Goal: Task Accomplishment & Management: Manage account settings

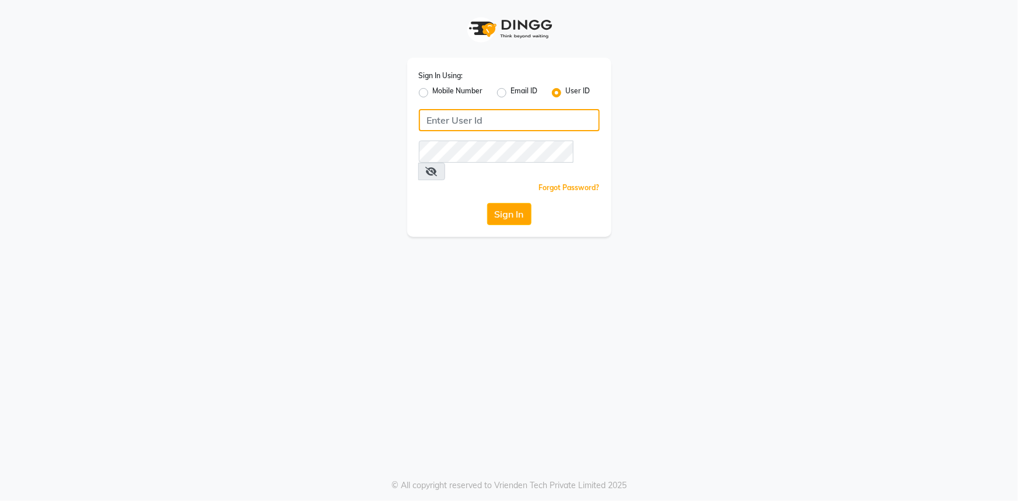
type input "noheasalon"
click at [438, 167] on icon at bounding box center [432, 171] width 12 height 9
click at [509, 203] on button "Sign In" at bounding box center [509, 214] width 44 height 22
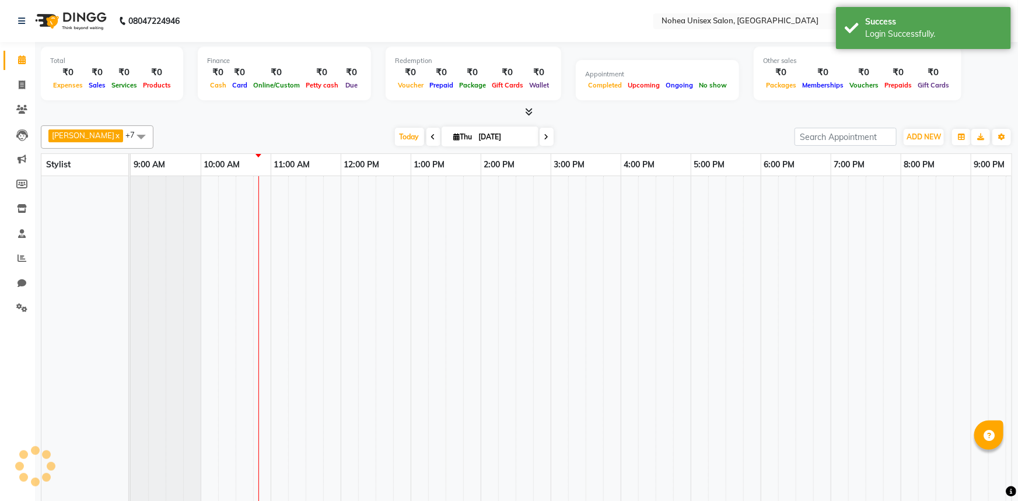
select select "en"
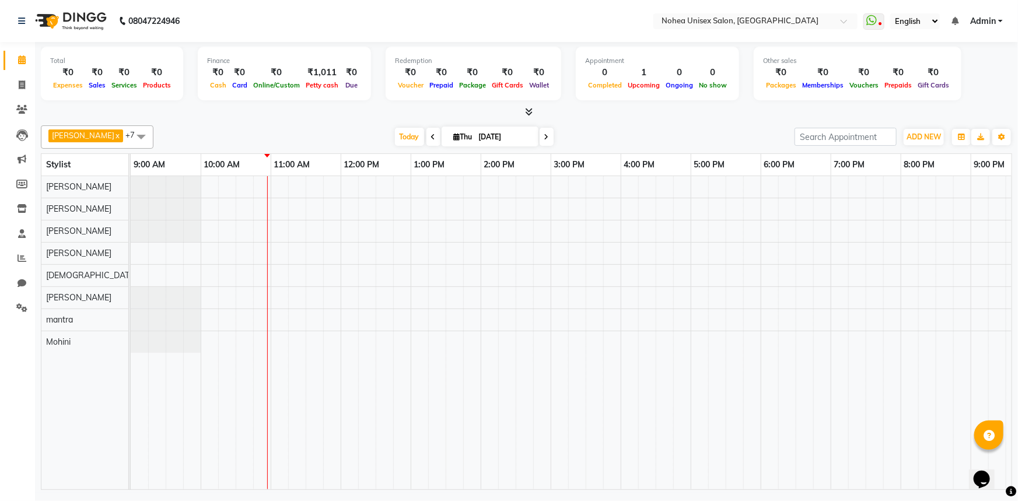
click at [130, 137] on span at bounding box center [141, 136] width 23 height 22
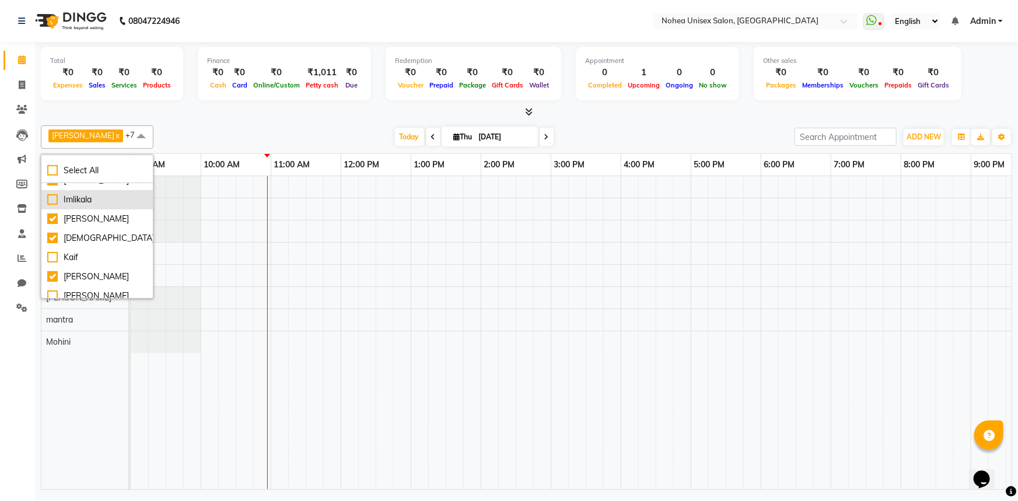
scroll to position [96, 0]
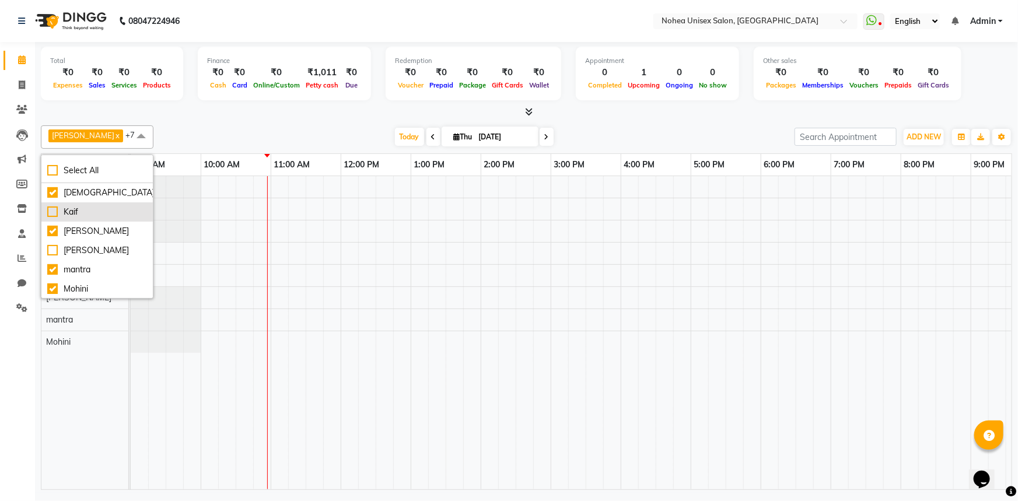
click at [47, 210] on div "Kaif" at bounding box center [97, 212] width 100 height 12
checkbox input "true"
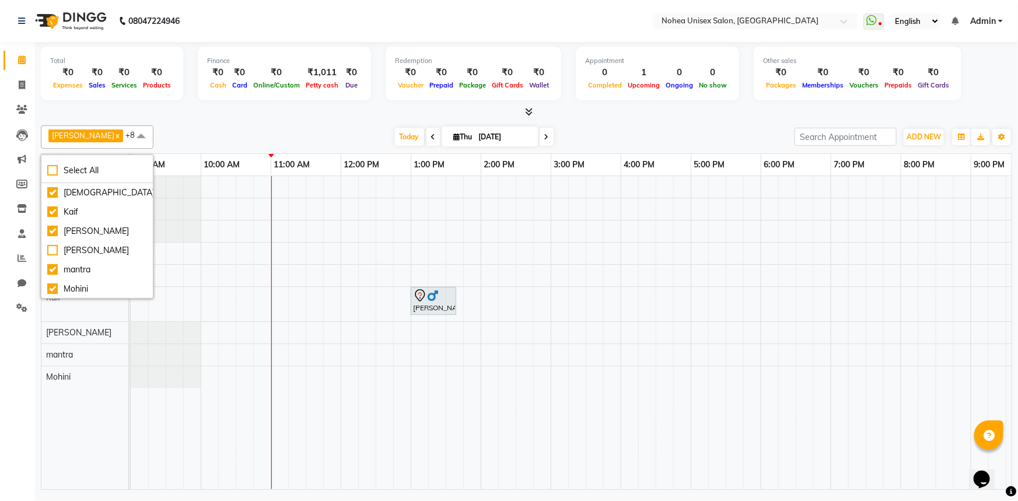
click at [249, 136] on div "[DATE] [DATE]" at bounding box center [474, 137] width 630 height 18
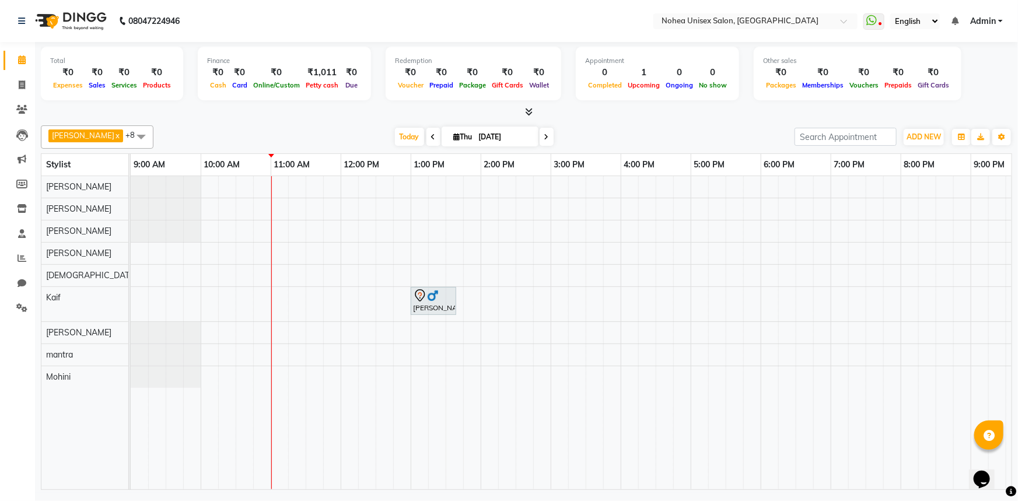
click at [311, 111] on div at bounding box center [527, 112] width 972 height 12
click at [336, 123] on div "[PERSON_NAME] x mantra x [PERSON_NAME] x [PERSON_NAME] x [PERSON_NAME] x [PERSO…" at bounding box center [527, 305] width 972 height 369
click at [528, 109] on icon at bounding box center [529, 111] width 8 height 9
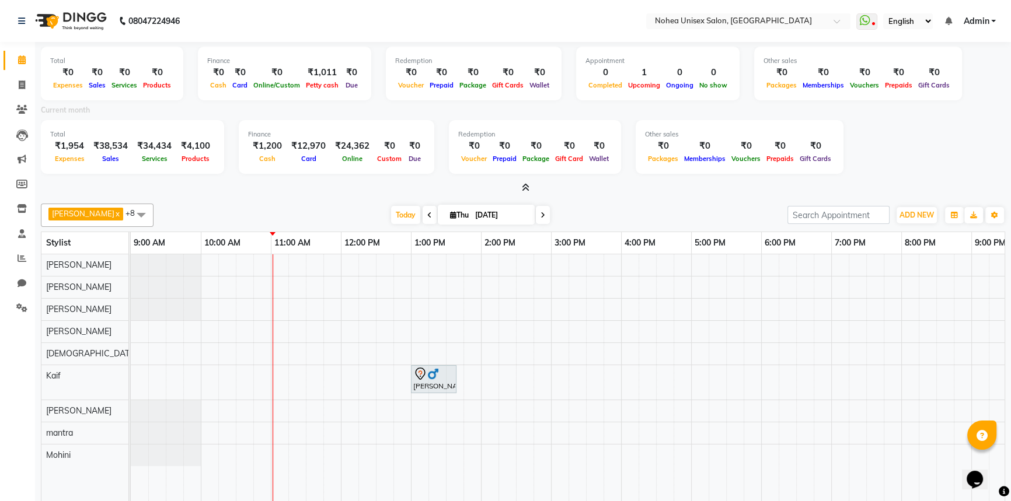
click at [522, 187] on icon at bounding box center [526, 187] width 8 height 9
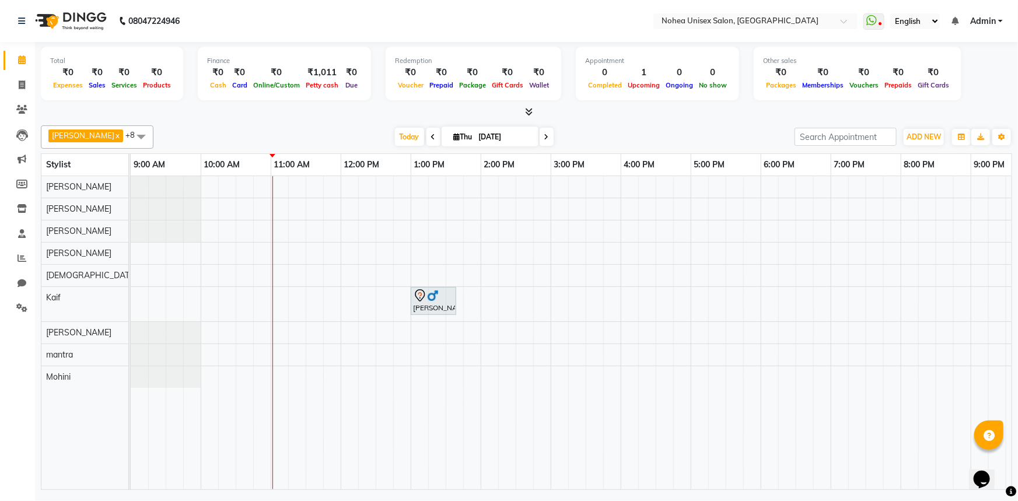
click at [629, 129] on div "[DATE] [DATE]" at bounding box center [474, 137] width 630 height 18
click at [598, 113] on div at bounding box center [527, 112] width 972 height 12
drag, startPoint x: 286, startPoint y: 123, endPoint x: 291, endPoint y: 141, distance: 18.8
click at [286, 123] on div "[PERSON_NAME] x mantra x [PERSON_NAME] x [PERSON_NAME] x [PERSON_NAME] x [PERSO…" at bounding box center [527, 305] width 972 height 369
click at [280, 303] on div "[PERSON_NAME], TK01, 01:00 PM-01:40 PM, Men Hair - [DEMOGRAPHIC_DATA] Haircut (…" at bounding box center [656, 332] width 1050 height 313
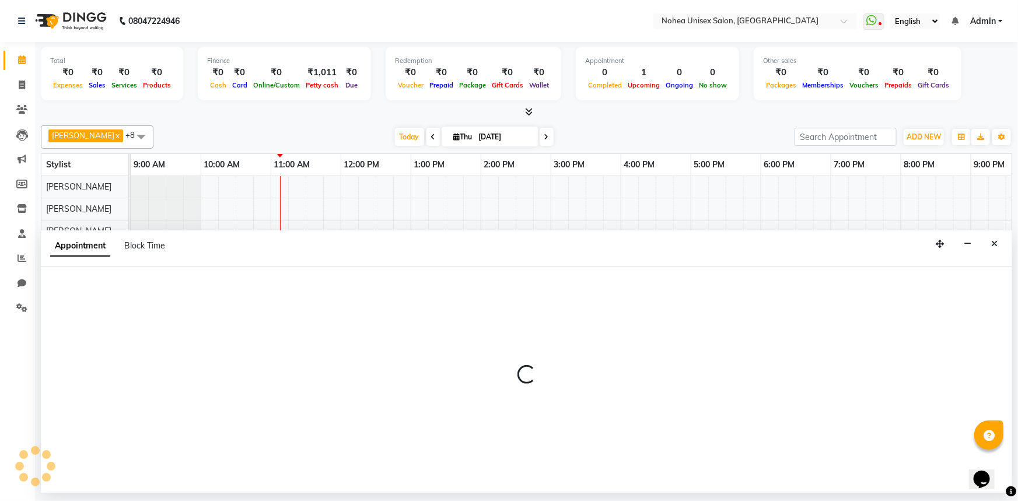
select select "74507"
select select "660"
select select "tentative"
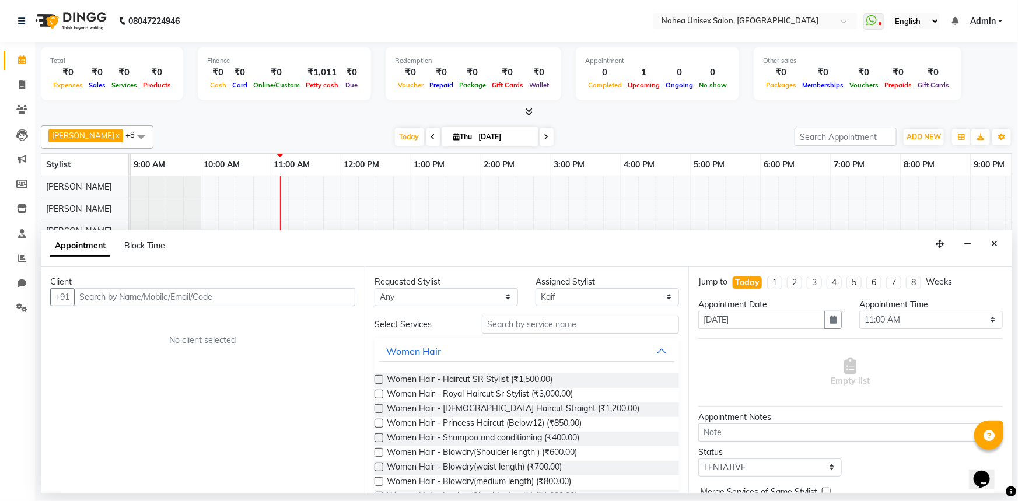
click at [144, 303] on input "text" at bounding box center [214, 297] width 281 height 18
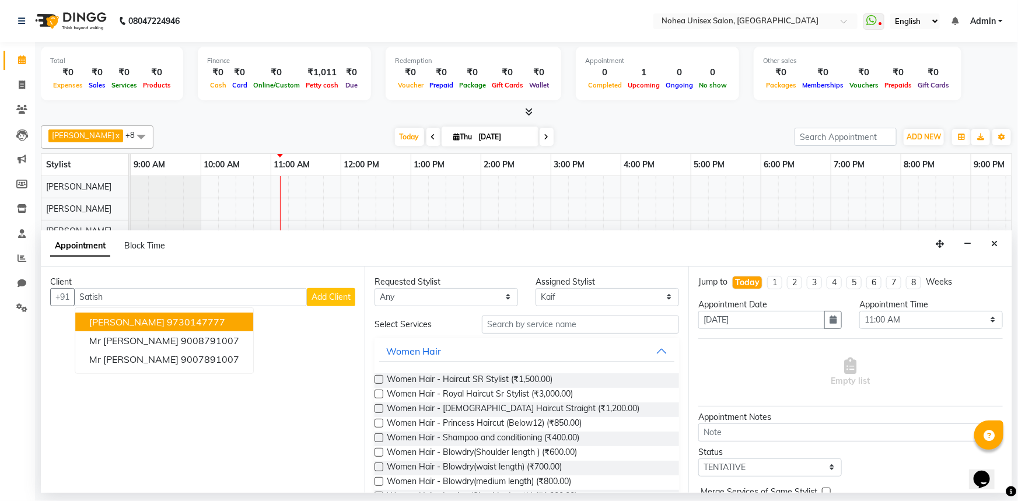
click at [179, 319] on ngb-highlight "9730147777" at bounding box center [196, 322] width 58 height 12
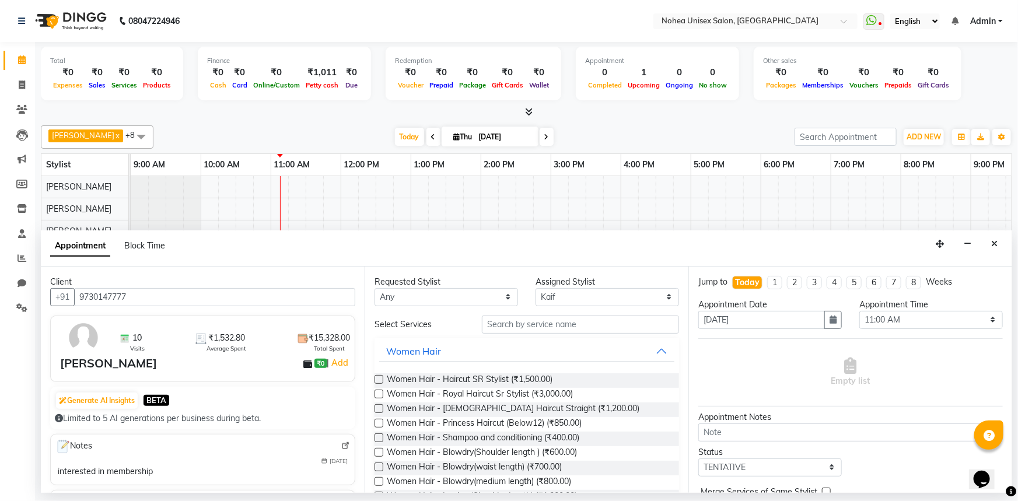
type input "9730147777"
click at [542, 323] on input "text" at bounding box center [580, 325] width 197 height 18
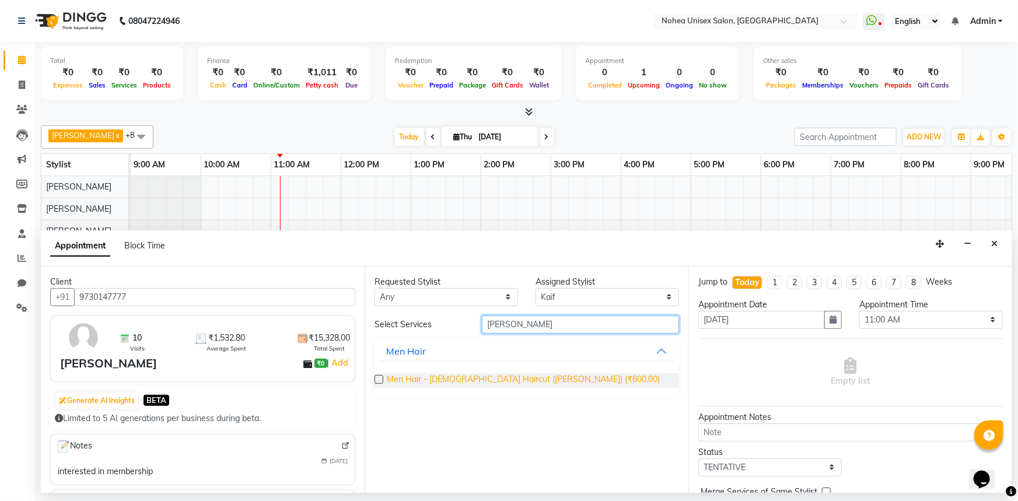
type input "[PERSON_NAME]"
click at [491, 375] on span "Men Hair - [DEMOGRAPHIC_DATA] Haircut ([PERSON_NAME]) (₹600.00)" at bounding box center [523, 381] width 273 height 15
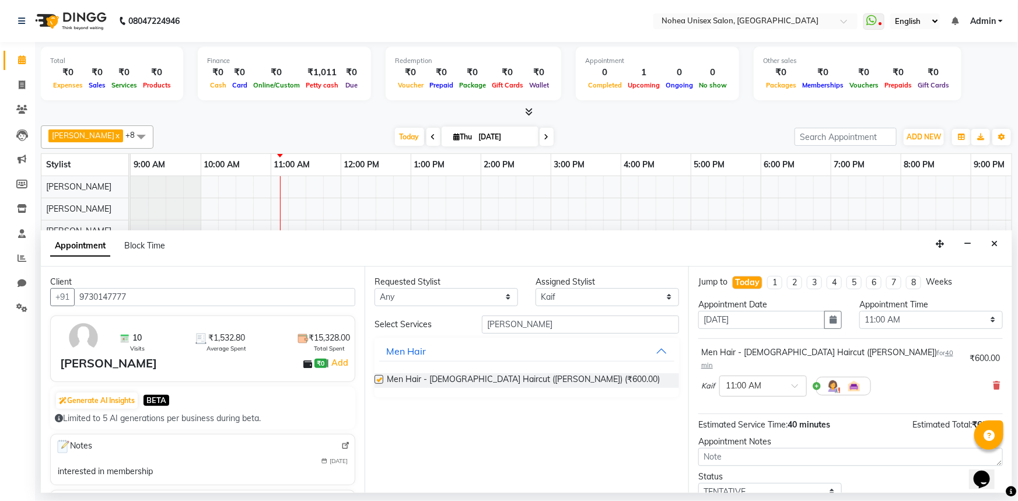
checkbox input "false"
click at [523, 323] on input "[PERSON_NAME]" at bounding box center [580, 325] width 197 height 18
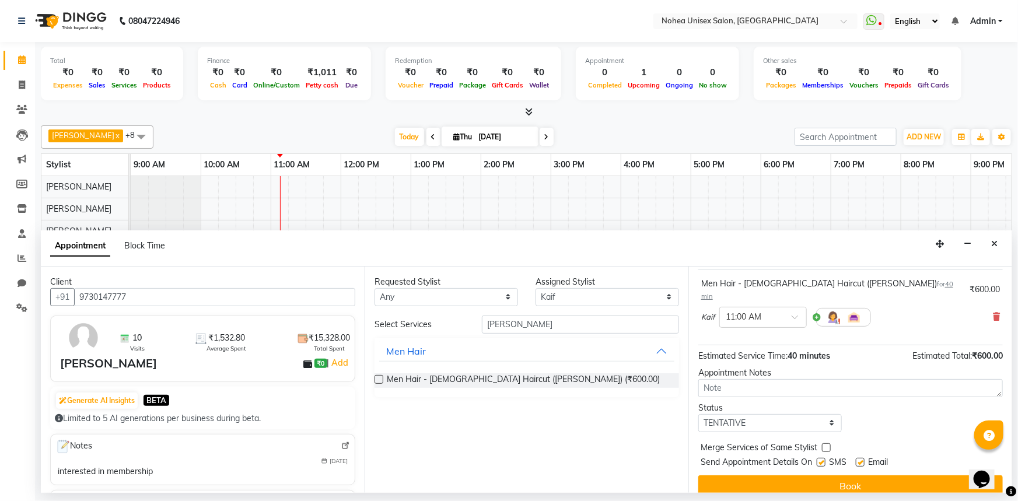
click at [860, 458] on label at bounding box center [860, 462] width 9 height 9
click at [860, 460] on input "checkbox" at bounding box center [860, 464] width 8 height 8
checkbox input "false"
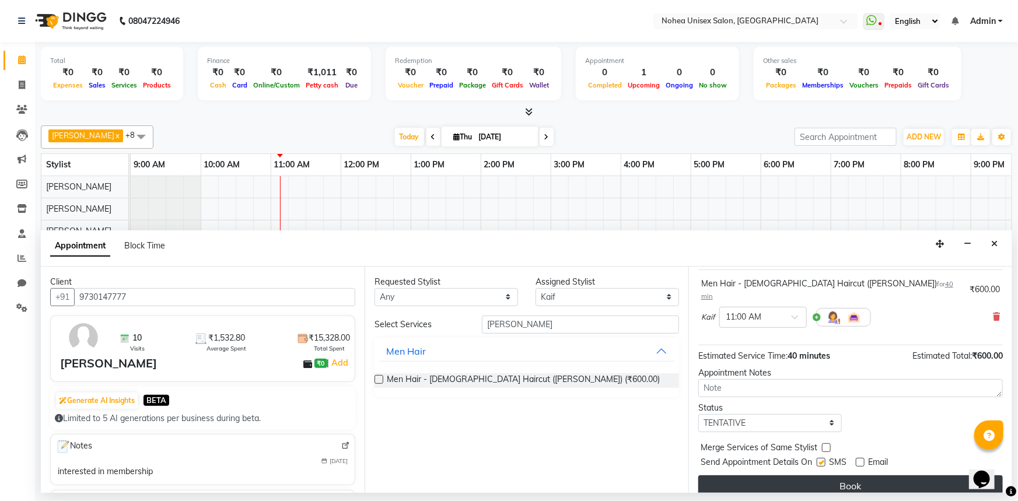
click at [849, 476] on button "Book" at bounding box center [851, 486] width 305 height 21
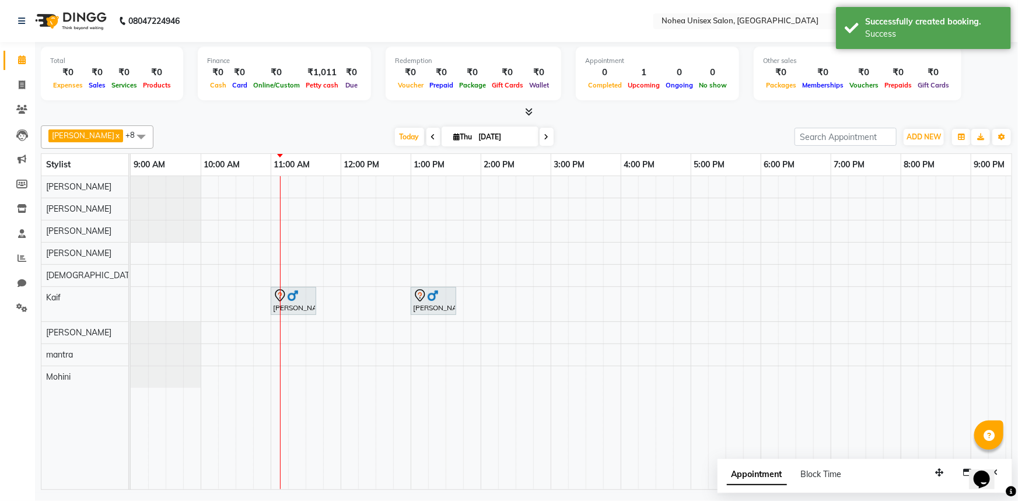
click at [610, 132] on div "[DATE] [DATE]" at bounding box center [474, 137] width 630 height 18
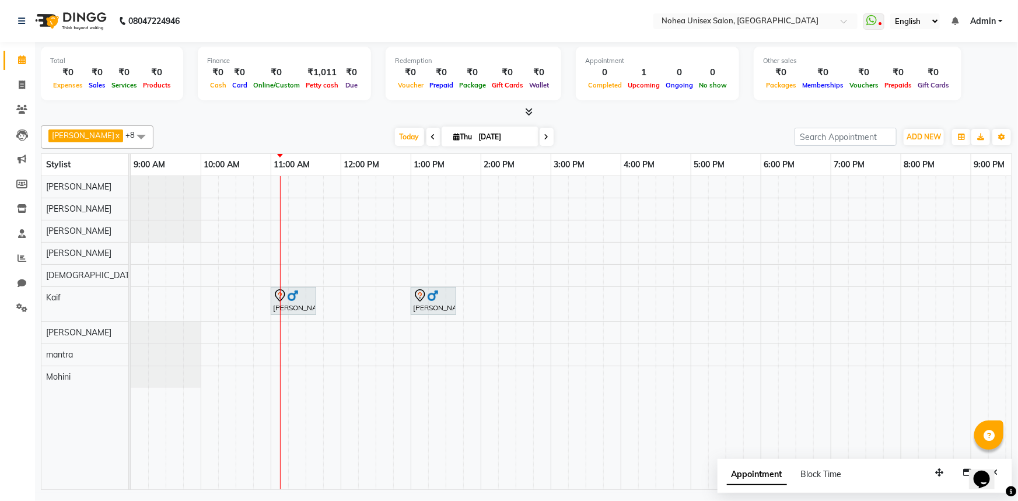
click at [431, 135] on icon at bounding box center [433, 137] width 5 height 7
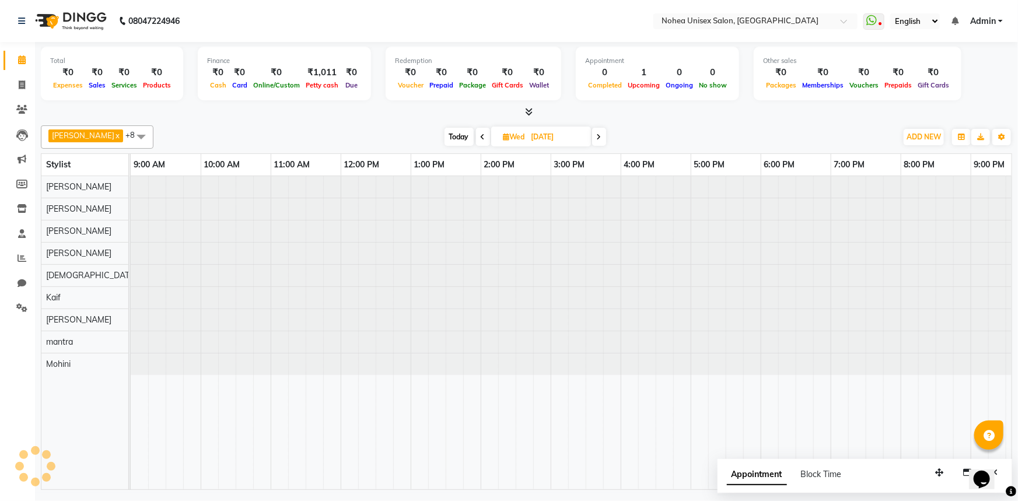
scroll to position [0, 140]
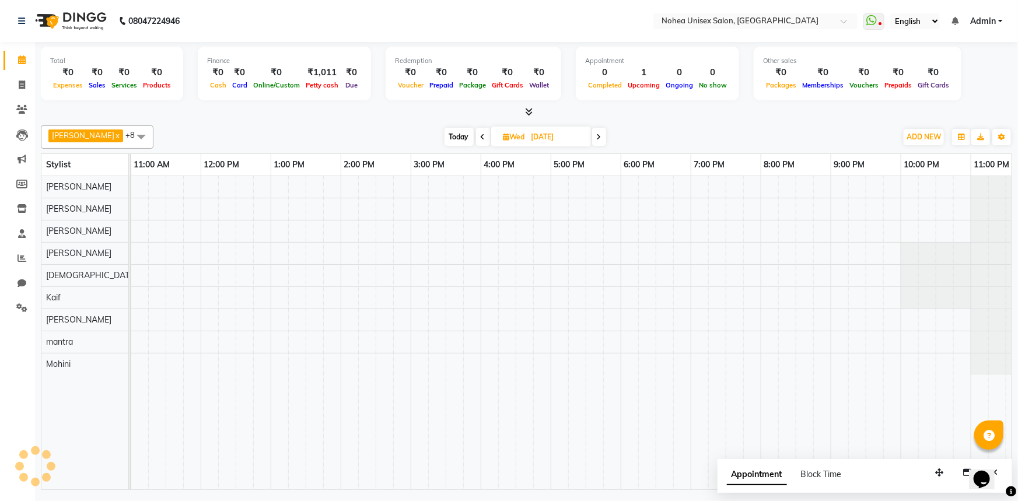
click at [481, 137] on icon at bounding box center [483, 137] width 5 height 7
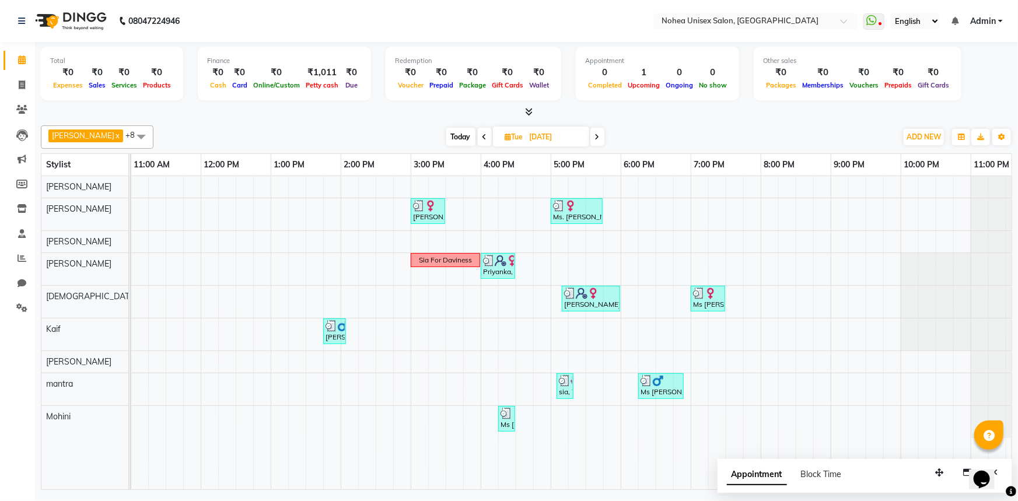
click at [483, 135] on icon at bounding box center [485, 137] width 5 height 7
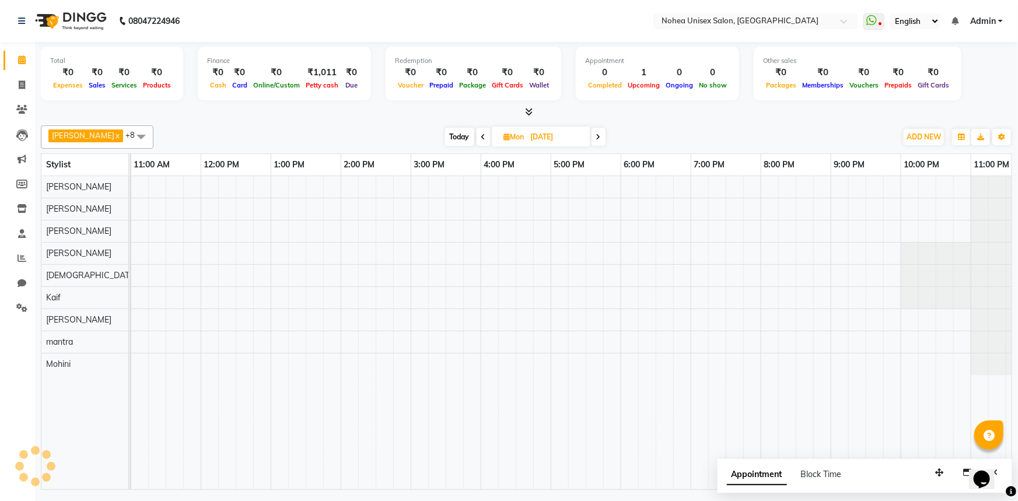
click at [481, 139] on icon at bounding box center [483, 137] width 5 height 7
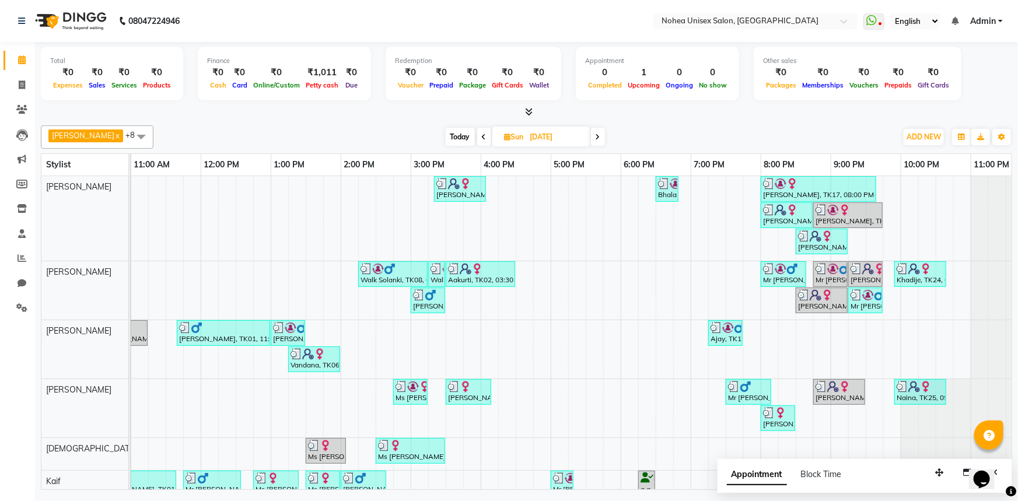
click at [477, 140] on span at bounding box center [484, 137] width 14 height 18
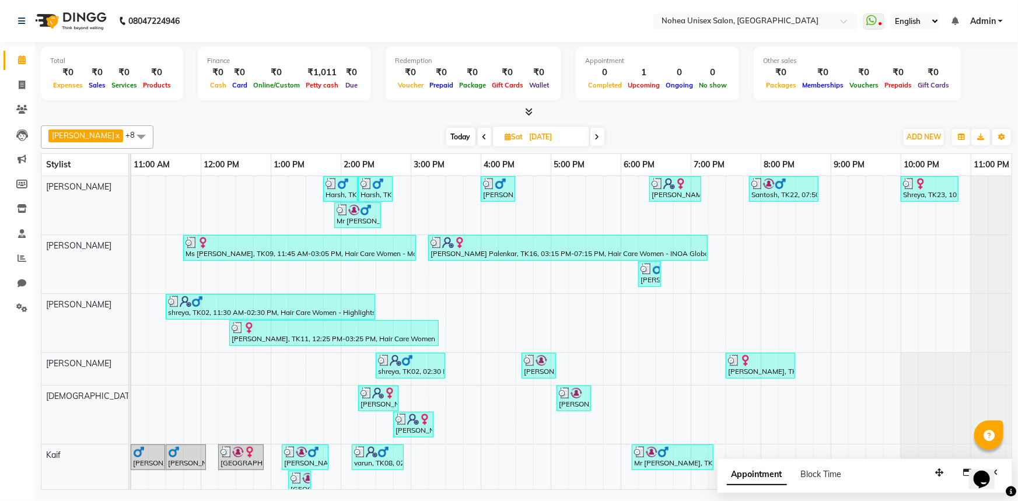
scroll to position [0, 0]
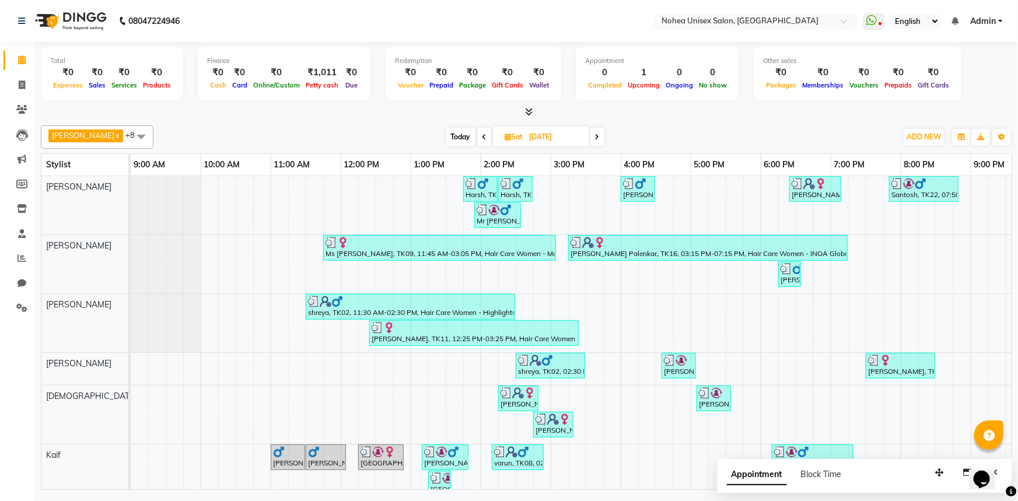
click at [591, 138] on span at bounding box center [598, 137] width 14 height 18
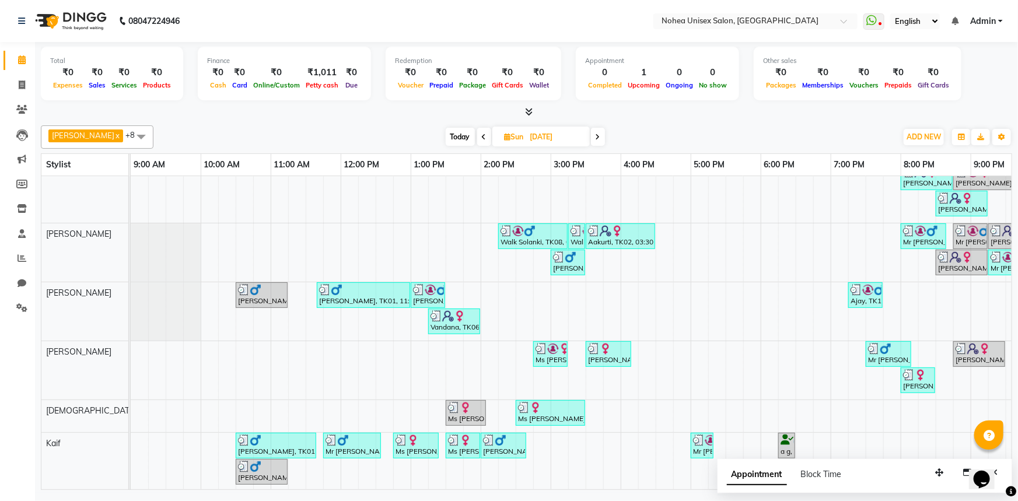
click at [482, 135] on icon at bounding box center [484, 137] width 5 height 7
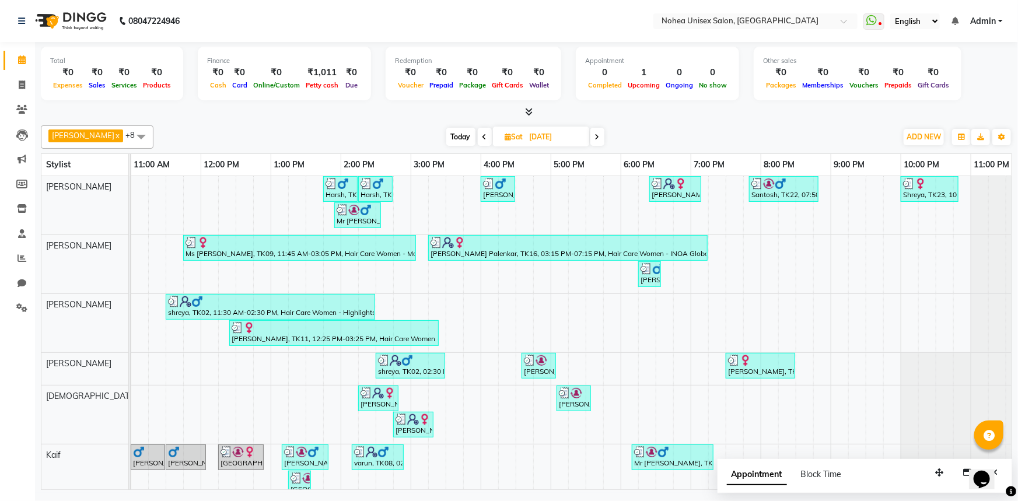
click at [478, 141] on span at bounding box center [485, 137] width 14 height 18
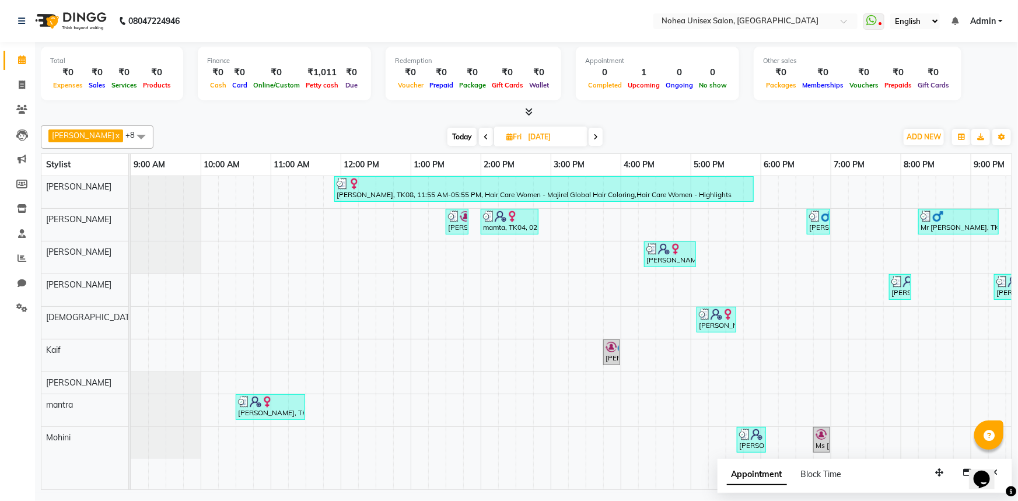
click at [484, 134] on icon at bounding box center [486, 137] width 5 height 7
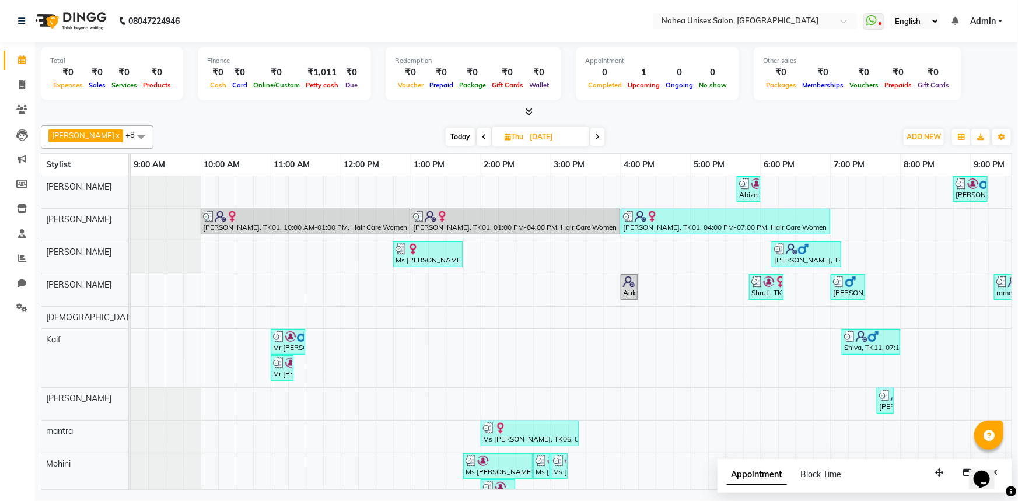
click at [482, 136] on icon at bounding box center [484, 137] width 5 height 7
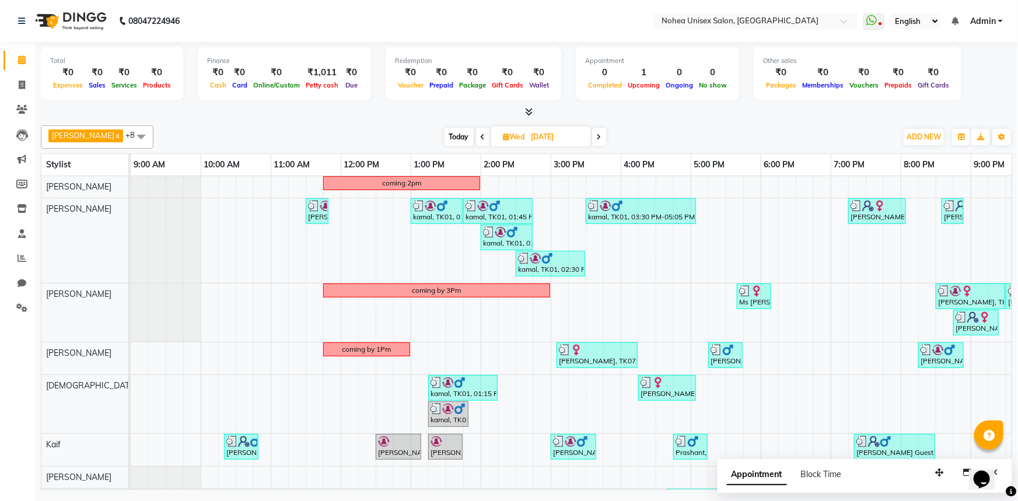
click at [597, 134] on icon at bounding box center [599, 137] width 5 height 7
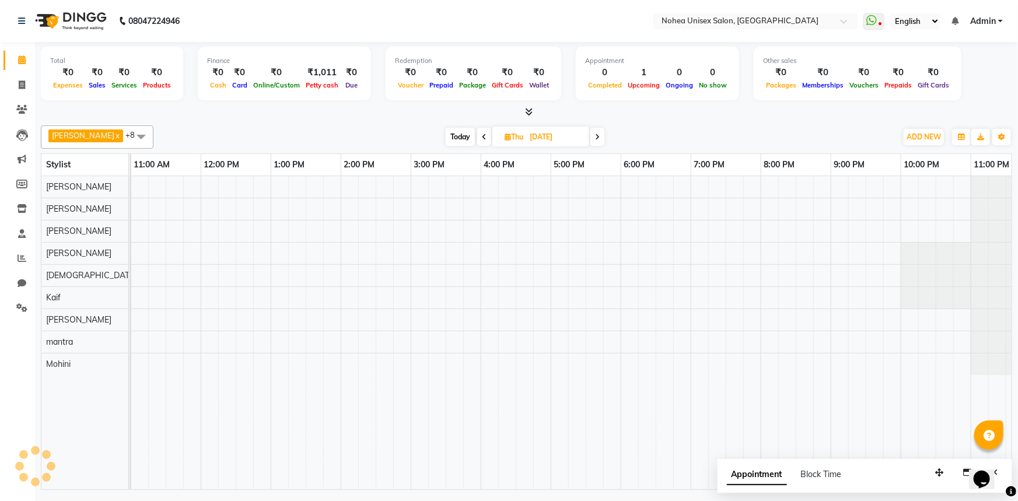
click at [594, 138] on span at bounding box center [598, 137] width 14 height 18
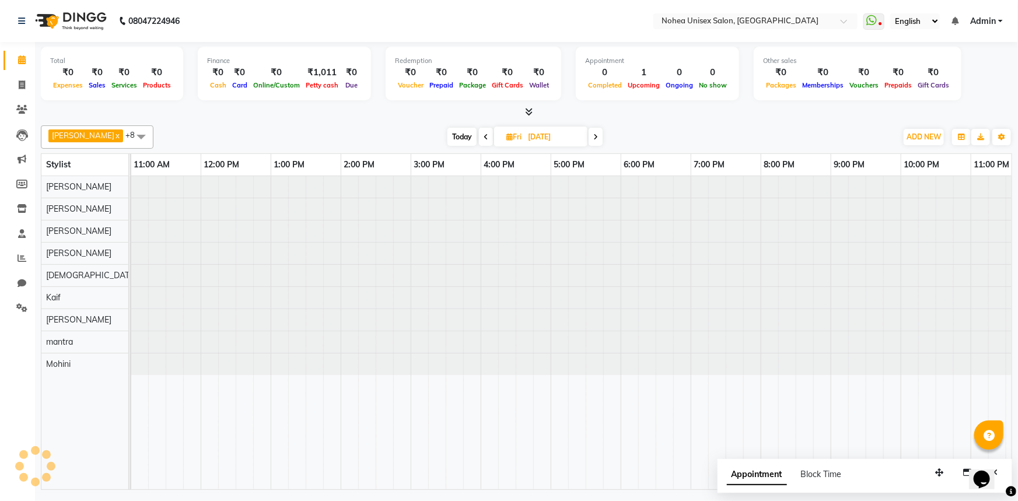
click at [592, 138] on span at bounding box center [596, 137] width 14 height 18
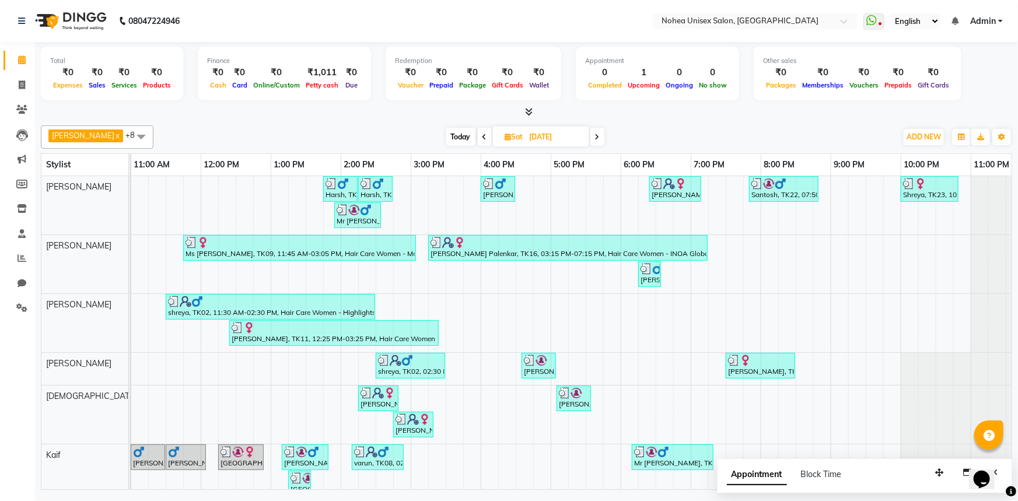
click at [592, 137] on span at bounding box center [598, 137] width 14 height 18
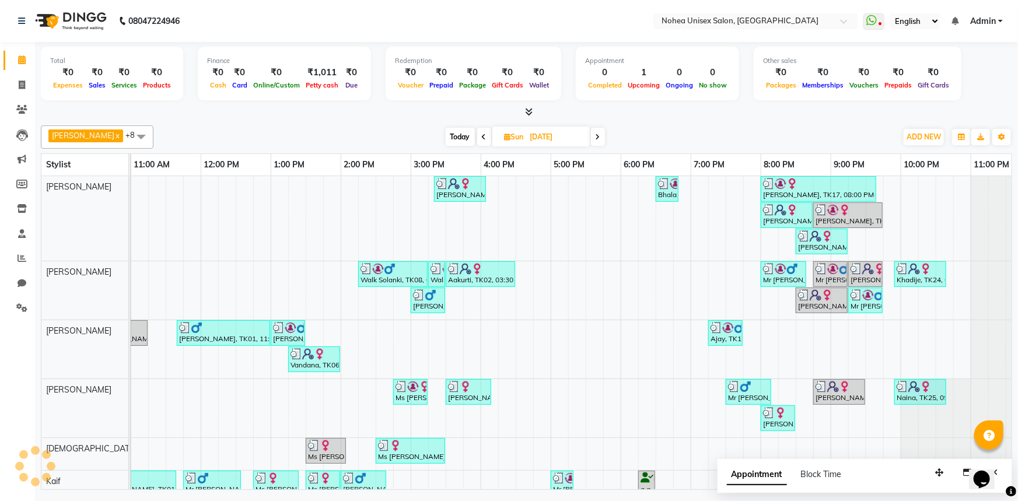
click at [592, 137] on span at bounding box center [598, 137] width 14 height 18
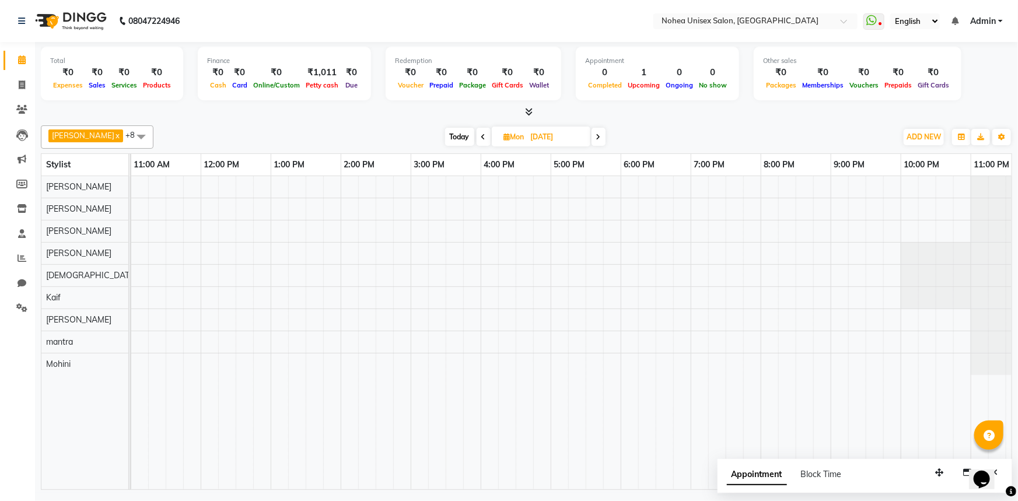
click at [596, 137] on icon at bounding box center [598, 137] width 5 height 7
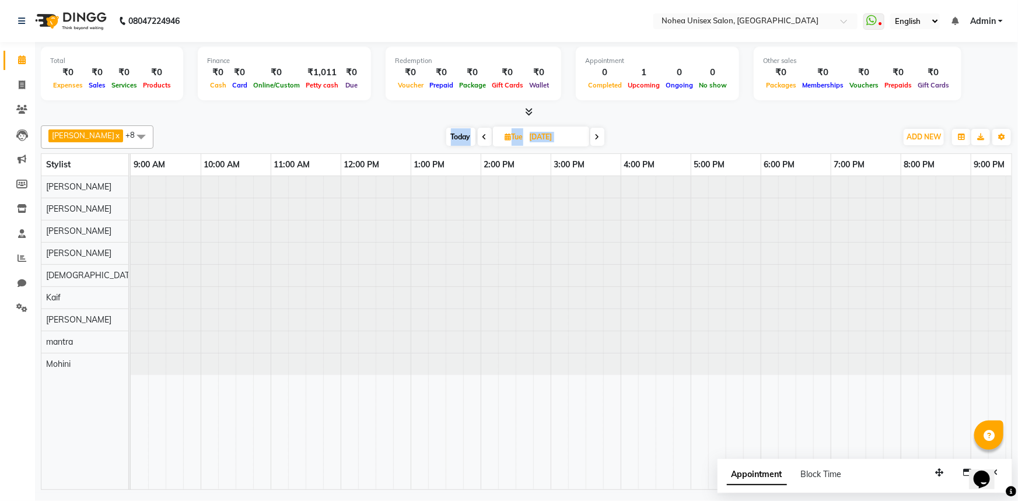
click at [592, 137] on span at bounding box center [598, 137] width 14 height 18
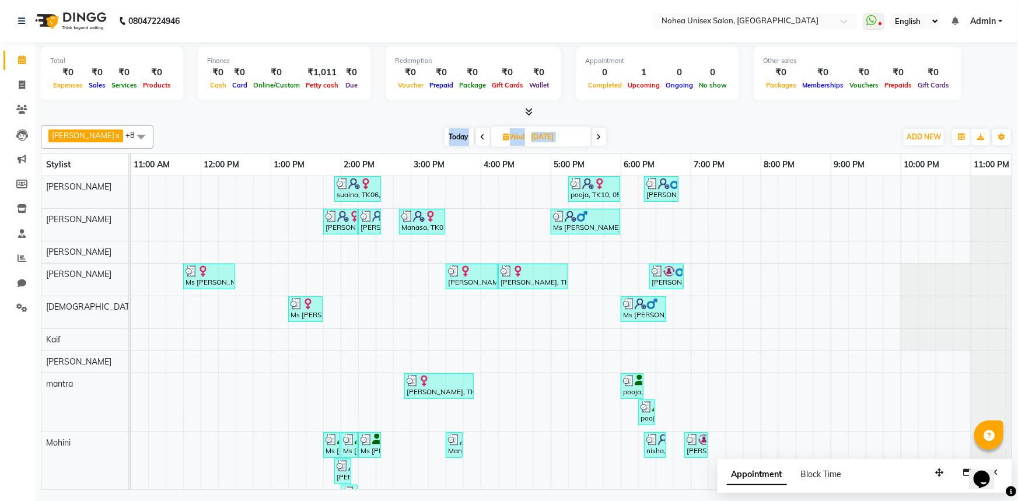
click at [476, 132] on span at bounding box center [483, 137] width 14 height 18
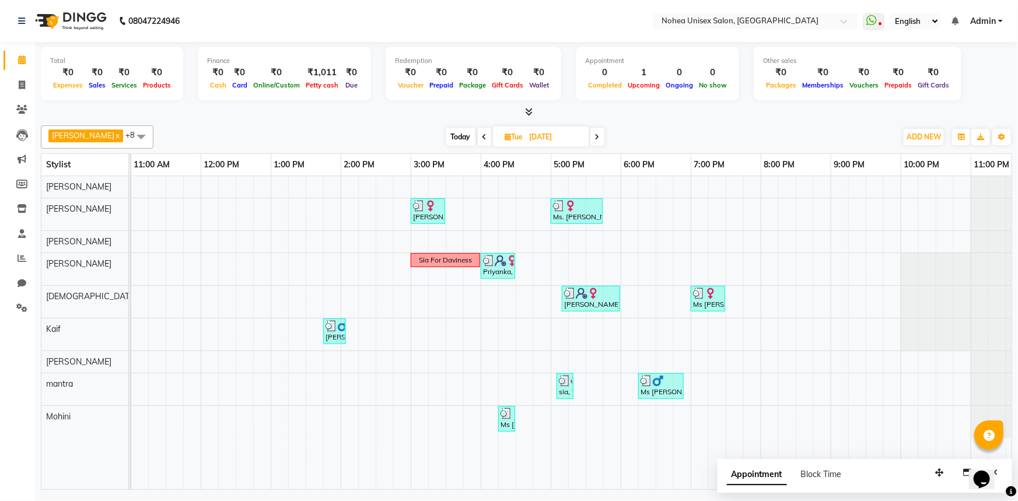
click at [592, 137] on span at bounding box center [598, 137] width 14 height 18
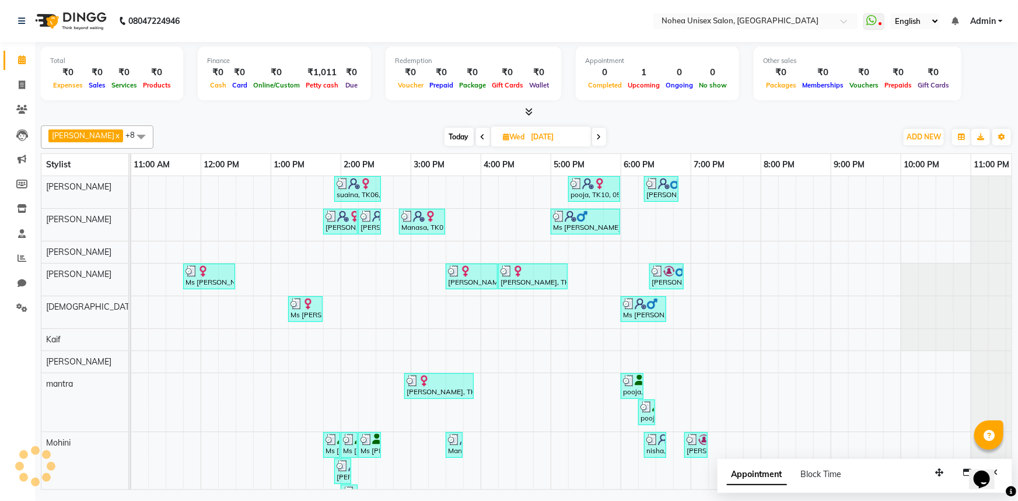
click at [597, 139] on icon at bounding box center [599, 137] width 5 height 7
type input "[DATE]"
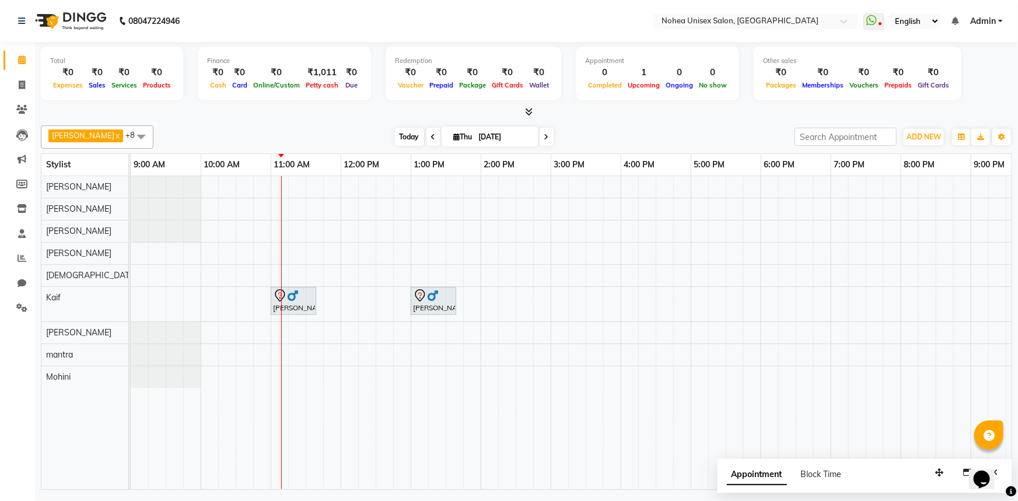
drag, startPoint x: 324, startPoint y: 139, endPoint x: 393, endPoint y: 141, distance: 68.3
click at [324, 139] on div "[DATE] [DATE]" at bounding box center [474, 137] width 630 height 18
click at [628, 119] on div "Total ₹0 Expenses ₹0 Sales ₹0 Services ₹0 Products Finance ₹0 Cash ₹0 Card ₹0 O…" at bounding box center [526, 267] width 983 height 451
click at [616, 125] on div "[PERSON_NAME] x mantra x [PERSON_NAME] x [PERSON_NAME] x [PERSON_NAME] x [PERSO…" at bounding box center [527, 136] width 972 height 23
click at [571, 130] on div "[DATE] [DATE]" at bounding box center [474, 137] width 630 height 18
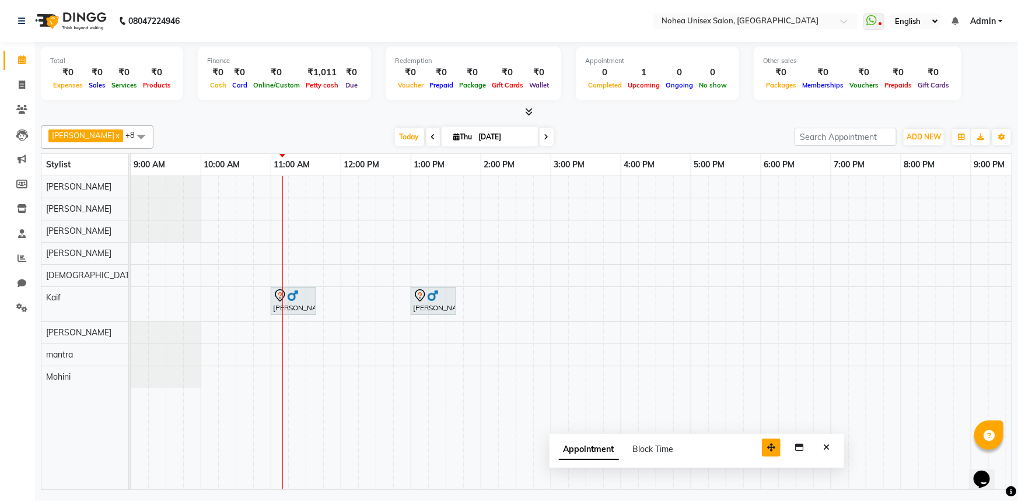
drag, startPoint x: 940, startPoint y: 472, endPoint x: 772, endPoint y: 447, distance: 169.9
click at [772, 447] on icon "button" at bounding box center [771, 448] width 8 height 8
drag, startPoint x: 827, startPoint y: 449, endPoint x: 788, endPoint y: 497, distance: 61.0
click at [826, 451] on button "Close" at bounding box center [826, 448] width 17 height 18
click at [642, 146] on div "[PERSON_NAME] x mantra x [PERSON_NAME] x [PERSON_NAME] x [PERSON_NAME] x [PERSO…" at bounding box center [527, 136] width 972 height 23
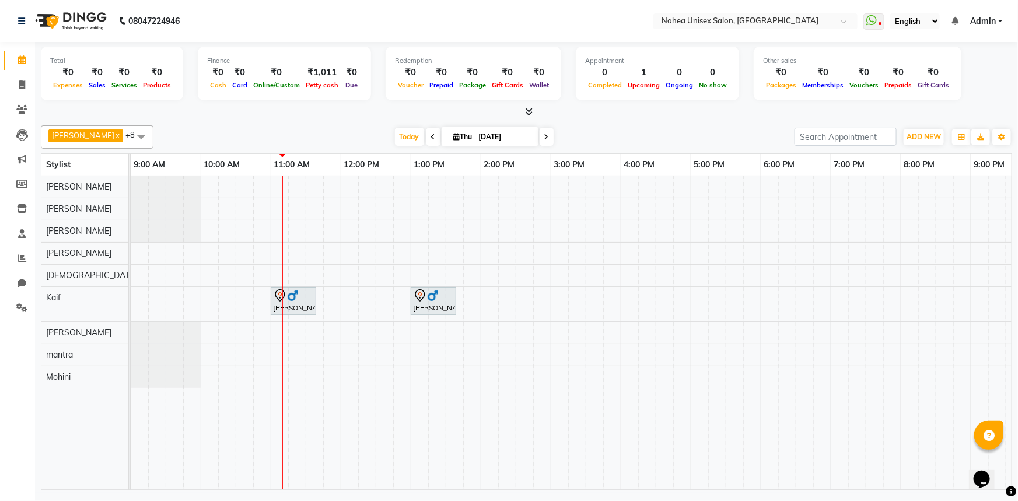
click at [639, 136] on div "[DATE] [DATE]" at bounding box center [474, 137] width 630 height 18
click at [344, 109] on div at bounding box center [527, 112] width 972 height 12
click at [587, 138] on div "[DATE] [DATE]" at bounding box center [474, 137] width 630 height 18
click at [130, 139] on span at bounding box center [141, 136] width 23 height 22
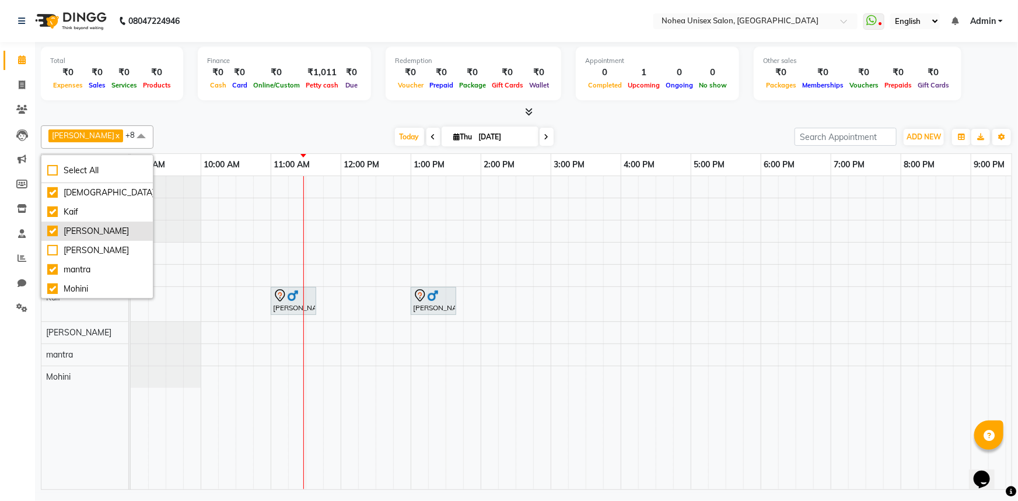
click at [50, 229] on div "[PERSON_NAME]" at bounding box center [97, 231] width 100 height 12
click at [50, 231] on div "[PERSON_NAME]" at bounding box center [97, 231] width 100 height 12
checkbox input "true"
drag, startPoint x: 48, startPoint y: 269, endPoint x: 49, endPoint y: 278, distance: 9.4
click at [49, 269] on div "mantra" at bounding box center [97, 270] width 100 height 12
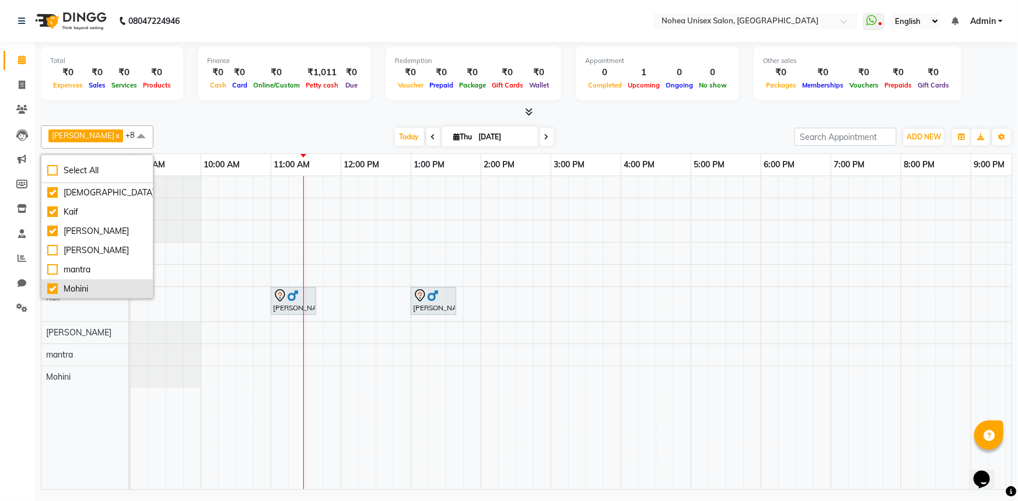
checkbox input "false"
click at [50, 290] on div "Mohini" at bounding box center [97, 289] width 100 height 12
checkbox input "false"
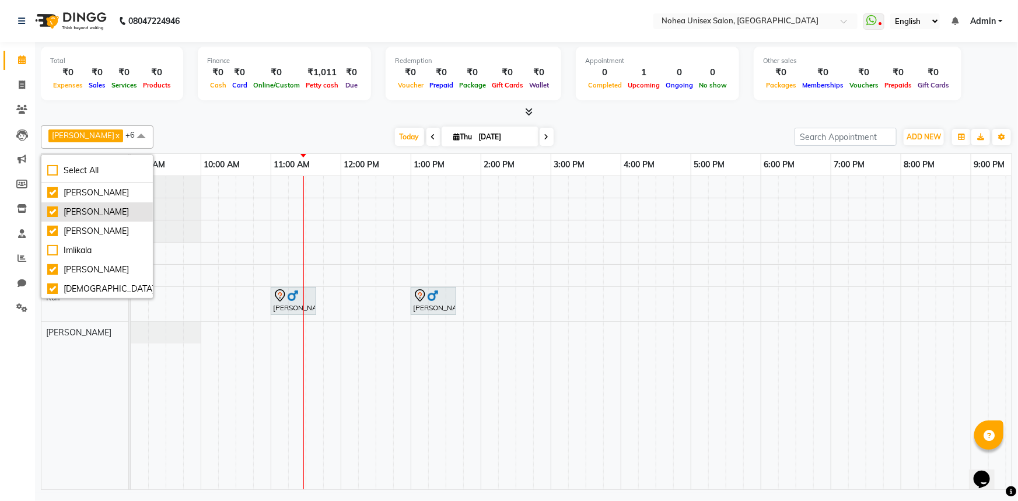
drag, startPoint x: 53, startPoint y: 212, endPoint x: 59, endPoint y: 213, distance: 6.5
click at [53, 211] on div "[PERSON_NAME]" at bounding box center [97, 212] width 100 height 12
checkbox input "false"
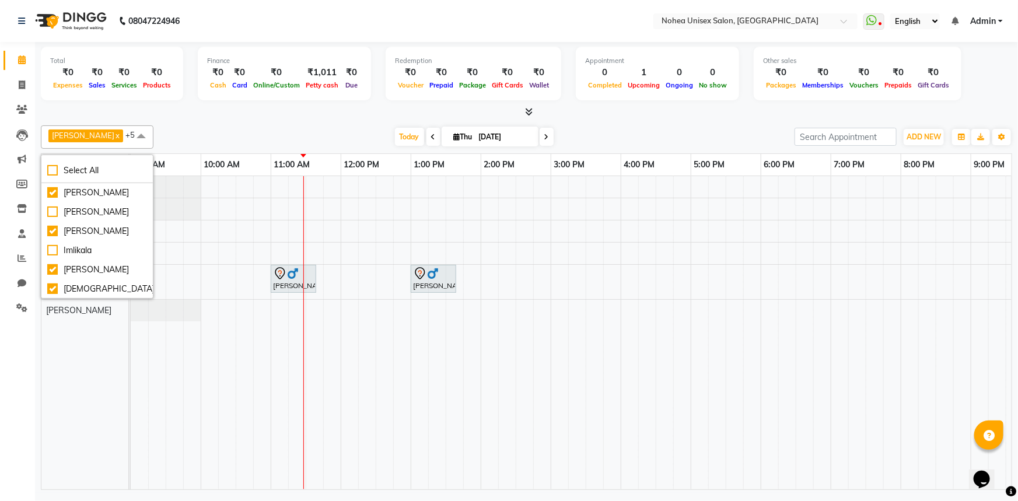
click at [207, 139] on div "[DATE] [DATE]" at bounding box center [474, 137] width 630 height 18
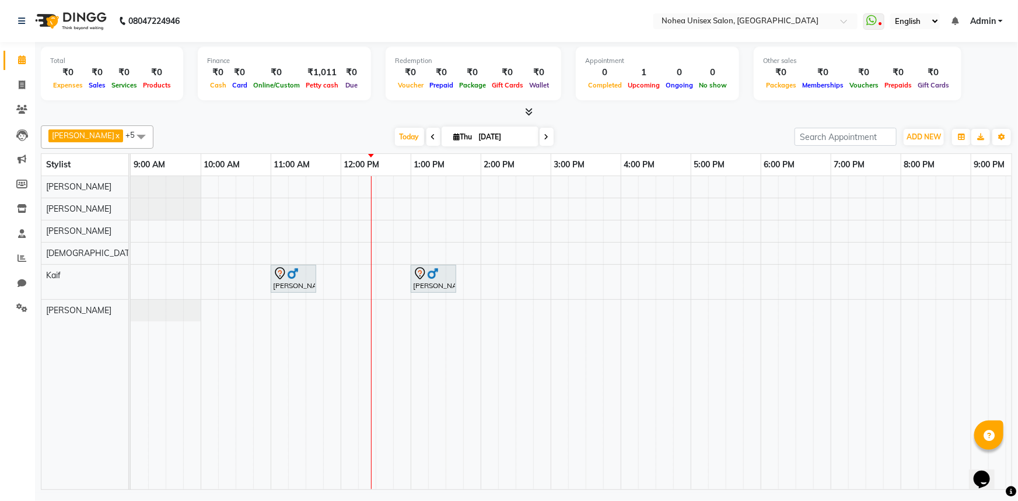
click at [307, 135] on div "[DATE] [DATE]" at bounding box center [474, 137] width 630 height 18
click at [338, 122] on div "[PERSON_NAME] x [PERSON_NAME] x [PERSON_NAME] x Kaif x [PERSON_NAME] x +5 Selec…" at bounding box center [527, 305] width 972 height 369
click at [23, 85] on icon at bounding box center [22, 85] width 6 height 9
select select "8009"
select select "service"
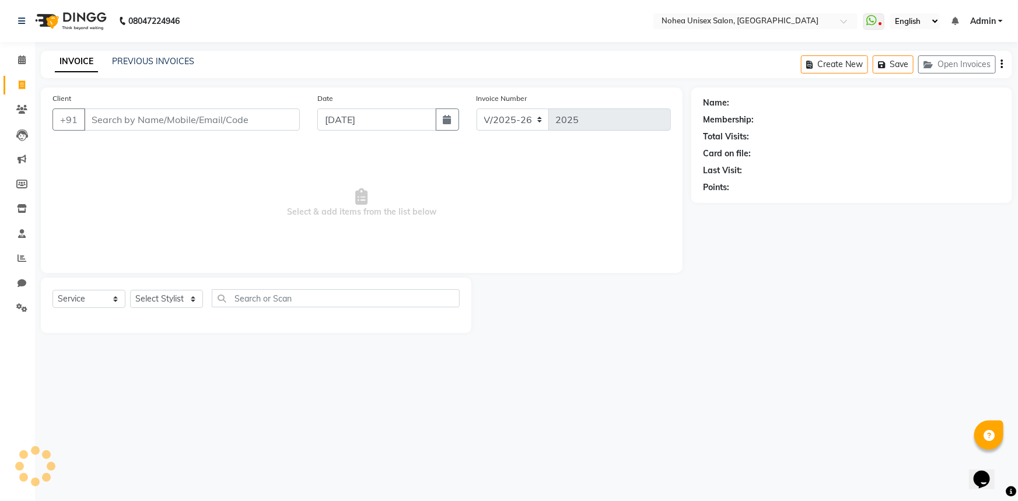
click at [227, 123] on input "Client" at bounding box center [192, 120] width 216 height 22
click at [103, 118] on input "87980750415" at bounding box center [162, 120] width 156 height 22
type input "8980750415"
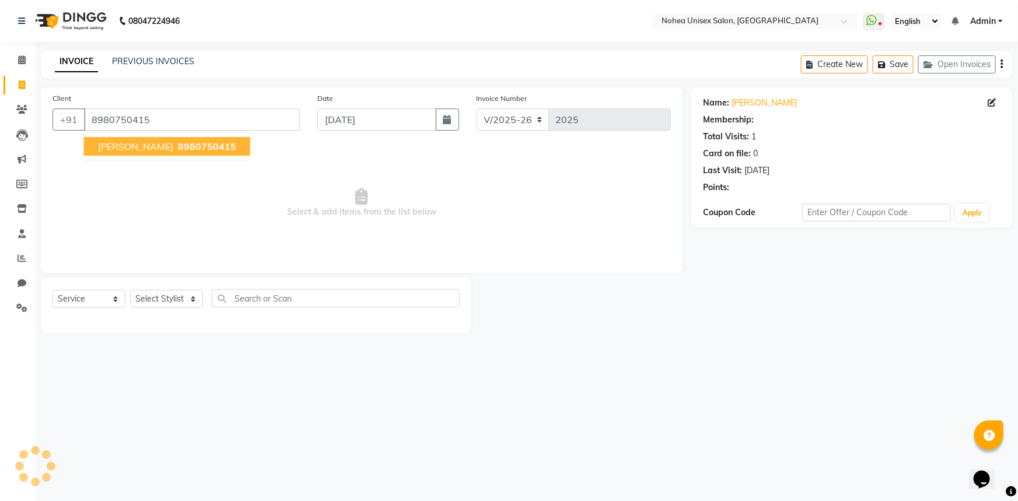
click at [180, 149] on span "8980750415" at bounding box center [207, 147] width 58 height 12
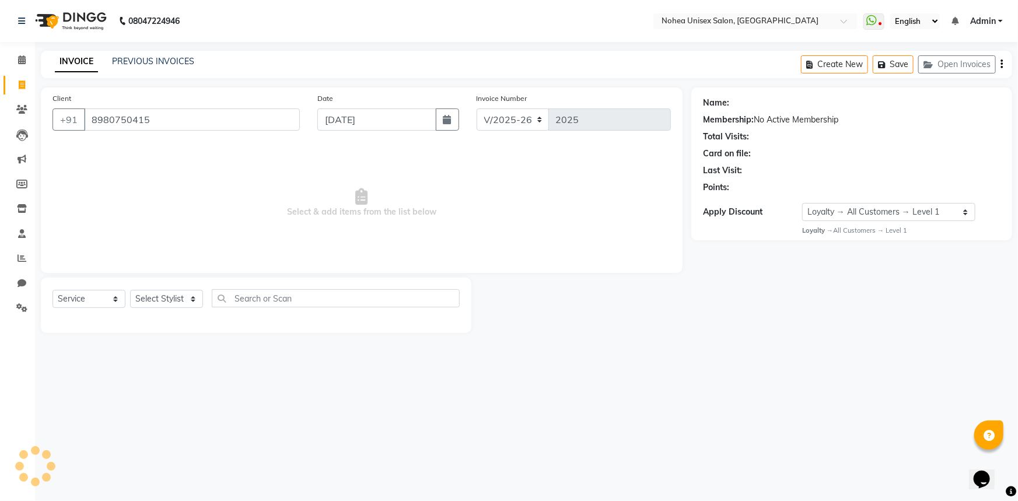
select select "1: Object"
click at [183, 296] on select "Select Stylist [PERSON_NAME] Imlikala [PERSON_NAME] Kaif Manager mantra Mohini …" at bounding box center [166, 299] width 73 height 18
select select "80899"
click at [130, 290] on select "Select Stylist [PERSON_NAME] Imlikala [PERSON_NAME] Kaif Manager mantra Mohini …" at bounding box center [166, 299] width 73 height 18
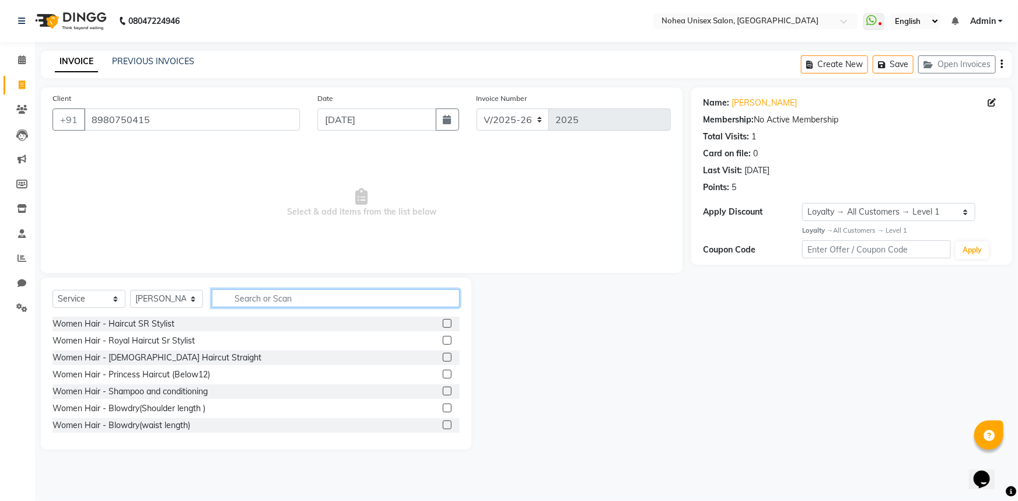
click at [306, 291] on input "text" at bounding box center [336, 298] width 248 height 18
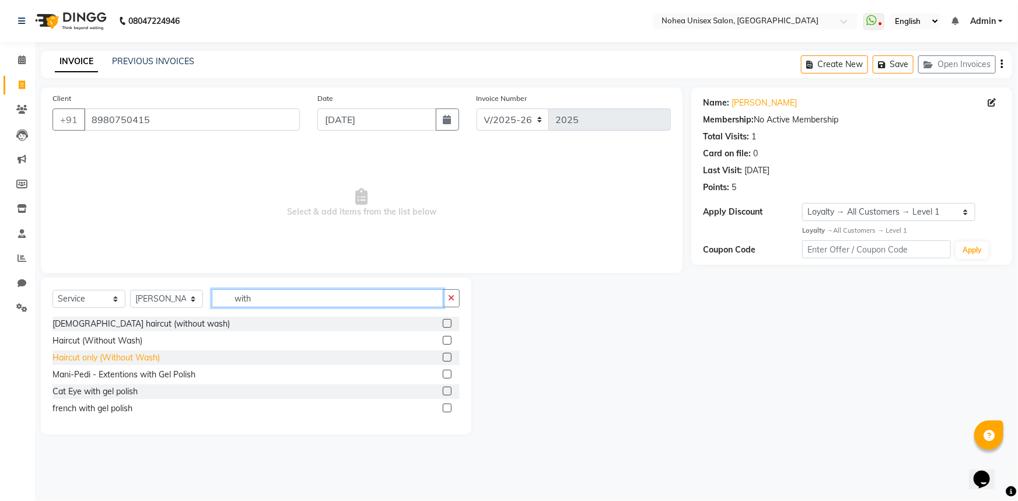
type input "with"
click at [149, 356] on div "Haircut only (Without Wash)" at bounding box center [106, 358] width 107 height 12
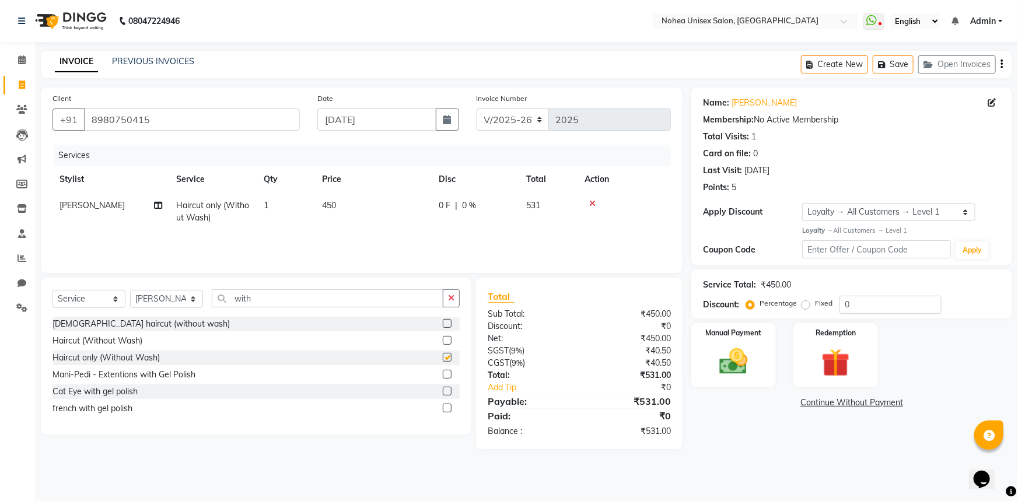
checkbox input "false"
click at [320, 302] on input "with" at bounding box center [328, 298] width 232 height 18
type input "w"
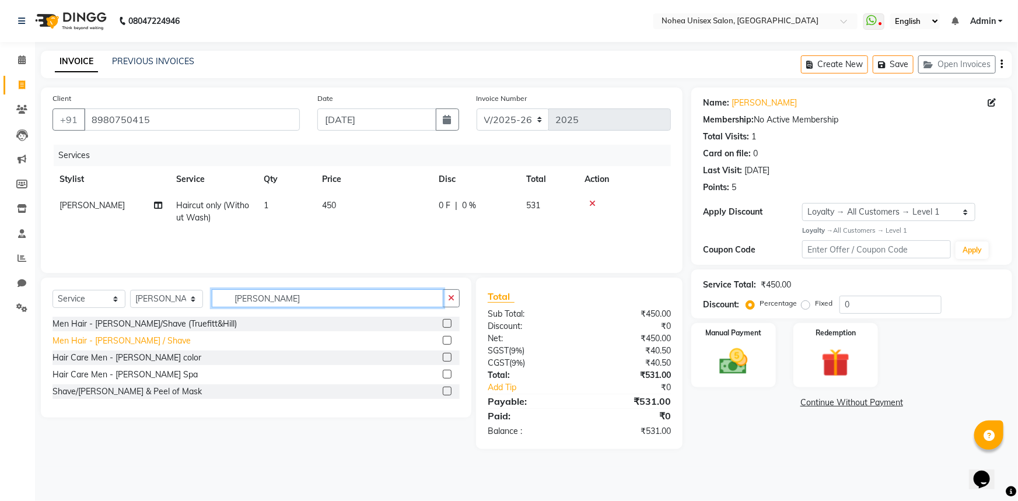
type input "[PERSON_NAME]"
drag, startPoint x: 132, startPoint y: 341, endPoint x: 139, endPoint y: 343, distance: 7.1
click at [134, 341] on div "Men Hair - [PERSON_NAME] / Shave" at bounding box center [122, 341] width 138 height 12
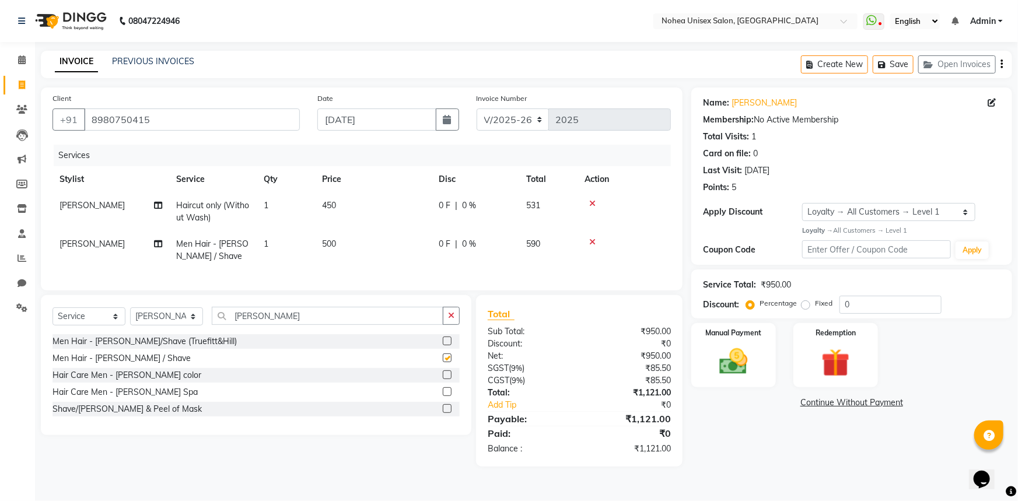
checkbox input "false"
click at [734, 365] on img at bounding box center [734, 362] width 48 height 34
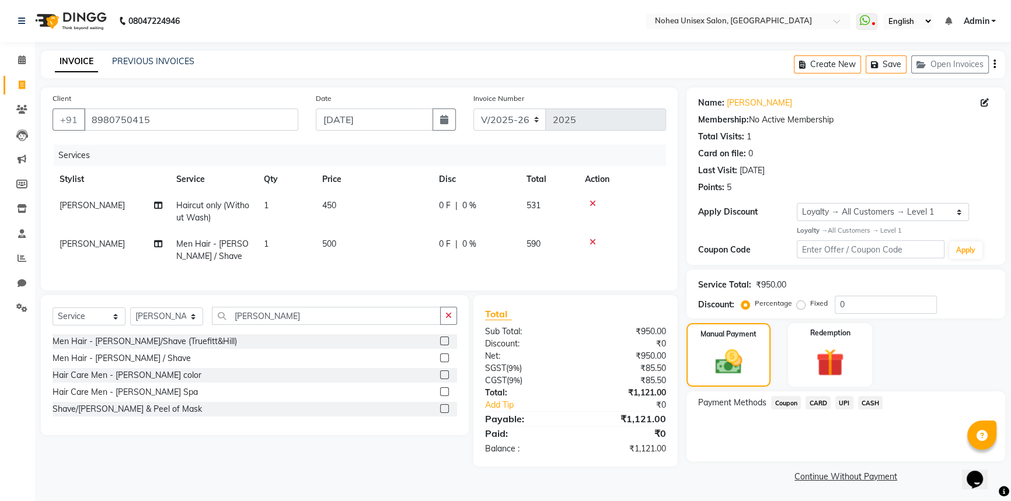
click at [839, 400] on span "UPI" at bounding box center [844, 402] width 18 height 13
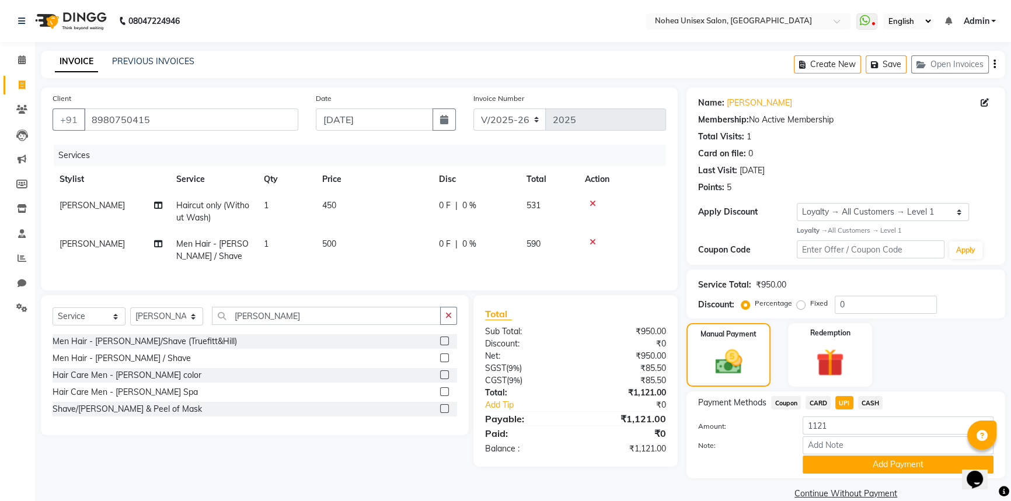
drag, startPoint x: 842, startPoint y: 470, endPoint x: 831, endPoint y: 444, distance: 28.0
click at [842, 470] on button "Add Payment" at bounding box center [897, 465] width 191 height 18
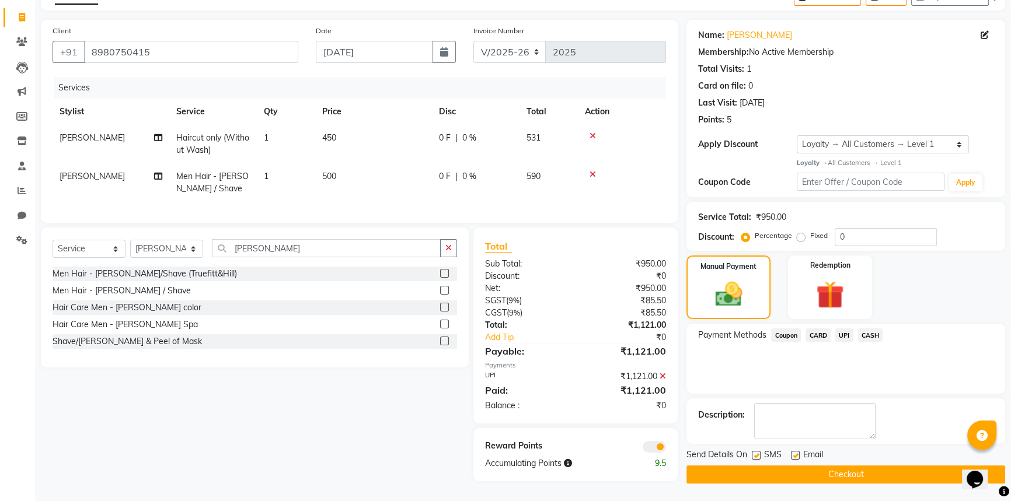
scroll to position [74, 0]
click at [795, 451] on label at bounding box center [795, 455] width 9 height 9
click at [795, 452] on input "checkbox" at bounding box center [795, 456] width 8 height 8
checkbox input "false"
click at [786, 466] on button "Checkout" at bounding box center [845, 475] width 319 height 18
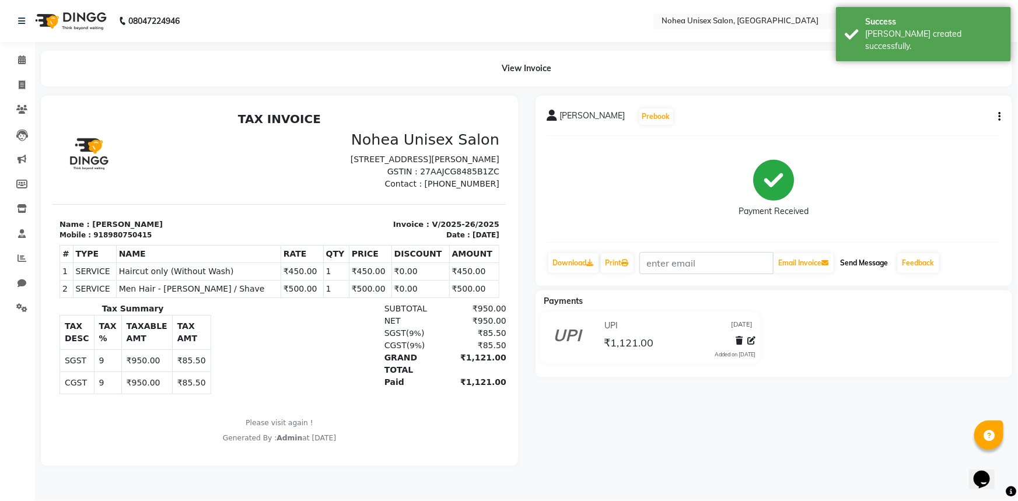
click at [868, 265] on button "Send Message" at bounding box center [864, 263] width 57 height 20
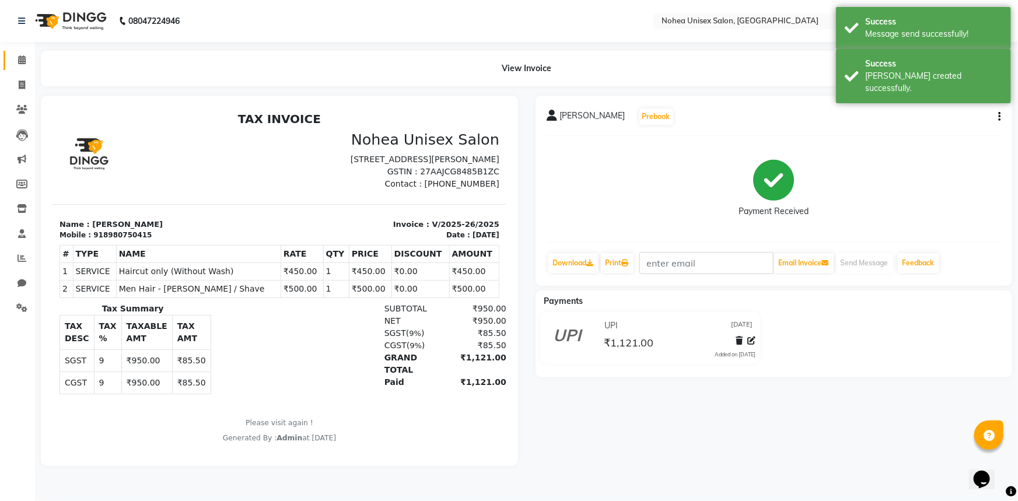
click at [18, 61] on icon at bounding box center [22, 59] width 8 height 9
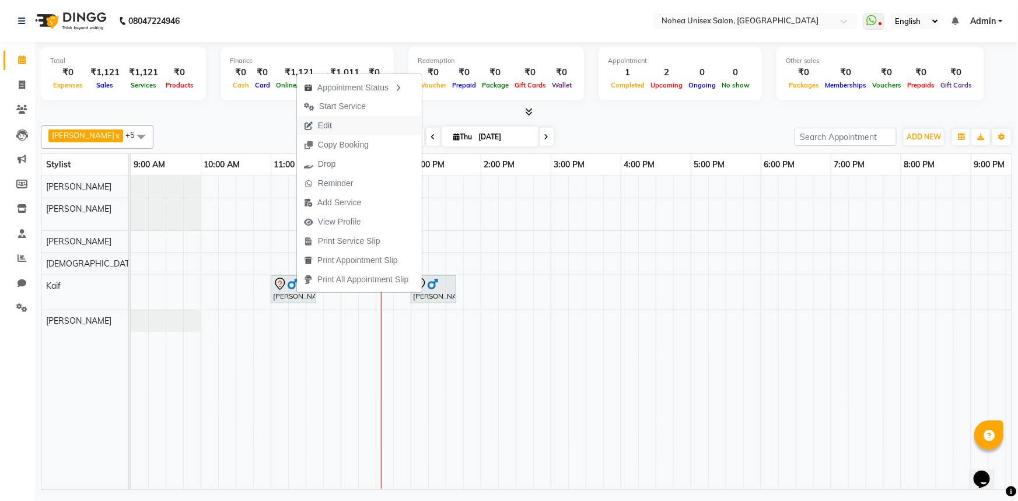
click at [333, 125] on span "Edit" at bounding box center [318, 125] width 42 height 19
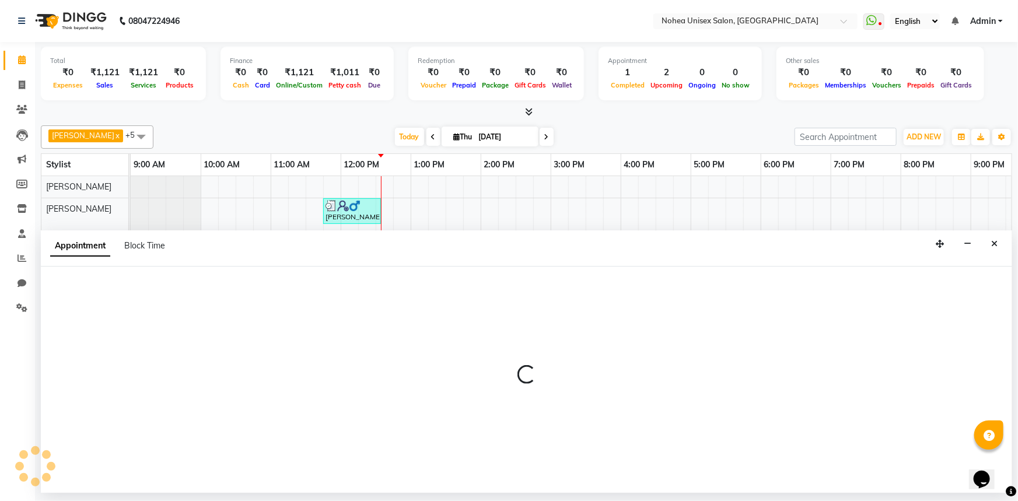
select select "tentative"
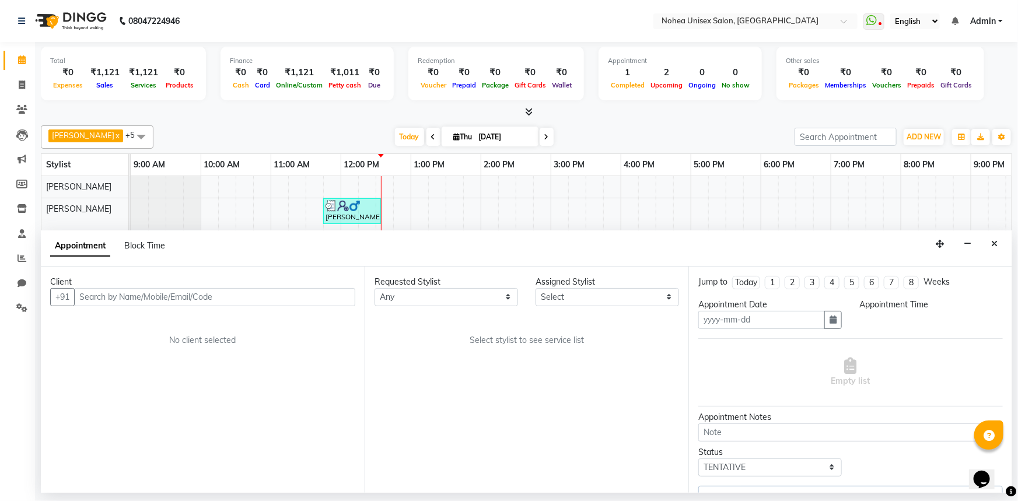
type input "[DATE]"
select select "660"
select select "74507"
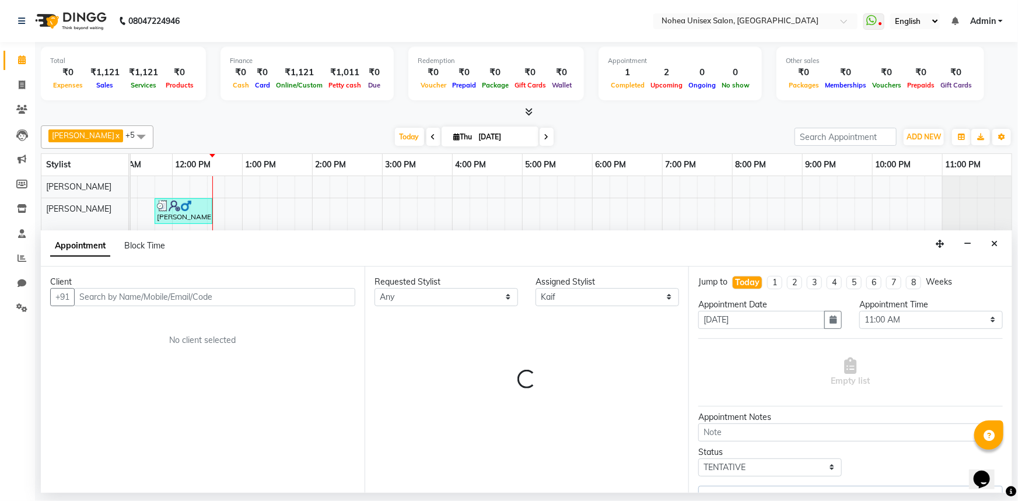
select select "4057"
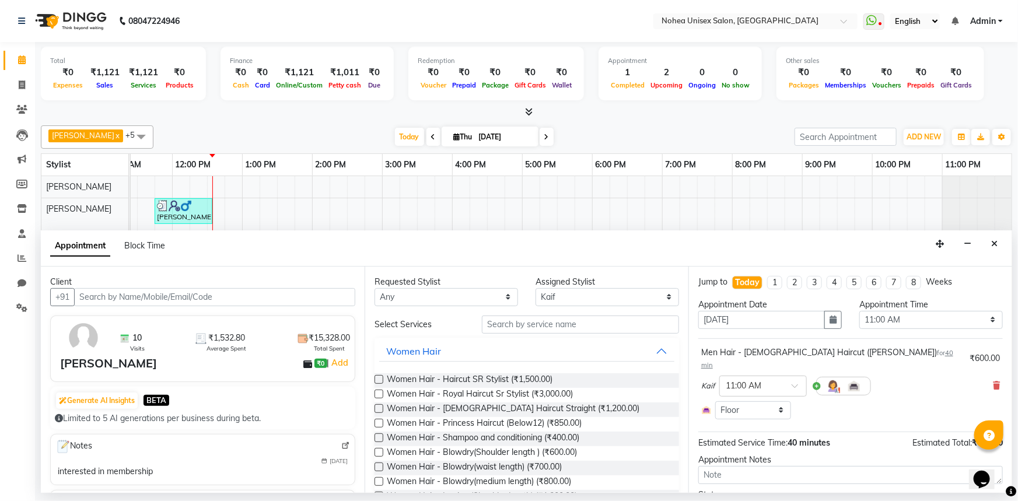
click at [993, 382] on icon at bounding box center [996, 386] width 7 height 8
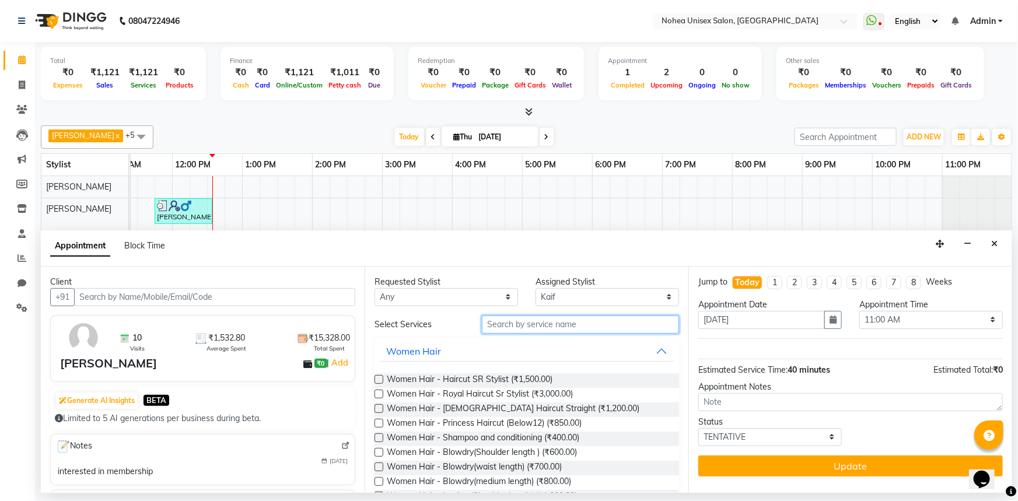
click at [521, 324] on input "text" at bounding box center [580, 325] width 197 height 18
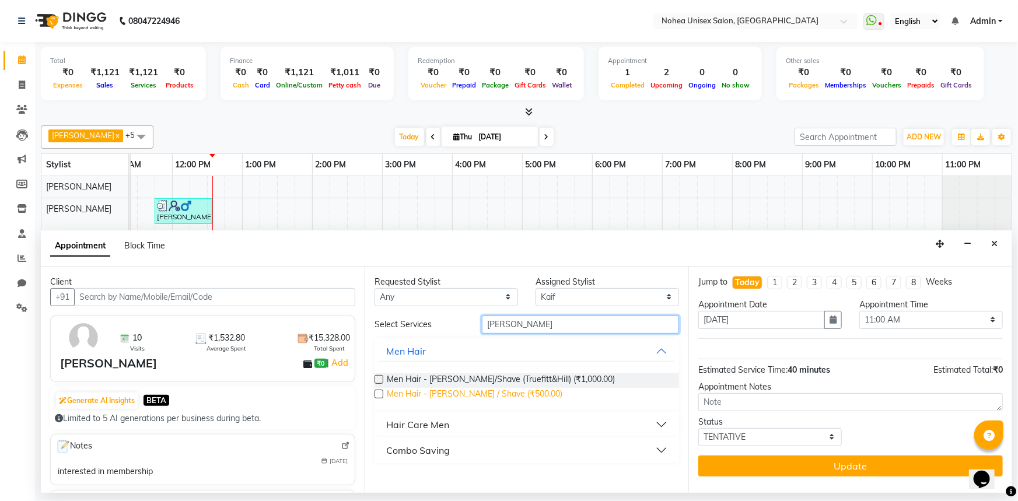
type input "[PERSON_NAME]"
click at [504, 391] on span "Men Hair - [PERSON_NAME] / Shave (₹500.00)" at bounding box center [475, 395] width 176 height 15
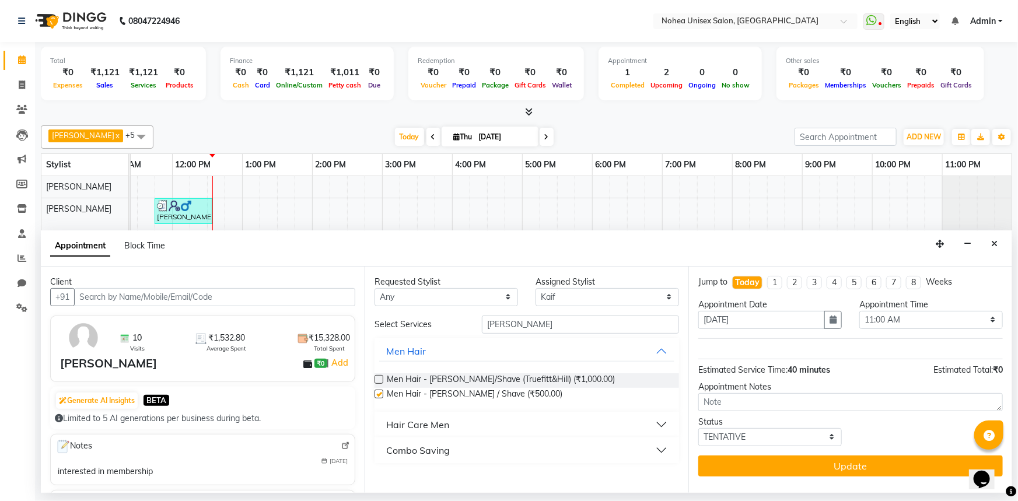
checkbox input "false"
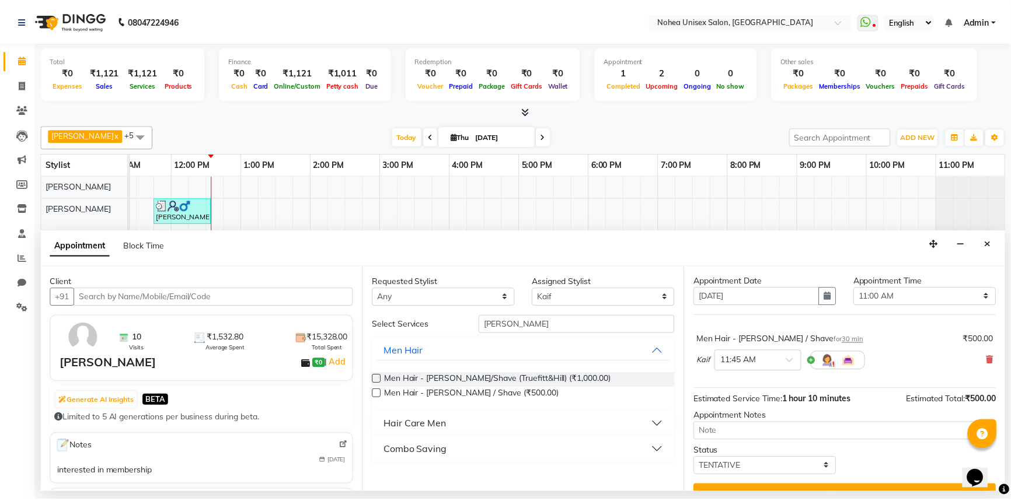
scroll to position [46, 0]
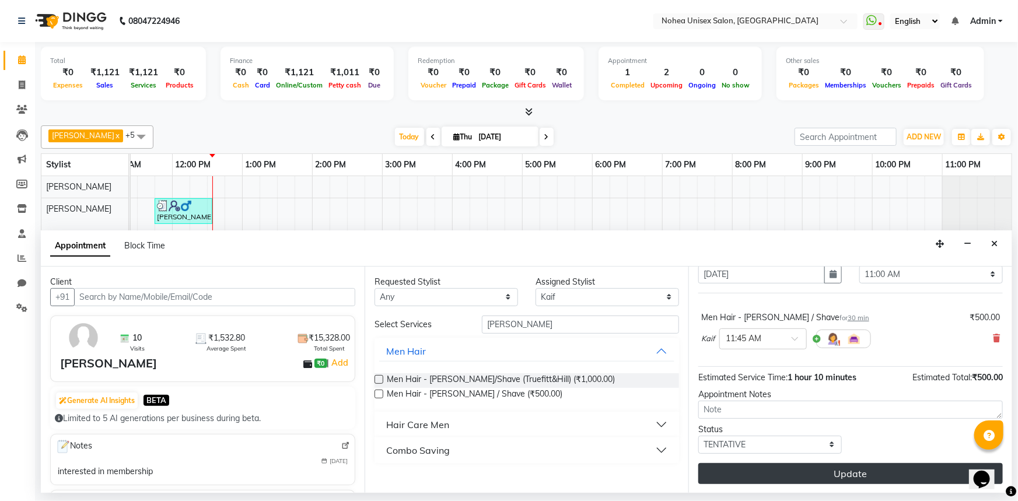
click at [867, 473] on button "Update" at bounding box center [851, 473] width 305 height 21
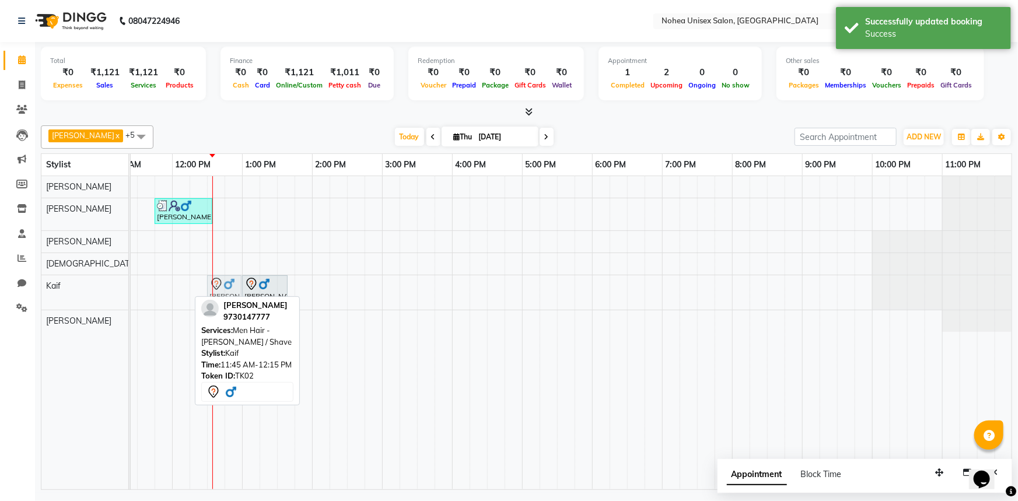
drag, startPoint x: 173, startPoint y: 291, endPoint x: 219, endPoint y: 298, distance: 47.1
click at [219, 298] on div "[PERSON_NAME] x [PERSON_NAME] x [PERSON_NAME] x Kaif x [PERSON_NAME] x +5 Selec…" at bounding box center [527, 305] width 972 height 369
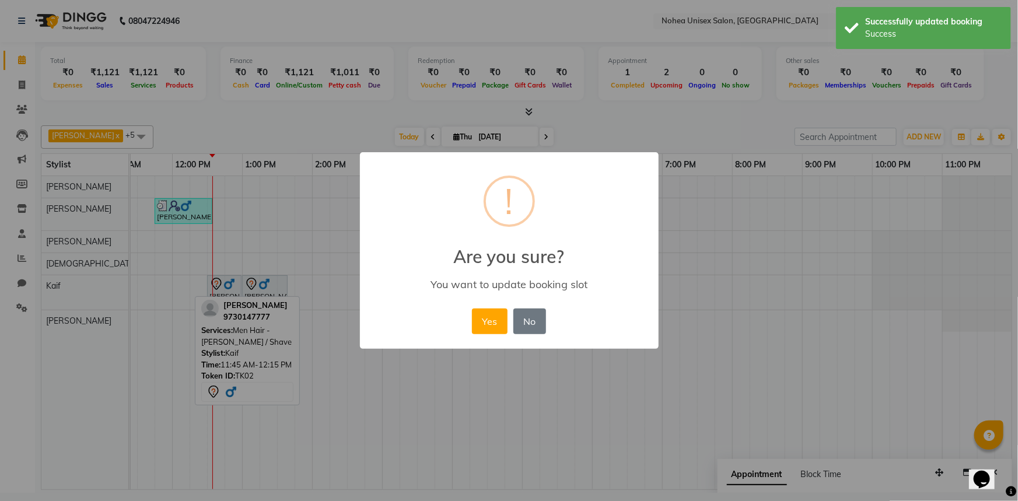
drag, startPoint x: 483, startPoint y: 321, endPoint x: 444, endPoint y: 313, distance: 40.4
click at [484, 321] on button "Yes" at bounding box center [490, 322] width 36 height 26
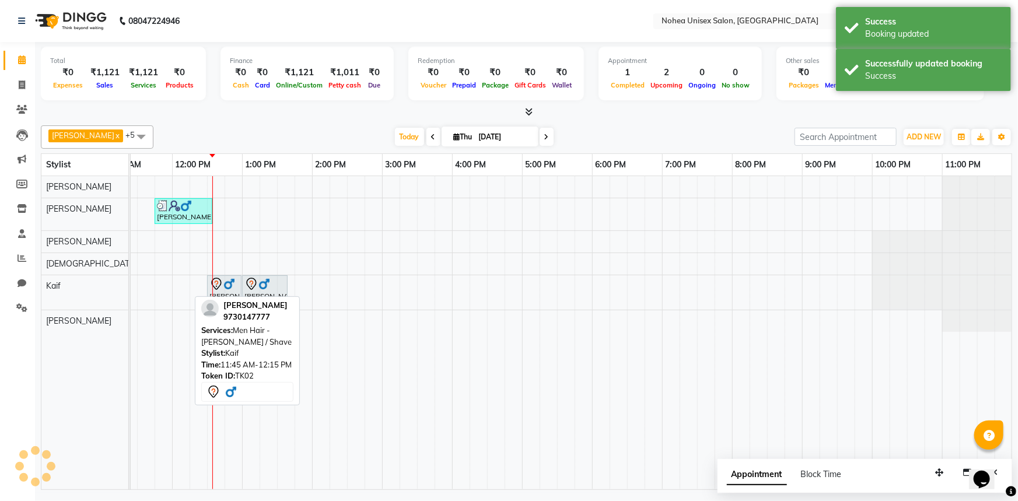
click at [306, 139] on div "[DATE] [DATE]" at bounding box center [474, 137] width 630 height 18
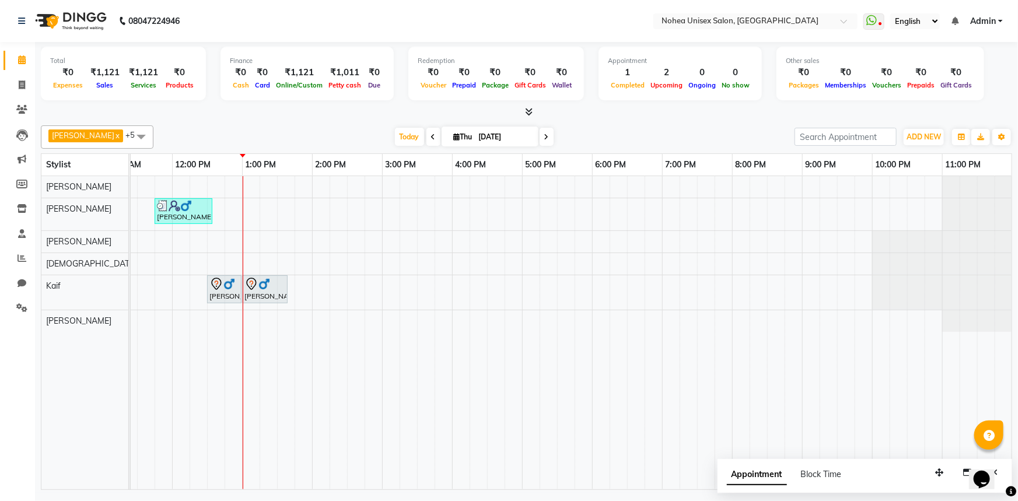
click at [670, 322] on div "[PERSON_NAME], TK03, 11:45 AM-12:35 PM, Haircut only (Without Wash),Men Hair - …" at bounding box center [487, 332] width 1050 height 313
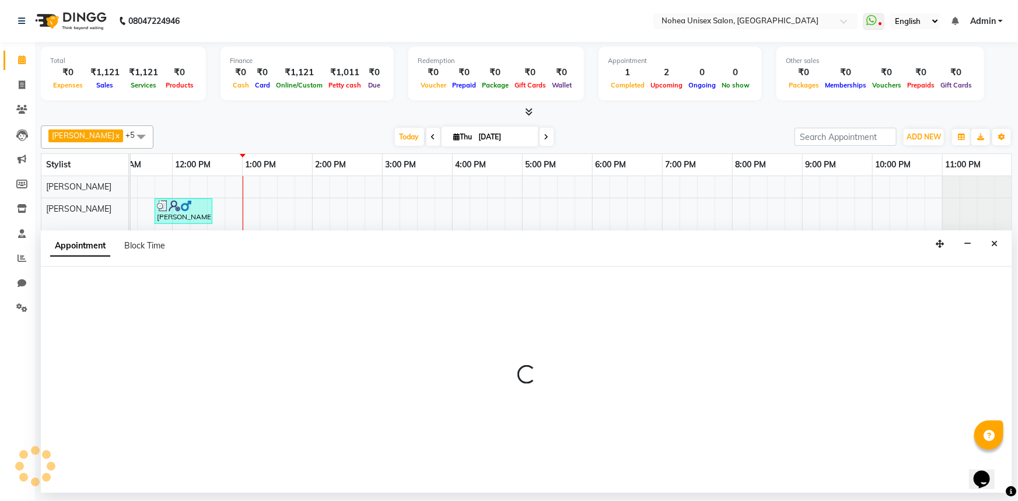
select select "85390"
select select "1140"
select select "tentative"
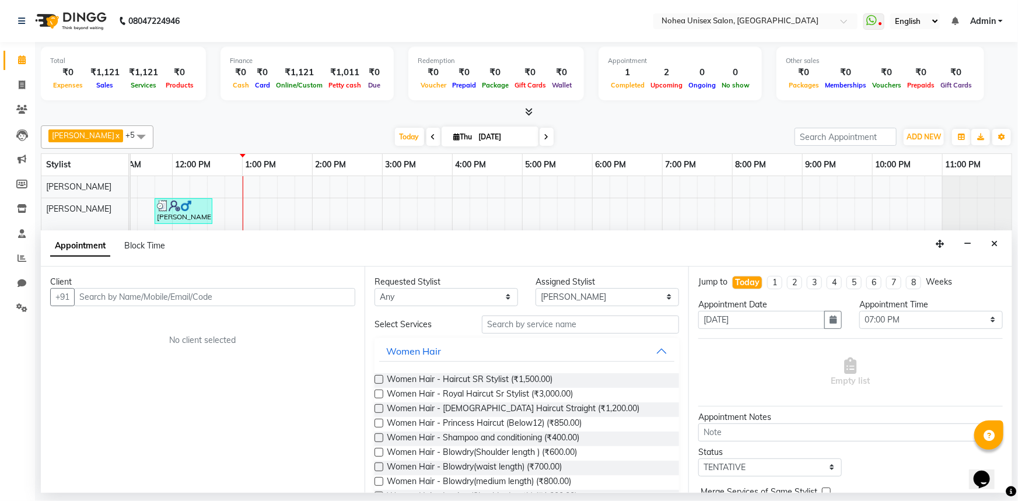
click at [267, 297] on input "text" at bounding box center [214, 297] width 281 height 18
click at [501, 324] on input "text" at bounding box center [580, 325] width 197 height 18
type input "e"
click at [653, 272] on div "Requested Stylist Any [PERSON_NAME] Imlikala [PERSON_NAME] Kaif mantra Mohini […" at bounding box center [527, 380] width 324 height 226
drag, startPoint x: 969, startPoint y: 243, endPoint x: 930, endPoint y: 295, distance: 65.8
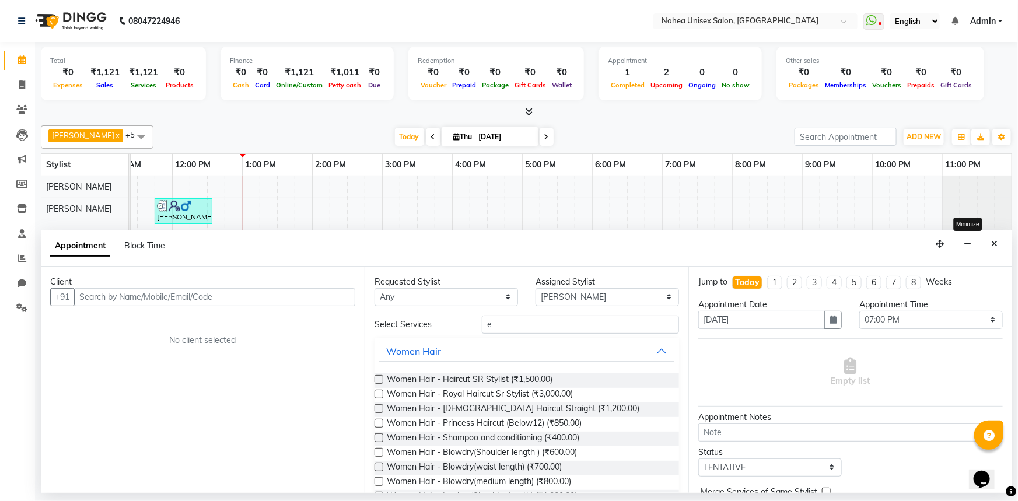
click at [970, 243] on icon "button" at bounding box center [968, 244] width 8 height 8
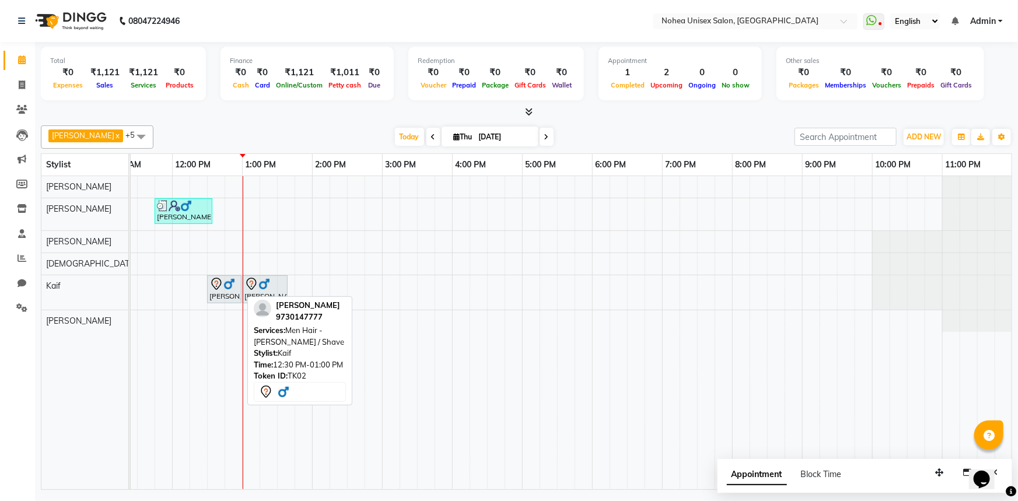
click at [226, 293] on div "[PERSON_NAME], TK02, 12:30 PM-01:00 PM, Men Hair - [PERSON_NAME] / Shave" at bounding box center [224, 289] width 32 height 25
click at [225, 286] on img at bounding box center [230, 284] width 12 height 12
select select "7"
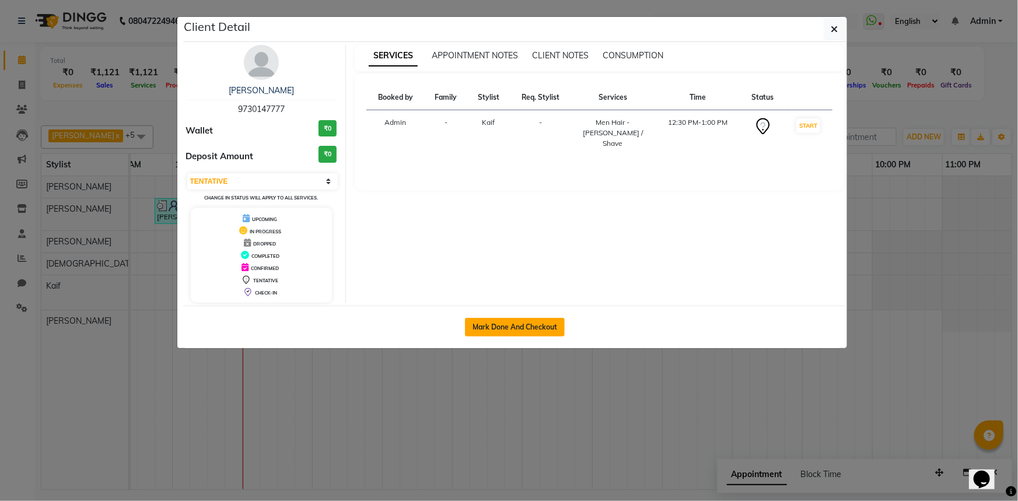
click at [550, 324] on button "Mark Done And Checkout" at bounding box center [515, 327] width 100 height 19
select select "service"
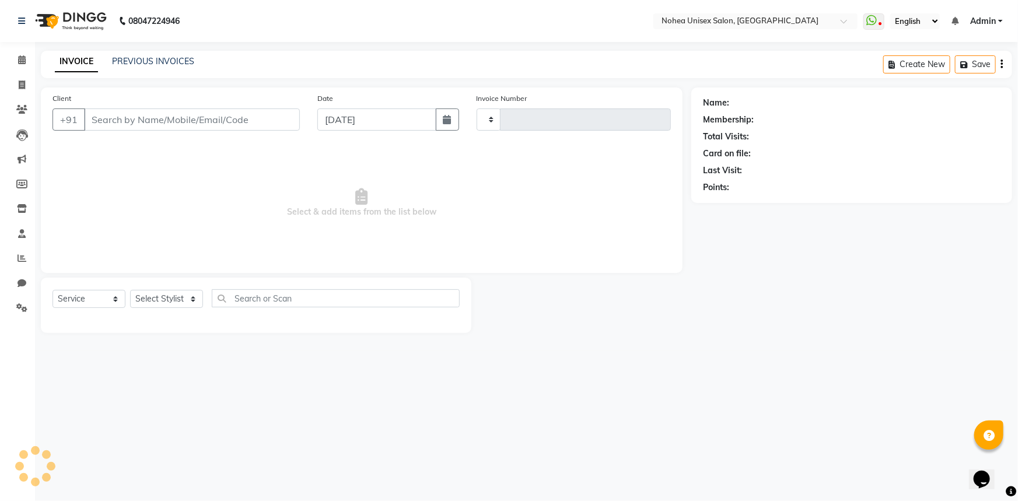
type input "2026"
select select "8009"
type input "9730147777"
select select "74507"
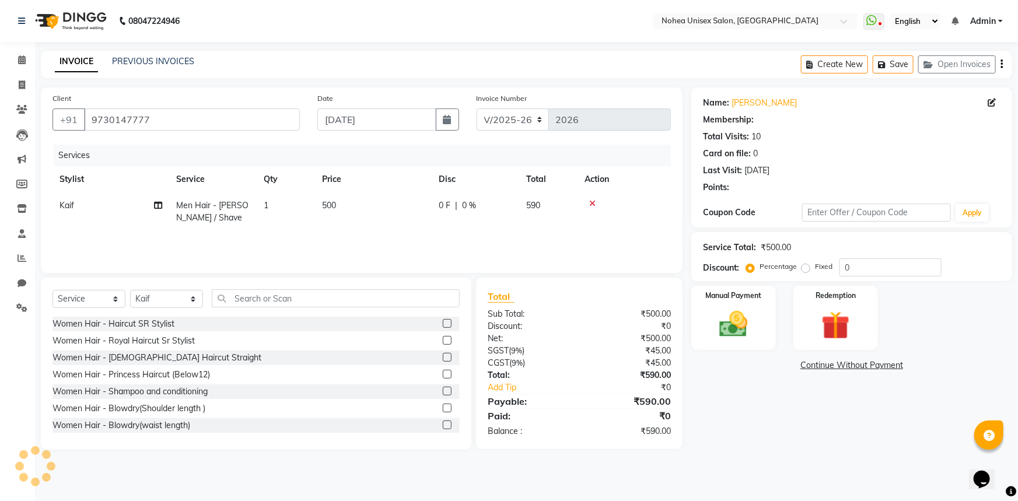
select select "1: Object"
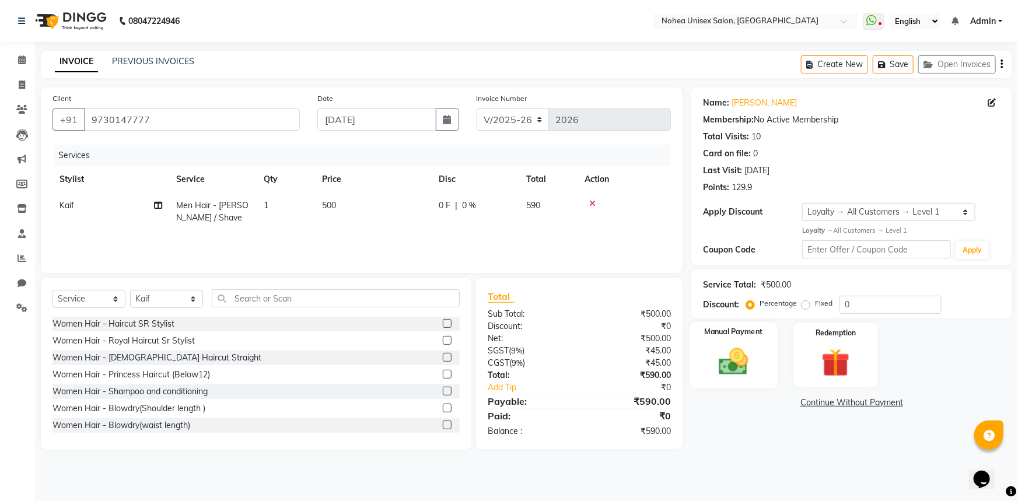
click at [744, 367] on img at bounding box center [734, 362] width 48 height 34
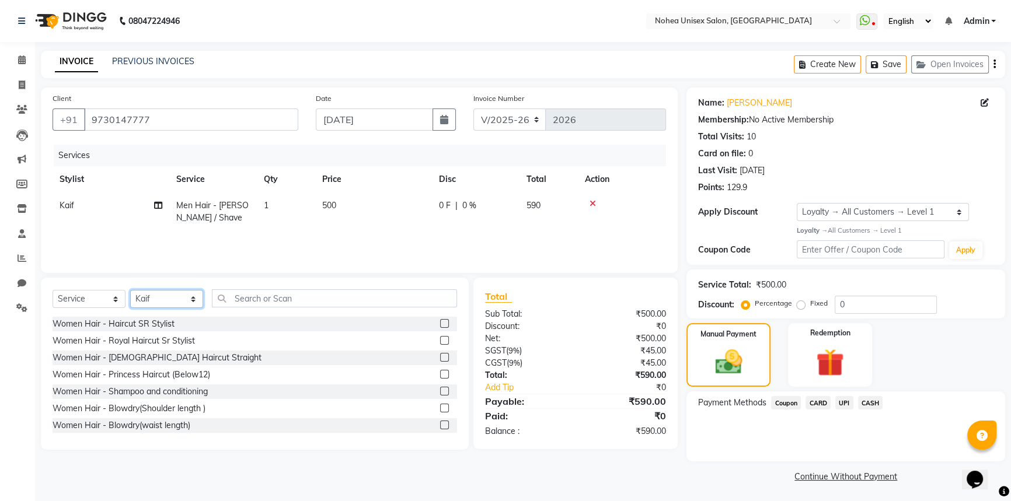
click at [197, 303] on select "Select Stylist [PERSON_NAME] Imlikala [PERSON_NAME] Kaif Manager mantra Mohini …" at bounding box center [166, 299] width 73 height 18
click at [130, 290] on select "Select Stylist [PERSON_NAME] Imlikala [PERSON_NAME] Kaif Manager mantra Mohini …" at bounding box center [166, 299] width 73 height 18
click at [254, 301] on input "text" at bounding box center [334, 298] width 245 height 18
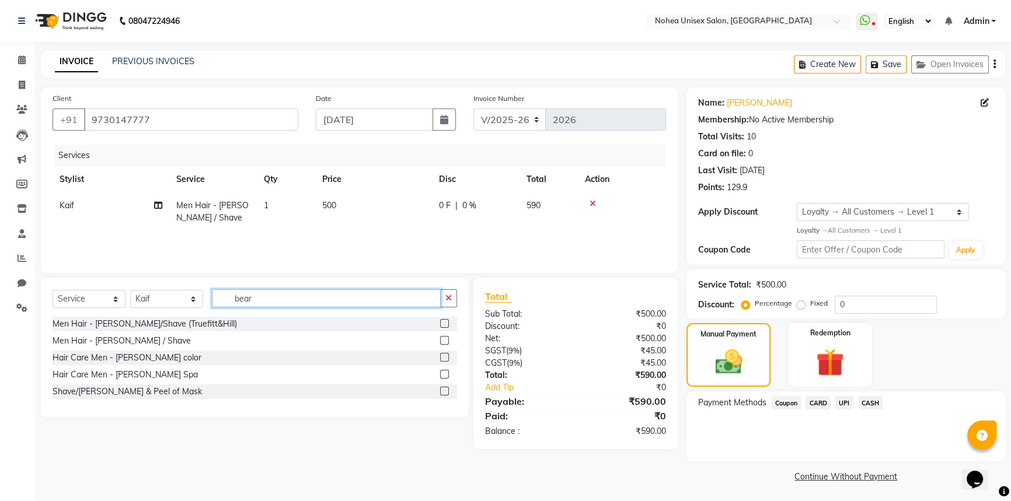
click at [268, 297] on input "bear" at bounding box center [326, 298] width 229 height 18
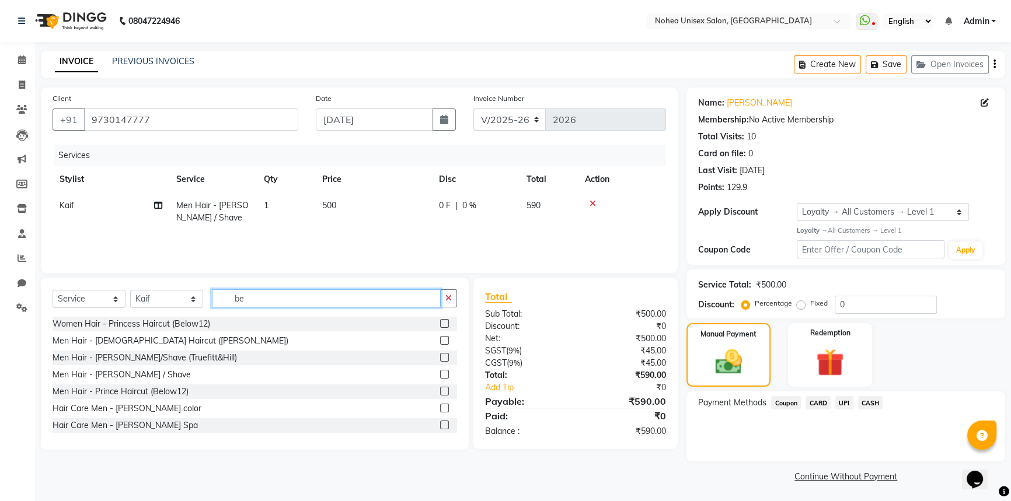
type input "b"
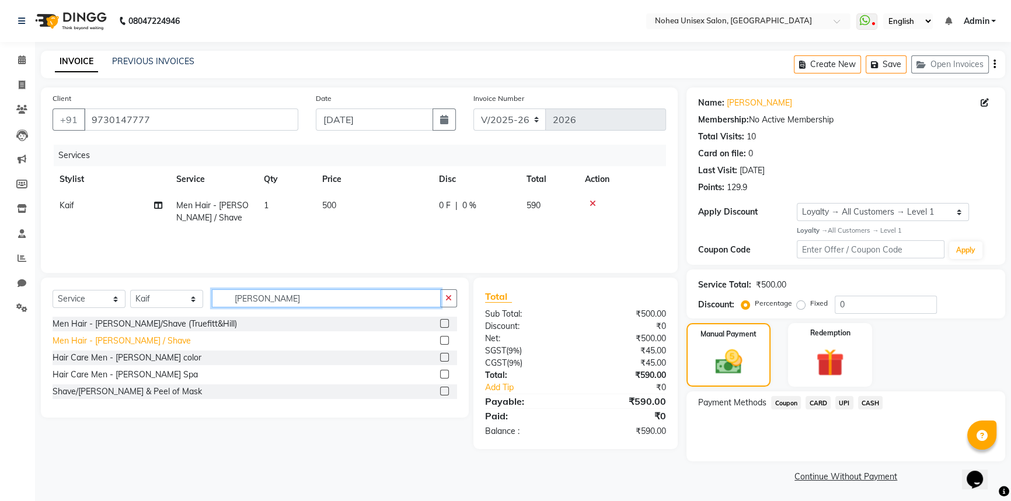
type input "[PERSON_NAME]"
click at [128, 338] on div "Men Hair - [PERSON_NAME] / Shave" at bounding box center [122, 341] width 138 height 12
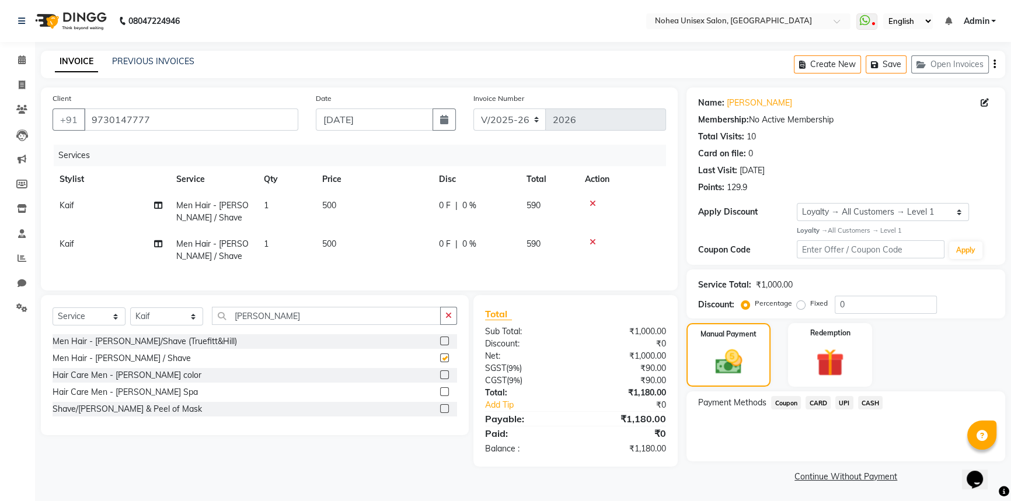
checkbox input "false"
click at [275, 325] on input "[PERSON_NAME]" at bounding box center [326, 316] width 229 height 18
type input "b"
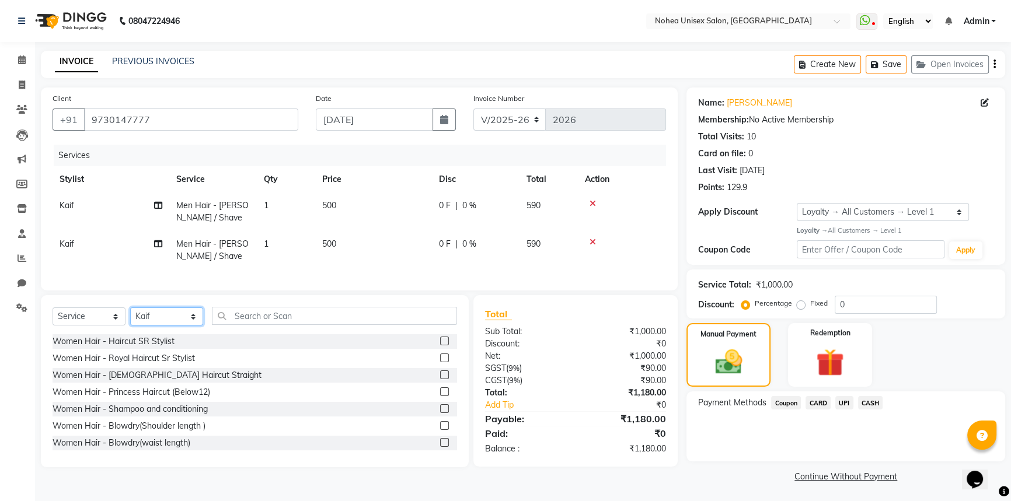
click at [193, 320] on select "Select Stylist [PERSON_NAME] Imlikala [PERSON_NAME] Kaif Manager mantra Mohini …" at bounding box center [166, 317] width 73 height 18
click at [288, 323] on input "text" at bounding box center [334, 316] width 245 height 18
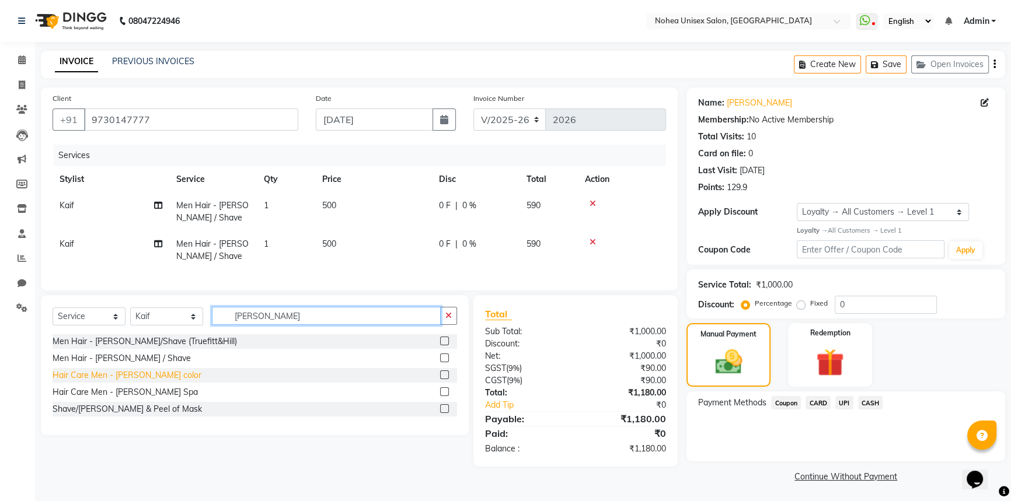
type input "[PERSON_NAME]"
click at [146, 379] on div "Hair Care Men - [PERSON_NAME] color" at bounding box center [127, 375] width 149 height 12
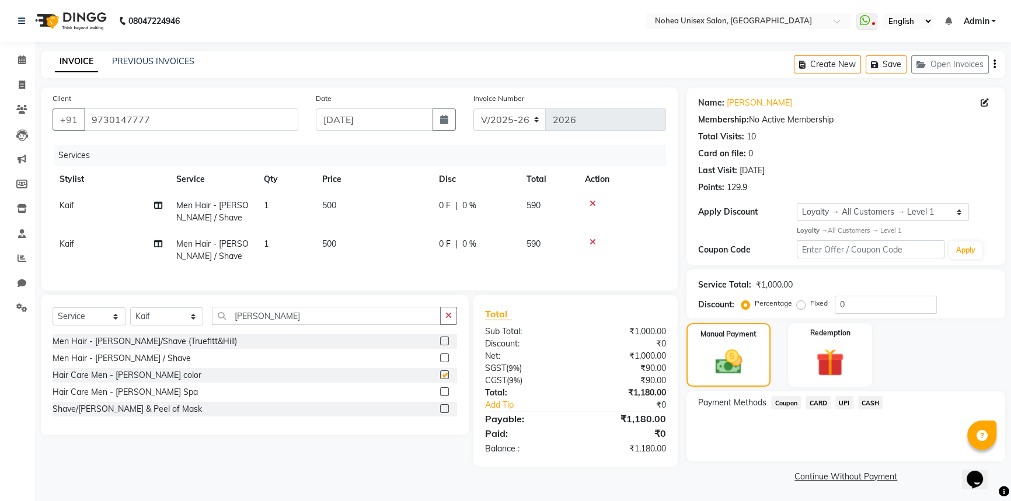
checkbox input "false"
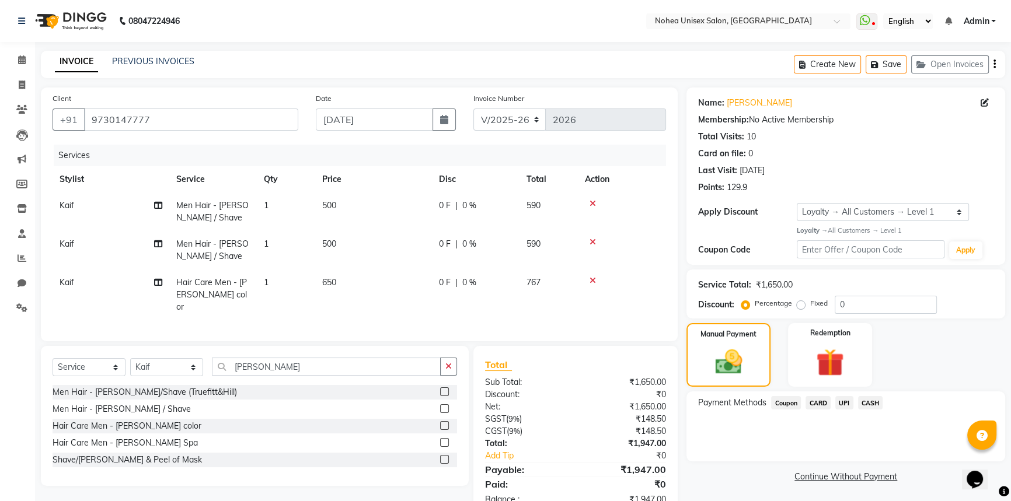
click at [875, 400] on span "CASH" at bounding box center [870, 402] width 25 height 13
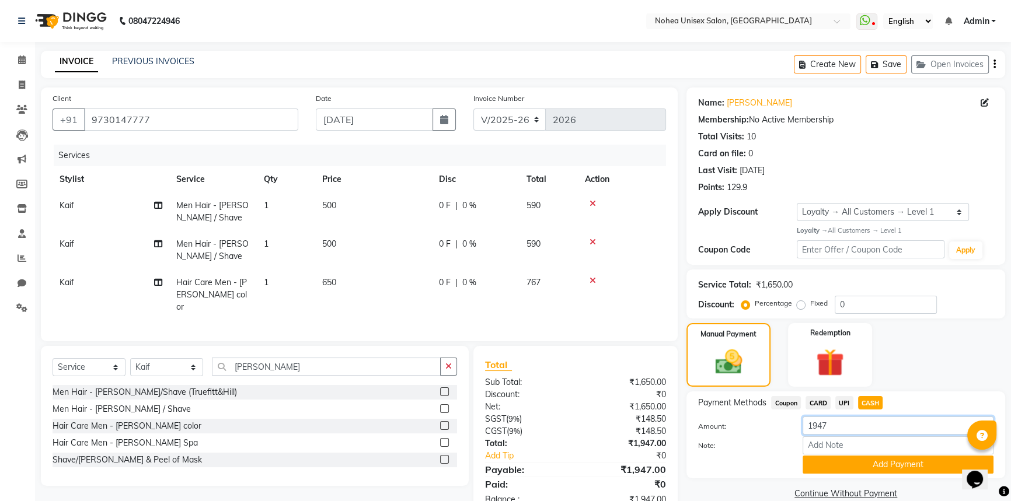
click at [833, 426] on input "1947" at bounding box center [897, 426] width 191 height 18
type input "1000"
click at [855, 467] on button "Add Payment" at bounding box center [897, 465] width 191 height 18
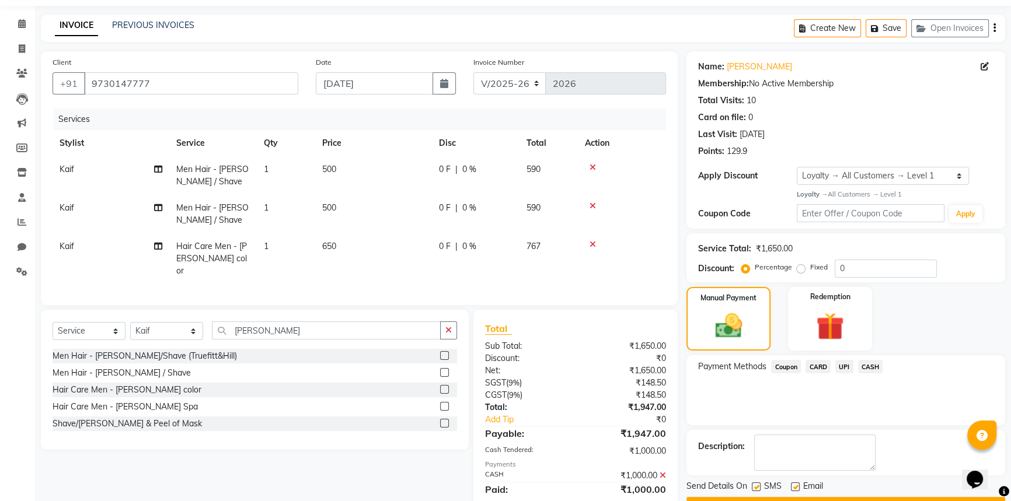
scroll to position [53, 0]
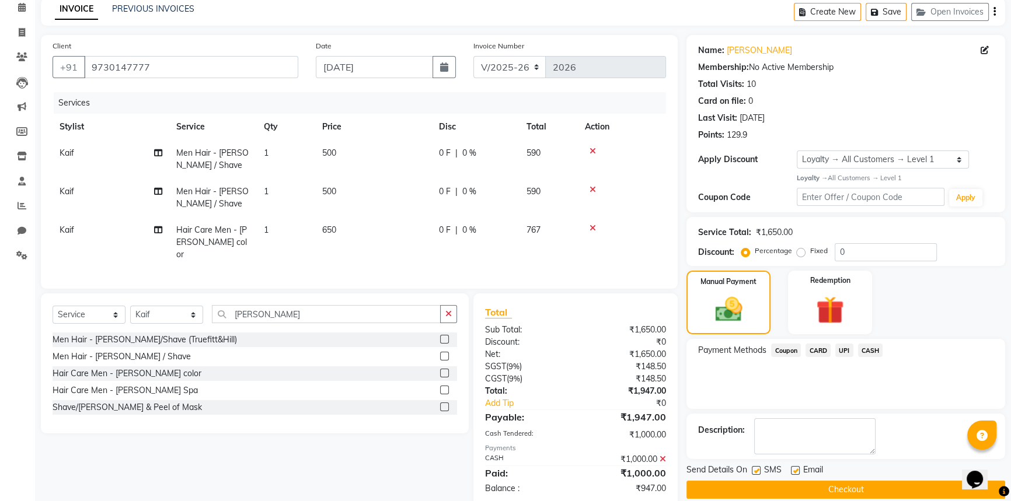
click at [821, 348] on span "CARD" at bounding box center [817, 350] width 25 height 13
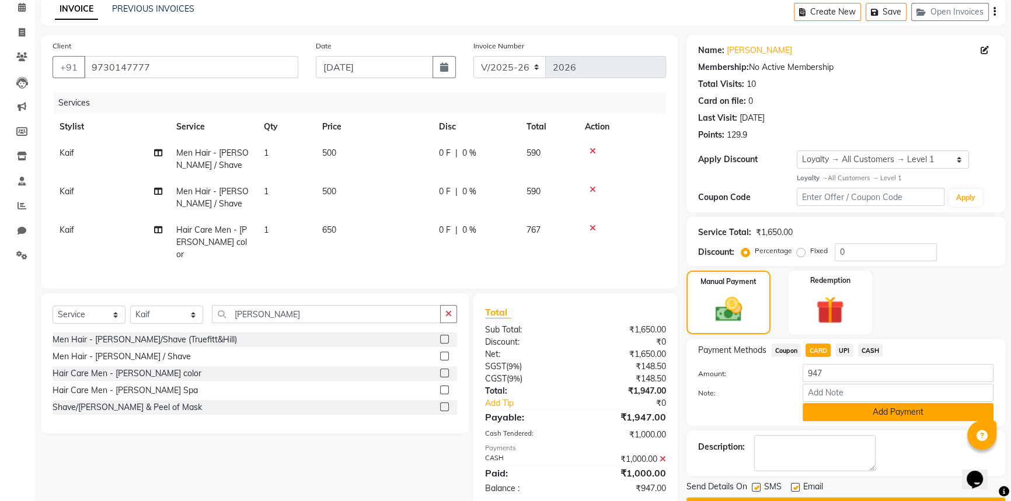
click at [842, 411] on button "Add Payment" at bounding box center [897, 412] width 191 height 18
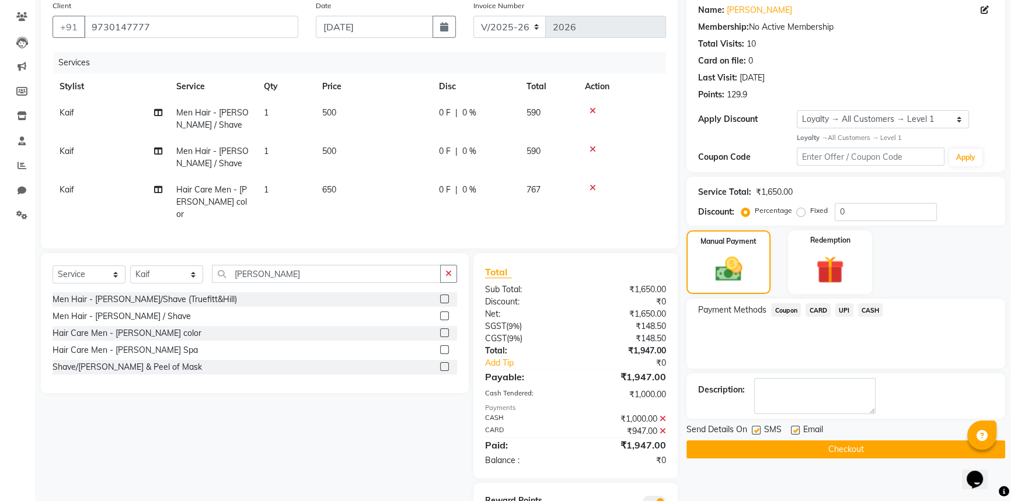
scroll to position [141, 0]
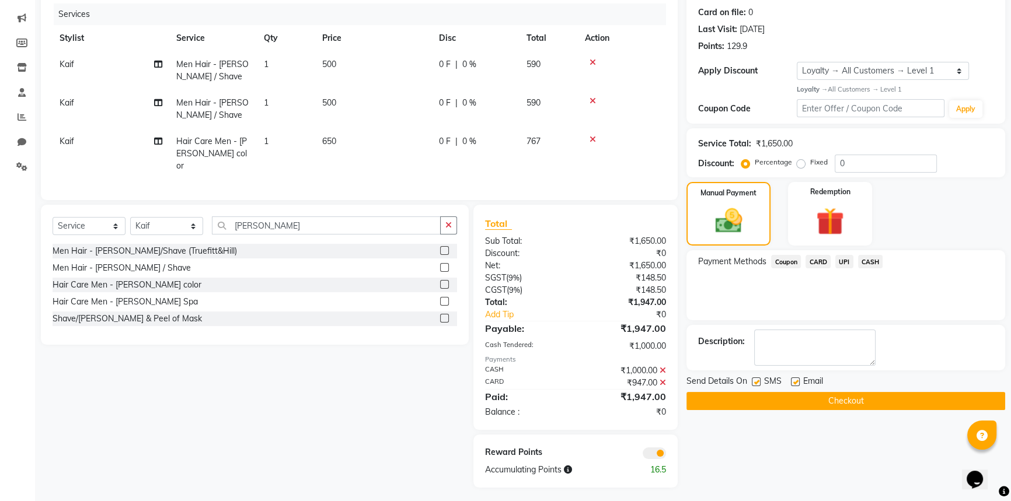
click at [796, 381] on label at bounding box center [795, 382] width 9 height 9
click at [796, 381] on input "checkbox" at bounding box center [795, 383] width 8 height 8
checkbox input "false"
click at [756, 402] on button "Checkout" at bounding box center [845, 401] width 319 height 18
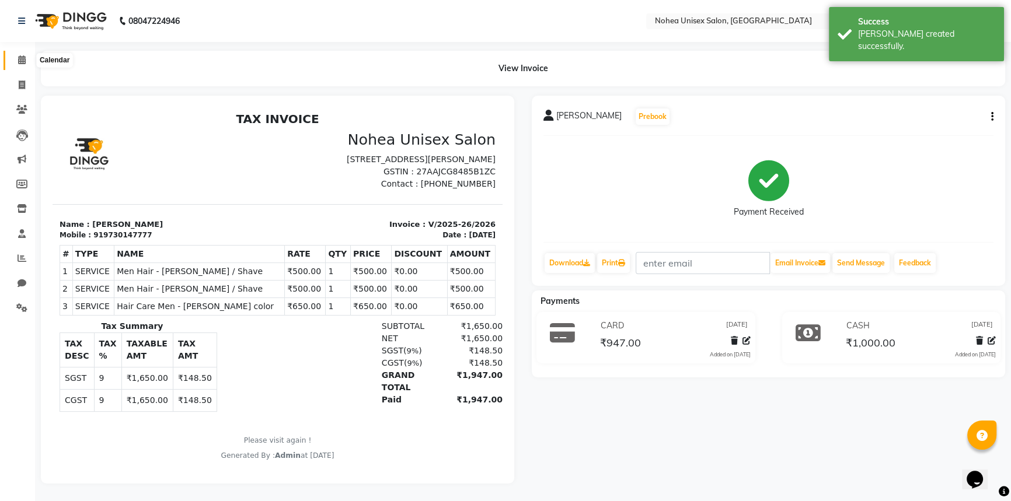
click at [14, 58] on span at bounding box center [22, 60] width 20 height 13
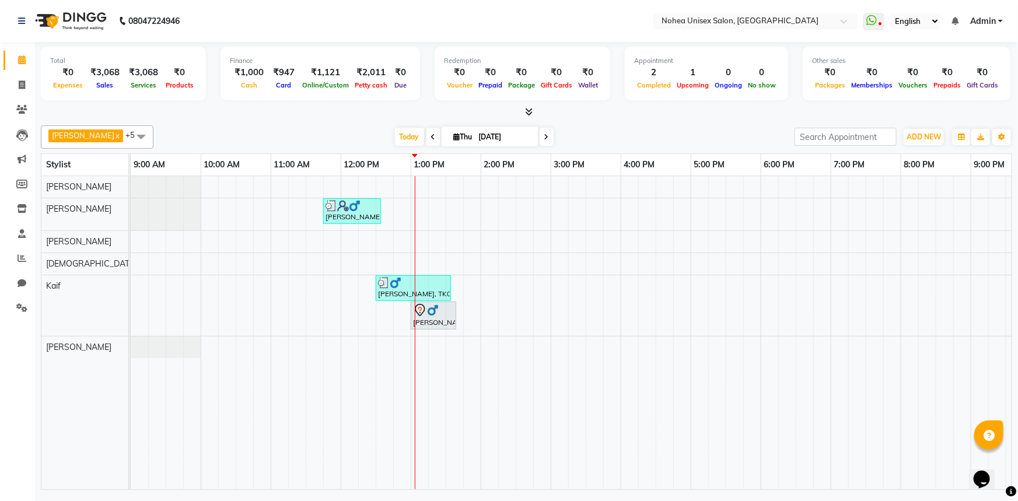
click at [328, 131] on div "[DATE] [DATE]" at bounding box center [474, 137] width 630 height 18
click at [570, 132] on div "[DATE] [DATE]" at bounding box center [474, 137] width 630 height 18
click at [267, 118] on div "Total ₹0 Expenses ₹3,068 Sales ₹3,068 Services ₹0 Products Finance ₹1,000 Cash …" at bounding box center [526, 267] width 983 height 451
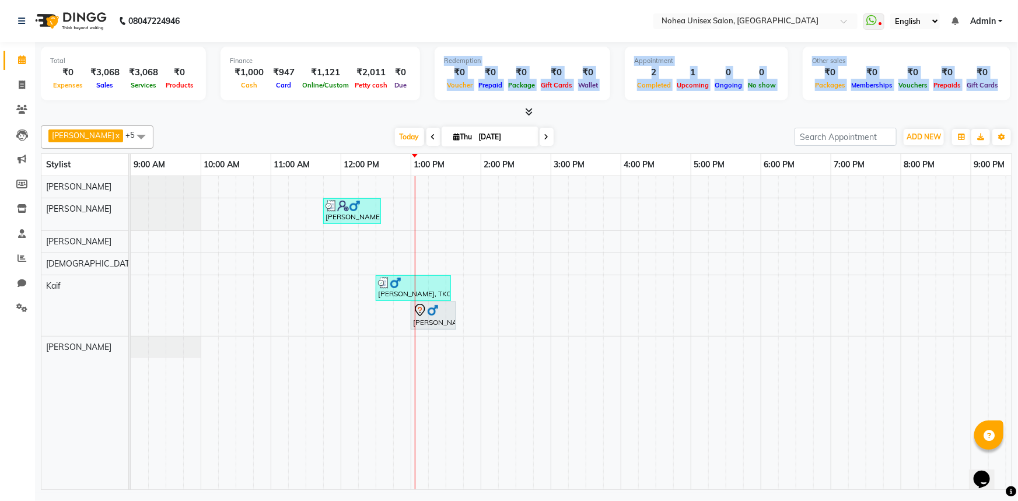
drag, startPoint x: 327, startPoint y: 103, endPoint x: 330, endPoint y: 113, distance: 10.8
click at [330, 111] on div "Total ₹0 Expenses ₹3,068 Sales ₹3,068 Services ₹0 Products Finance ₹1,000 Cash …" at bounding box center [527, 80] width 972 height 76
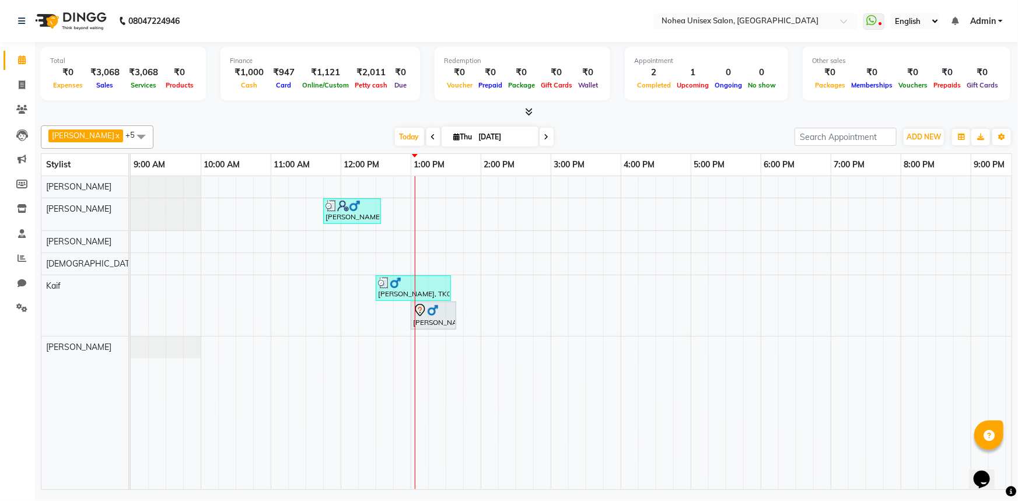
click at [615, 127] on div "[PERSON_NAME] x [PERSON_NAME] x [PERSON_NAME] x Kaif x [PERSON_NAME] x +5 Selec…" at bounding box center [527, 136] width 972 height 23
click at [302, 132] on div "[DATE] [DATE]" at bounding box center [474, 137] width 630 height 18
click at [602, 149] on div "[PERSON_NAME] x [PERSON_NAME] x [PERSON_NAME] x Kaif x [PERSON_NAME] x +5 Selec…" at bounding box center [527, 305] width 972 height 369
drag, startPoint x: 301, startPoint y: 113, endPoint x: 501, endPoint y: 123, distance: 200.4
click at [301, 114] on div at bounding box center [527, 112] width 972 height 12
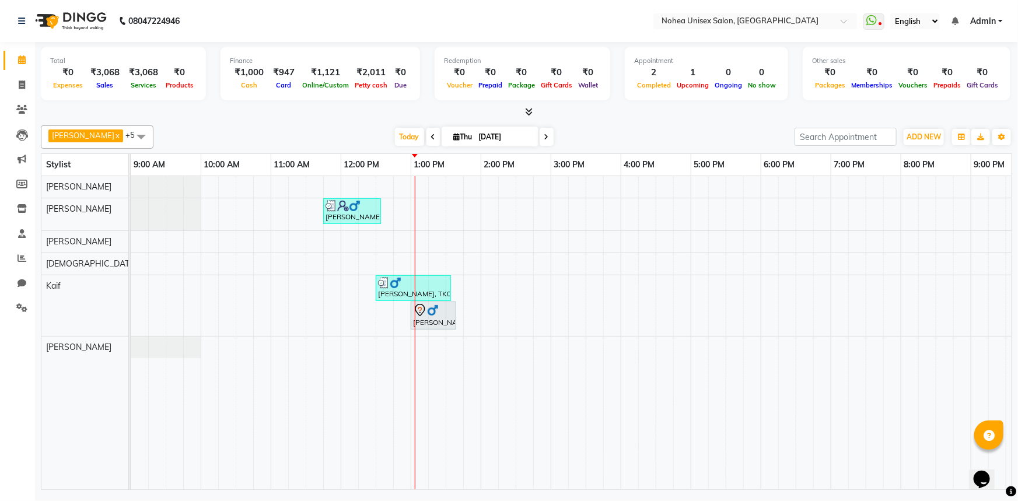
click at [836, 351] on div "[PERSON_NAME], TK03, 11:45 AM-12:35 PM, Haircut only (Without Wash),Men Hair - …" at bounding box center [656, 332] width 1050 height 313
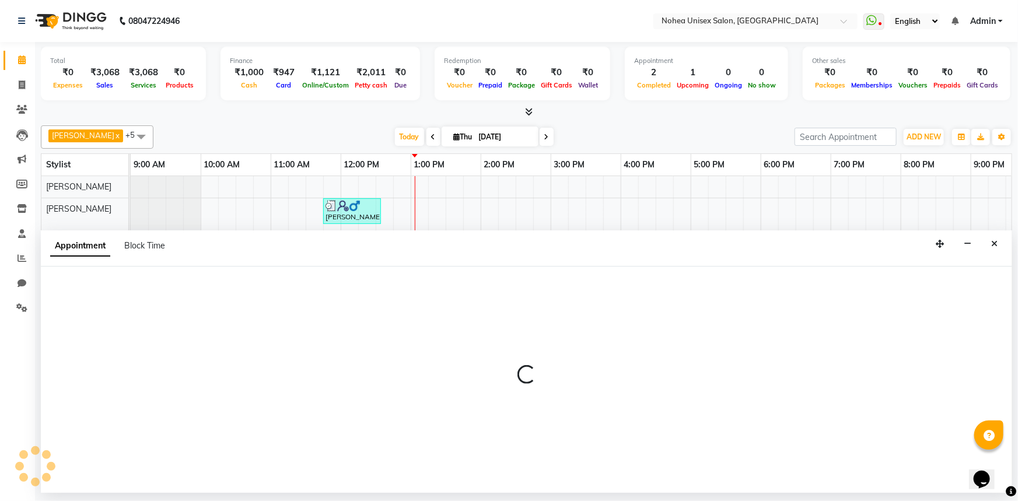
select select "85390"
select select "1140"
select select "tentative"
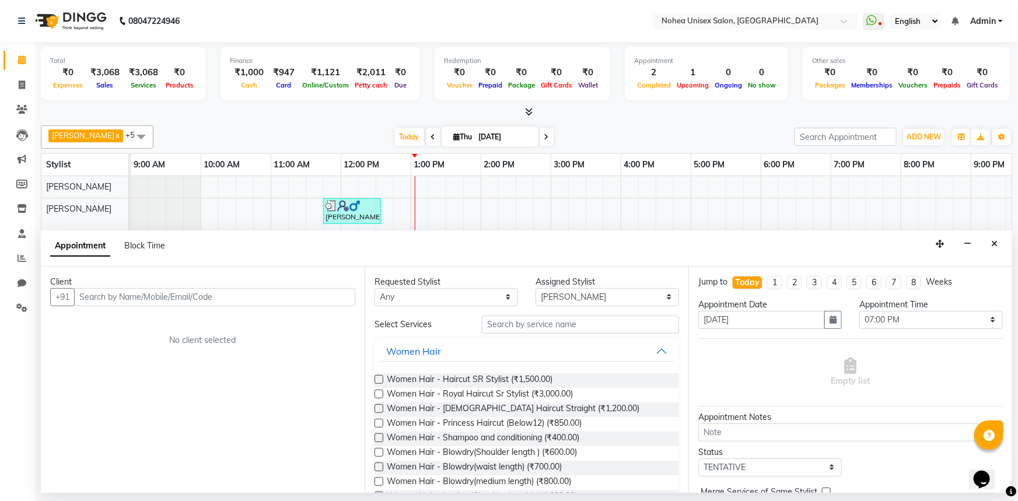
click at [247, 298] on input "text" at bounding box center [214, 297] width 281 height 18
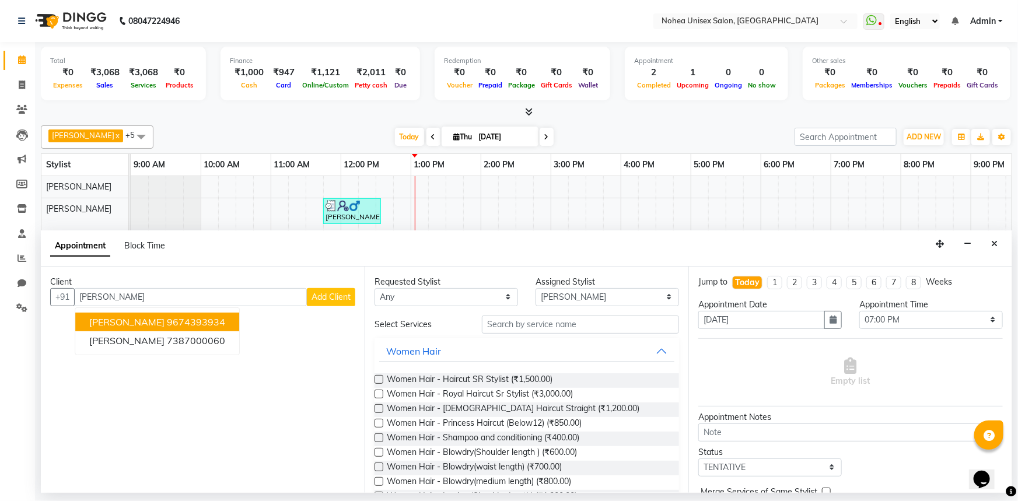
click at [201, 320] on button "[PERSON_NAME] 9674393934" at bounding box center [157, 322] width 164 height 19
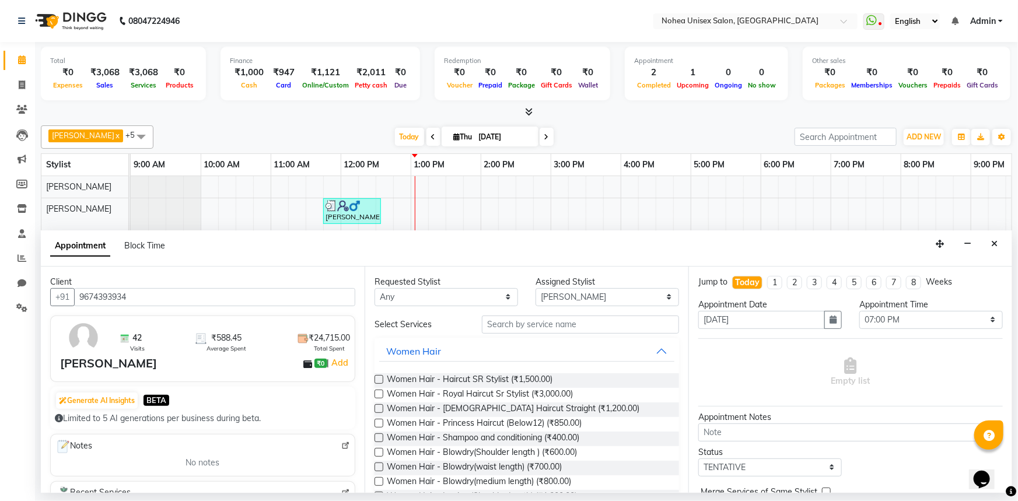
type input "9674393934"
click at [571, 329] on input "text" at bounding box center [580, 325] width 197 height 18
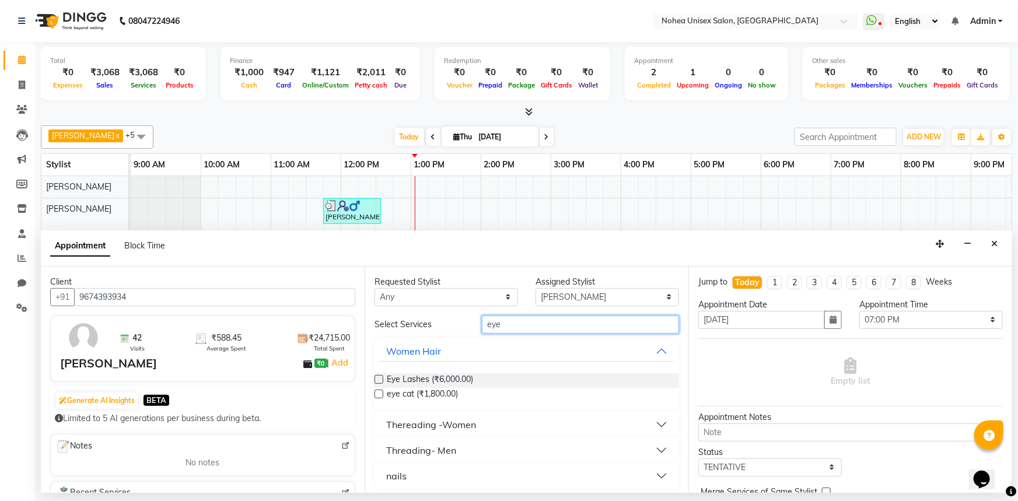
type input "eye"
click at [464, 423] on div "Thereading -Women" at bounding box center [431, 425] width 90 height 14
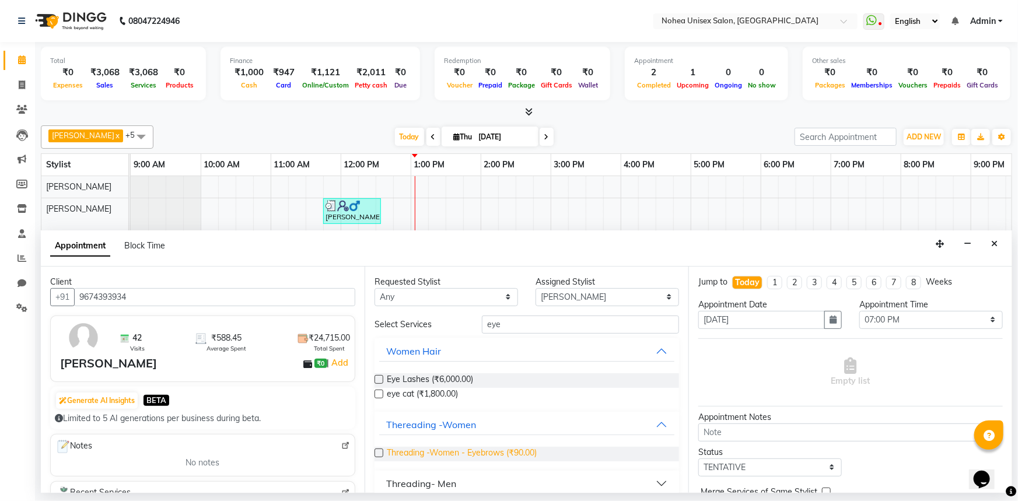
click at [455, 455] on span "Threading -Women - Eyebrows (₹90.00)" at bounding box center [462, 454] width 150 height 15
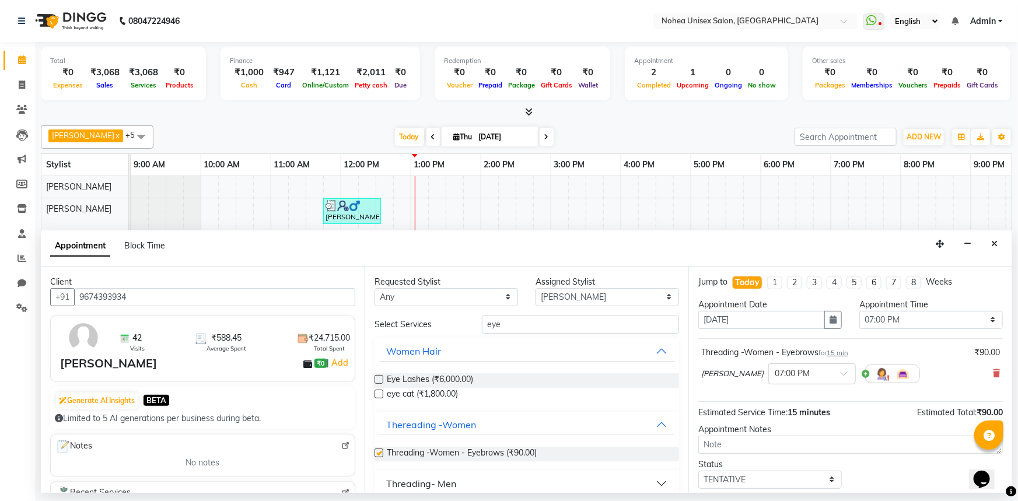
checkbox input "false"
click at [518, 327] on input "eye" at bounding box center [580, 325] width 197 height 18
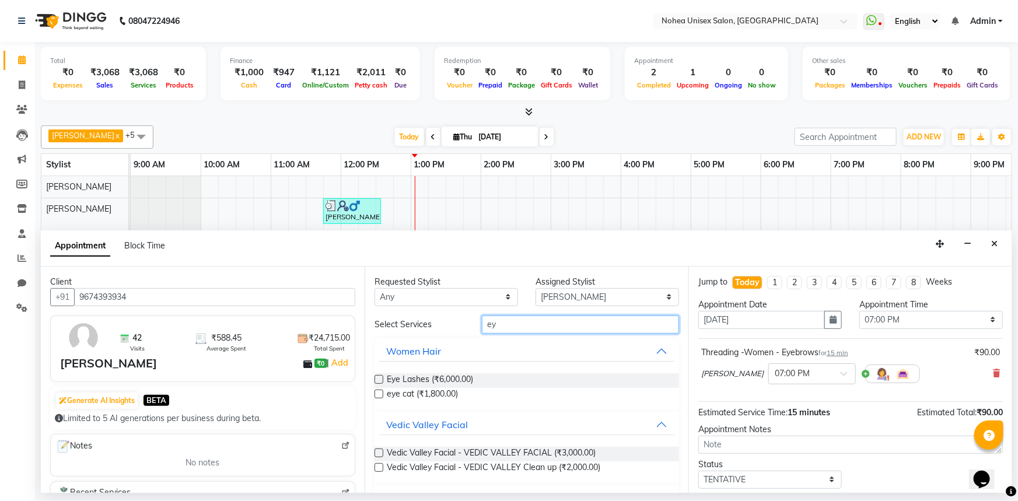
type input "e"
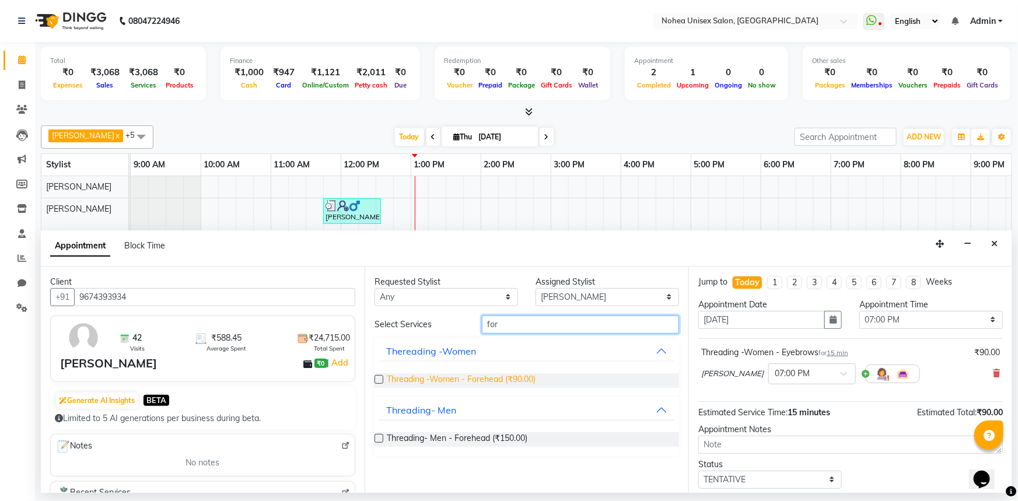
type input "for"
click at [493, 382] on span "Threading -Women - Forehead (₹90.00)" at bounding box center [461, 381] width 149 height 15
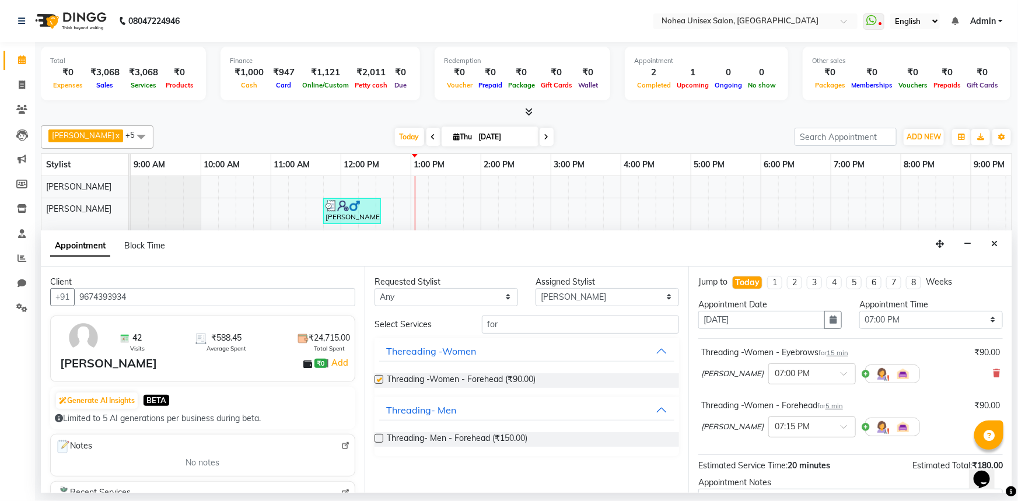
checkbox input "false"
click at [515, 326] on input "for" at bounding box center [580, 325] width 197 height 18
type input "f"
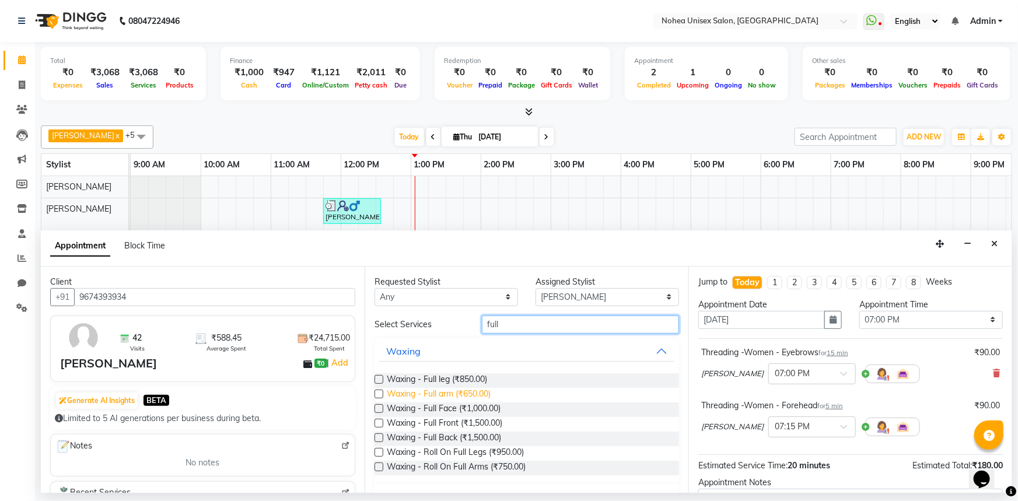
type input "full"
click at [477, 395] on span "Waxing - Full arm (₹650.00)" at bounding box center [439, 395] width 104 height 15
checkbox input "false"
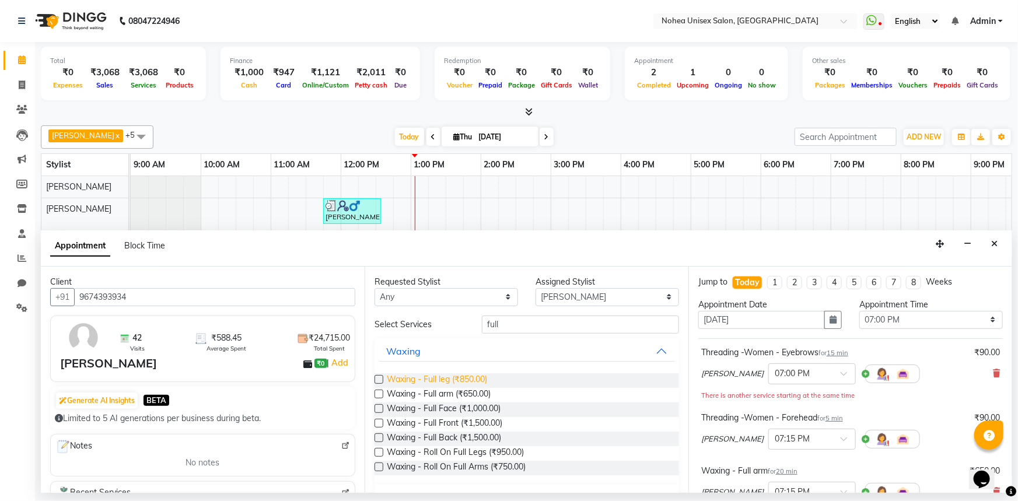
click at [473, 379] on span "Waxing - Full leg (₹850.00)" at bounding box center [437, 381] width 100 height 15
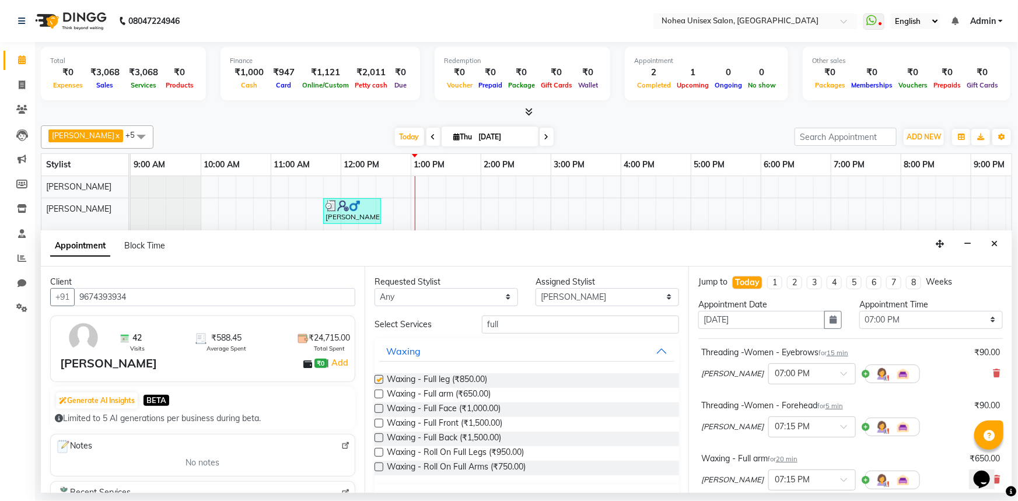
checkbox input "false"
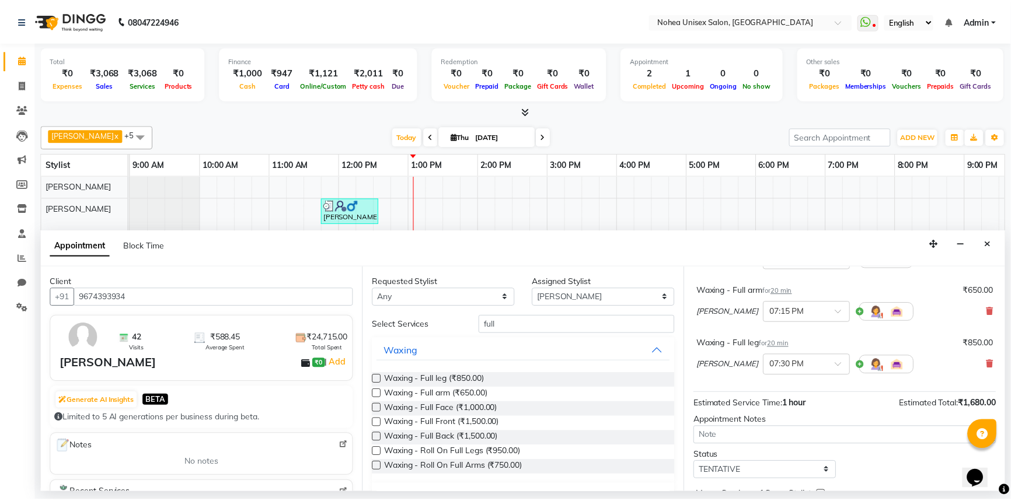
scroll to position [228, 0]
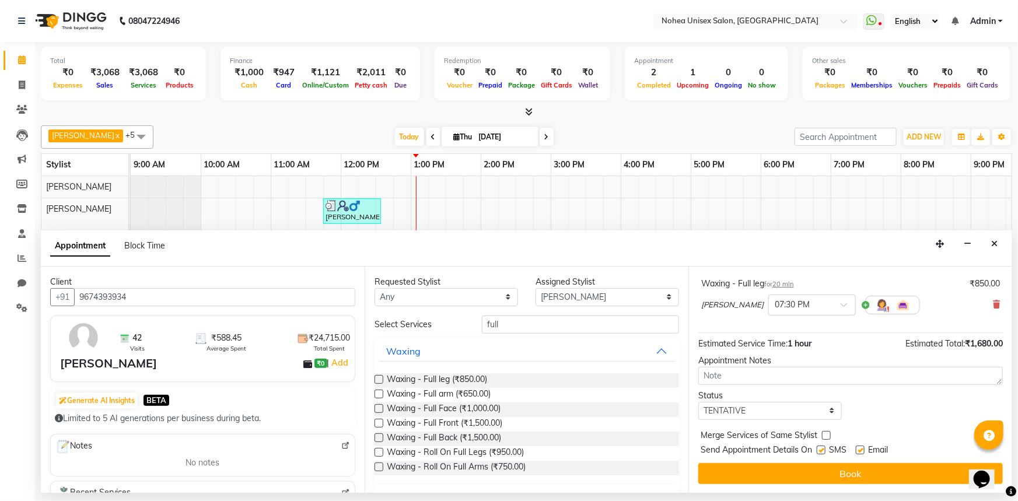
click at [863, 447] on label at bounding box center [860, 450] width 9 height 9
click at [863, 448] on input "checkbox" at bounding box center [860, 452] width 8 height 8
checkbox input "false"
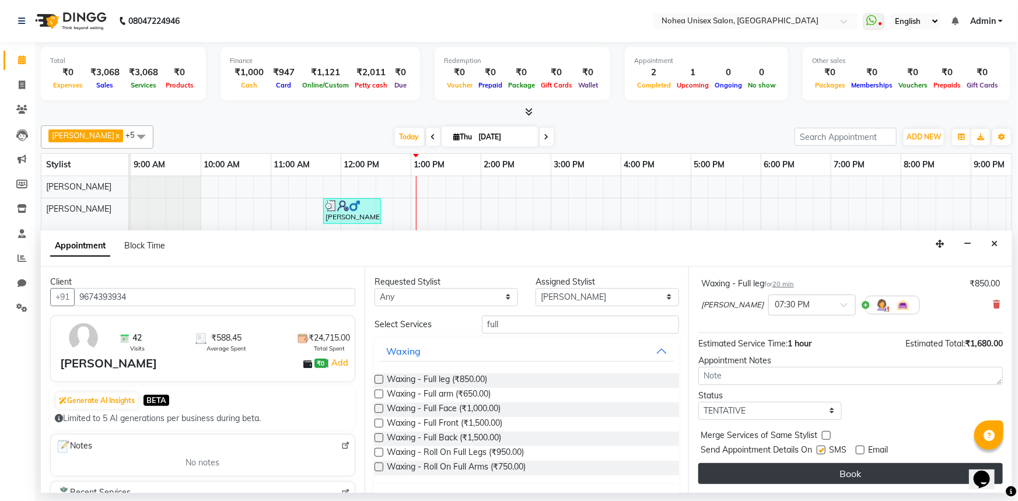
click at [857, 468] on button "Book" at bounding box center [851, 473] width 305 height 21
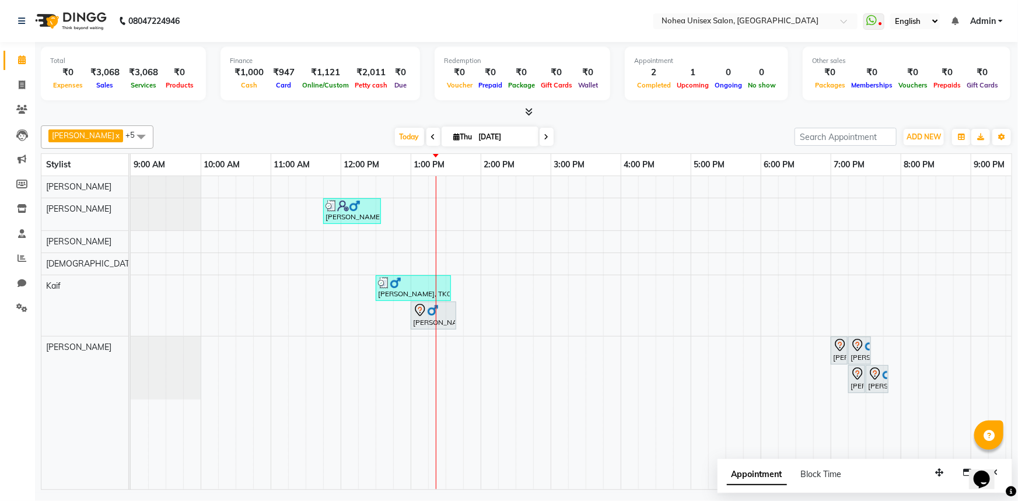
click at [615, 108] on div at bounding box center [527, 112] width 972 height 12
click at [563, 107] on div at bounding box center [527, 112] width 972 height 12
click at [599, 117] on div at bounding box center [527, 112] width 972 height 12
drag, startPoint x: 941, startPoint y: 472, endPoint x: 850, endPoint y: 473, distance: 91.0
click at [850, 473] on icon "button" at bounding box center [847, 473] width 8 height 8
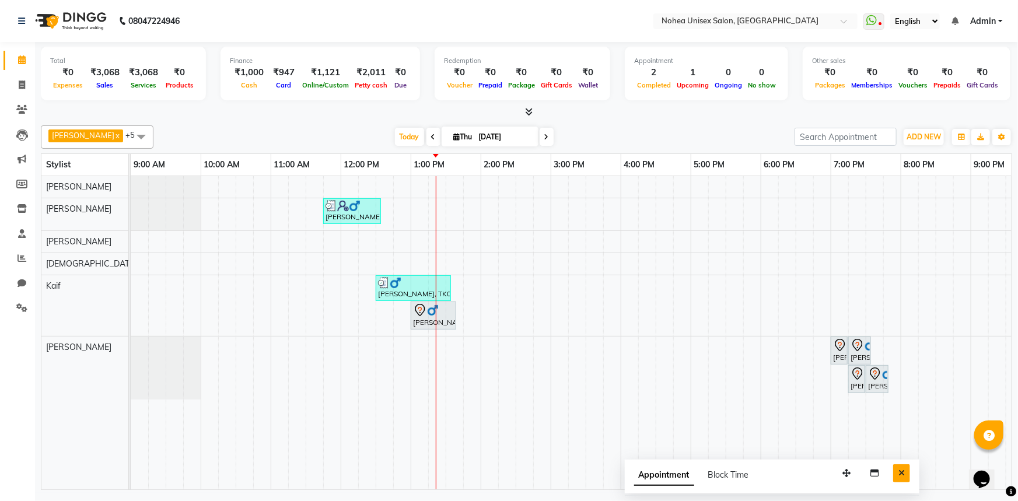
click at [899, 472] on button "Close" at bounding box center [901, 474] width 17 height 18
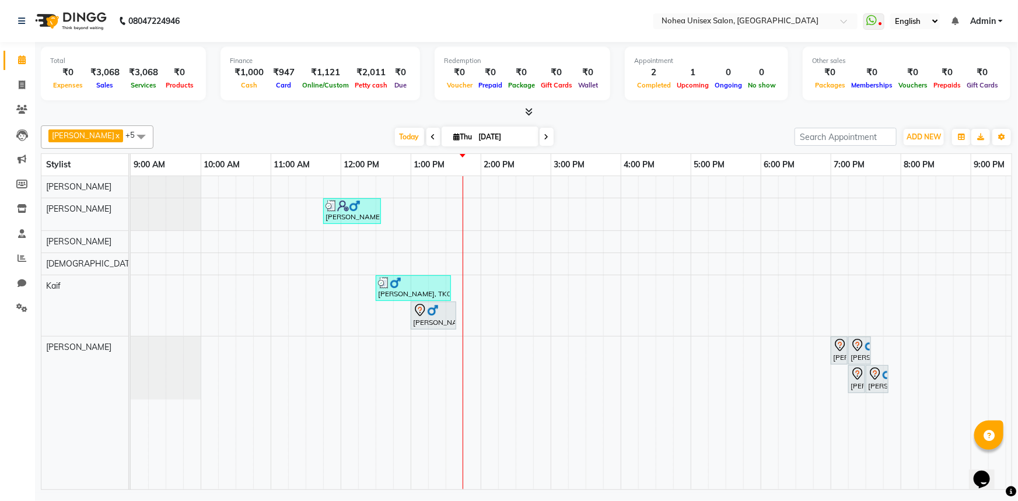
click at [274, 134] on div "[DATE] [DATE]" at bounding box center [474, 137] width 630 height 18
drag, startPoint x: 289, startPoint y: 120, endPoint x: 333, endPoint y: 135, distance: 47.1
click at [289, 121] on div "Total ₹0 Expenses ₹3,068 Sales ₹3,068 Services ₹0 Products Finance ₹1,000 Cash …" at bounding box center [526, 267] width 983 height 451
click at [264, 123] on div "[PERSON_NAME] x [PERSON_NAME] x [PERSON_NAME] x Kaif x [PERSON_NAME] x +5 Selec…" at bounding box center [527, 305] width 972 height 369
click at [287, 110] on div at bounding box center [527, 112] width 972 height 12
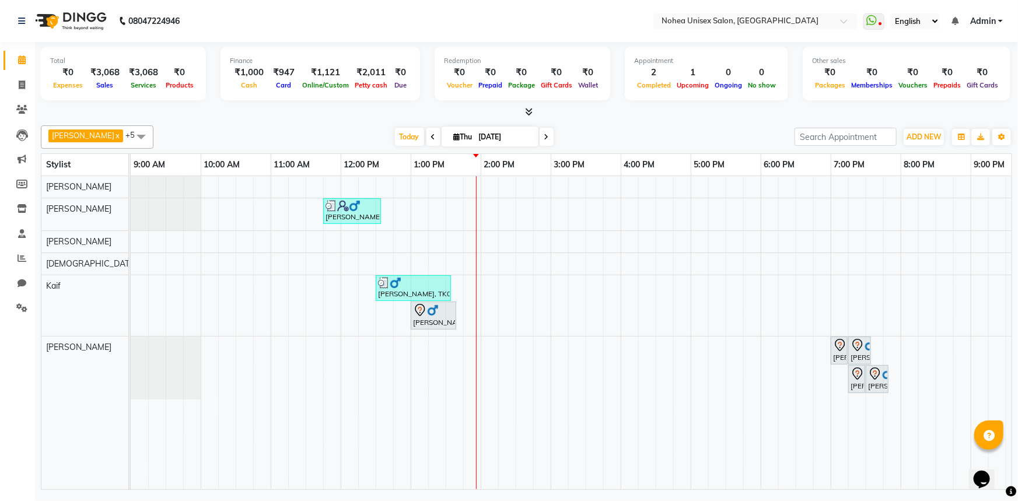
click at [338, 106] on div at bounding box center [527, 112] width 972 height 12
click at [528, 111] on icon at bounding box center [529, 111] width 8 height 9
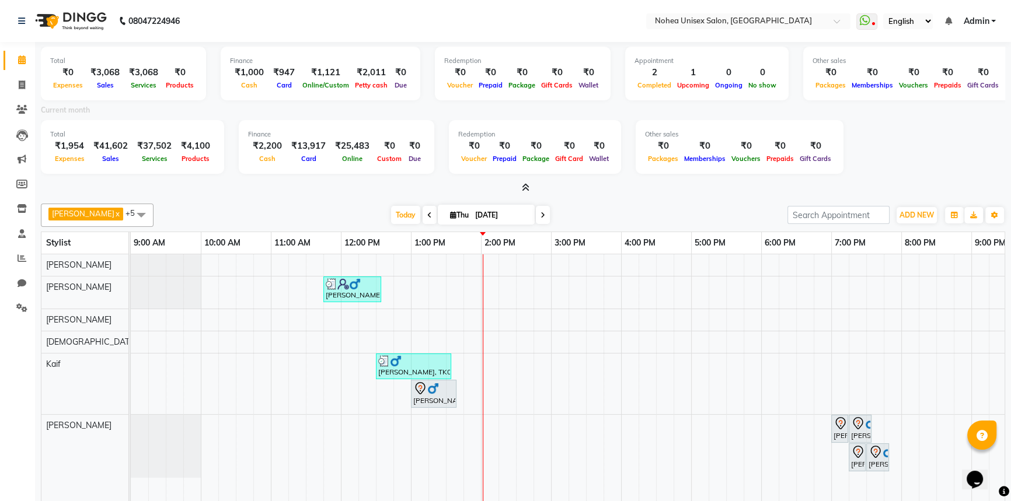
click at [526, 189] on icon at bounding box center [526, 187] width 8 height 9
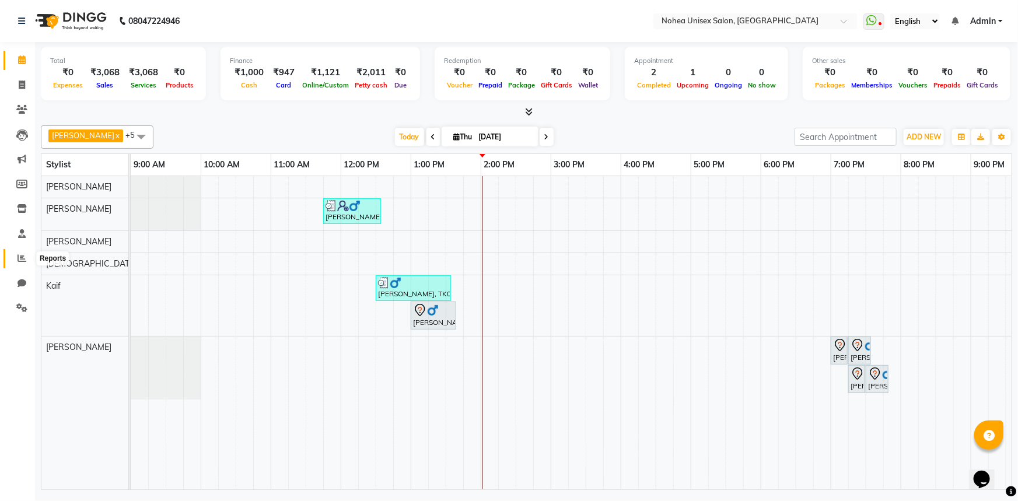
click at [18, 259] on icon at bounding box center [22, 258] width 9 height 9
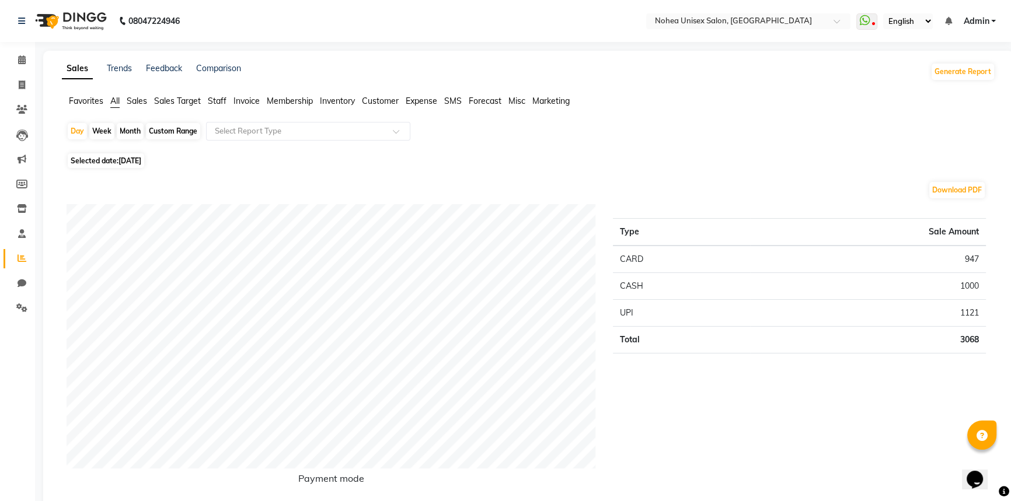
click at [221, 97] on span "Staff" at bounding box center [217, 101] width 19 height 11
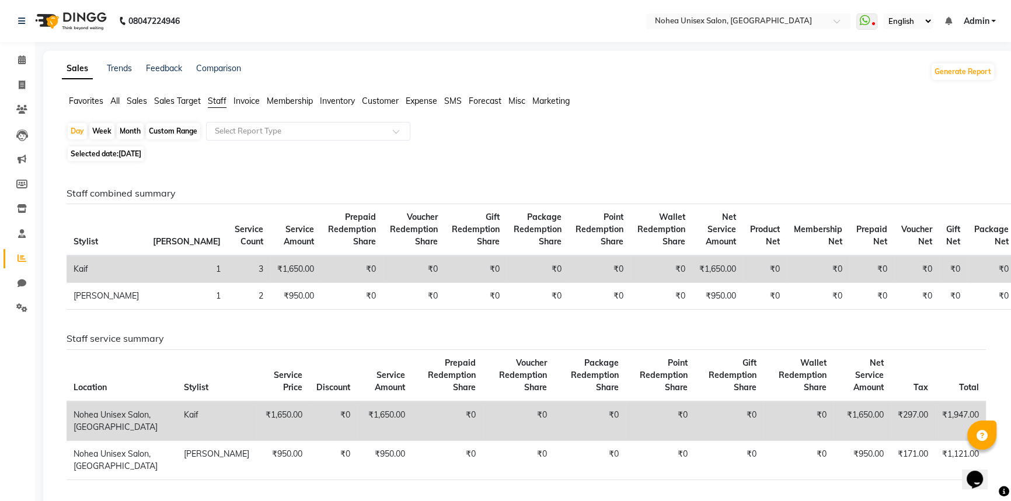
click at [111, 152] on span "Selected date: [DATE]" at bounding box center [106, 153] width 76 height 15
select select "9"
select select "2025"
click at [172, 128] on div "Custom Range" at bounding box center [173, 131] width 54 height 16
select select "9"
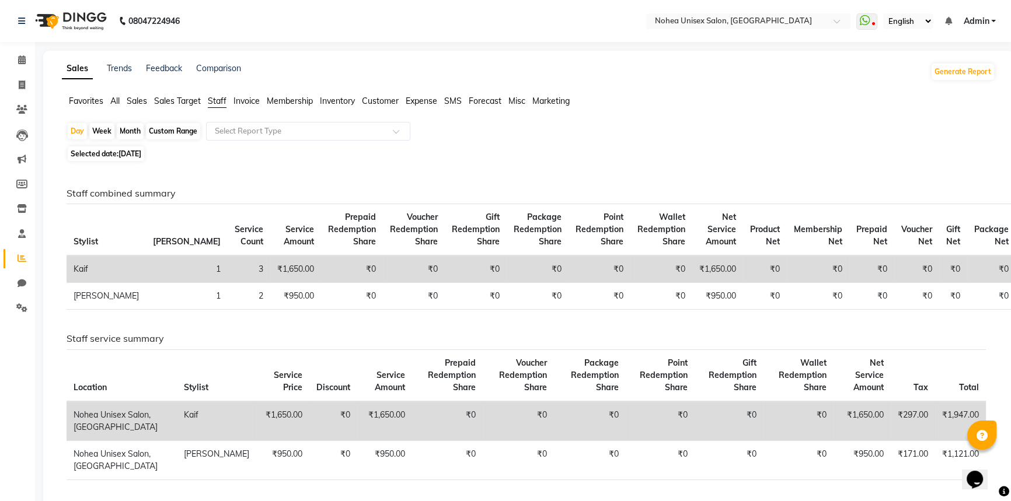
select select "2025"
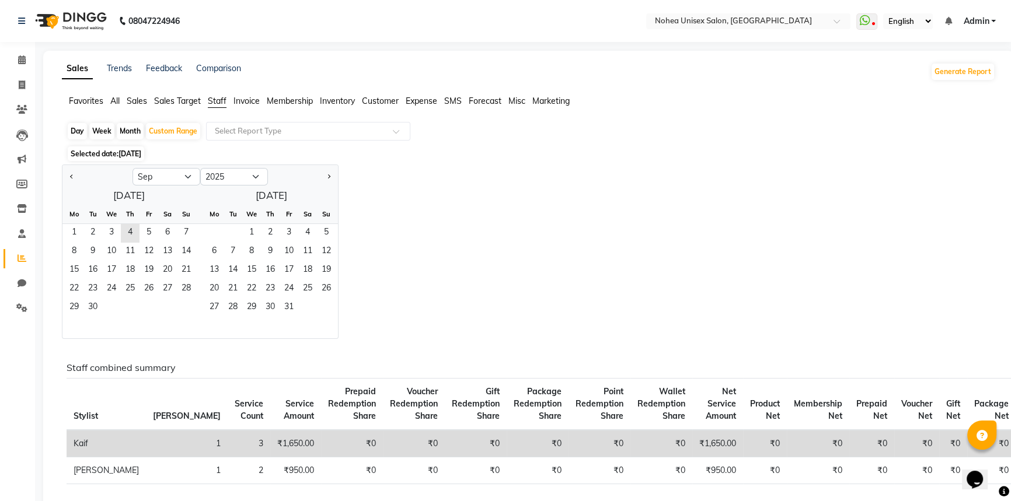
click at [132, 132] on div "Month" at bounding box center [130, 131] width 27 height 16
select select "9"
select select "2025"
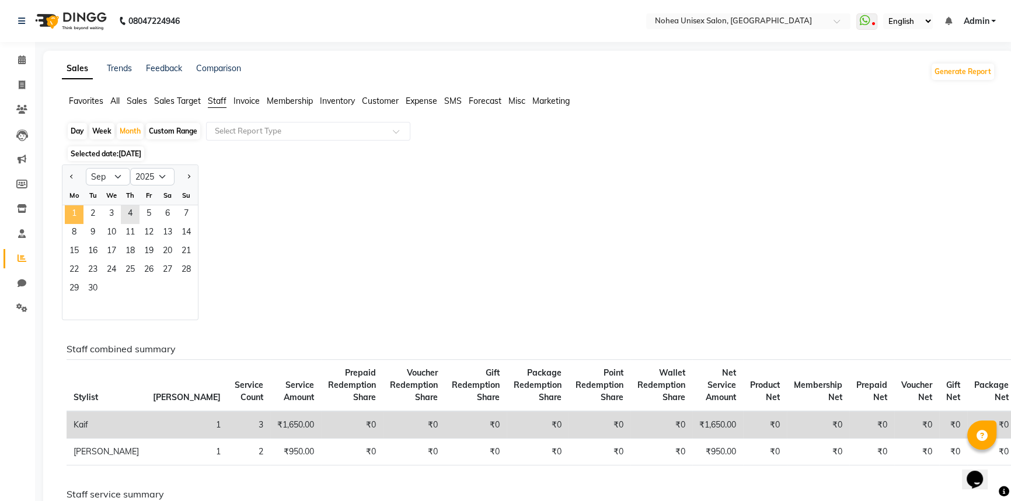
click at [73, 213] on span "1" at bounding box center [74, 214] width 19 height 19
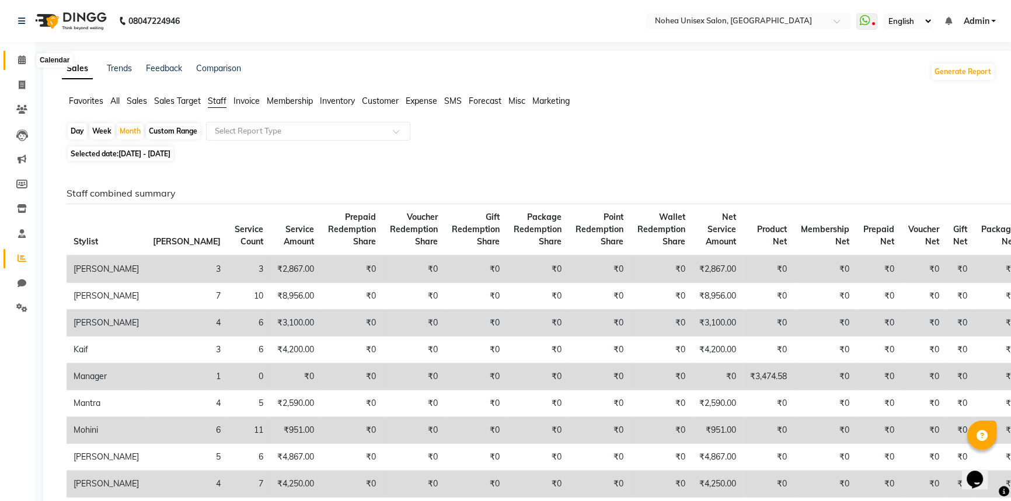
click at [19, 58] on icon at bounding box center [22, 59] width 8 height 9
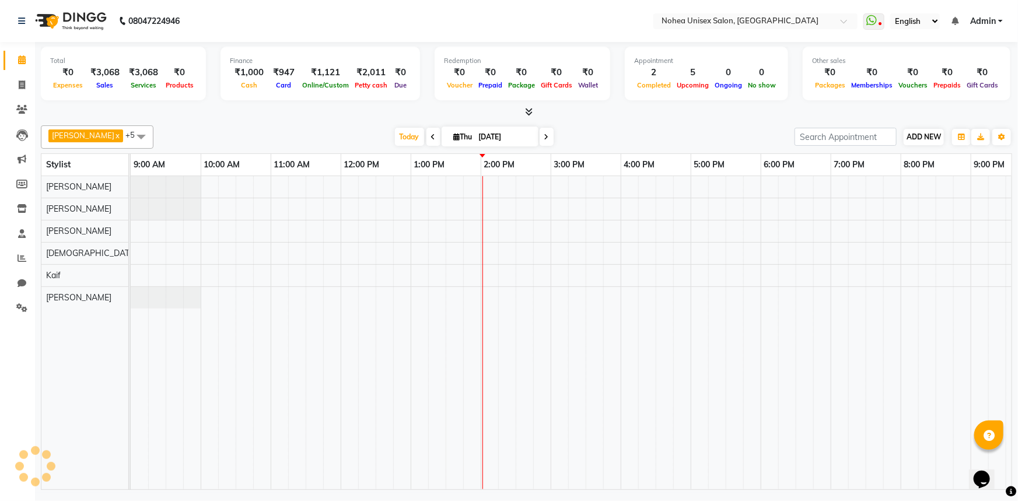
scroll to position [0, 169]
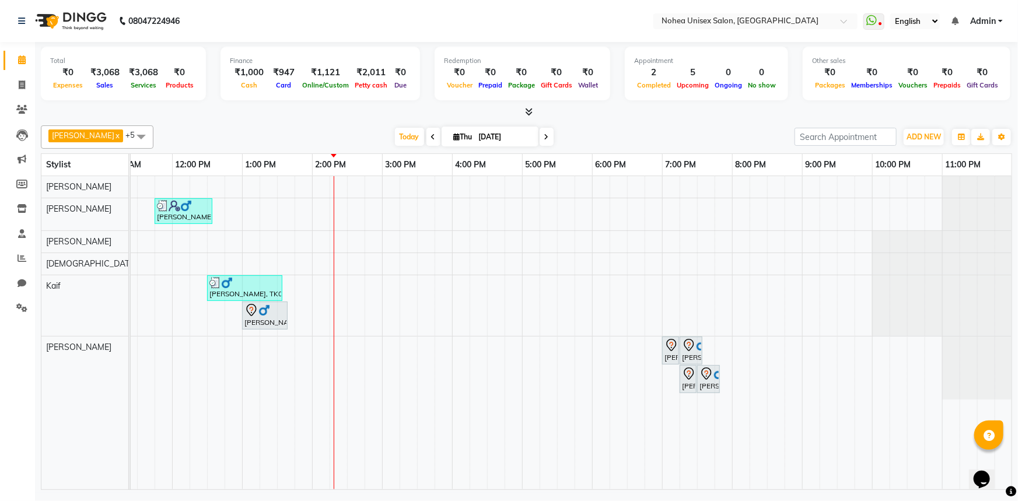
click at [344, 111] on div at bounding box center [527, 112] width 972 height 12
click at [324, 127] on div "[PERSON_NAME] x [PERSON_NAME] x [PERSON_NAME] x Kaif x [PERSON_NAME] x +5 Selec…" at bounding box center [527, 136] width 972 height 23
click at [20, 83] on icon at bounding box center [22, 85] width 6 height 9
select select "8009"
select select "service"
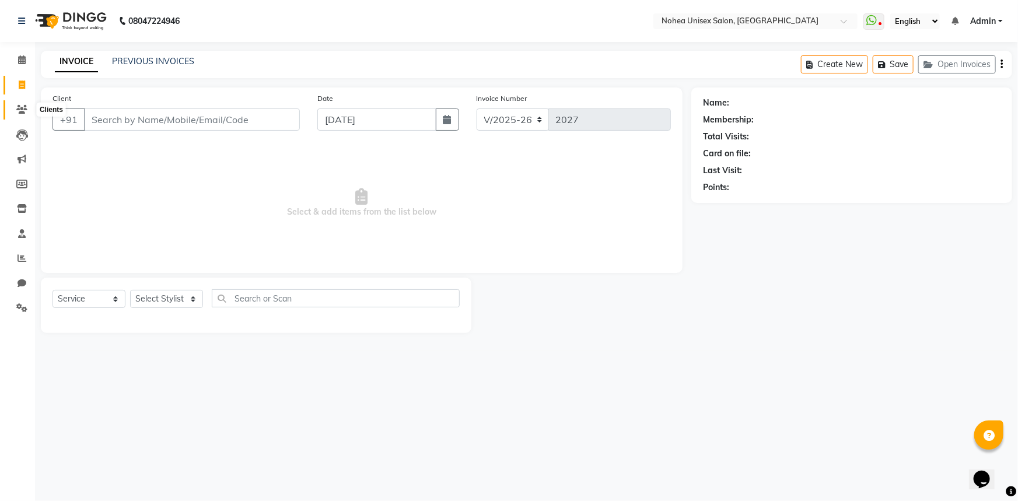
click at [27, 103] on span at bounding box center [22, 109] width 20 height 13
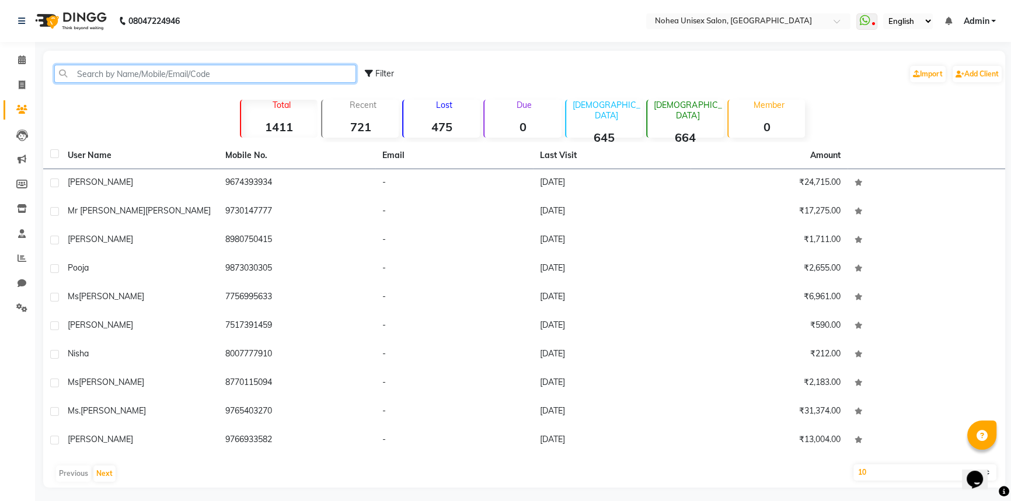
click at [136, 76] on input "text" at bounding box center [205, 74] width 302 height 18
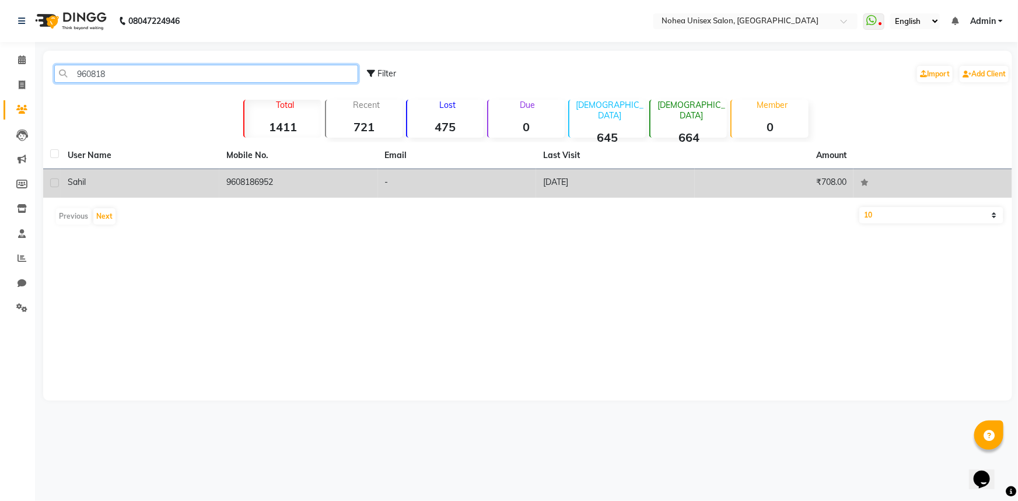
type input "960818"
click at [270, 185] on td "9608186952" at bounding box center [298, 183] width 159 height 29
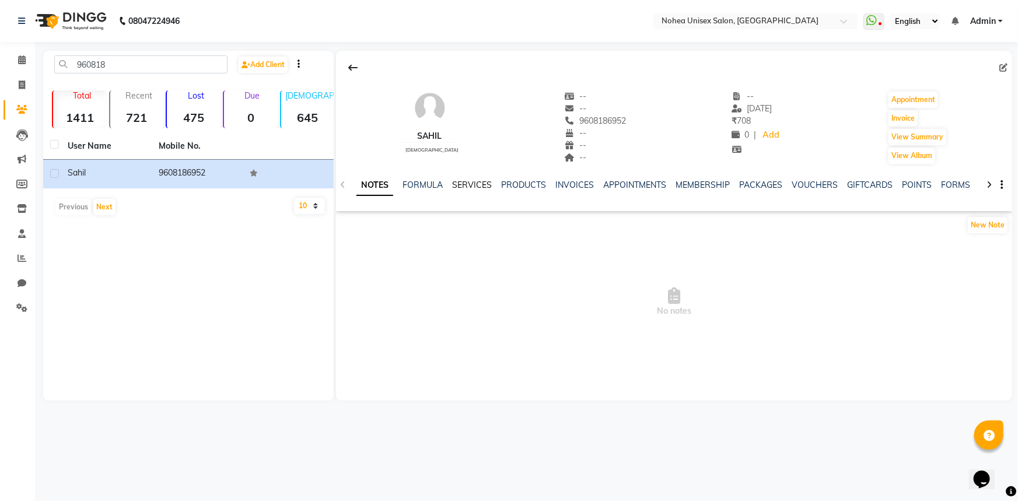
click at [458, 187] on link "SERVICES" at bounding box center [472, 185] width 40 height 11
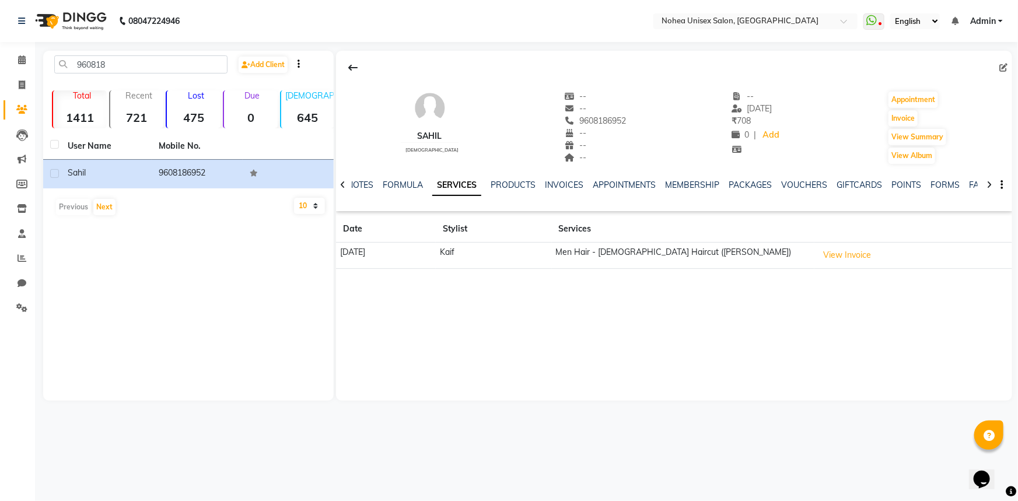
drag, startPoint x: 561, startPoint y: 118, endPoint x: 624, endPoint y: 117, distance: 63.6
click at [624, 117] on div "[PERSON_NAME] [DEMOGRAPHIC_DATA] -- -- 9608186952 -- -- -- -- [DATE] ₹ 708 0 | …" at bounding box center [674, 122] width 676 height 86
copy span "9608186952"
click at [18, 57] on icon at bounding box center [22, 59] width 8 height 9
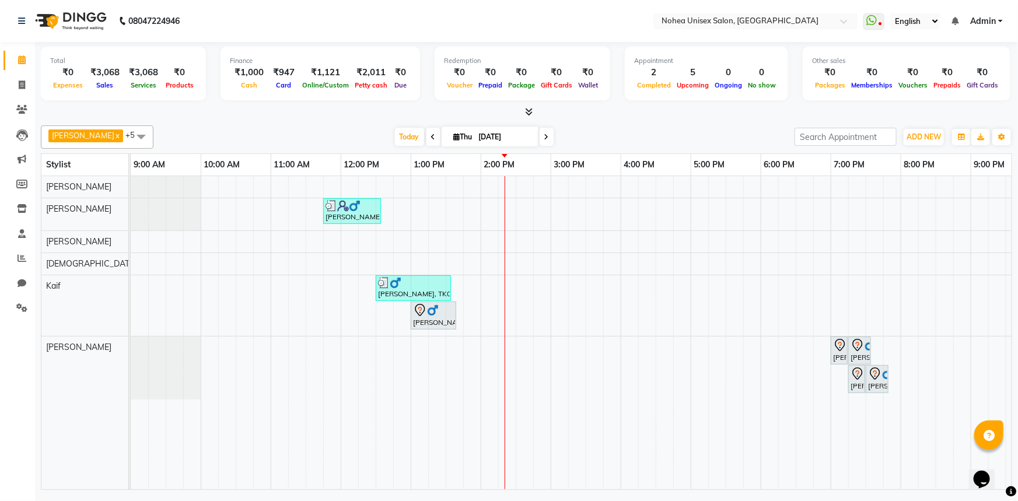
click at [505, 294] on div "[PERSON_NAME], TK03, 11:45 AM-12:35 PM, Haircut only (Without Wash),Men Hair - …" at bounding box center [656, 332] width 1050 height 313
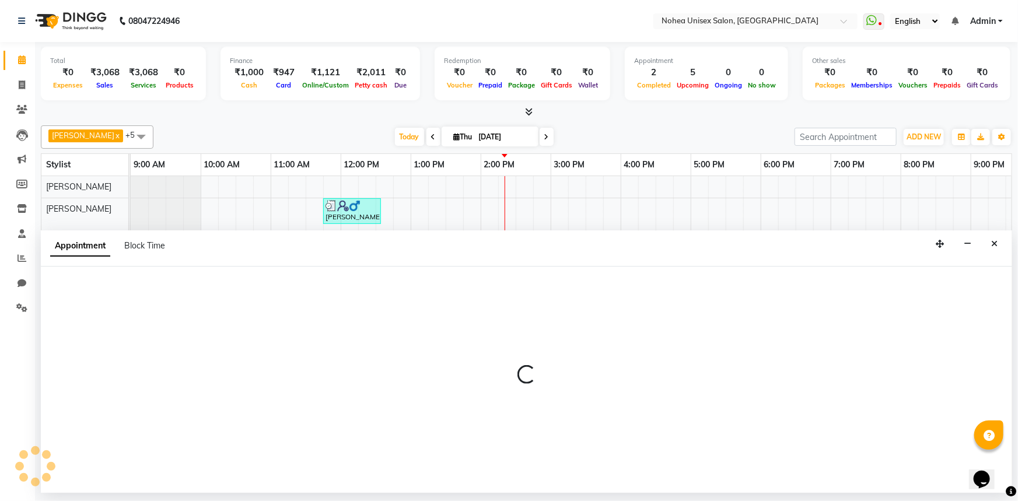
select select "74507"
select select "855"
select select "tentative"
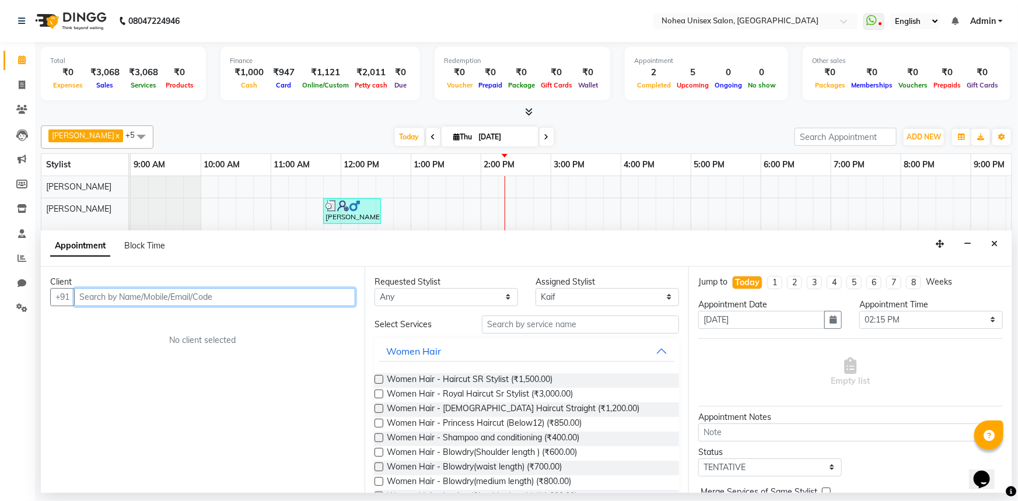
paste input "9608186952"
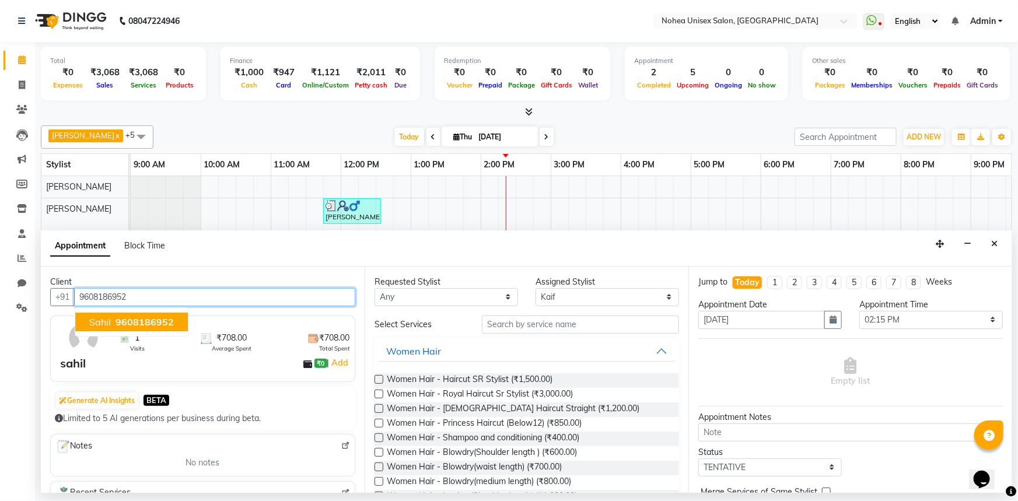
click at [158, 322] on span "9608186952" at bounding box center [145, 322] width 58 height 12
type input "9608186952"
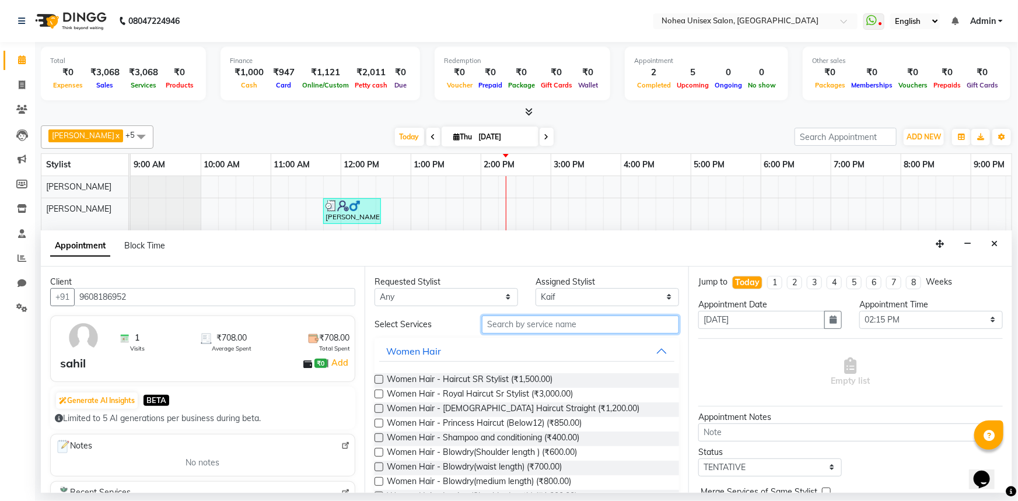
click at [548, 321] on input "text" at bounding box center [580, 325] width 197 height 18
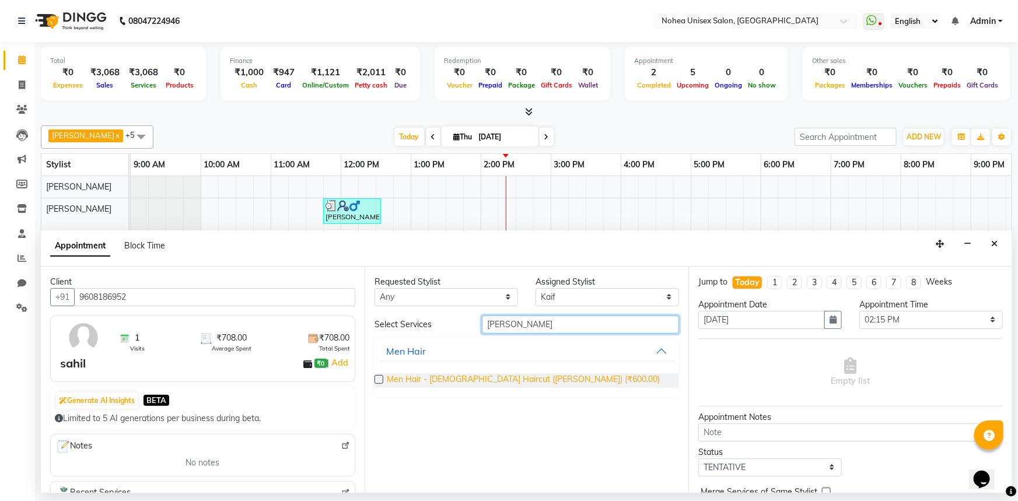
type input "[PERSON_NAME]"
click at [392, 380] on span "Men Hair - [DEMOGRAPHIC_DATA] Haircut ([PERSON_NAME]) (₹600.00)" at bounding box center [523, 381] width 273 height 15
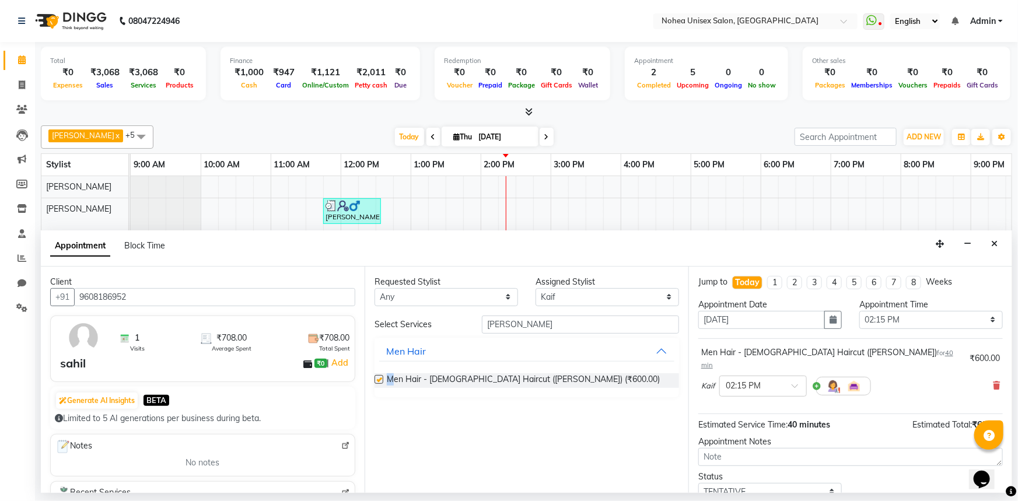
checkbox input "false"
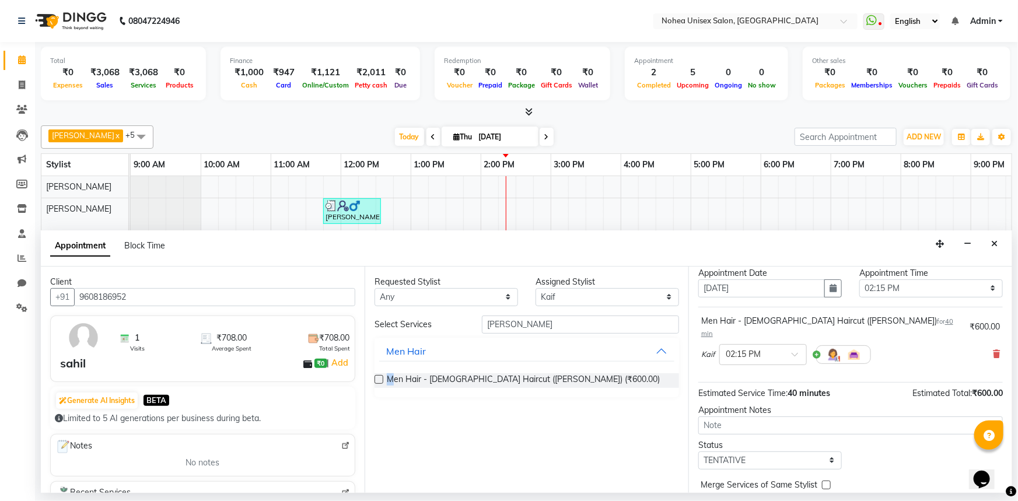
scroll to position [69, 0]
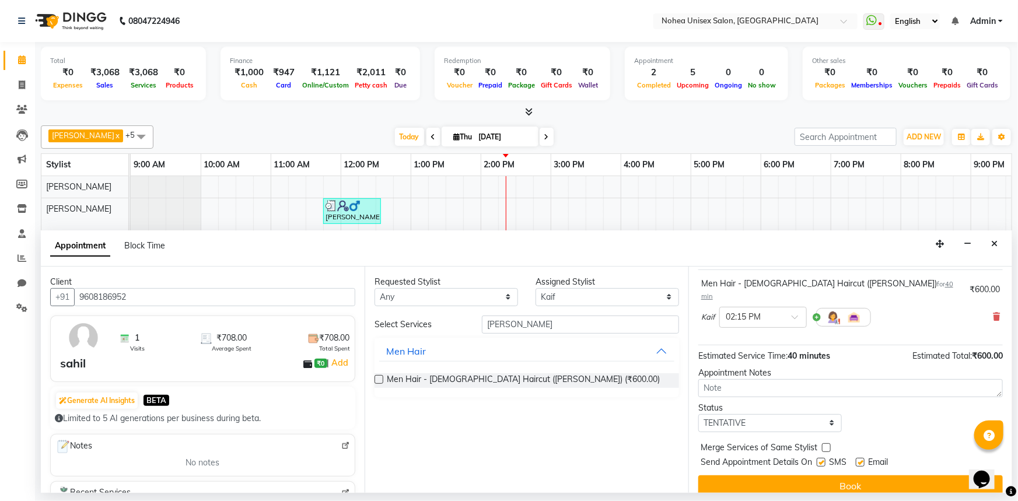
click at [862, 458] on label at bounding box center [860, 462] width 9 height 9
click at [862, 460] on input "checkbox" at bounding box center [860, 464] width 8 height 8
checkbox input "false"
click at [850, 476] on button "Book" at bounding box center [851, 486] width 305 height 21
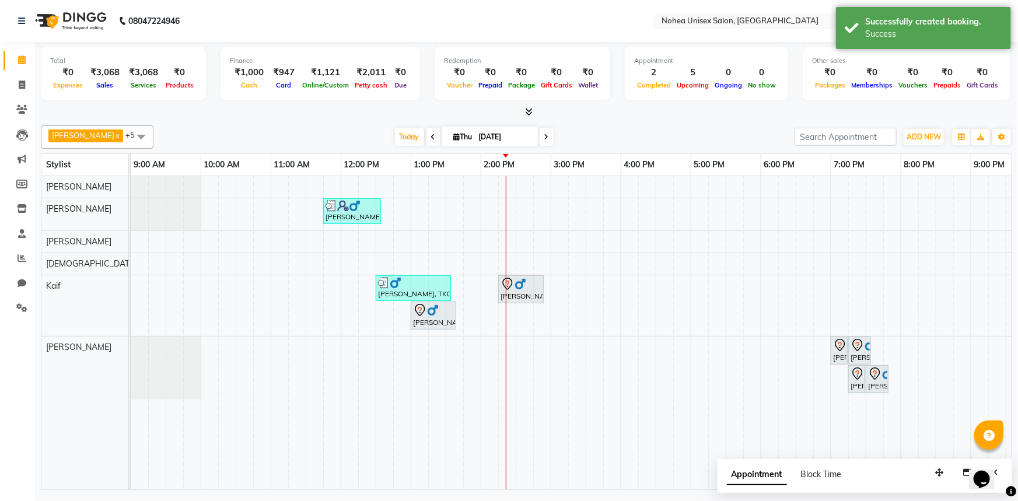
click at [566, 131] on div "[DATE] [DATE]" at bounding box center [474, 137] width 630 height 18
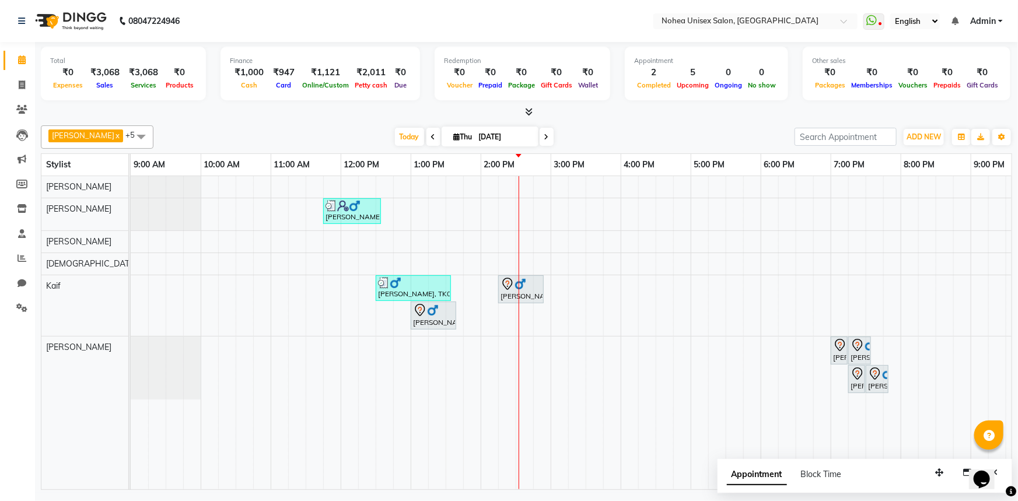
click at [638, 137] on div "[DATE] [DATE]" at bounding box center [474, 137] width 630 height 18
click at [313, 117] on div at bounding box center [527, 112] width 972 height 12
click at [605, 146] on div "[PERSON_NAME] x [PERSON_NAME] x [PERSON_NAME] x Kaif x [PERSON_NAME] x +5 Selec…" at bounding box center [527, 136] width 972 height 23
click at [615, 142] on div "[DATE] [DATE]" at bounding box center [474, 137] width 630 height 18
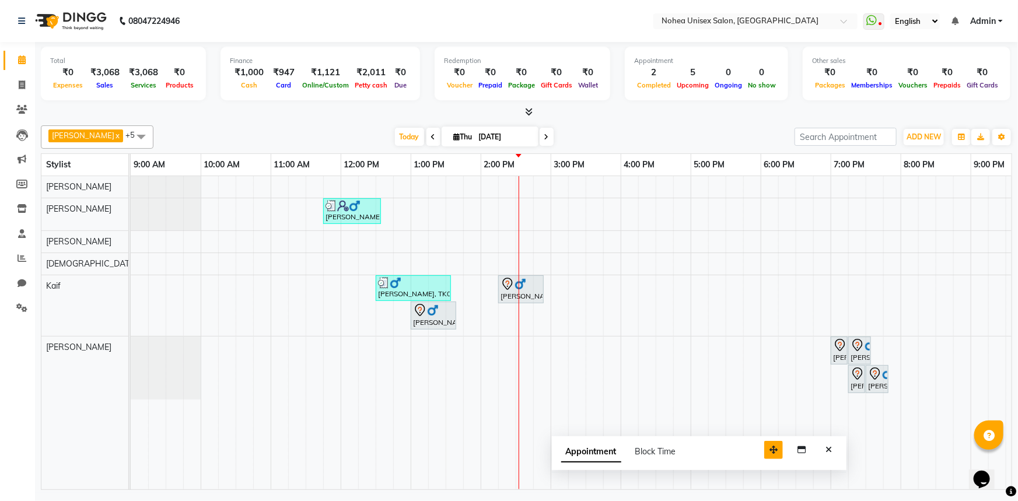
drag, startPoint x: 941, startPoint y: 470, endPoint x: 767, endPoint y: 448, distance: 176.0
click at [770, 448] on icon "button" at bounding box center [774, 450] width 8 height 8
click at [818, 448] on icon "Close" at bounding box center [820, 450] width 6 height 8
click at [648, 107] on div at bounding box center [527, 112] width 972 height 12
click at [615, 136] on div "[DATE] [DATE]" at bounding box center [474, 137] width 630 height 18
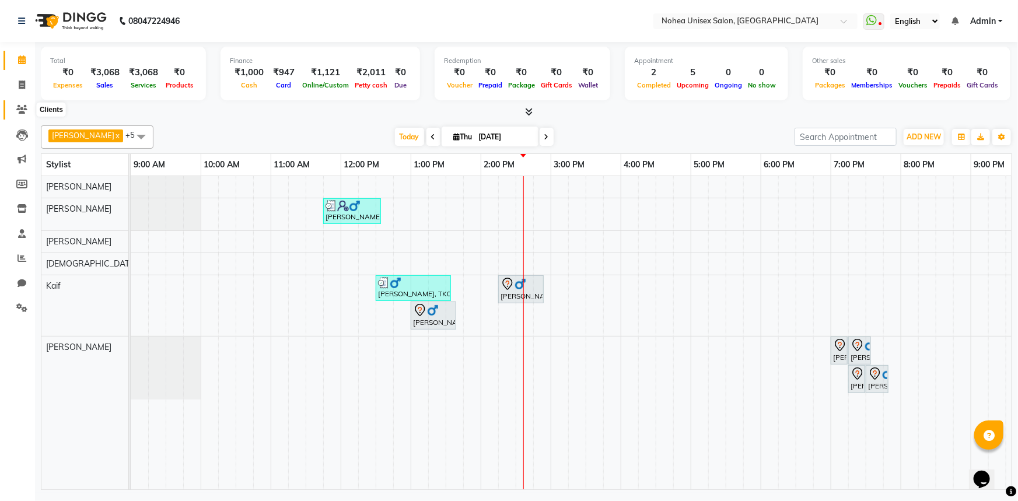
drag, startPoint x: 24, startPoint y: 104, endPoint x: 32, endPoint y: 105, distance: 7.6
click at [24, 104] on span at bounding box center [22, 109] width 20 height 13
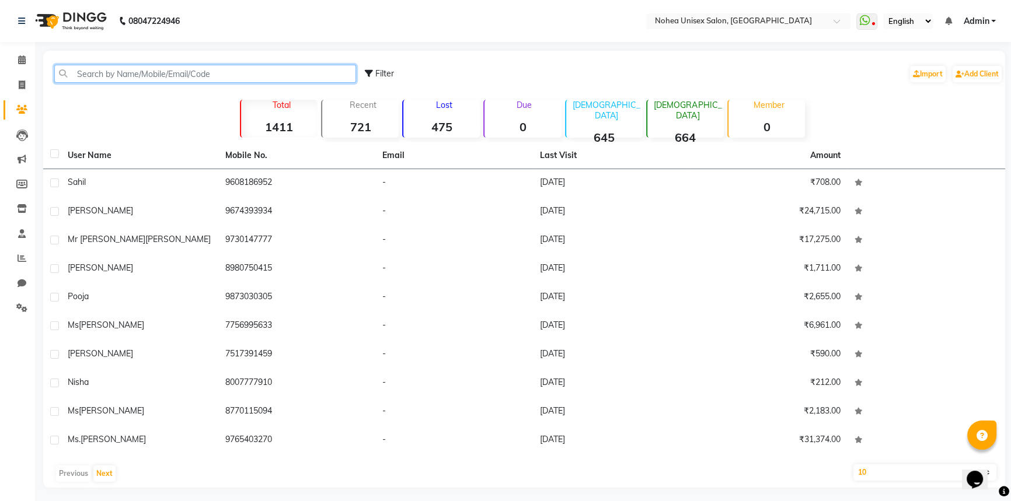
click at [194, 71] on input "text" at bounding box center [205, 74] width 302 height 18
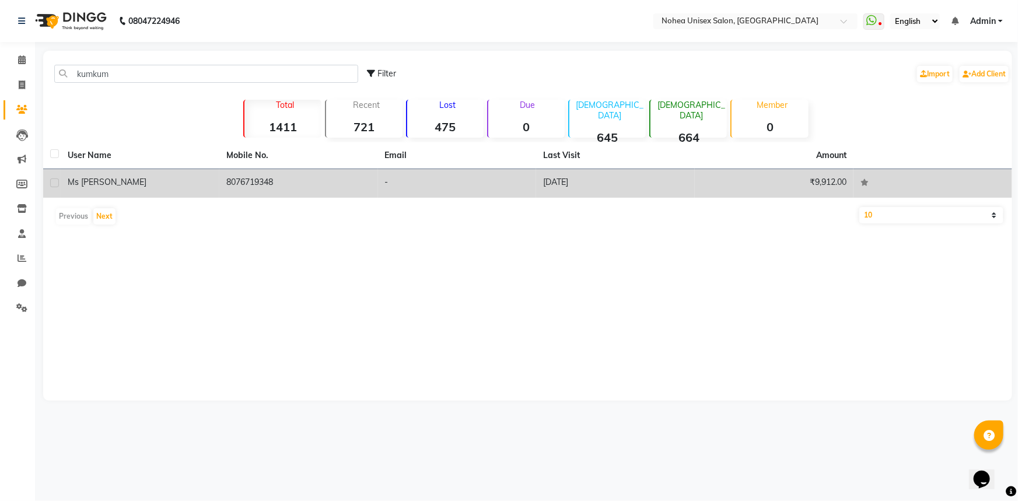
click at [265, 186] on td "8076719348" at bounding box center [298, 183] width 159 height 29
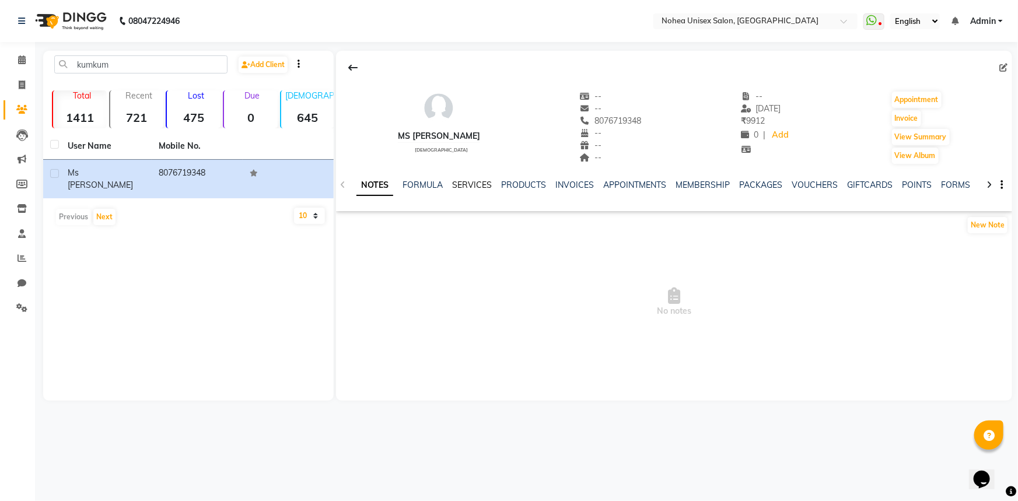
click at [480, 185] on link "SERVICES" at bounding box center [472, 185] width 40 height 11
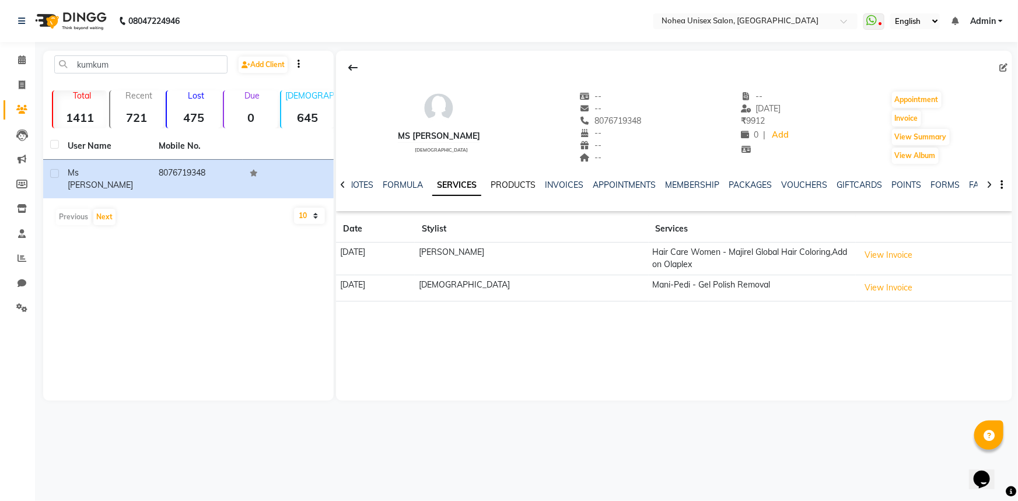
click at [507, 183] on link "PRODUCTS" at bounding box center [513, 185] width 45 height 11
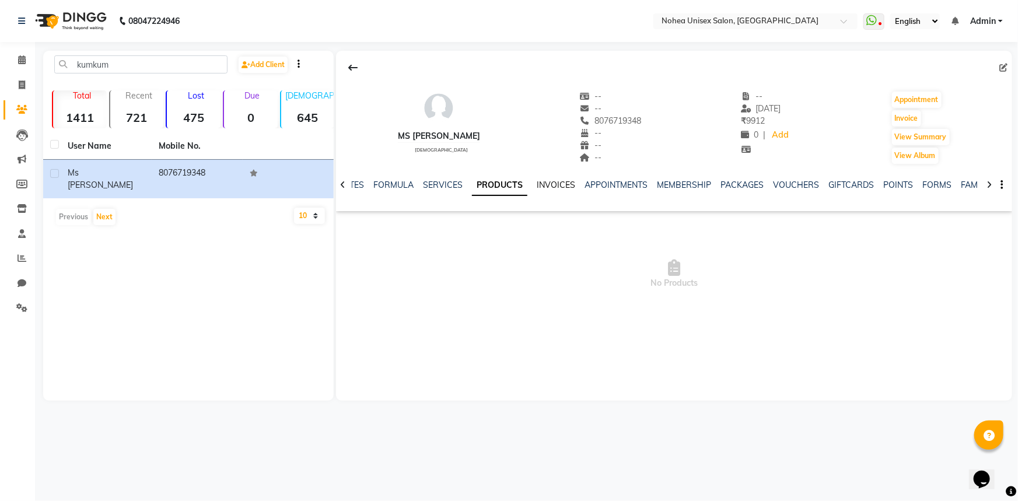
click at [559, 186] on link "INVOICES" at bounding box center [556, 185] width 39 height 11
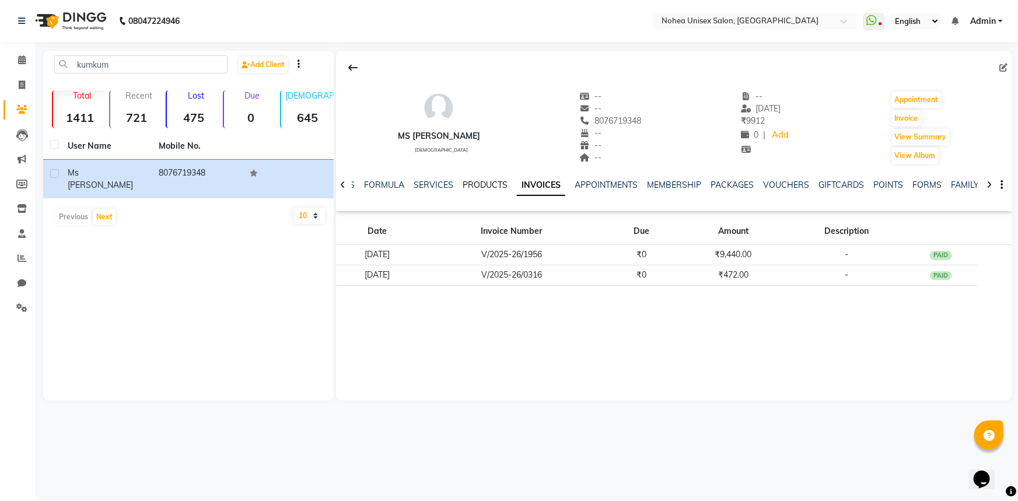
click at [474, 186] on link "PRODUCTS" at bounding box center [485, 185] width 45 height 11
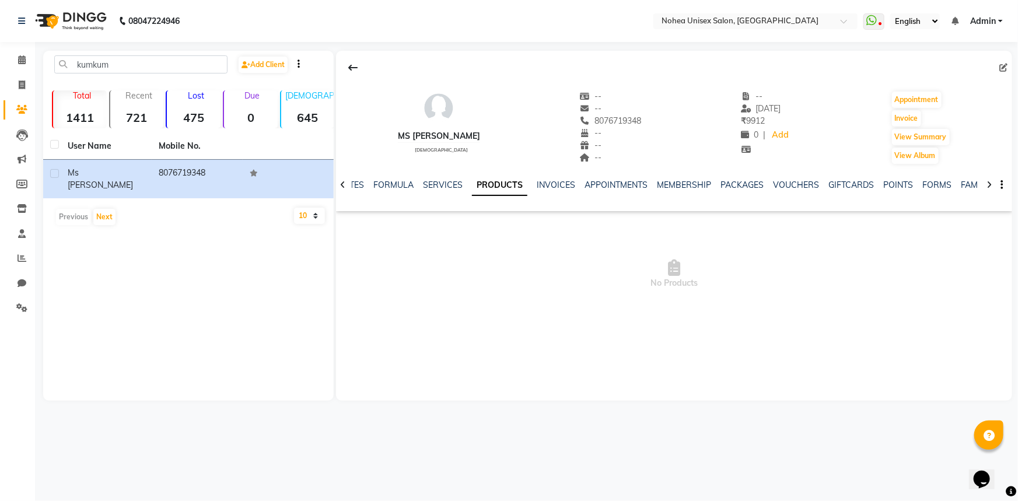
click at [444, 179] on div "SERVICES" at bounding box center [443, 185] width 40 height 12
click at [449, 187] on link "SERVICES" at bounding box center [443, 185] width 40 height 11
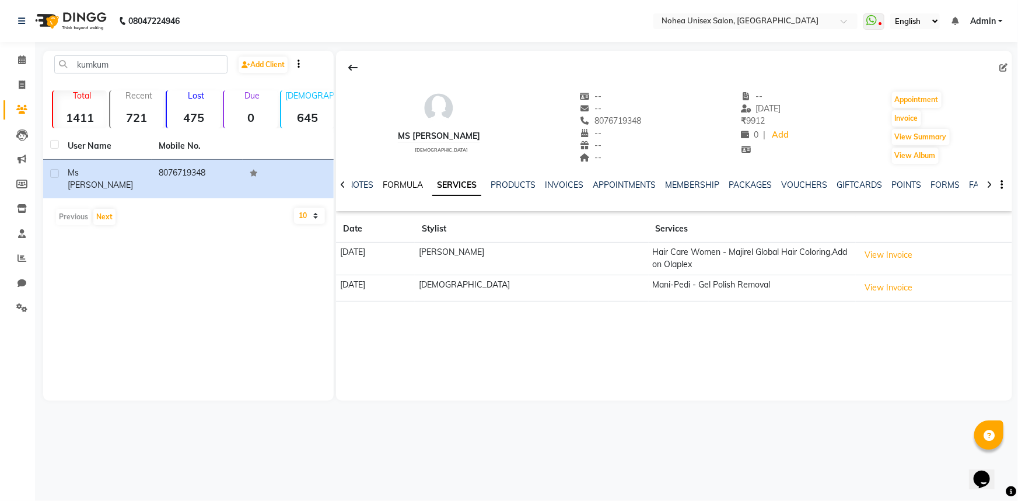
click at [408, 186] on link "FORMULA" at bounding box center [403, 185] width 40 height 11
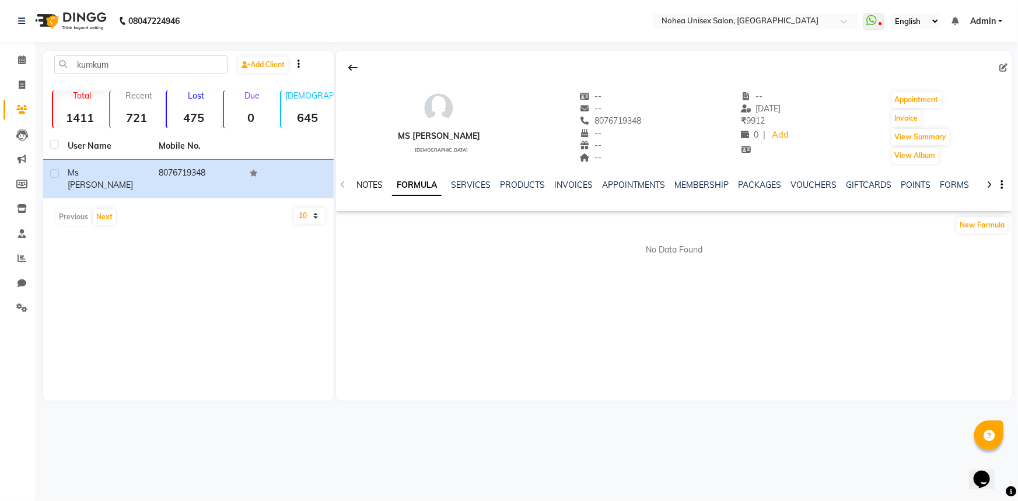
click at [380, 186] on link "NOTES" at bounding box center [370, 185] width 26 height 11
click at [342, 187] on div "NOTES FORMULA SERVICES PRODUCTS INVOICES APPOINTMENTS MEMBERSHIP PACKAGES VOUCH…" at bounding box center [674, 185] width 676 height 40
click at [167, 61] on input "kumkum" at bounding box center [140, 64] width 173 height 18
type input "k"
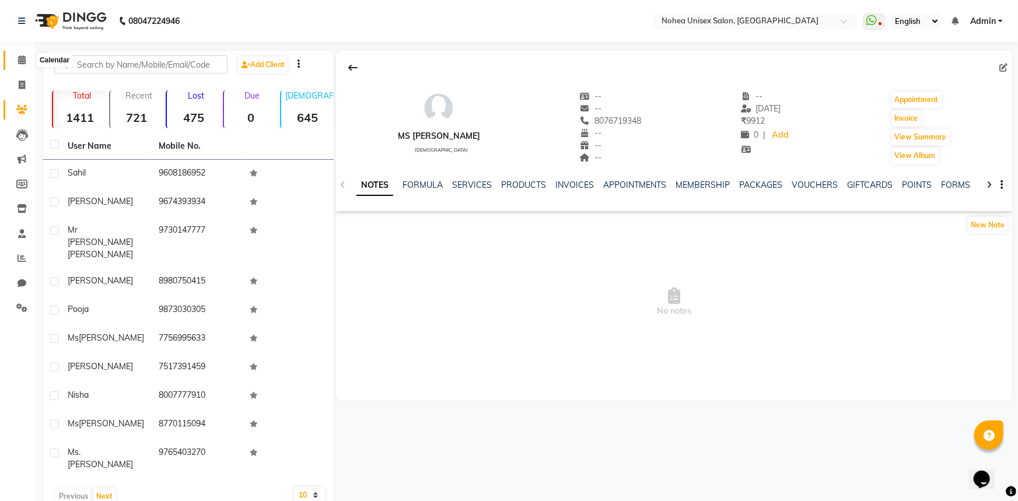
click at [17, 59] on span at bounding box center [22, 60] width 20 height 13
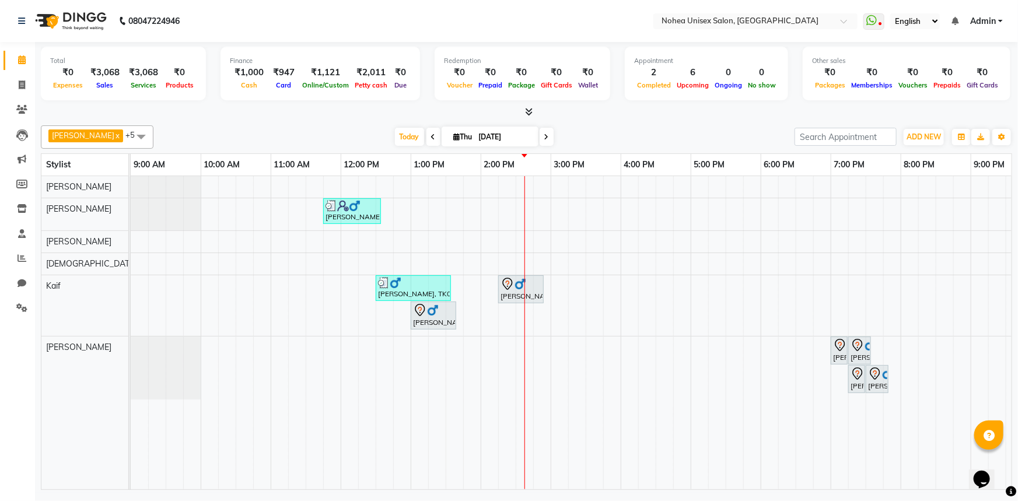
click at [427, 132] on span at bounding box center [434, 137] width 14 height 18
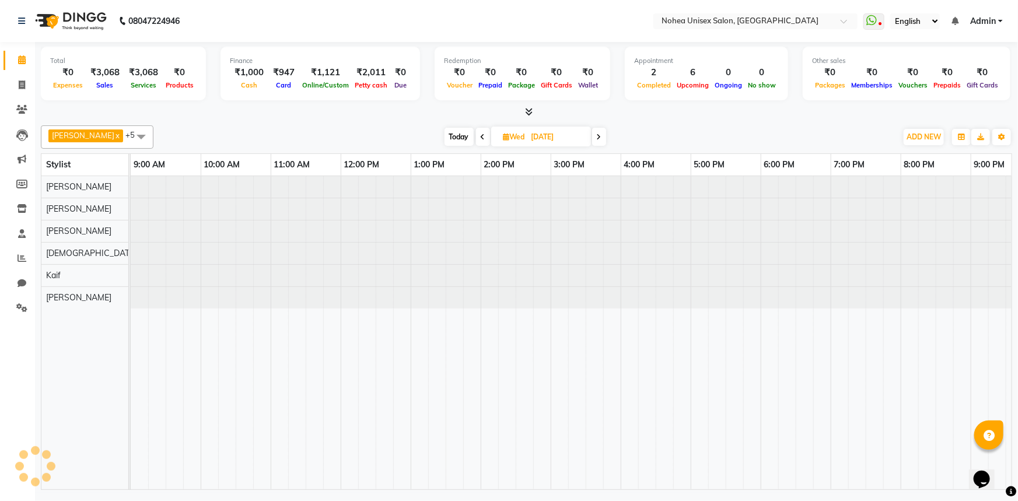
scroll to position [0, 169]
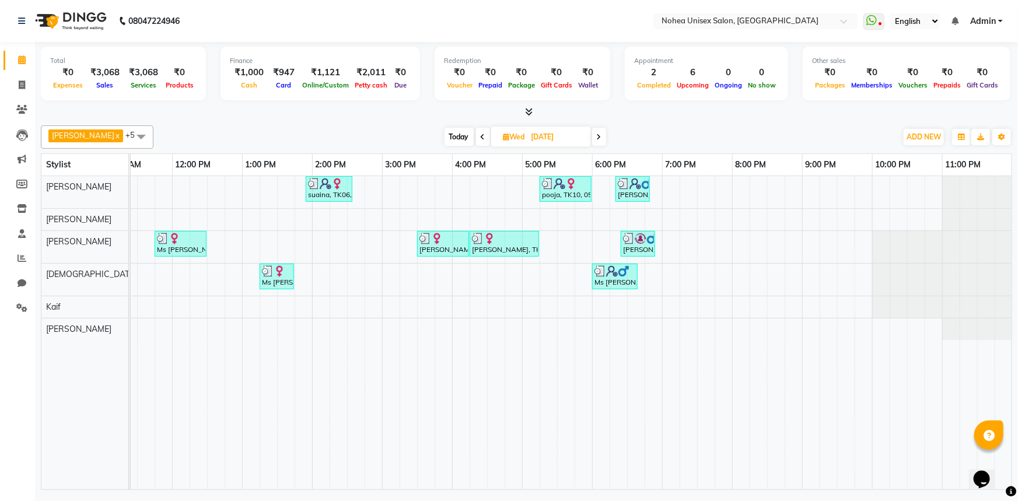
click at [423, 132] on div "[DATE] [DATE]" at bounding box center [525, 137] width 732 height 18
click at [476, 135] on span at bounding box center [483, 137] width 14 height 18
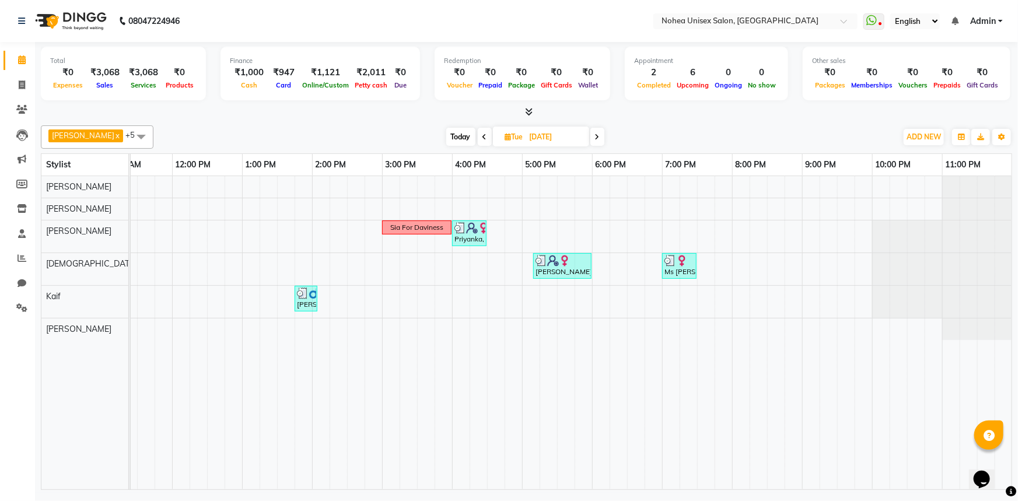
click at [364, 130] on div "[DATE] [DATE]" at bounding box center [525, 137] width 732 height 18
click at [456, 139] on span "Today" at bounding box center [460, 137] width 29 height 18
type input "[DATE]"
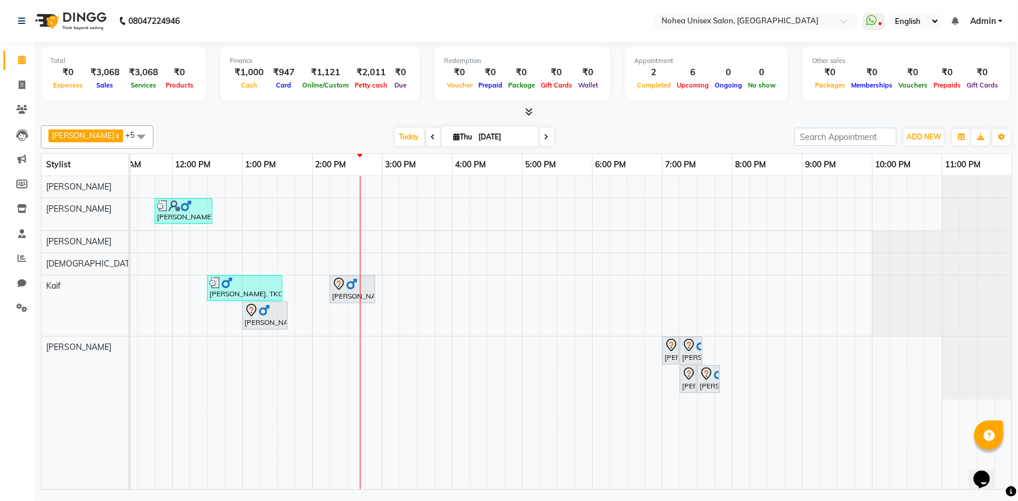
click at [588, 121] on div "[PERSON_NAME] x [PERSON_NAME] x [PERSON_NAME] x Kaif x [PERSON_NAME] x +5 Selec…" at bounding box center [527, 305] width 972 height 369
click at [359, 131] on div "[DATE] [DATE]" at bounding box center [474, 137] width 630 height 18
click at [594, 133] on div "[DATE] [DATE]" at bounding box center [474, 137] width 630 height 18
click at [595, 123] on div "[PERSON_NAME] x [PERSON_NAME] x [PERSON_NAME] x Kaif x [PERSON_NAME] x +5 Selec…" at bounding box center [527, 305] width 972 height 369
click at [350, 118] on div "Total ₹0 Expenses ₹3,068 Sales ₹3,068 Services ₹0 Products Finance ₹1,000 Cash …" at bounding box center [526, 267] width 983 height 451
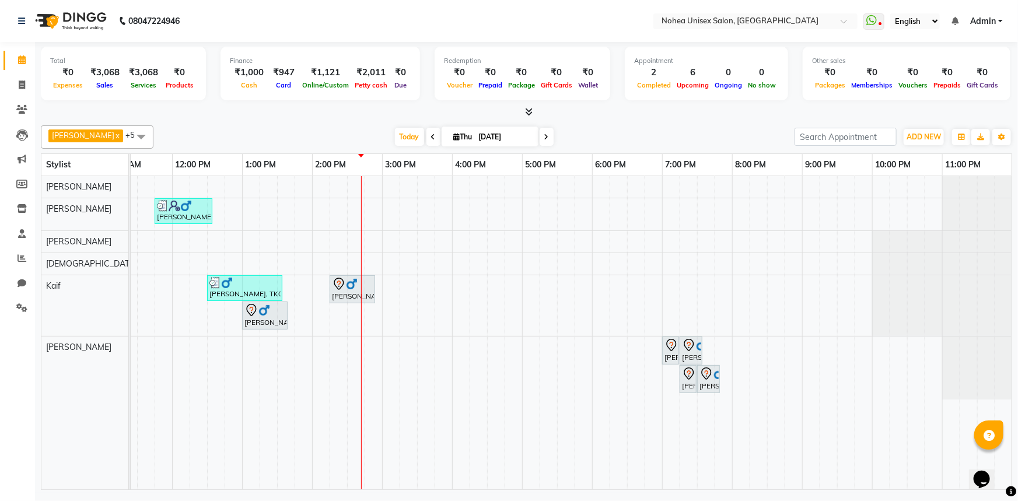
click at [570, 128] on div "[DATE] [DATE]" at bounding box center [474, 137] width 630 height 18
click at [353, 109] on div at bounding box center [527, 112] width 972 height 12
click at [652, 131] on div "[DATE] [DATE]" at bounding box center [474, 137] width 630 height 18
click at [581, 120] on div "Total ₹0 Expenses ₹3,068 Sales ₹3,068 Services ₹0 Products Finance ₹1,000 Cash …" at bounding box center [526, 267] width 983 height 451
click at [574, 120] on div "Total ₹0 Expenses ₹3,068 Sales ₹3,068 Services ₹0 Products Finance ₹1,000 Cash …" at bounding box center [526, 267] width 983 height 451
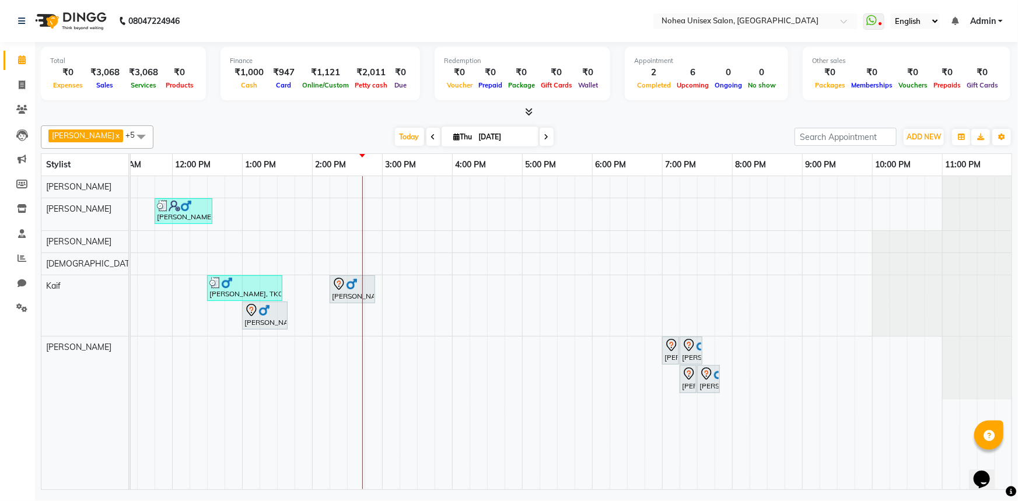
click at [317, 113] on div at bounding box center [527, 112] width 972 height 12
click at [612, 128] on div "[DATE] [DATE]" at bounding box center [474, 137] width 630 height 18
click at [588, 136] on div "[DATE] [DATE]" at bounding box center [474, 137] width 630 height 18
click at [354, 126] on div "[PERSON_NAME] x [PERSON_NAME] x [PERSON_NAME] x Kaif x [PERSON_NAME] x +5 Selec…" at bounding box center [527, 136] width 972 height 23
click at [613, 159] on link "6:00 PM" at bounding box center [611, 164] width 37 height 17
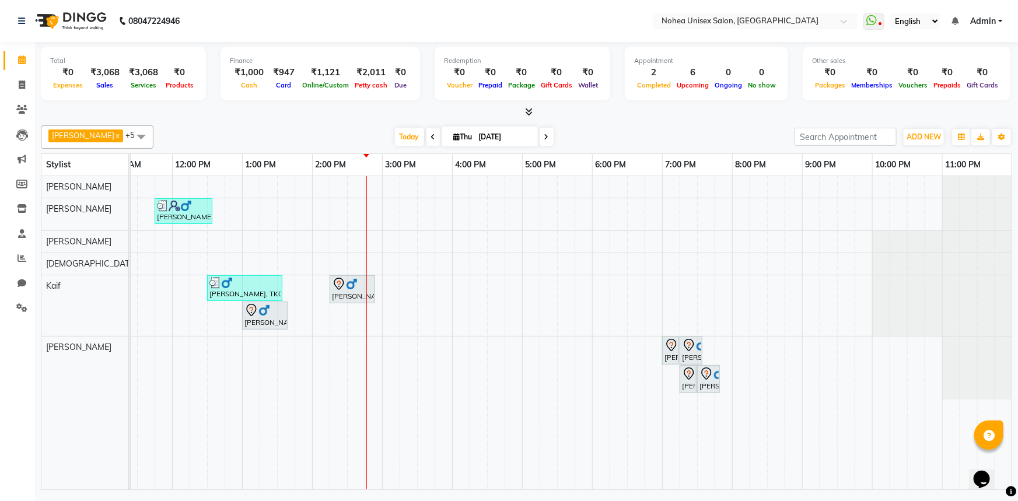
drag, startPoint x: 584, startPoint y: 112, endPoint x: 577, endPoint y: 131, distance: 20.5
click at [584, 117] on div at bounding box center [527, 112] width 972 height 12
drag, startPoint x: 318, startPoint y: 106, endPoint x: 605, endPoint y: 161, distance: 292.3
click at [320, 109] on div at bounding box center [527, 112] width 972 height 12
click at [530, 111] on icon at bounding box center [529, 111] width 8 height 9
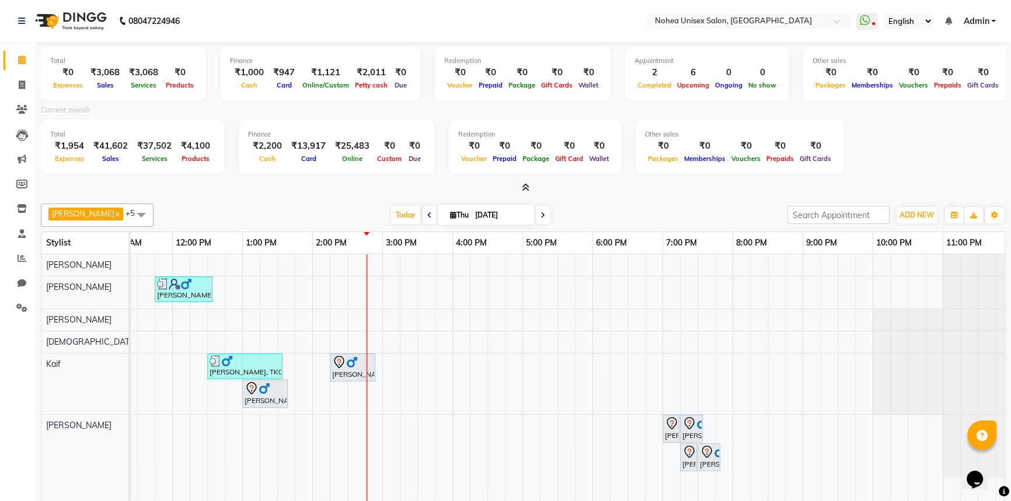
click at [522, 187] on icon at bounding box center [526, 187] width 8 height 9
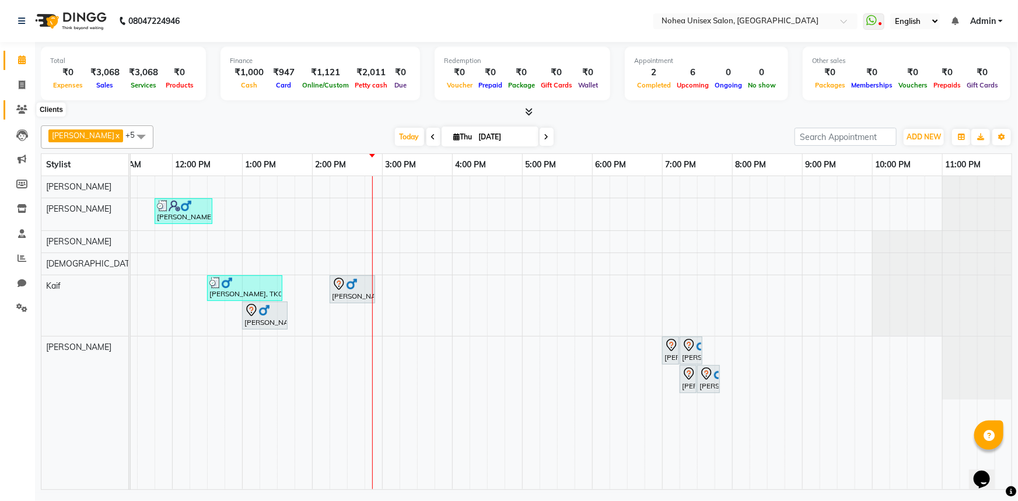
click at [25, 110] on icon at bounding box center [21, 109] width 11 height 9
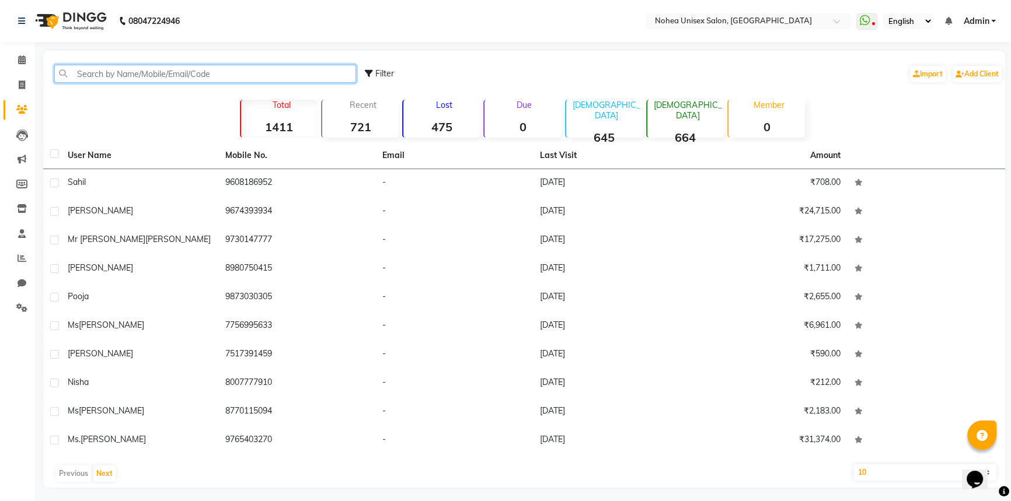
click at [196, 73] on input "text" at bounding box center [205, 74] width 302 height 18
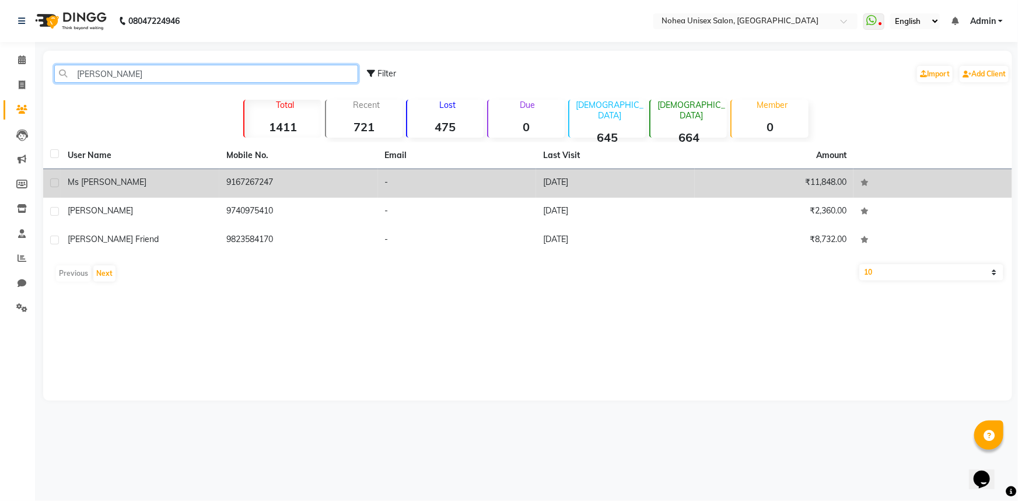
type input "[PERSON_NAME]"
click at [242, 181] on td "9167267247" at bounding box center [298, 183] width 159 height 29
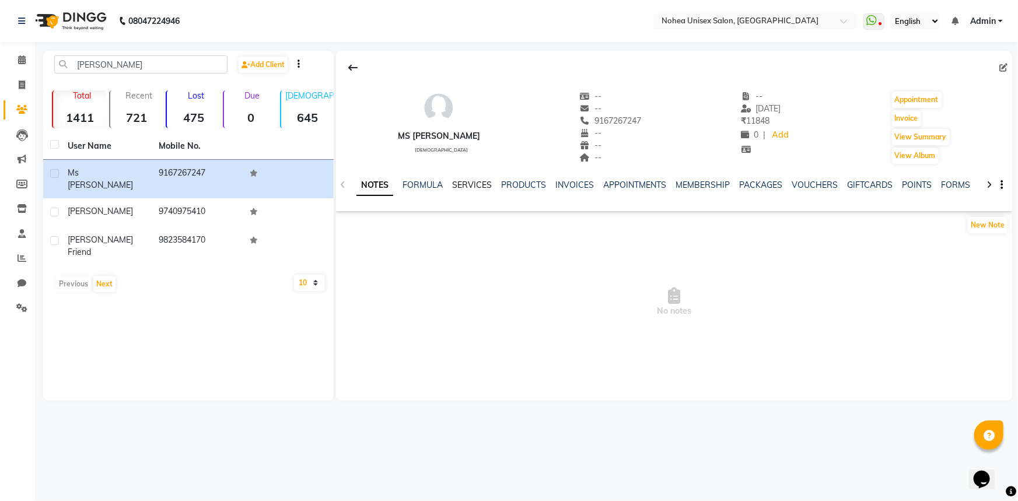
click at [476, 183] on link "SERVICES" at bounding box center [472, 185] width 40 height 11
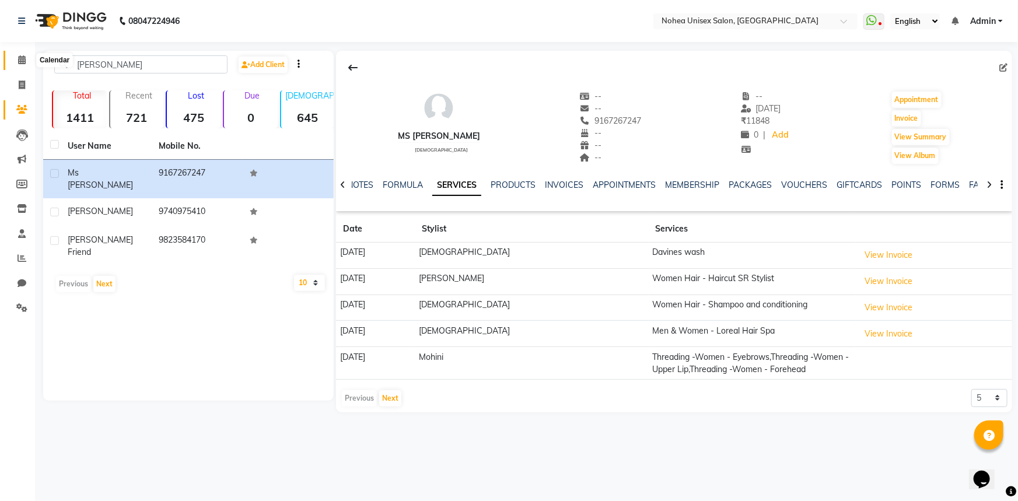
click at [16, 55] on span at bounding box center [22, 60] width 20 height 13
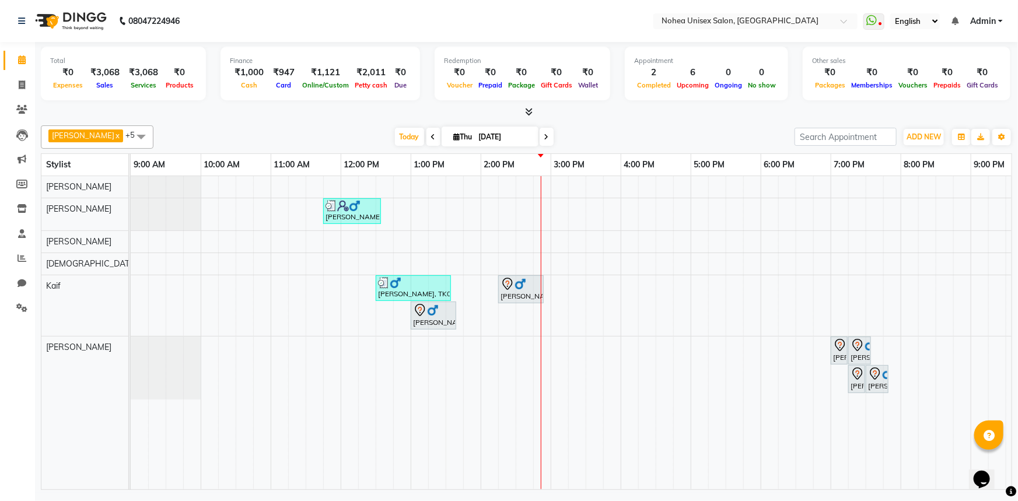
click at [324, 130] on div "[DATE] [DATE]" at bounding box center [474, 137] width 630 height 18
click at [613, 134] on div "[DATE] [DATE]" at bounding box center [474, 137] width 630 height 18
click at [578, 129] on div "[DATE] [DATE]" at bounding box center [474, 137] width 630 height 18
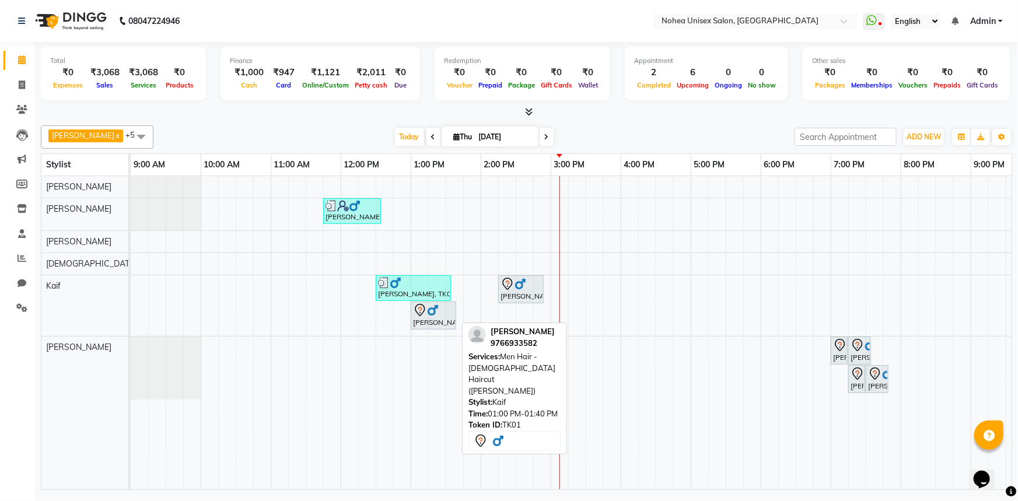
click at [434, 315] on img at bounding box center [433, 311] width 12 height 12
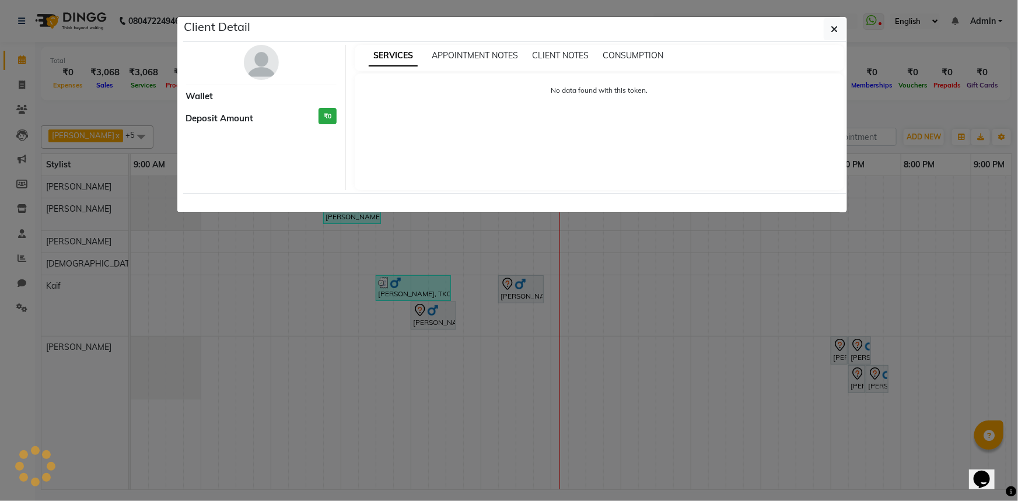
select select "7"
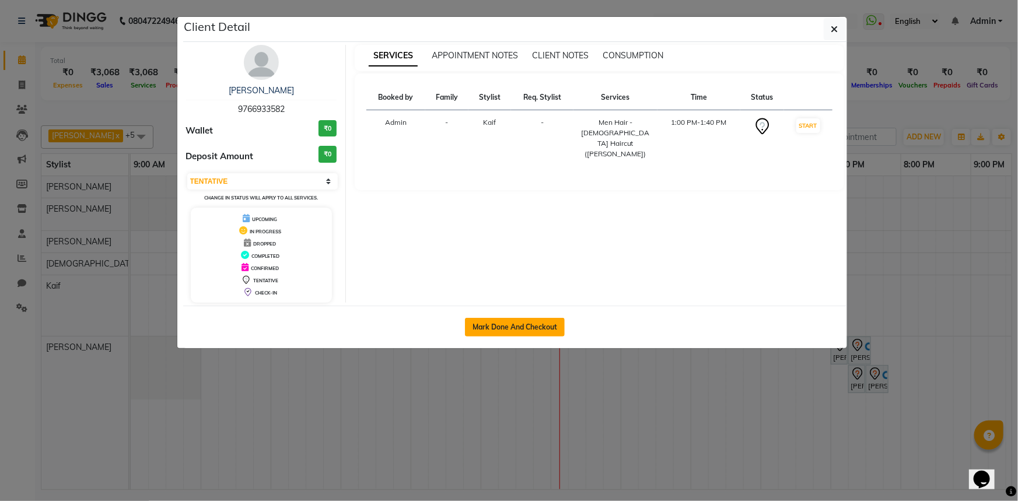
click at [517, 321] on button "Mark Done And Checkout" at bounding box center [515, 327] width 100 height 19
select select "service"
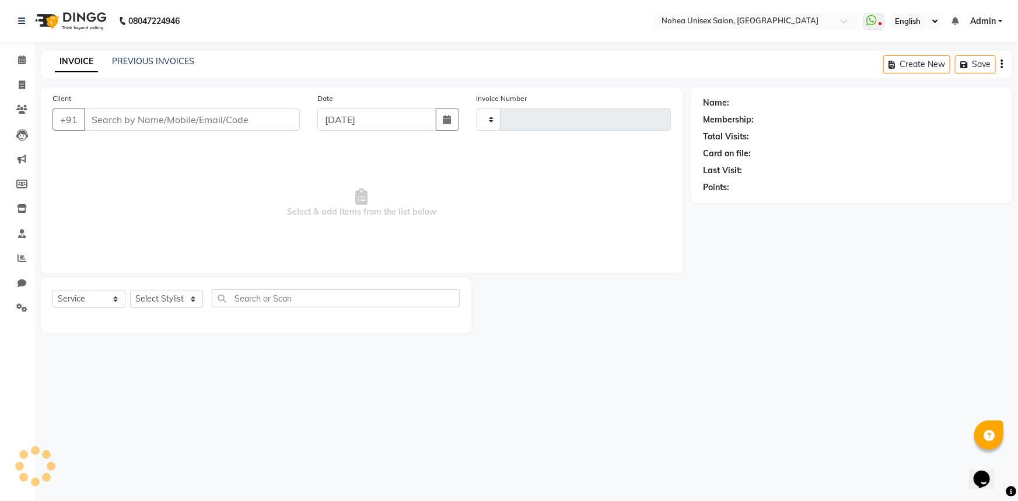
type input "2027"
select select "8009"
type input "9766933582"
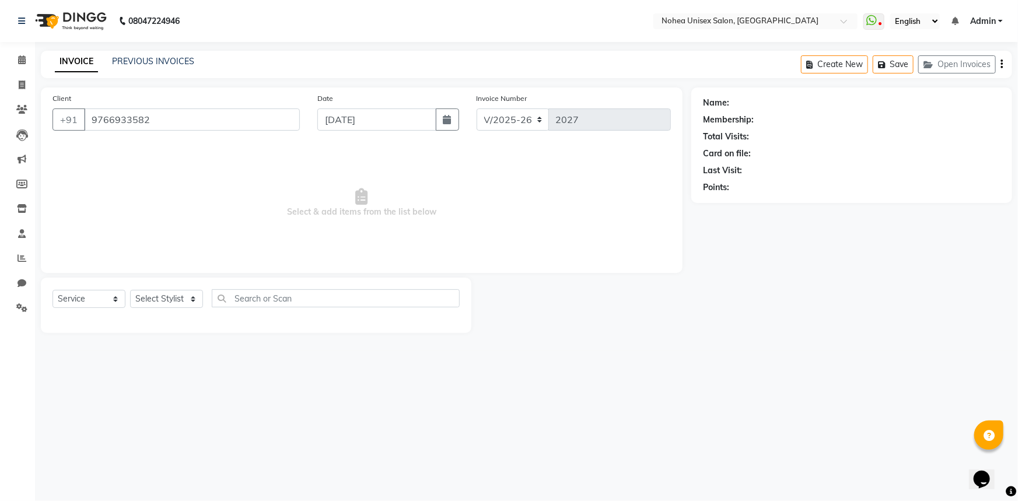
select select "74507"
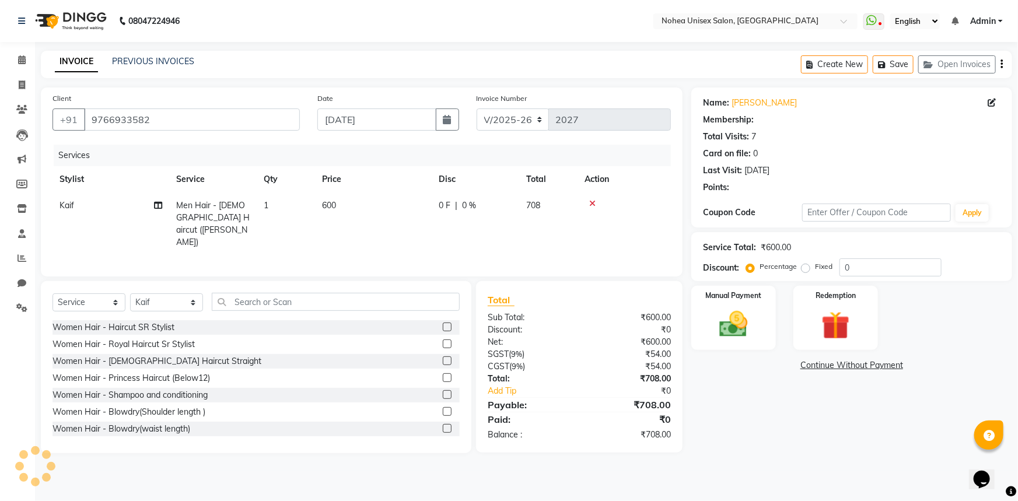
select select "1: Object"
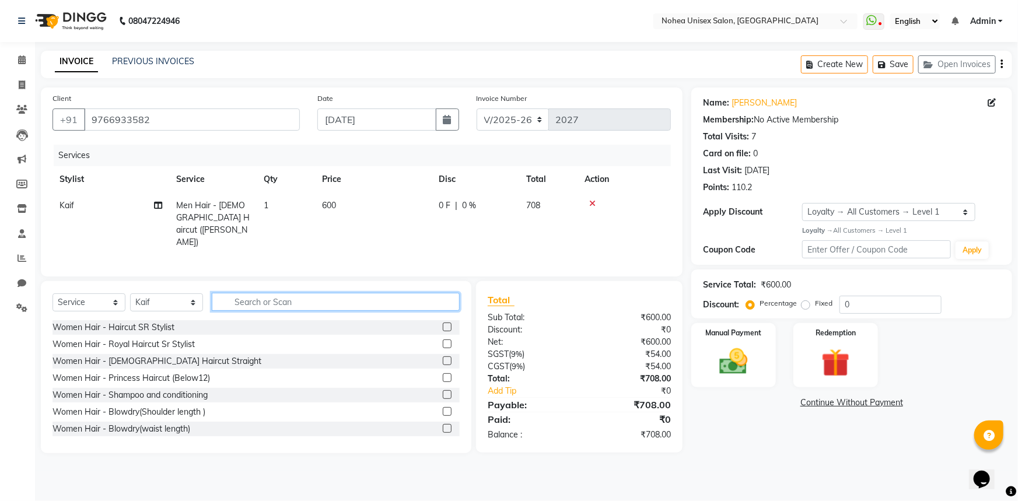
click at [273, 302] on input "text" at bounding box center [336, 302] width 248 height 18
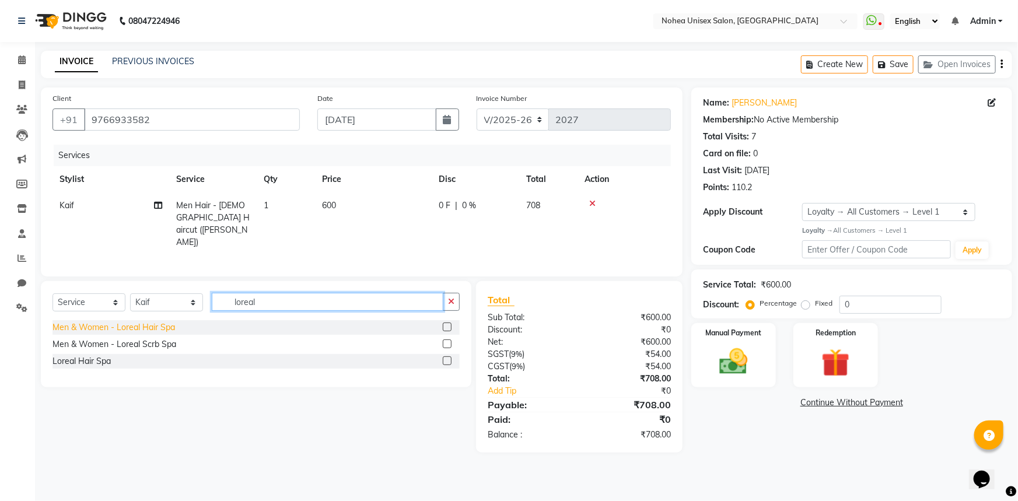
type input "loreal"
click at [154, 324] on div "Men & Women - Loreal Hair Spa" at bounding box center [114, 328] width 123 height 12
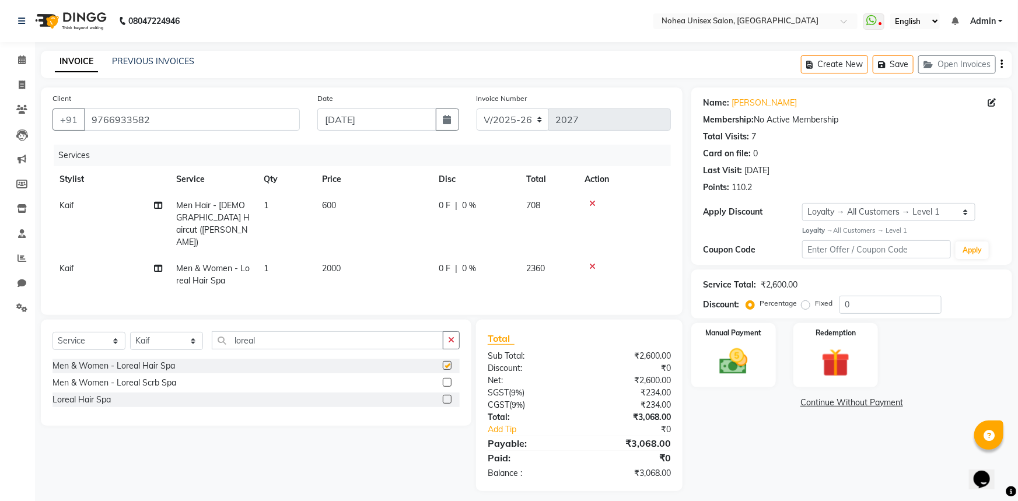
checkbox input "false"
drag, startPoint x: 752, startPoint y: 367, endPoint x: 754, endPoint y: 374, distance: 7.8
click at [752, 367] on img at bounding box center [734, 362] width 48 height 34
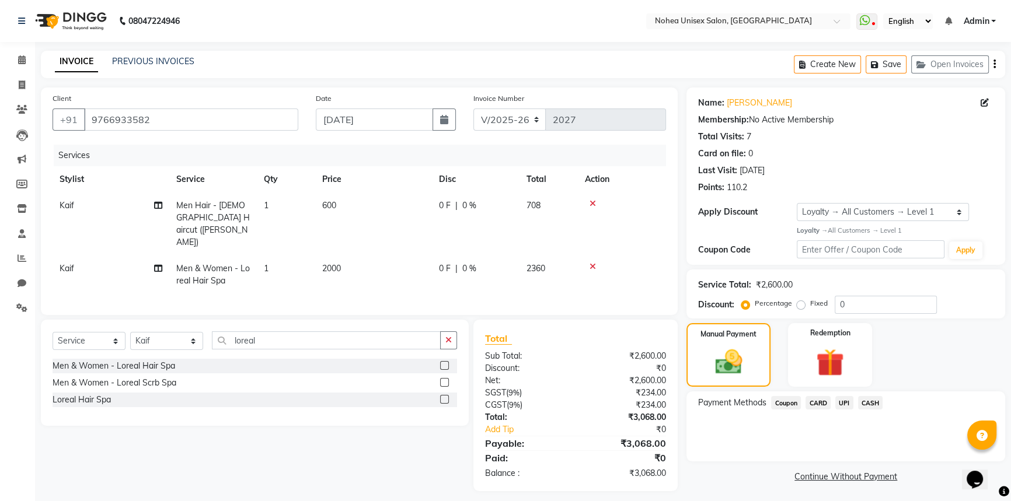
click at [844, 404] on span "UPI" at bounding box center [844, 402] width 18 height 13
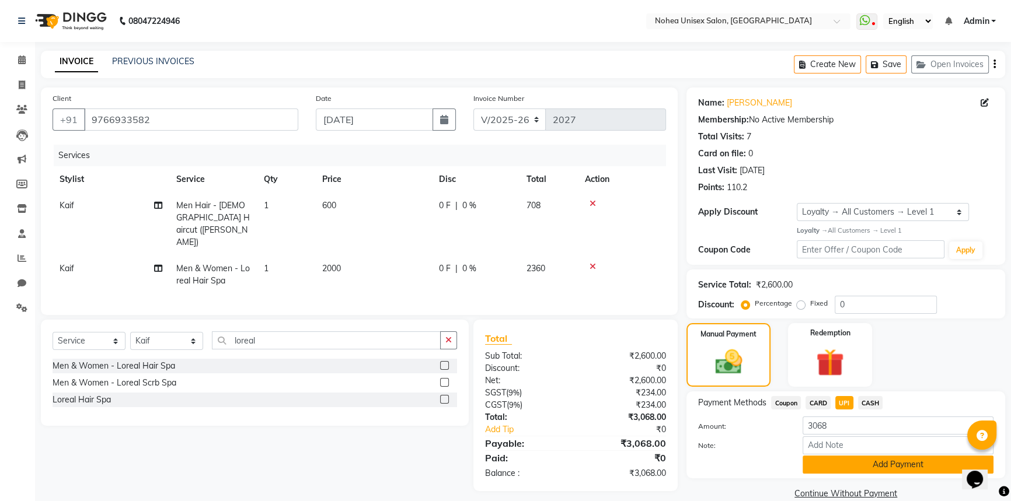
click at [858, 462] on button "Add Payment" at bounding box center [897, 465] width 191 height 18
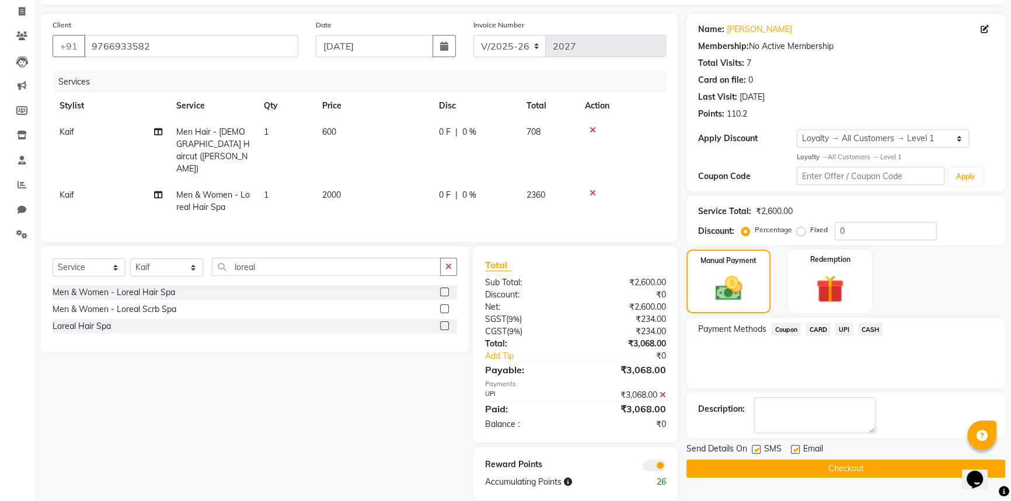
scroll to position [74, 0]
click at [792, 451] on label at bounding box center [795, 449] width 9 height 9
click at [792, 451] on input "checkbox" at bounding box center [795, 450] width 8 height 8
checkbox input "false"
click at [795, 465] on button "Checkout" at bounding box center [845, 468] width 319 height 18
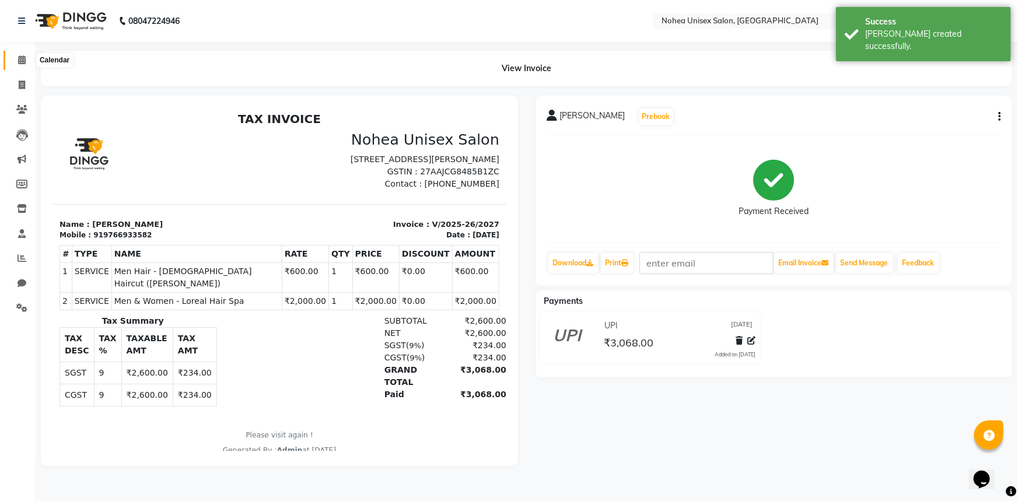
click at [22, 59] on icon at bounding box center [22, 59] width 8 height 9
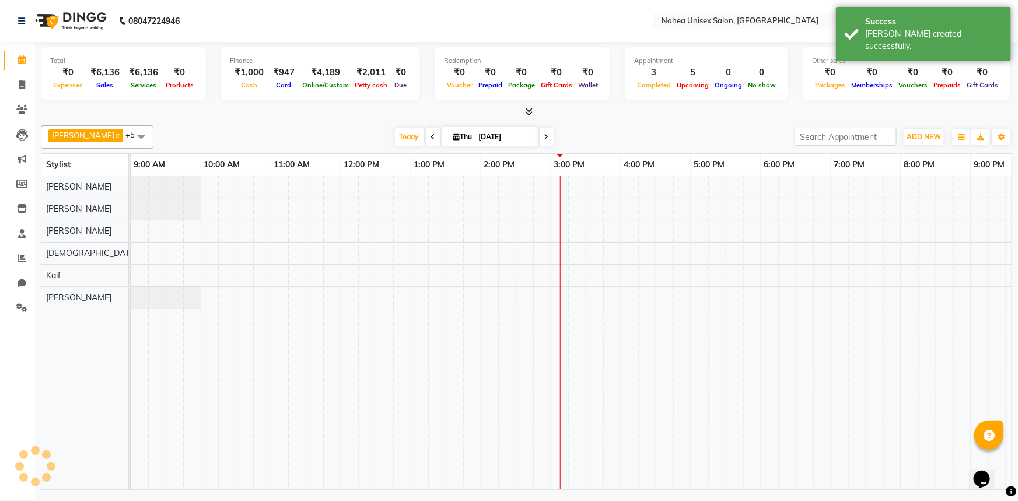
scroll to position [0, 169]
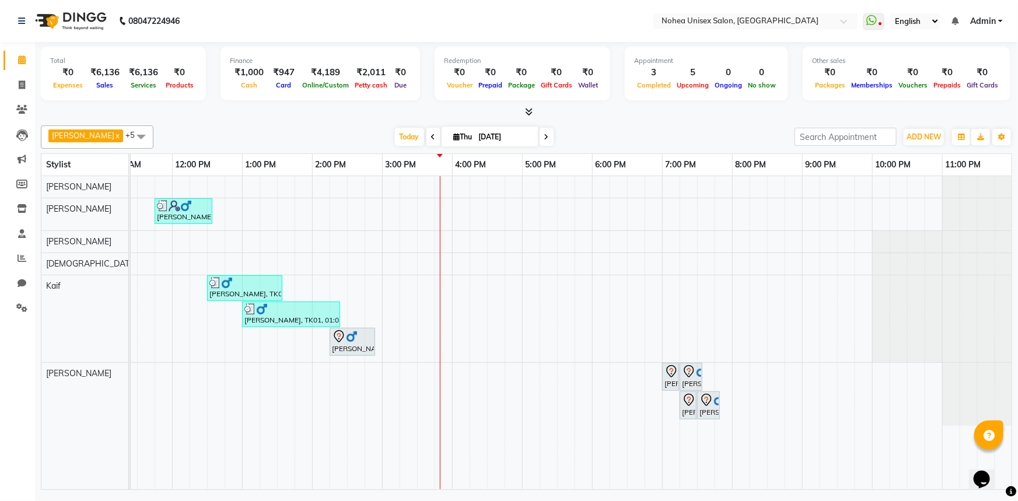
drag, startPoint x: 342, startPoint y: 130, endPoint x: 357, endPoint y: 135, distance: 15.9
click at [343, 130] on div "[DATE] [DATE]" at bounding box center [474, 137] width 630 height 18
click at [571, 116] on div at bounding box center [527, 112] width 972 height 12
click at [595, 134] on div "[DATE] [DATE]" at bounding box center [474, 137] width 630 height 18
click at [340, 132] on div "[DATE] [DATE]" at bounding box center [474, 137] width 630 height 18
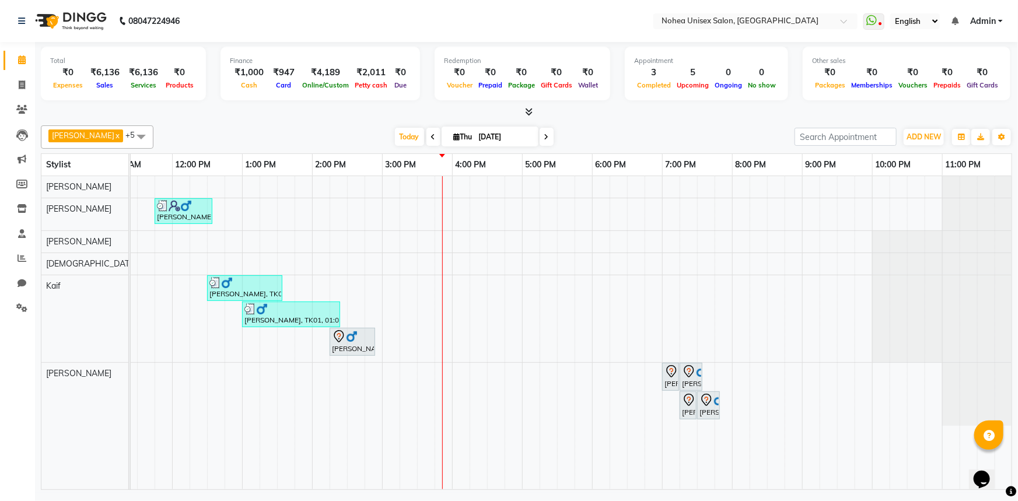
click at [338, 110] on div at bounding box center [527, 112] width 972 height 12
click at [439, 219] on div "[PERSON_NAME], TK03, 11:45 AM-12:35 PM, Haircut only (Without Wash),Men Hair - …" at bounding box center [487, 332] width 1050 height 313
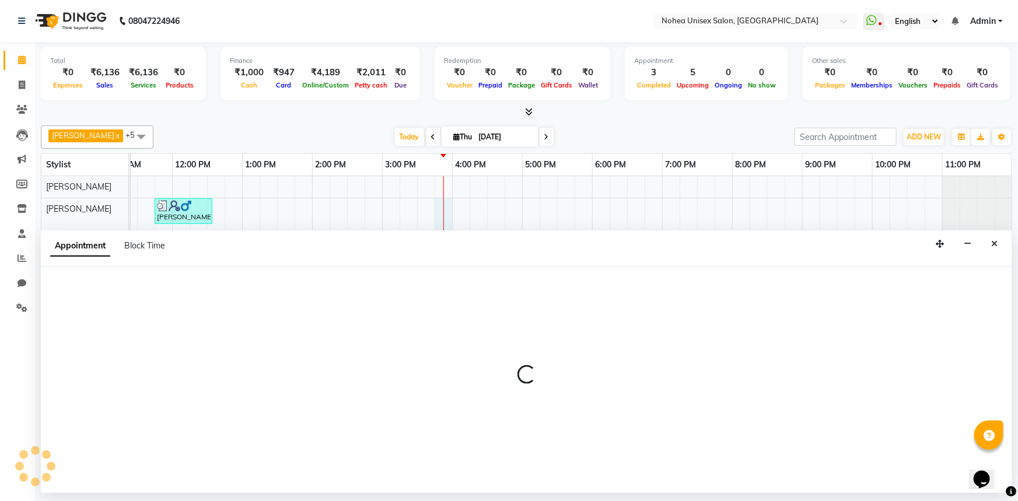
select select "80899"
select select "945"
select select "tentative"
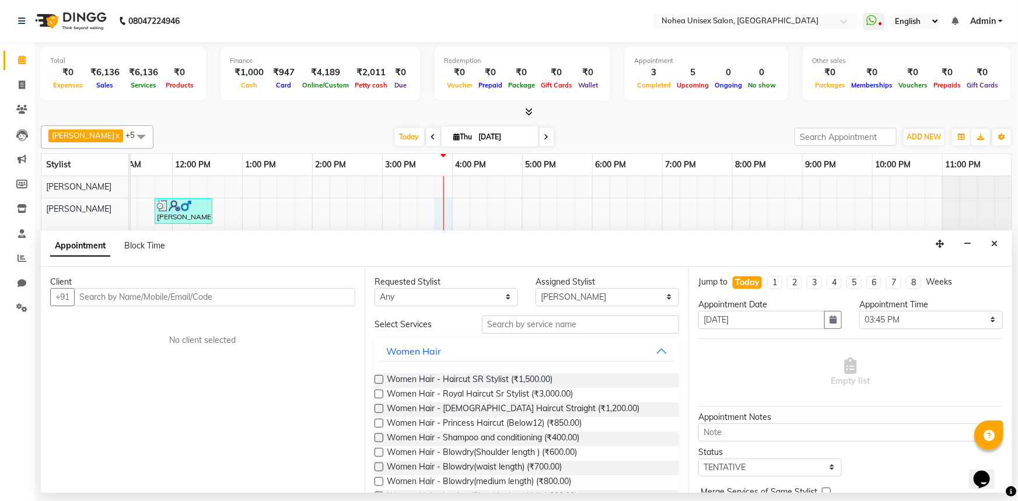
click at [146, 298] on input "text" at bounding box center [214, 297] width 281 height 18
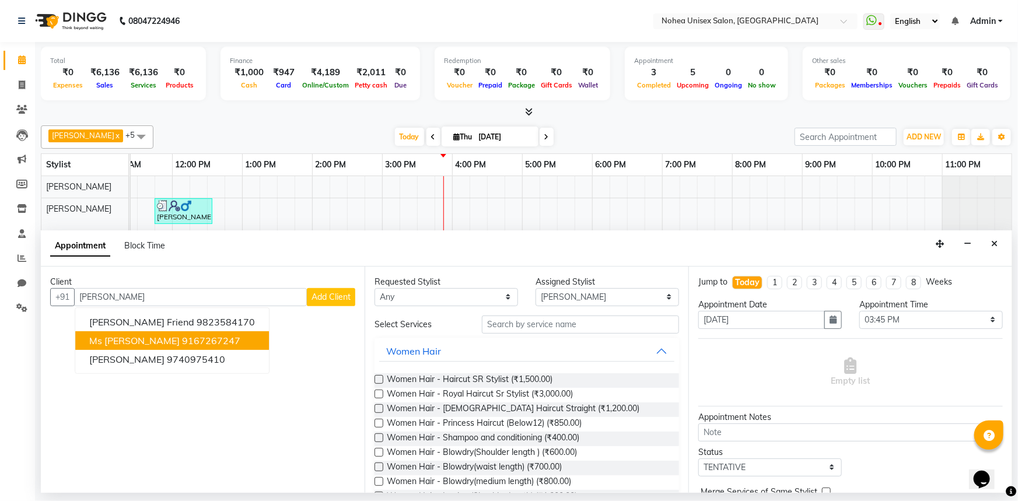
click at [190, 344] on ngb-highlight "9167267247" at bounding box center [211, 341] width 58 height 12
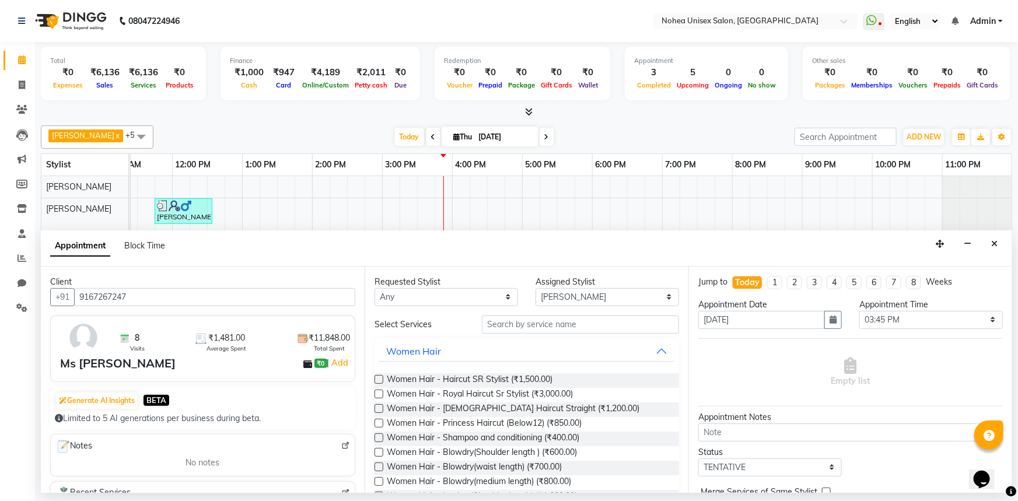
type input "9167267247"
click at [525, 321] on input "text" at bounding box center [580, 325] width 197 height 18
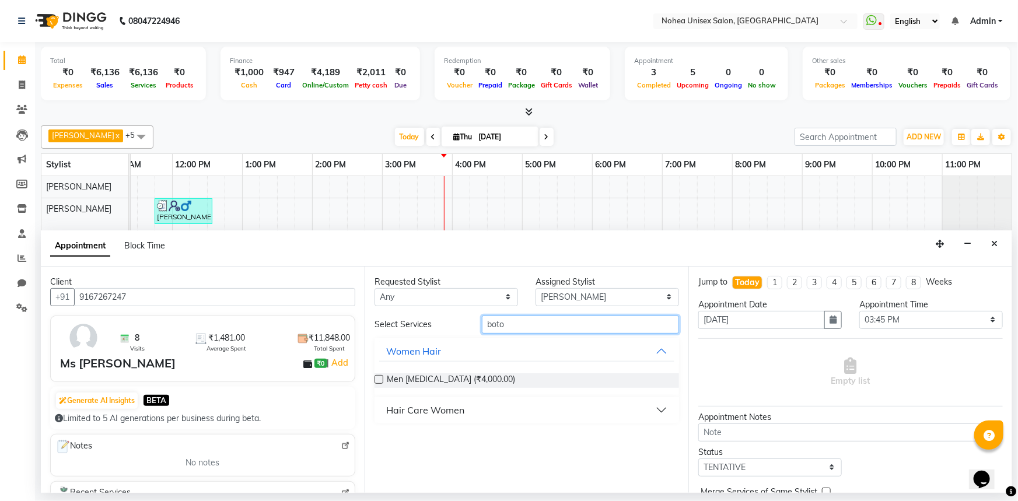
type input "boto"
drag, startPoint x: 659, startPoint y: 404, endPoint x: 659, endPoint y: 410, distance: 5.9
click at [659, 409] on button "Hair Care Women" at bounding box center [526, 410] width 295 height 21
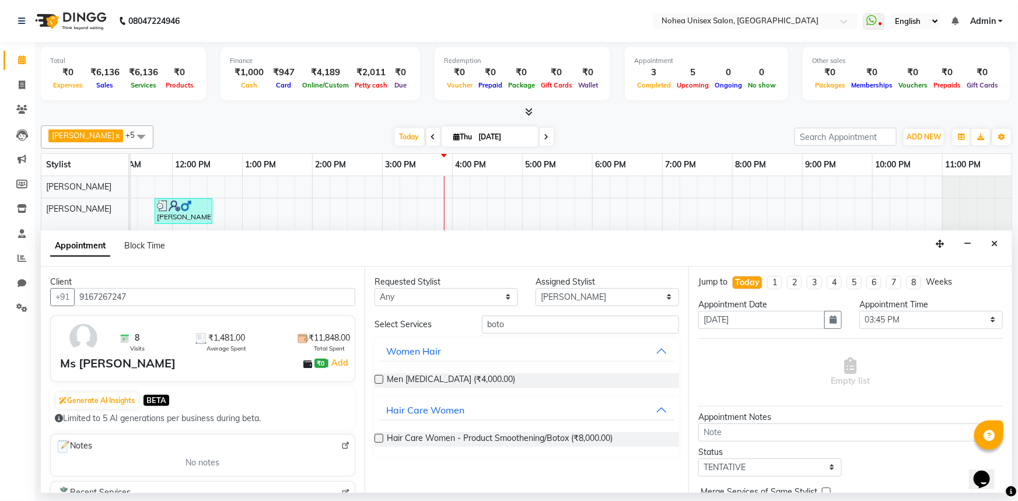
click at [377, 439] on label at bounding box center [379, 438] width 9 height 9
click at [377, 439] on input "checkbox" at bounding box center [379, 440] width 8 height 8
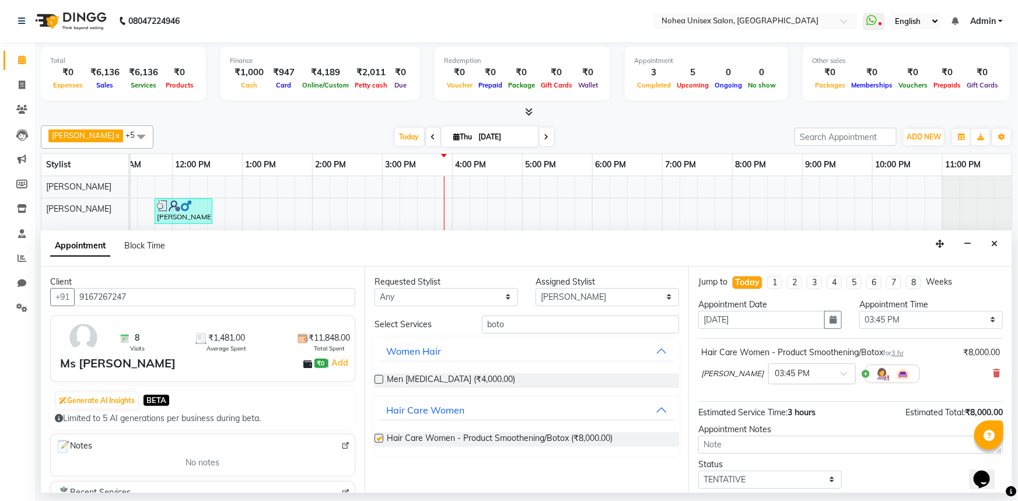
checkbox input "false"
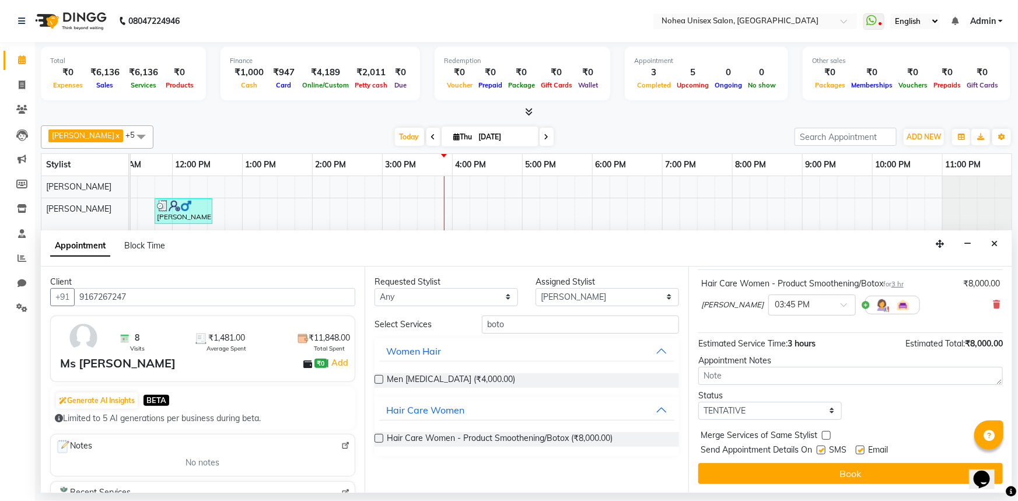
click at [858, 449] on label at bounding box center [860, 450] width 9 height 9
click at [858, 449] on input "checkbox" at bounding box center [860, 452] width 8 height 8
checkbox input "false"
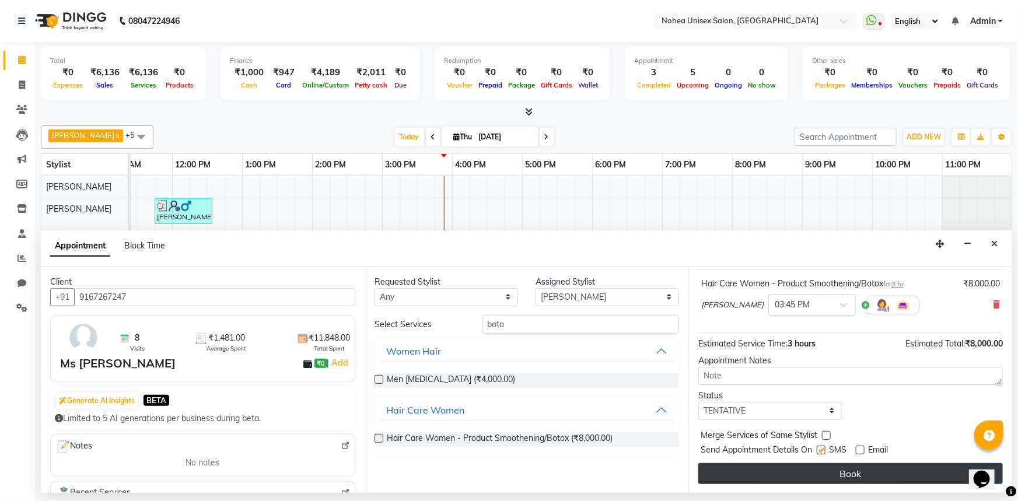
click at [829, 473] on button "Book" at bounding box center [851, 473] width 305 height 21
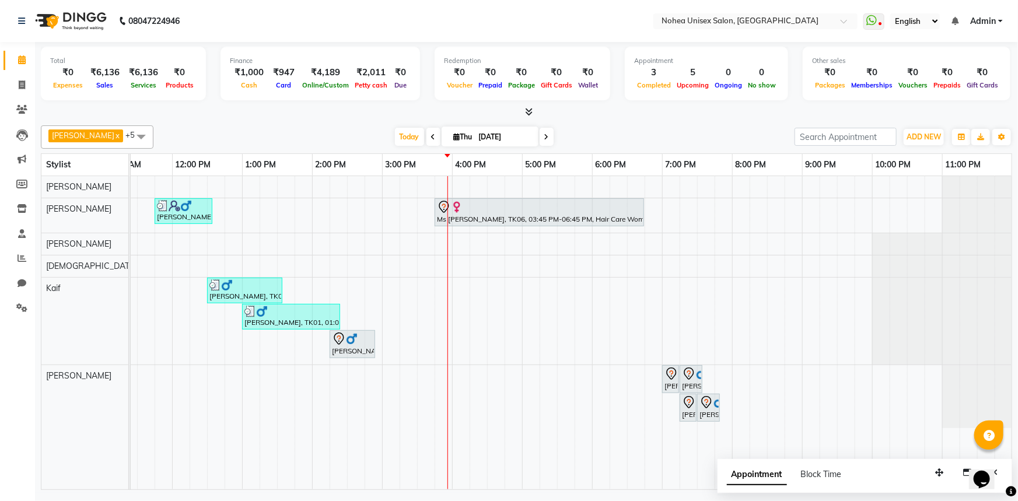
click at [319, 129] on div "[DATE] [DATE]" at bounding box center [474, 137] width 630 height 18
click at [19, 84] on icon at bounding box center [22, 85] width 6 height 9
select select "8009"
select select "service"
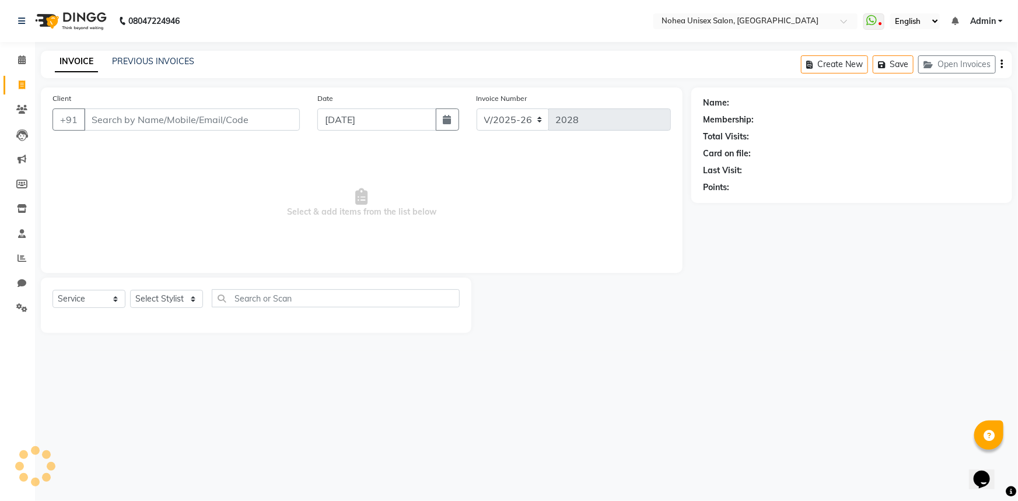
click at [149, 120] on input "Client" at bounding box center [192, 120] width 216 height 22
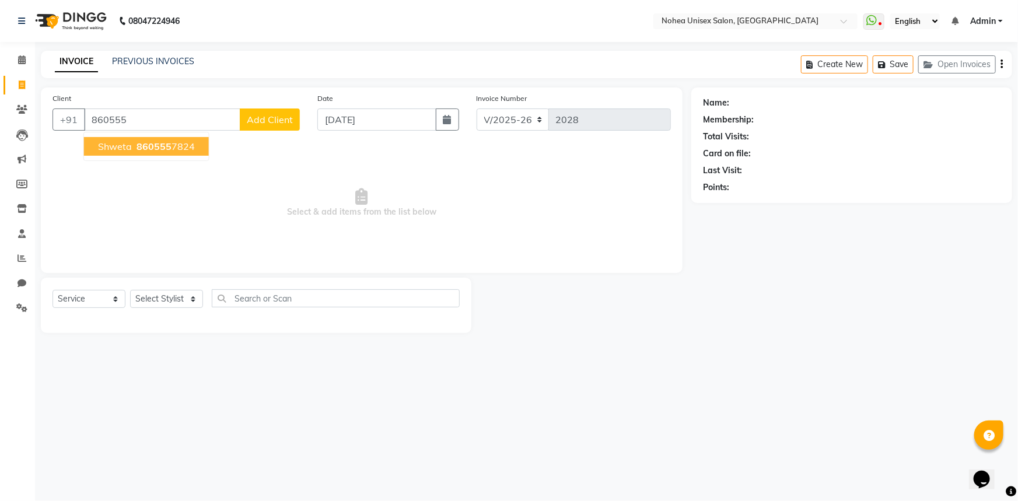
click at [154, 144] on span "860555" at bounding box center [154, 147] width 35 height 12
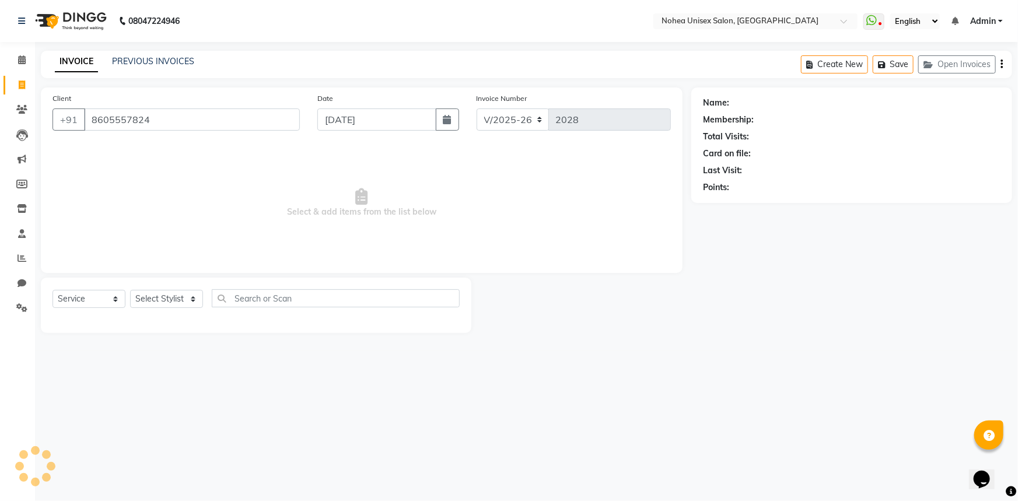
type input "8605557824"
select select "1: Object"
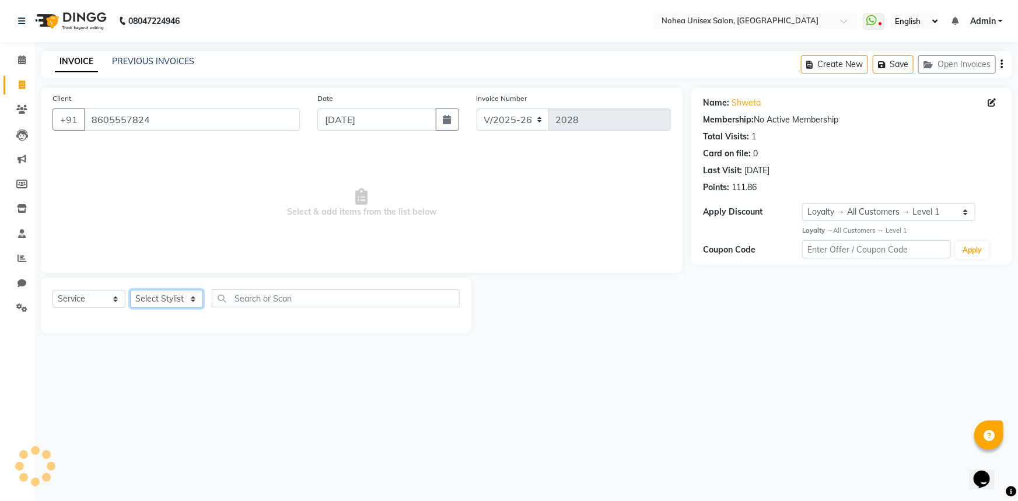
click at [191, 298] on select "Select Stylist [PERSON_NAME] Imlikala [PERSON_NAME] Kaif Manager mantra Mohini …" at bounding box center [166, 299] width 73 height 18
click at [130, 290] on select "Select Stylist [PERSON_NAME] Imlikala [PERSON_NAME] Kaif Manager mantra Mohini …" at bounding box center [166, 299] width 73 height 18
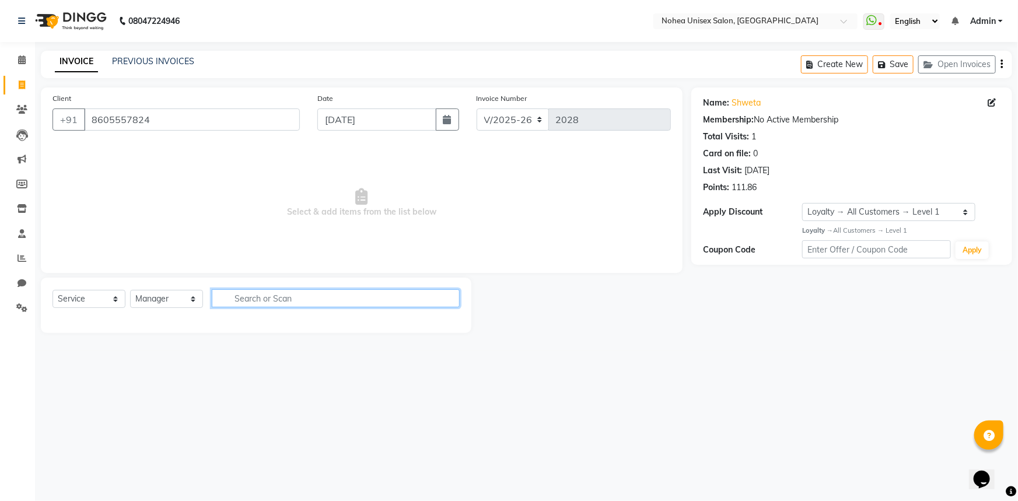
click at [257, 295] on input "text" at bounding box center [336, 298] width 248 height 18
click at [185, 302] on select "Select Stylist [PERSON_NAME] Imlikala [PERSON_NAME] Kaif Manager mantra Mohini …" at bounding box center [166, 299] width 73 height 18
select select "74507"
click at [130, 290] on select "Select Stylist [PERSON_NAME] Imlikala [PERSON_NAME] Kaif Manager mantra Mohini …" at bounding box center [166, 299] width 73 height 18
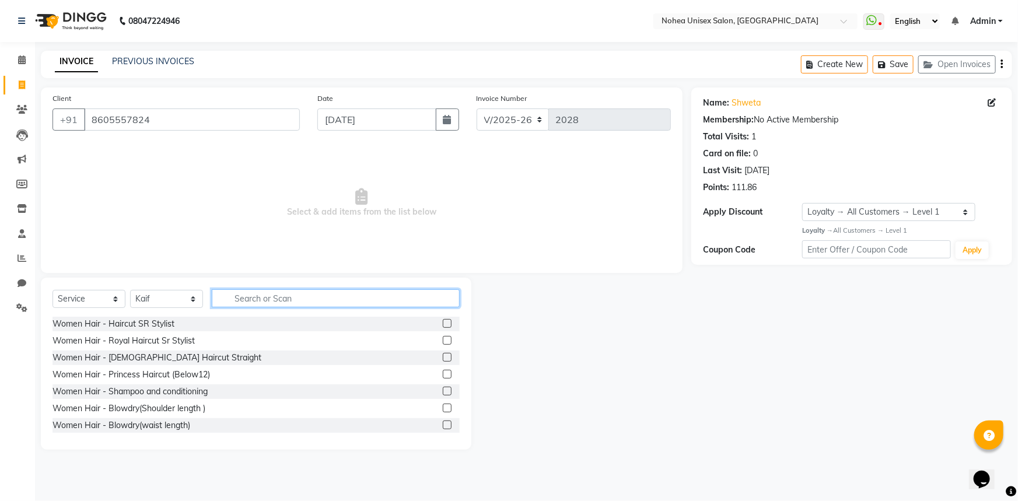
click at [266, 296] on input "text" at bounding box center [336, 298] width 248 height 18
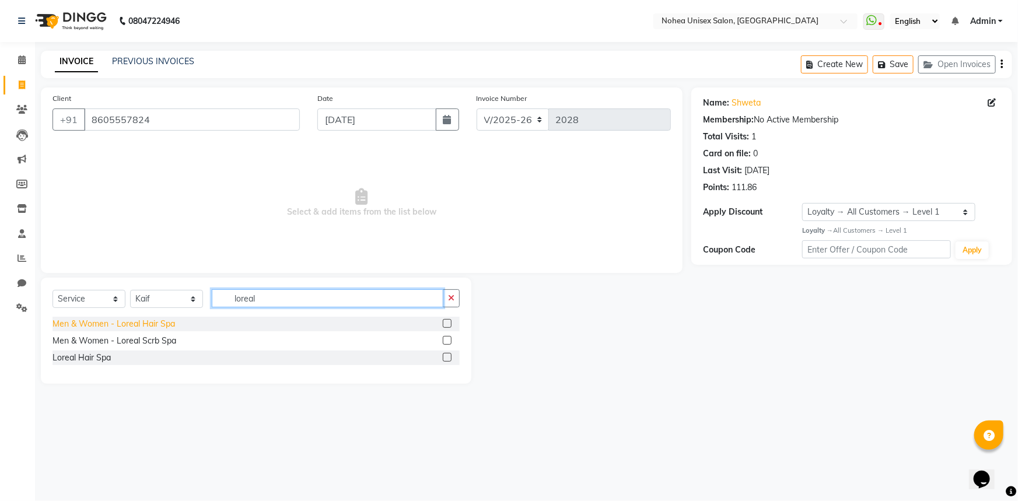
type input "loreal"
click at [144, 326] on div "Men & Women - Loreal Hair Spa" at bounding box center [114, 324] width 123 height 12
checkbox input "false"
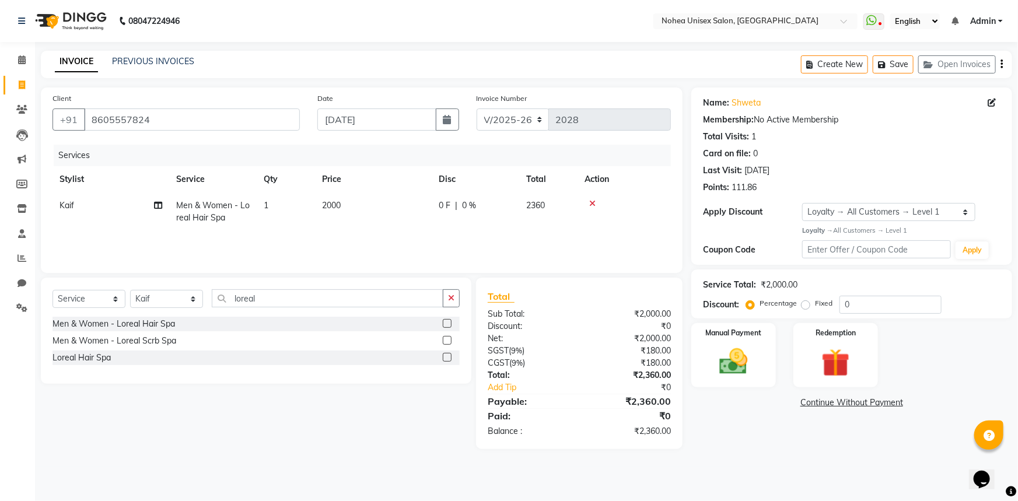
click at [365, 212] on td "2000" at bounding box center [373, 212] width 117 height 39
select select "74507"
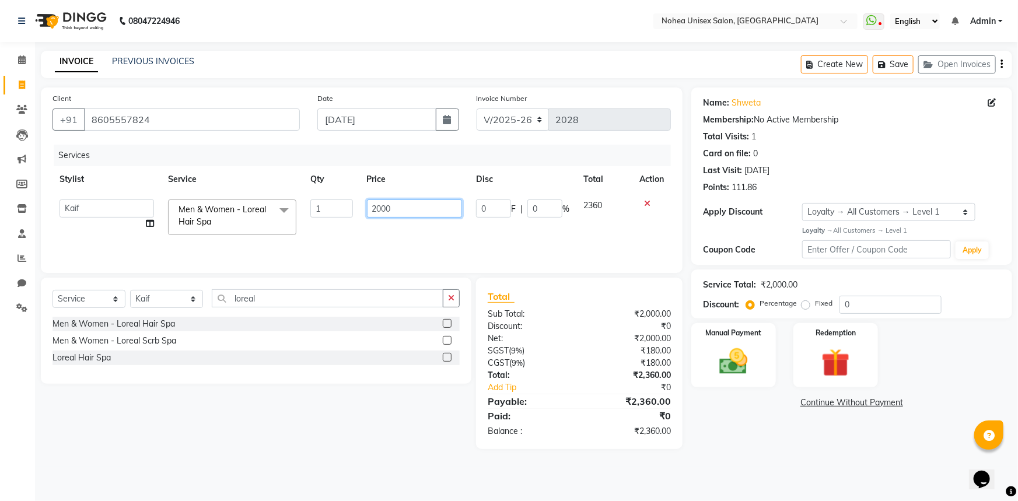
click at [409, 210] on input "2000" at bounding box center [415, 209] width 96 height 18
type input "2"
type input "1980"
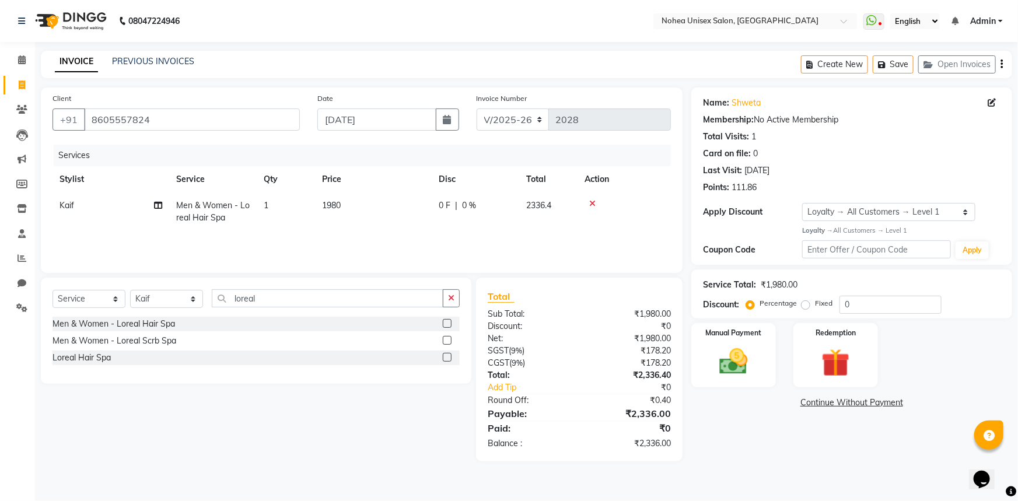
click at [645, 379] on div "₹2,336.40" at bounding box center [630, 375] width 100 height 12
click at [23, 58] on icon at bounding box center [22, 59] width 8 height 9
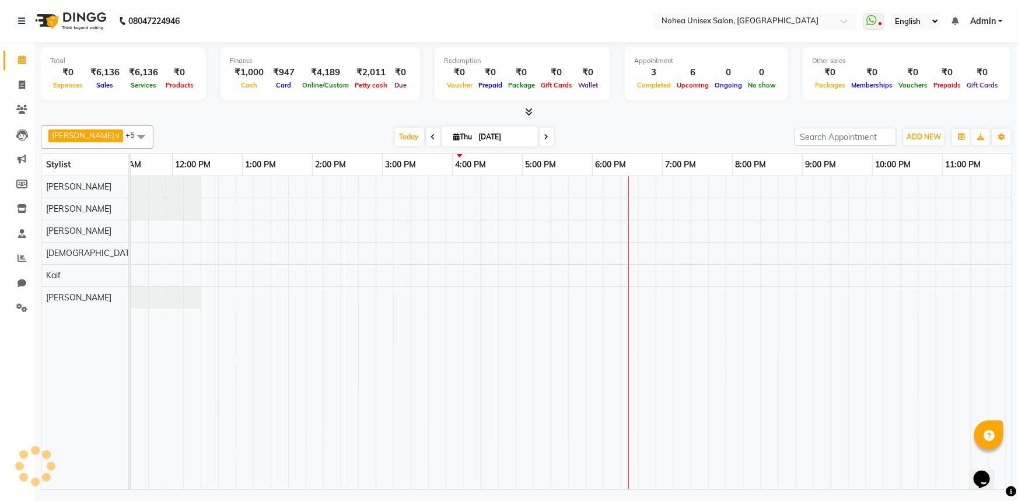
scroll to position [0, 169]
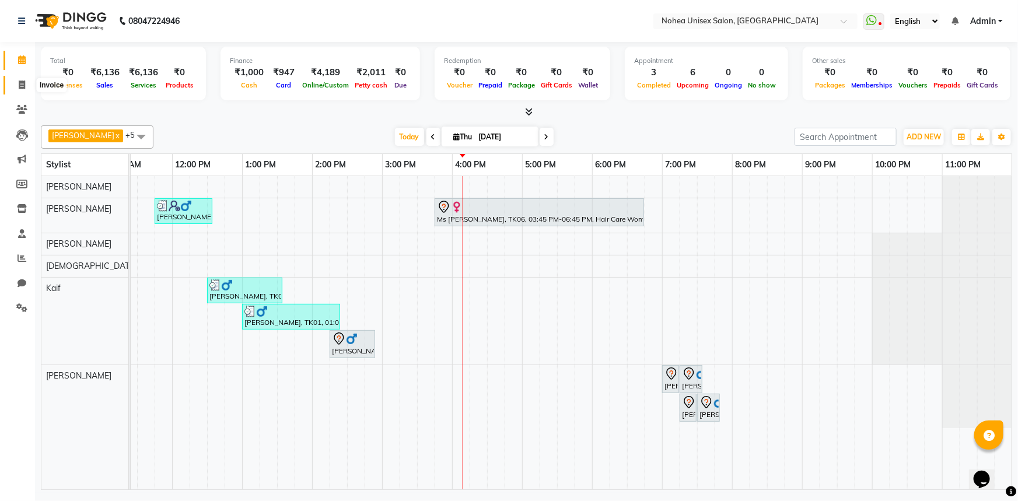
click at [19, 83] on icon at bounding box center [22, 85] width 6 height 9
select select "service"
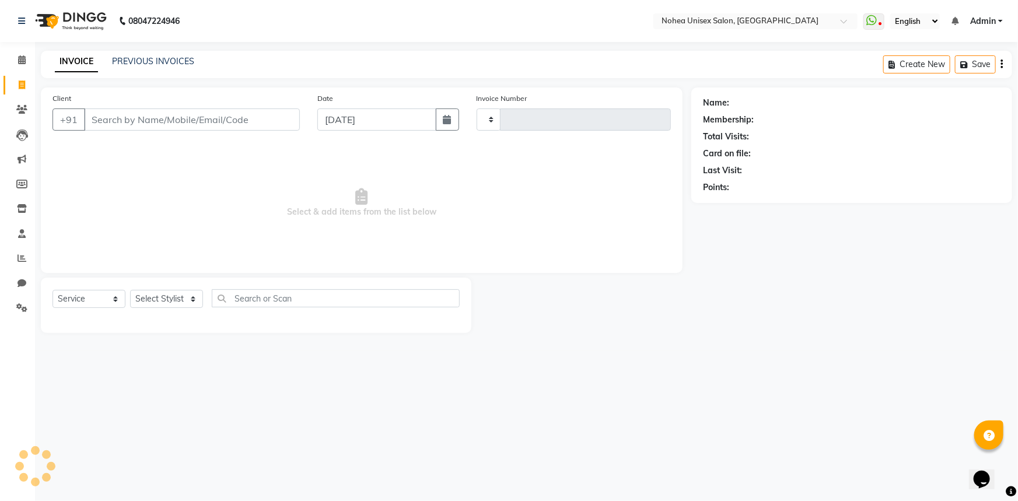
type input "2028"
select select "8009"
click at [169, 125] on input "Client" at bounding box center [192, 120] width 216 height 22
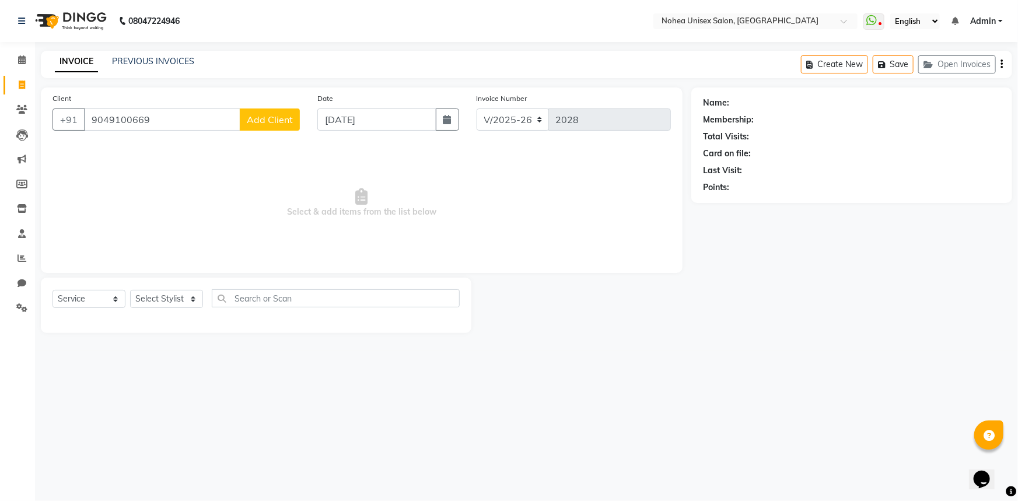
type input "9049100669"
click at [285, 120] on span "Add Client" at bounding box center [270, 120] width 46 height 12
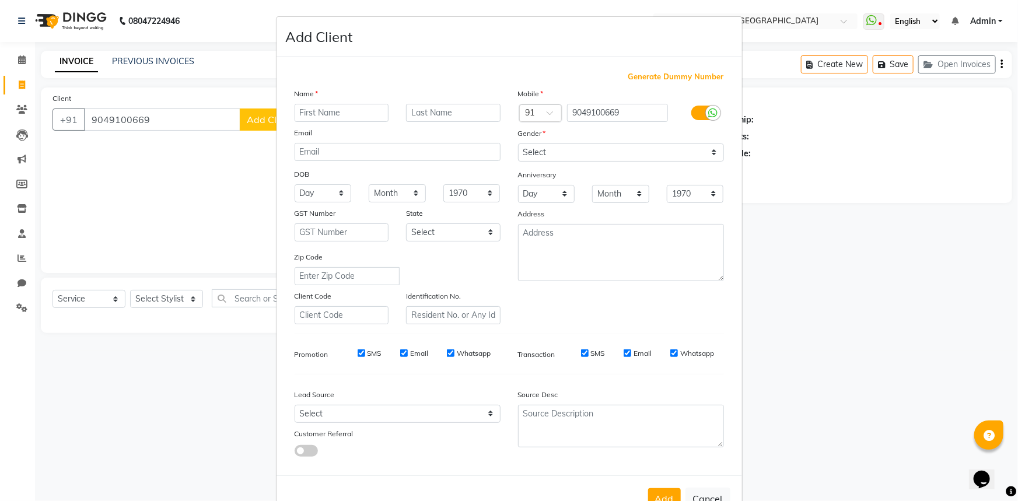
click at [346, 117] on input "text" at bounding box center [342, 113] width 95 height 18
type input "Padmashree"
click at [560, 151] on select "Select [DEMOGRAPHIC_DATA] [DEMOGRAPHIC_DATA] Other Prefer Not To Say" at bounding box center [621, 153] width 206 height 18
select select "[DEMOGRAPHIC_DATA]"
click at [518, 144] on select "Select [DEMOGRAPHIC_DATA] [DEMOGRAPHIC_DATA] Other Prefer Not To Say" at bounding box center [621, 153] width 206 height 18
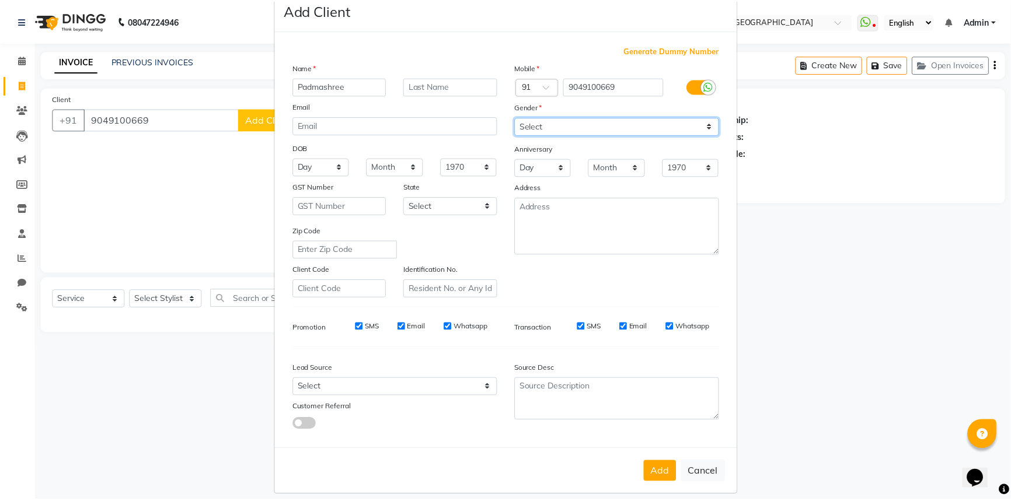
scroll to position [41, 0]
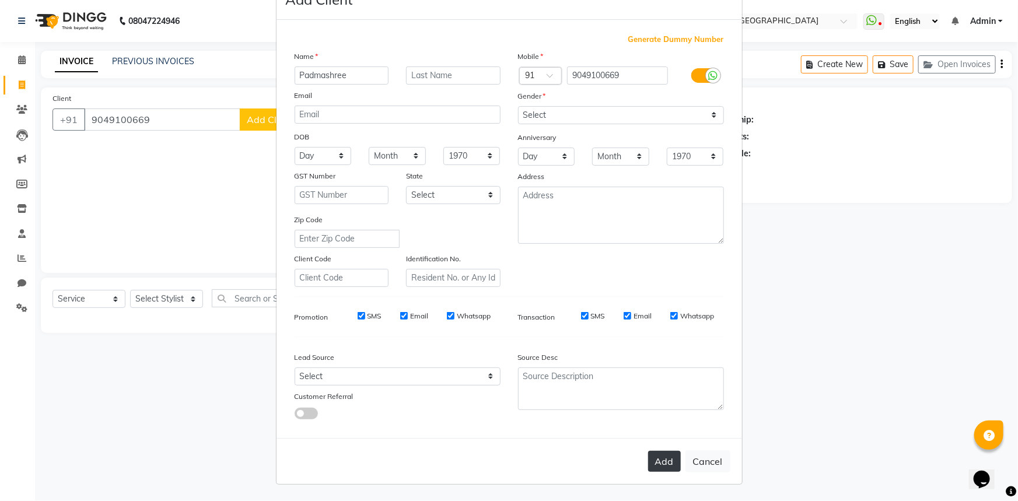
click at [663, 466] on button "Add" at bounding box center [664, 461] width 33 height 21
select select
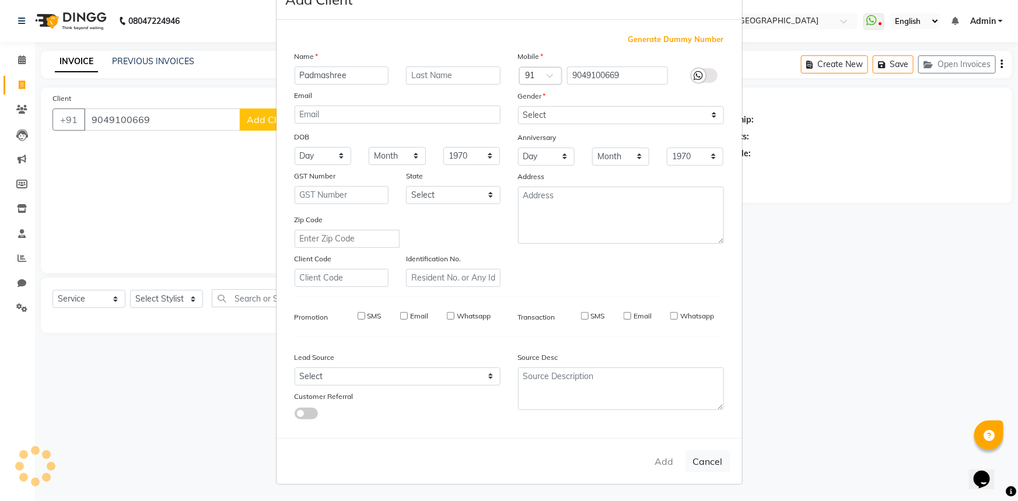
select select
checkbox input "false"
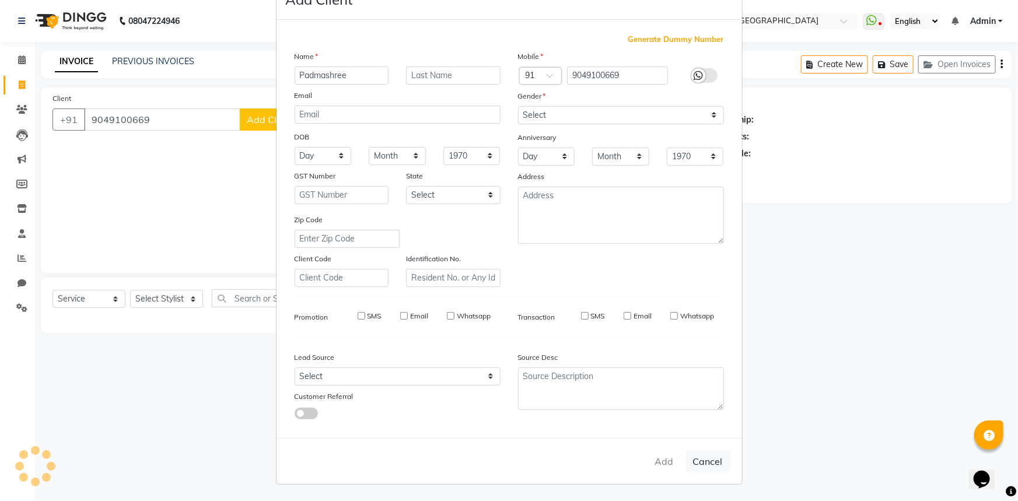
checkbox input "false"
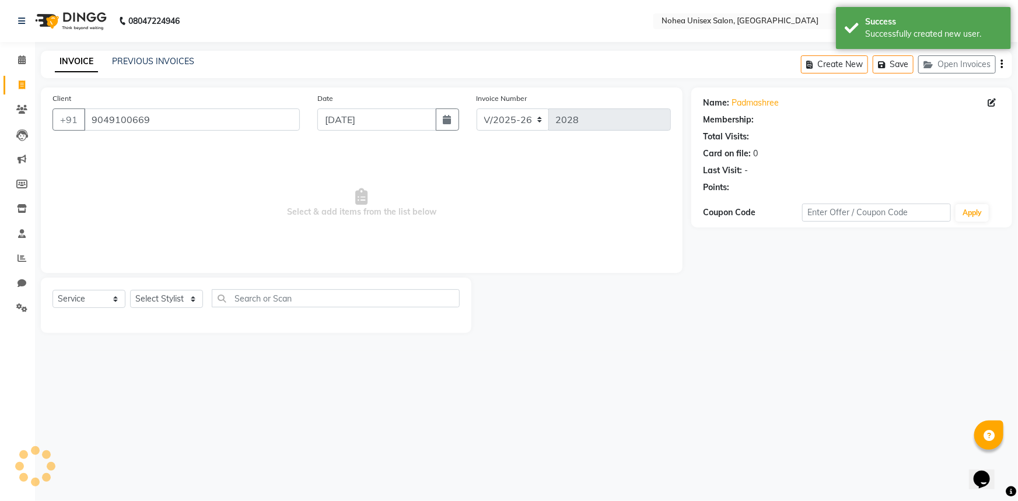
select select "1: Object"
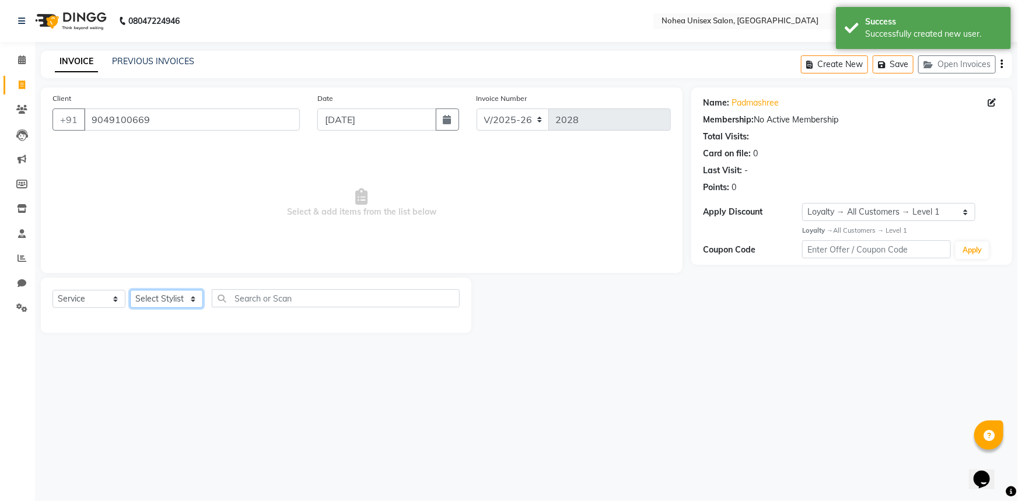
click at [193, 297] on select "Select Stylist [PERSON_NAME] Imlikala [PERSON_NAME] Kaif Manager mantra Mohini …" at bounding box center [166, 299] width 73 height 18
select select "74821"
click at [130, 290] on select "Select Stylist [PERSON_NAME] Imlikala [PERSON_NAME] Kaif Manager mantra Mohini …" at bounding box center [166, 299] width 73 height 18
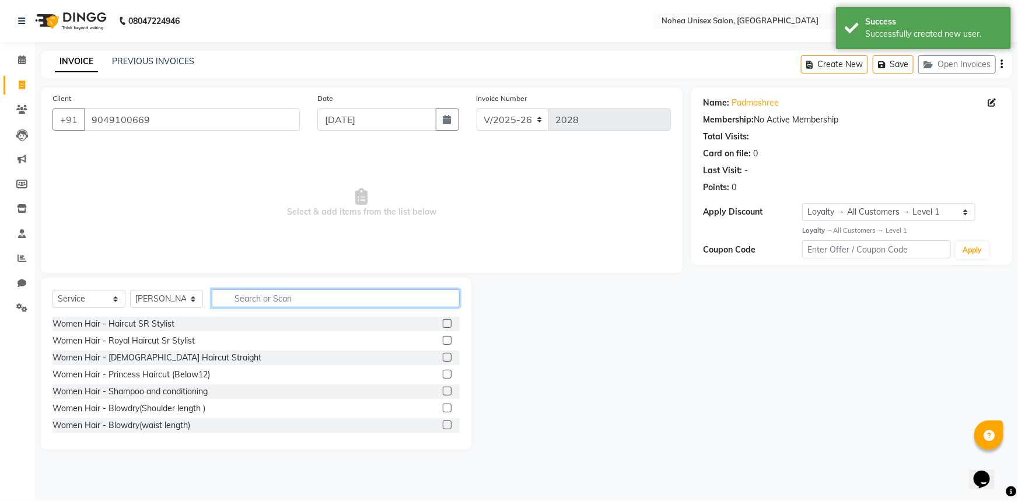
click at [284, 289] on input "text" at bounding box center [336, 298] width 248 height 18
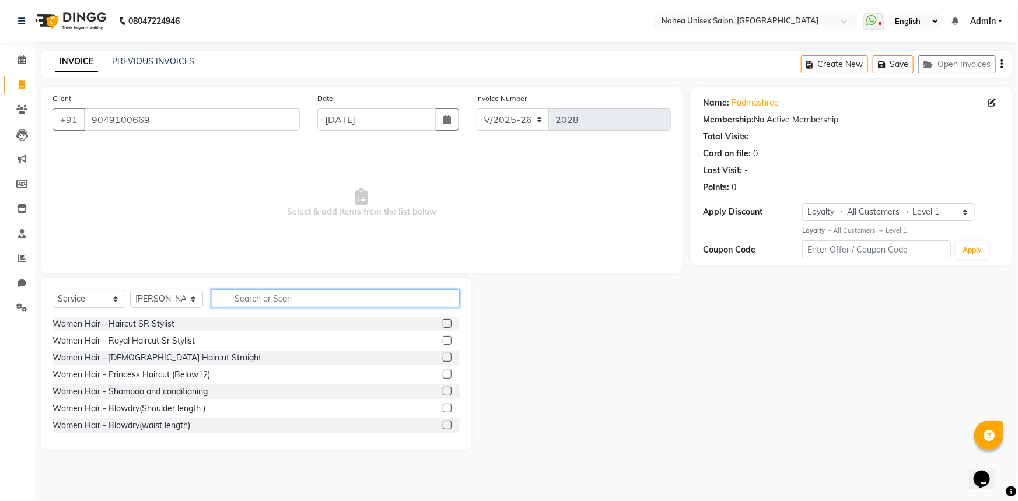
click at [309, 302] on input "text" at bounding box center [336, 298] width 248 height 18
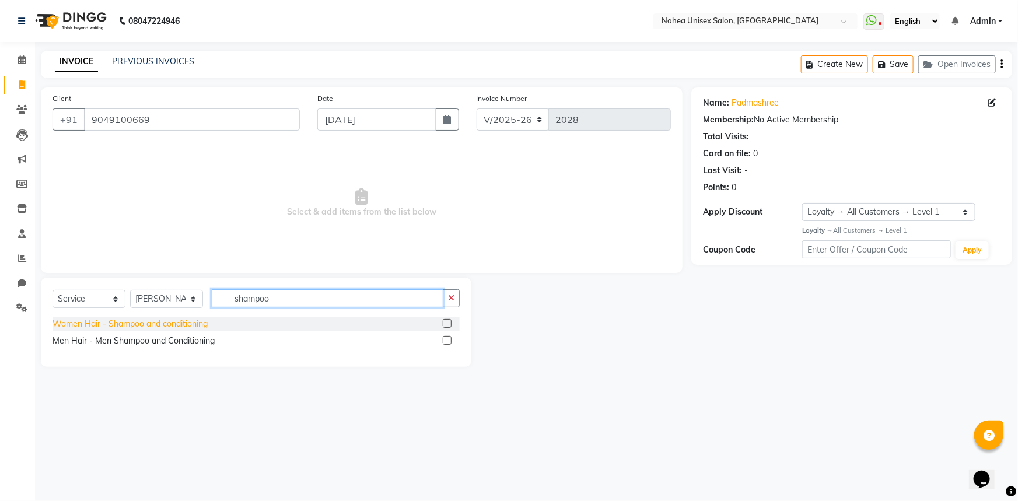
type input "shampoo"
click at [175, 325] on div "Women Hair - Shampoo and conditioning" at bounding box center [130, 324] width 155 height 12
checkbox input "false"
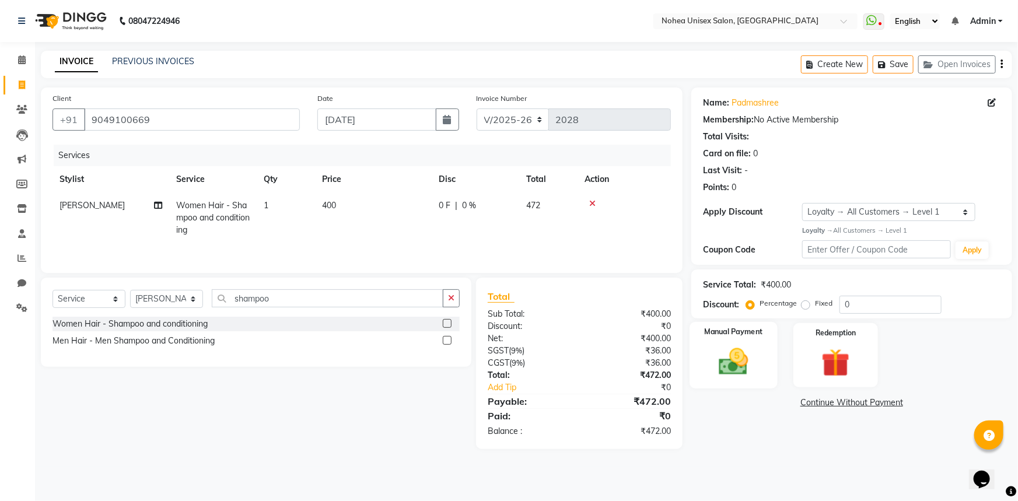
click at [716, 355] on img at bounding box center [734, 362] width 48 height 34
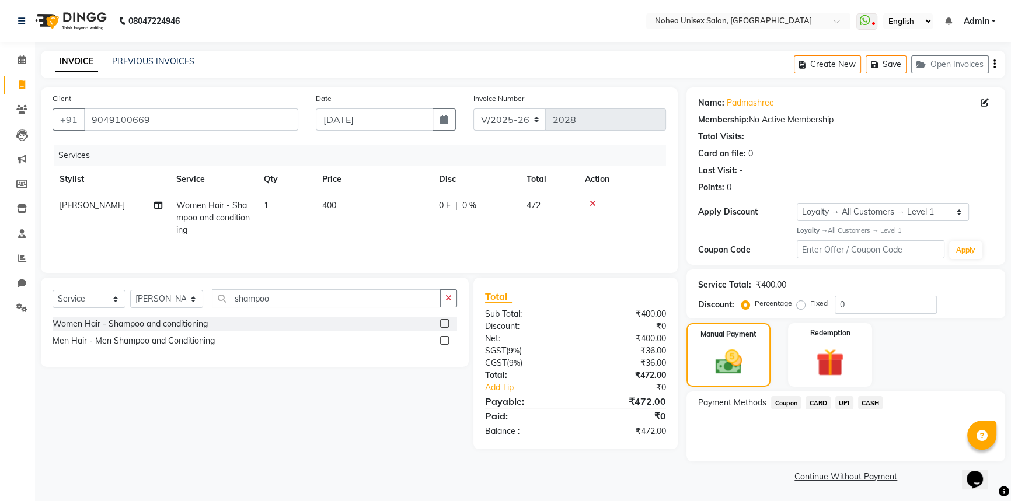
click at [819, 402] on span "CARD" at bounding box center [817, 402] width 25 height 13
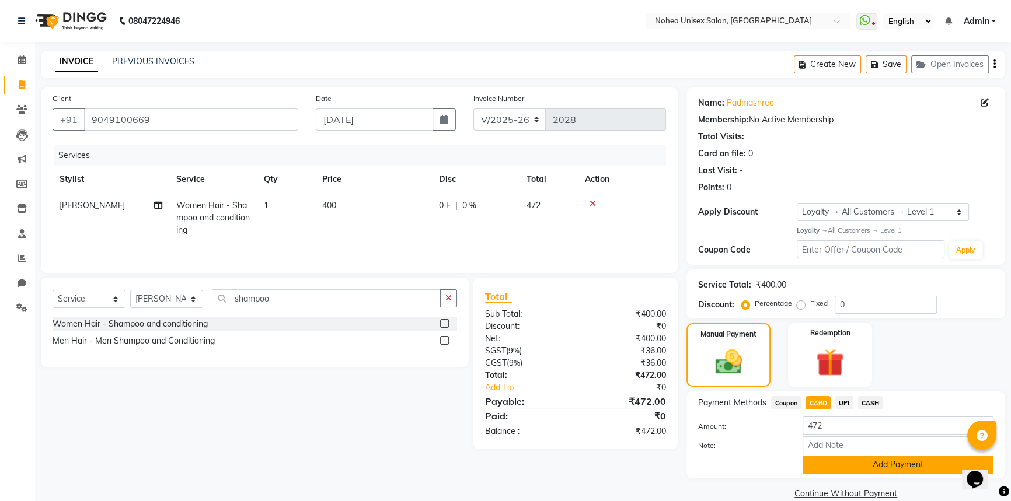
click at [843, 466] on button "Add Payment" at bounding box center [897, 465] width 191 height 18
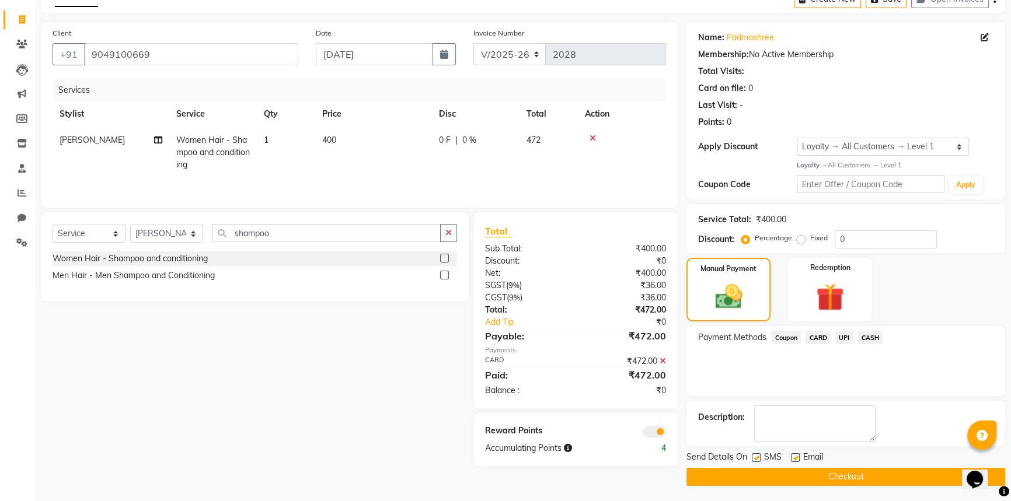
scroll to position [67, 0]
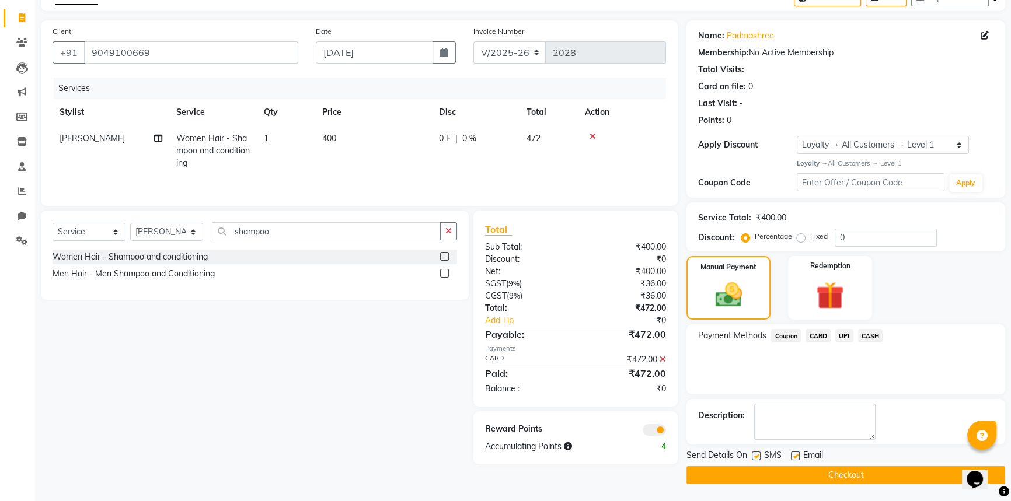
drag, startPoint x: 794, startPoint y: 452, endPoint x: 794, endPoint y: 466, distance: 14.6
click at [794, 452] on label at bounding box center [795, 456] width 9 height 9
click at [794, 453] on input "checkbox" at bounding box center [795, 457] width 8 height 8
checkbox input "false"
click at [790, 473] on button "Checkout" at bounding box center [845, 475] width 319 height 18
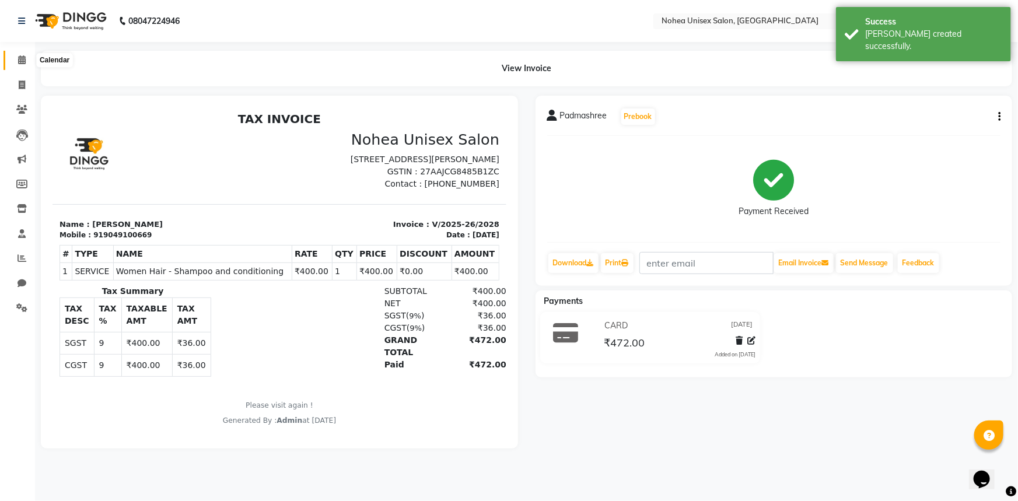
click at [22, 55] on icon at bounding box center [22, 59] width 8 height 9
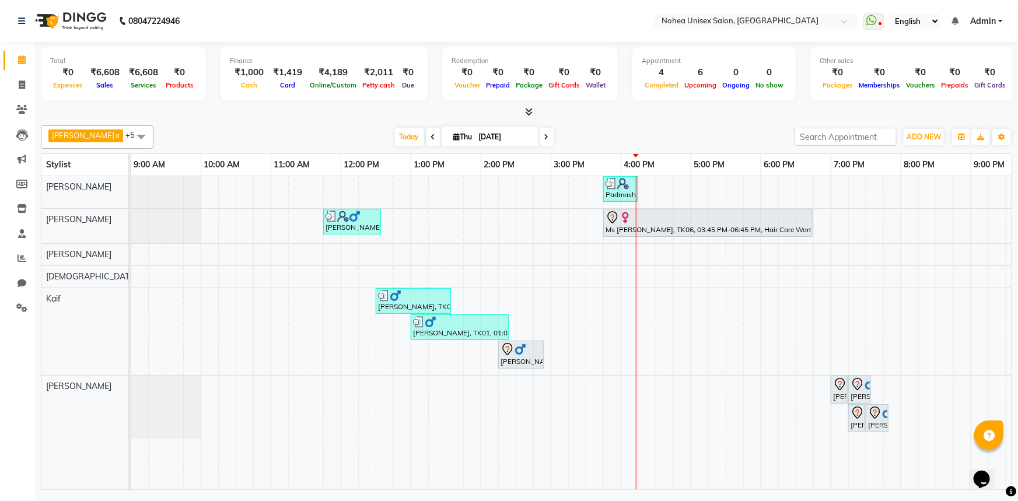
click at [294, 99] on div "Finance ₹1,000 Cash ₹1,419 Card ₹4,189 Online/Custom ₹2,011 [PERSON_NAME] cash …" at bounding box center [324, 74] width 207 height 54
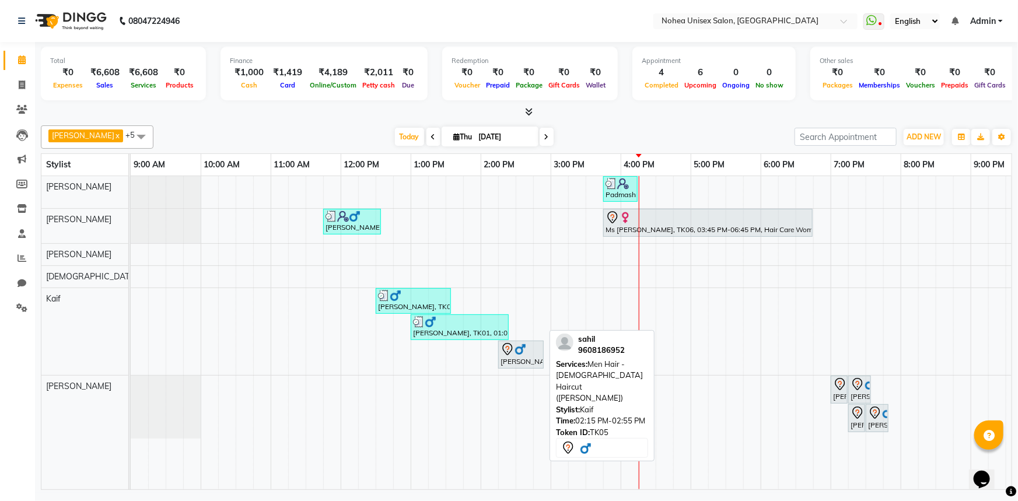
click at [523, 359] on div "[PERSON_NAME], TK05, 02:15 PM-02:55 PM, Men Hair - [DEMOGRAPHIC_DATA] Haircut (…" at bounding box center [521, 355] width 43 height 25
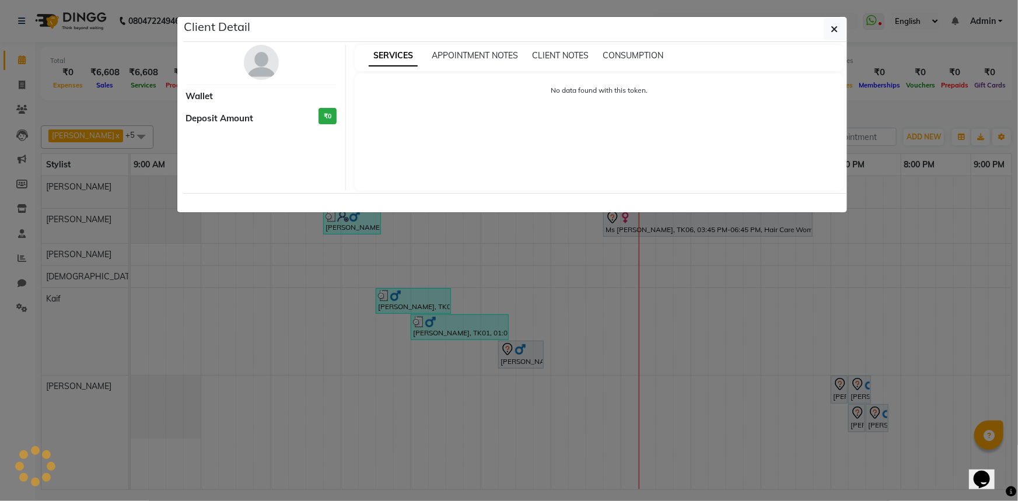
select select "7"
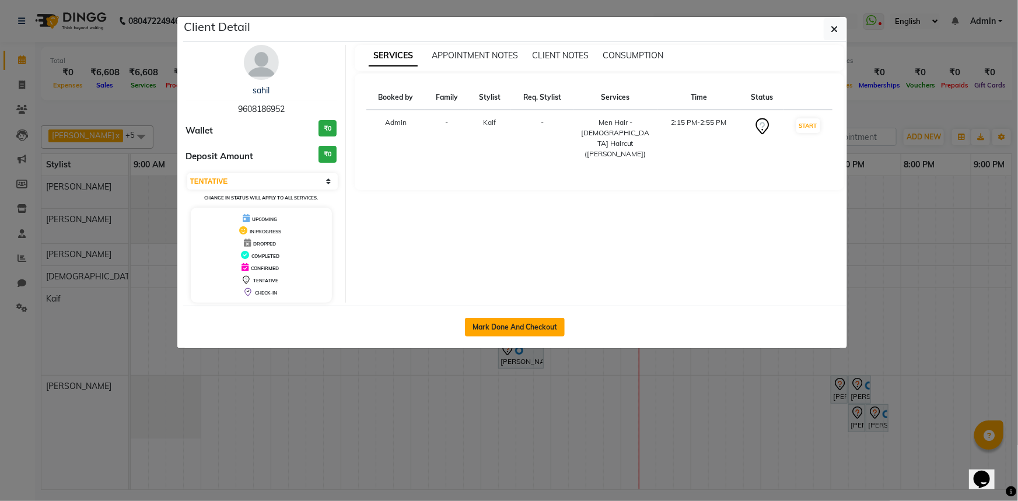
click at [518, 317] on div "Mark Done And Checkout" at bounding box center [515, 327] width 664 height 43
click at [516, 322] on button "Mark Done And Checkout" at bounding box center [515, 327] width 100 height 19
select select "service"
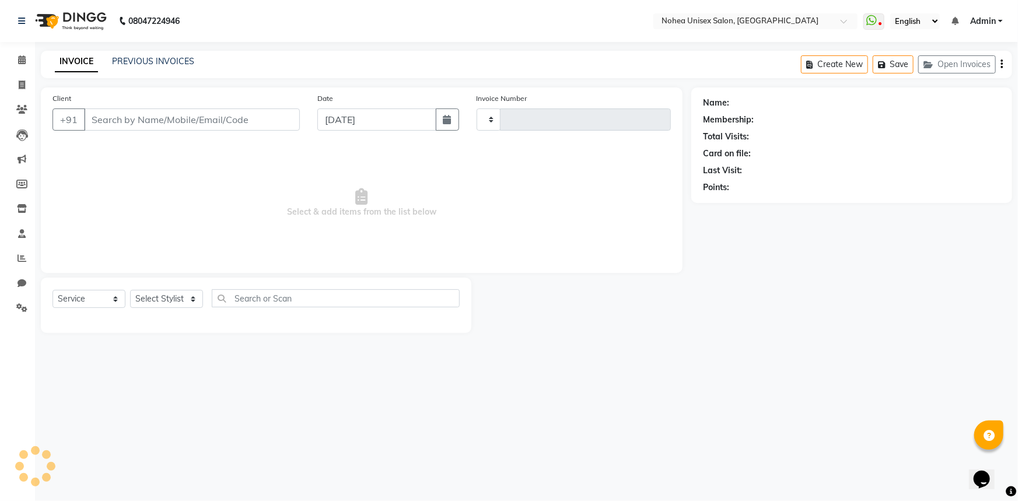
type input "2029"
select select "8009"
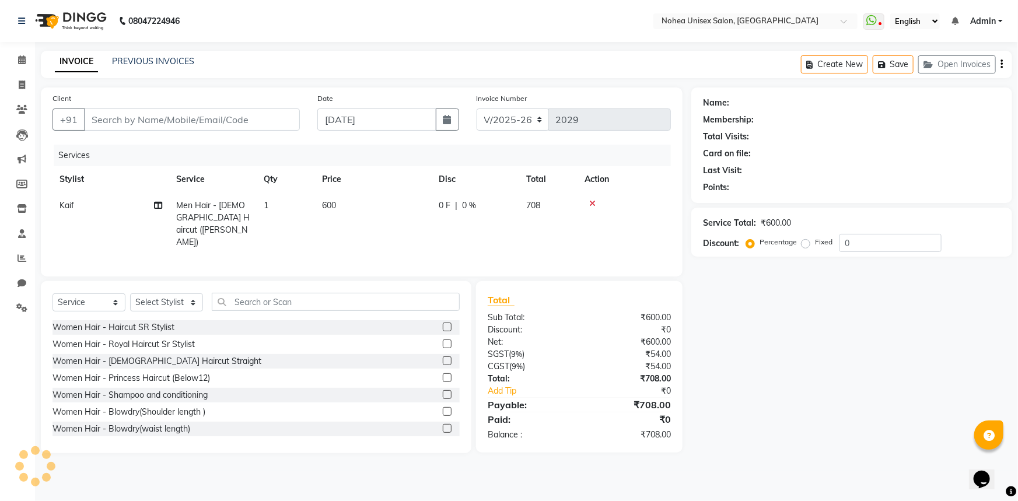
type input "9608186952"
select select "74507"
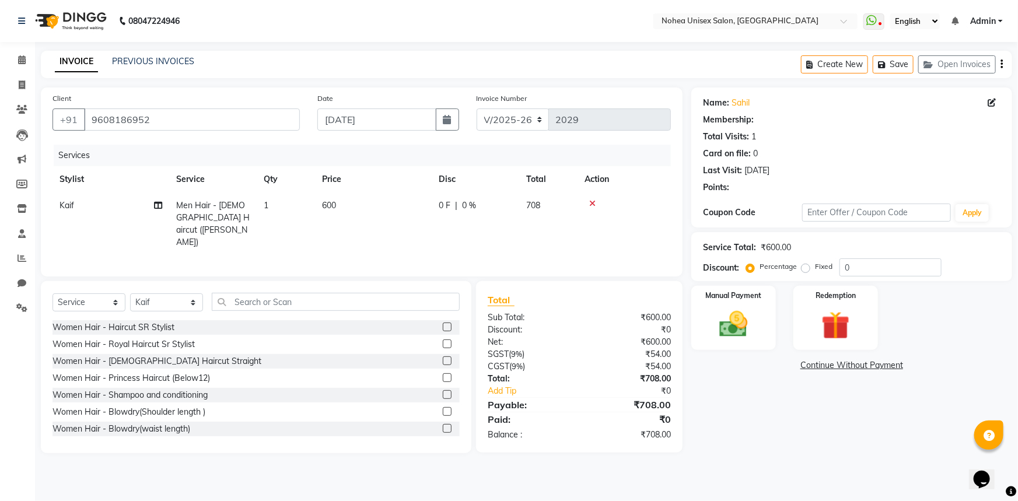
select select "1: Object"
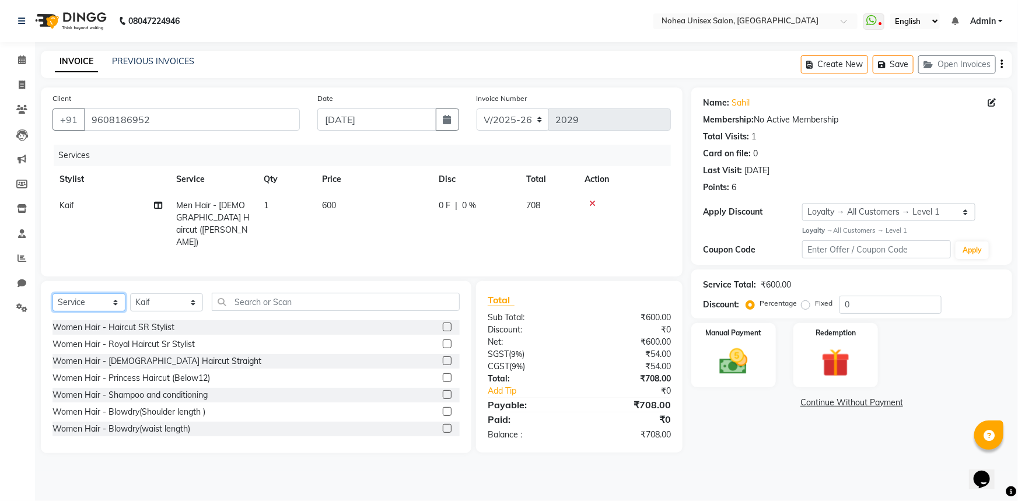
click at [118, 300] on select "Select Service Product Membership Package Voucher Prepaid Gift Card" at bounding box center [89, 303] width 73 height 18
select select "product"
click at [53, 294] on select "Select Service Product Membership Package Voucher Prepaid Gift Card" at bounding box center [89, 303] width 73 height 18
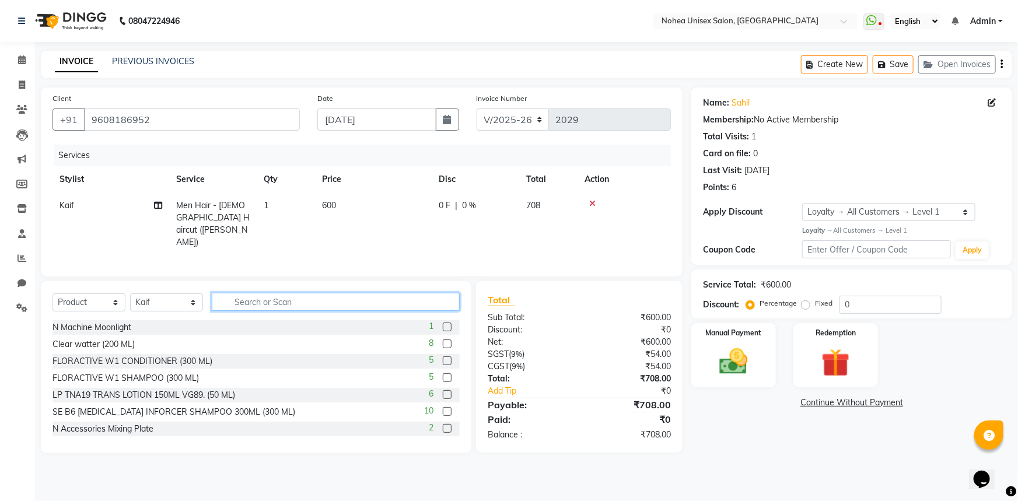
click at [274, 300] on input "text" at bounding box center [336, 302] width 248 height 18
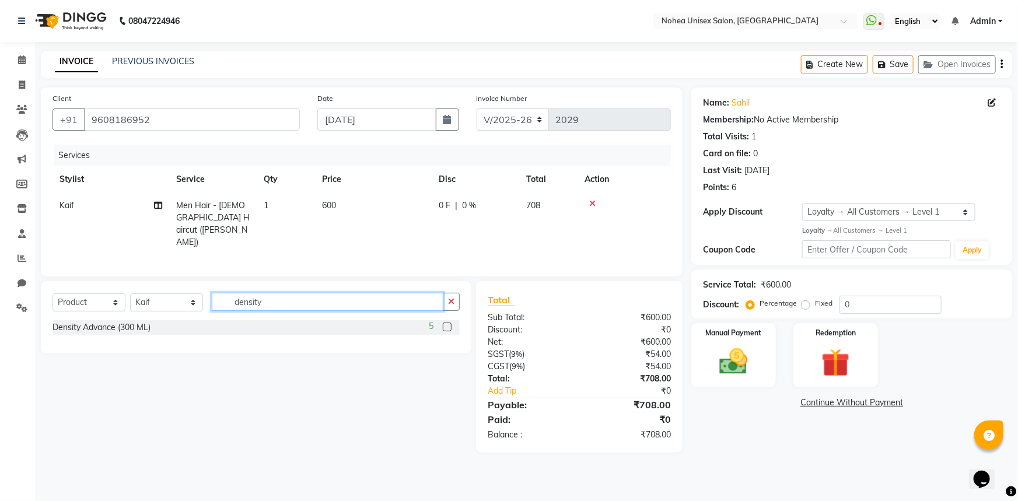
type input "density"
click at [449, 325] on label at bounding box center [447, 327] width 9 height 9
click at [449, 325] on input "checkbox" at bounding box center [447, 328] width 8 height 8
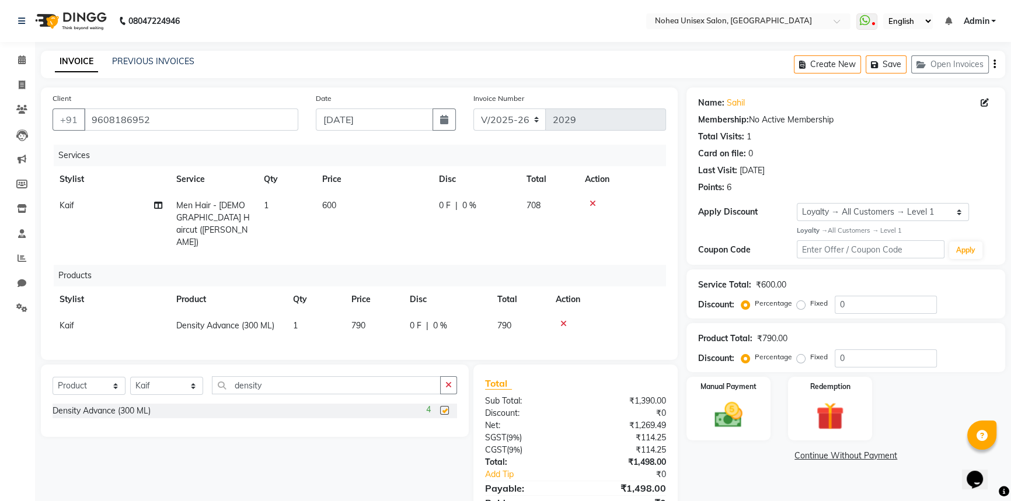
checkbox input "false"
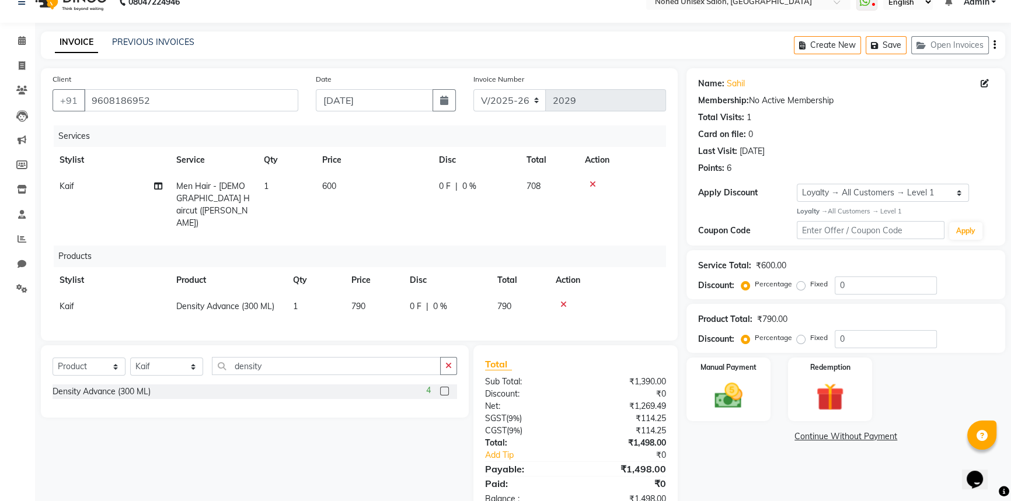
scroll to position [36, 0]
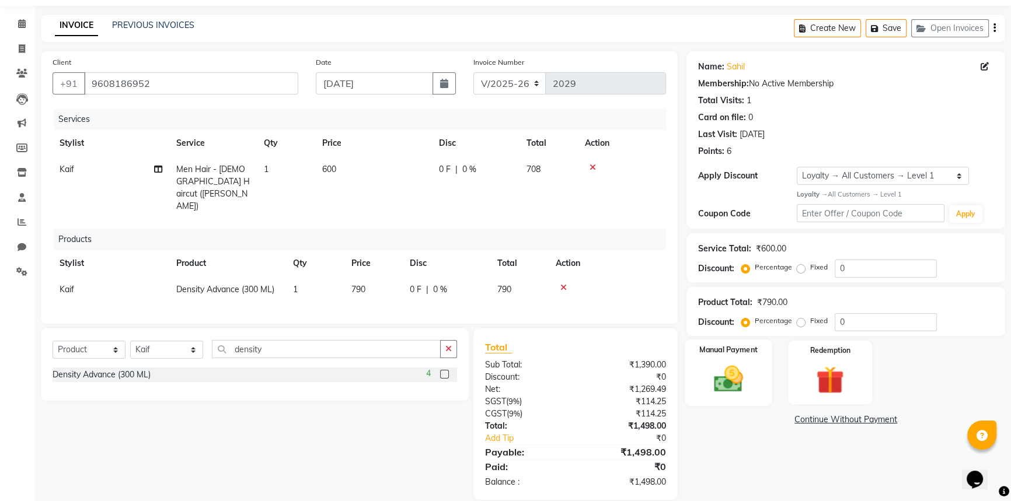
click at [731, 367] on img at bounding box center [728, 378] width 47 height 33
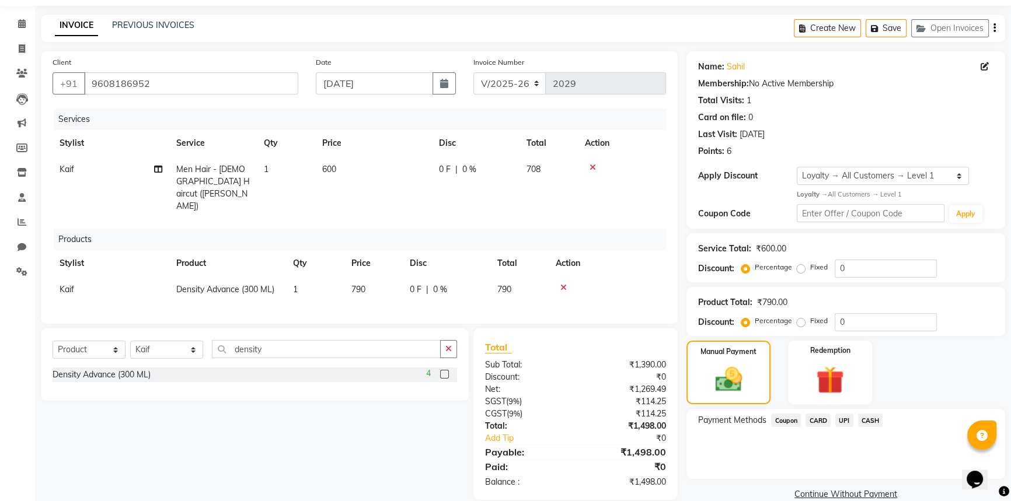
click at [842, 421] on span "UPI" at bounding box center [844, 420] width 18 height 13
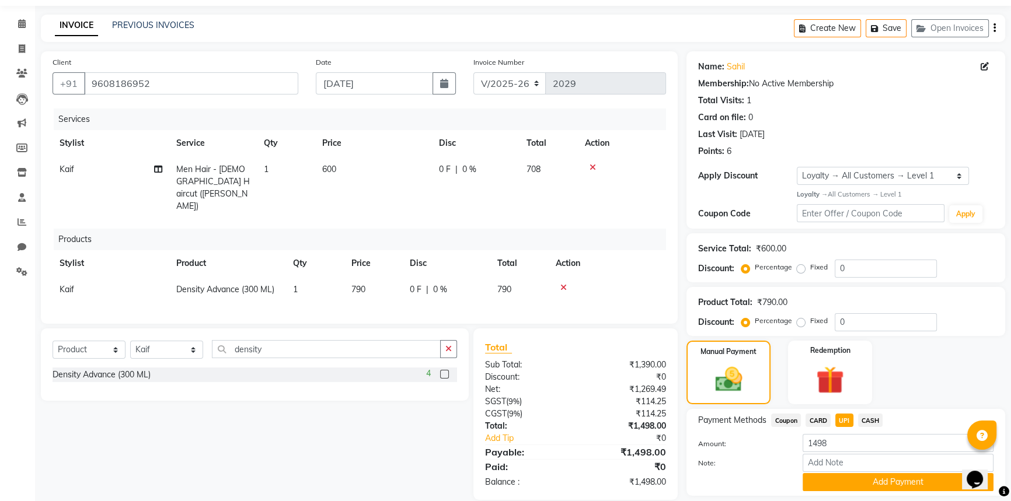
click at [857, 481] on button "Add Payment" at bounding box center [897, 482] width 191 height 18
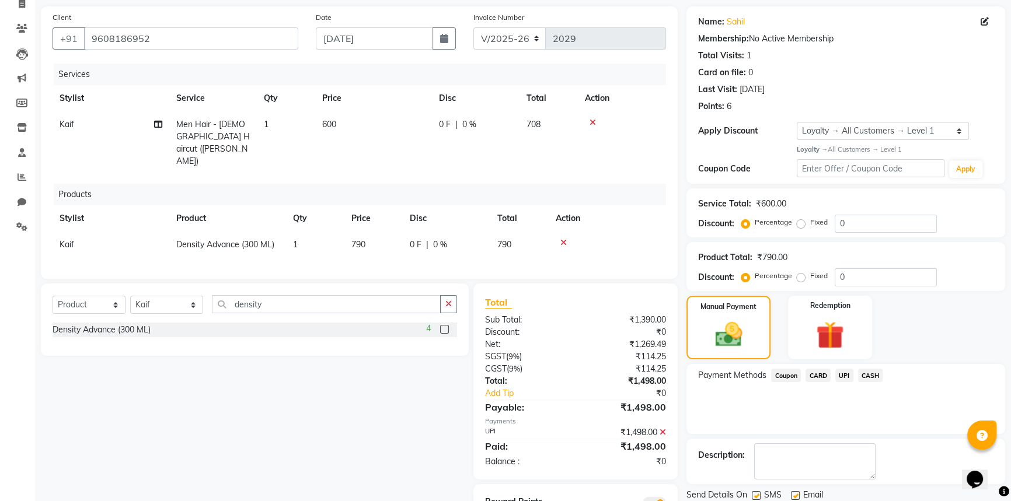
scroll to position [121, 0]
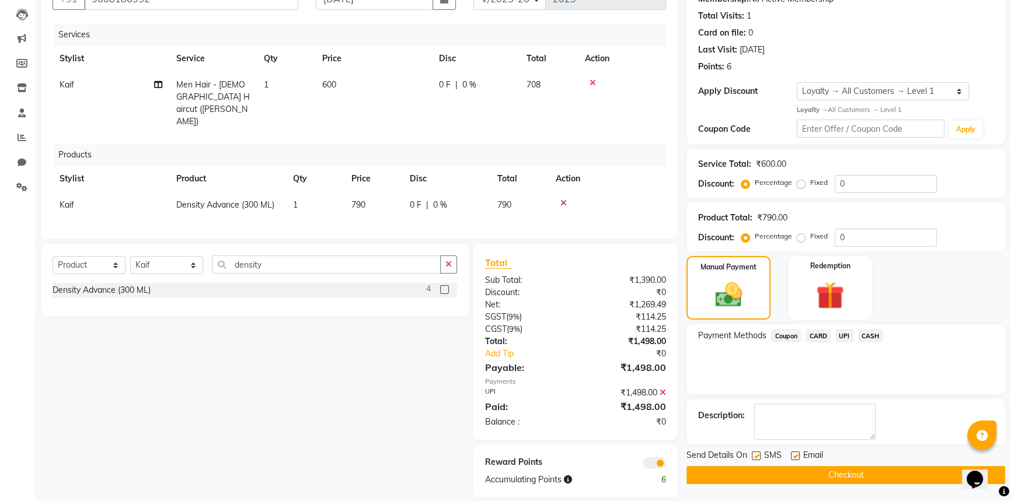
click at [797, 455] on label at bounding box center [795, 456] width 9 height 9
click at [797, 455] on input "checkbox" at bounding box center [795, 457] width 8 height 8
checkbox input "false"
click at [796, 468] on button "Checkout" at bounding box center [845, 475] width 319 height 18
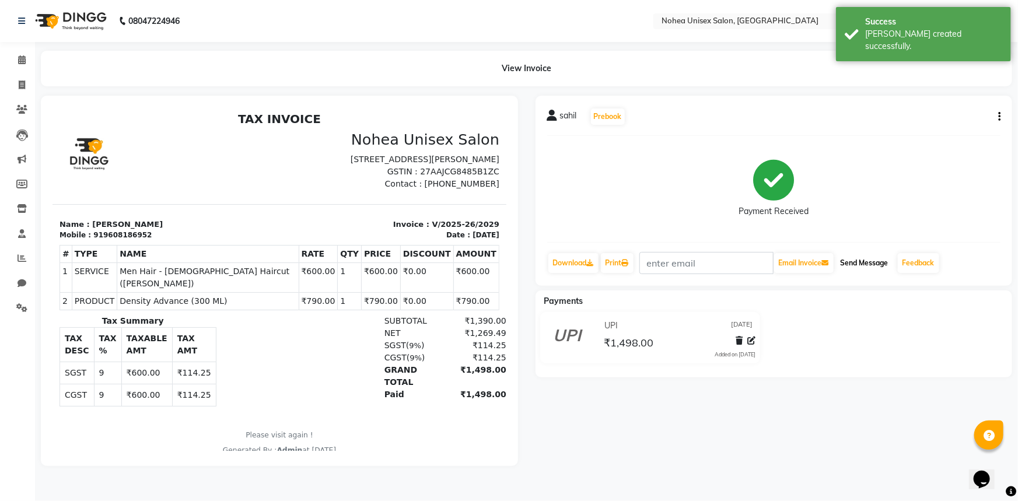
click at [863, 259] on button "Send Message" at bounding box center [864, 263] width 57 height 20
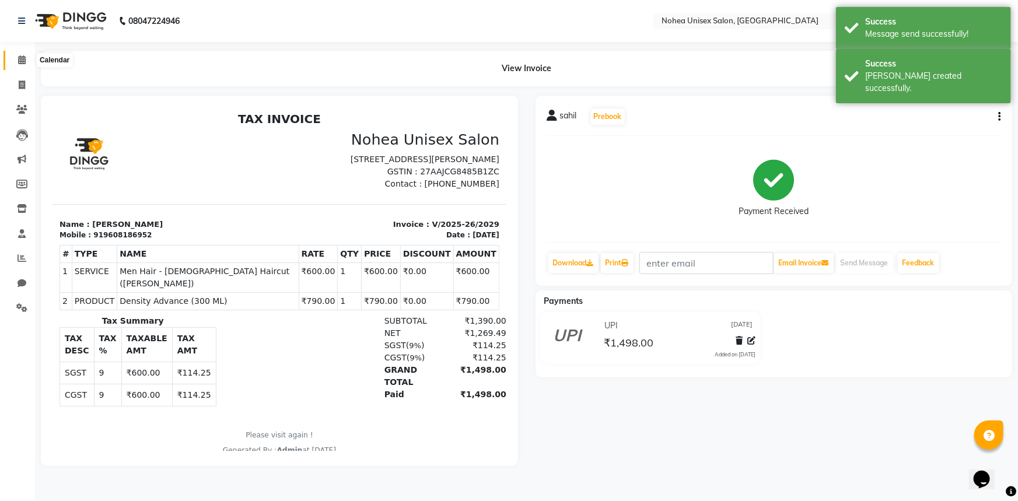
click at [19, 54] on span at bounding box center [22, 60] width 20 height 13
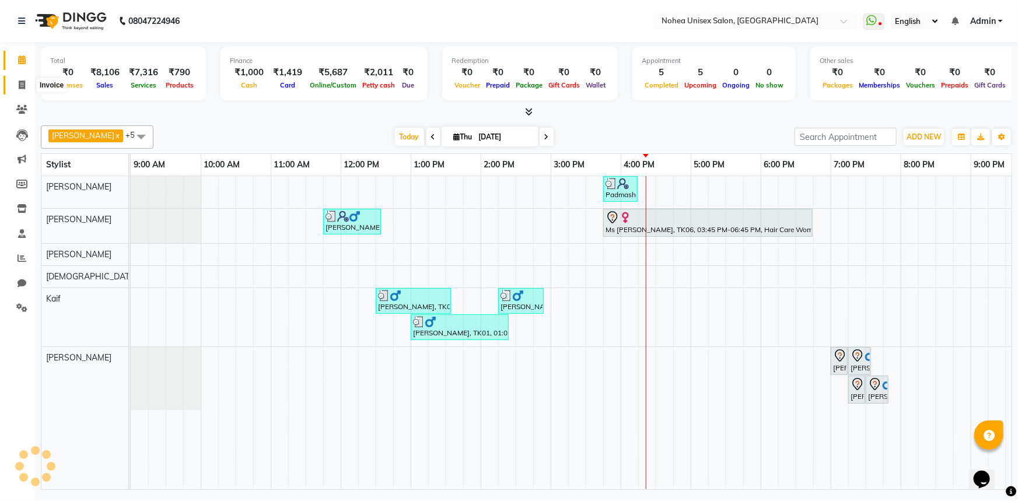
drag, startPoint x: 16, startPoint y: 83, endPoint x: 23, endPoint y: 87, distance: 8.1
click at [16, 83] on span at bounding box center [22, 85] width 20 height 13
select select "service"
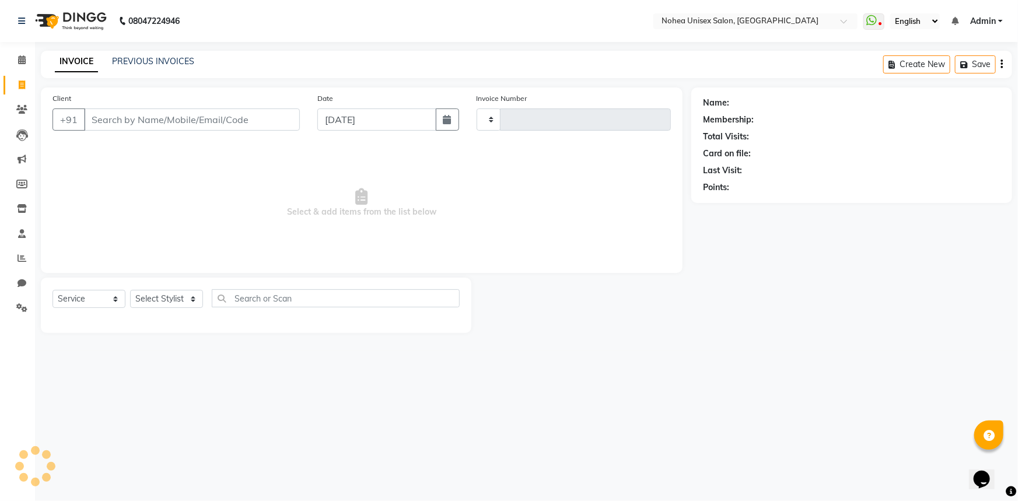
type input "2030"
select select "8009"
click at [175, 115] on input "Client" at bounding box center [192, 120] width 216 height 22
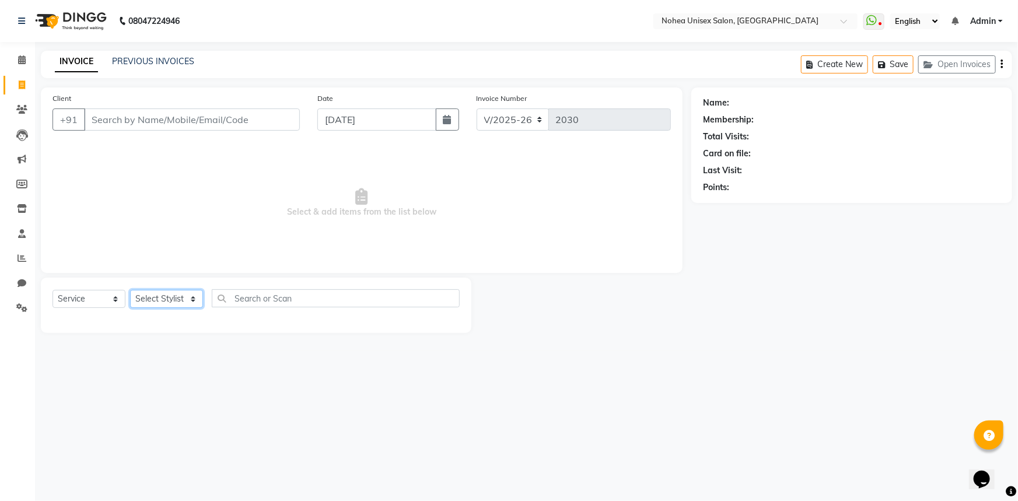
click at [187, 301] on select "Select Stylist [PERSON_NAME] Imlikala [PERSON_NAME] Kaif Manager mantra Mohini …" at bounding box center [166, 299] width 73 height 18
select select "74821"
click at [130, 290] on select "Select Stylist [PERSON_NAME] Imlikala [PERSON_NAME] Kaif Manager mantra Mohini …" at bounding box center [166, 299] width 73 height 18
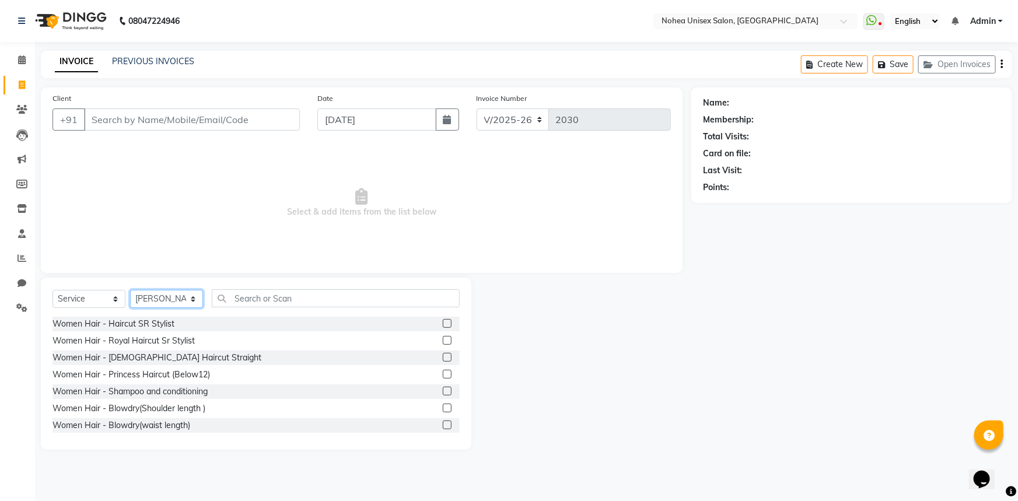
click at [183, 297] on select "Select Stylist [PERSON_NAME] Imlikala [PERSON_NAME] Kaif Manager mantra Mohini …" at bounding box center [166, 299] width 73 height 18
click at [130, 290] on select "Select Stylist [PERSON_NAME] Imlikala [PERSON_NAME] Kaif Manager mantra Mohini …" at bounding box center [166, 299] width 73 height 18
click at [268, 297] on input "text" at bounding box center [336, 298] width 248 height 18
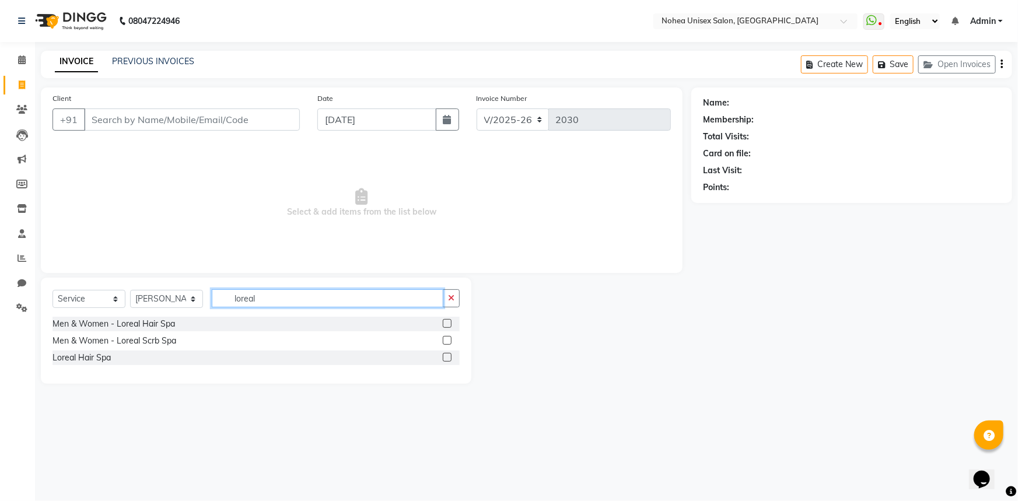
type input "loreal"
click at [192, 296] on select "Select Stylist [PERSON_NAME] Imlikala [PERSON_NAME] Kaif Manager mantra Mohini …" at bounding box center [166, 299] width 73 height 18
select select "74507"
click at [130, 290] on select "Select Stylist [PERSON_NAME] Imlikala [PERSON_NAME] Kaif Manager mantra Mohini …" at bounding box center [166, 299] width 73 height 18
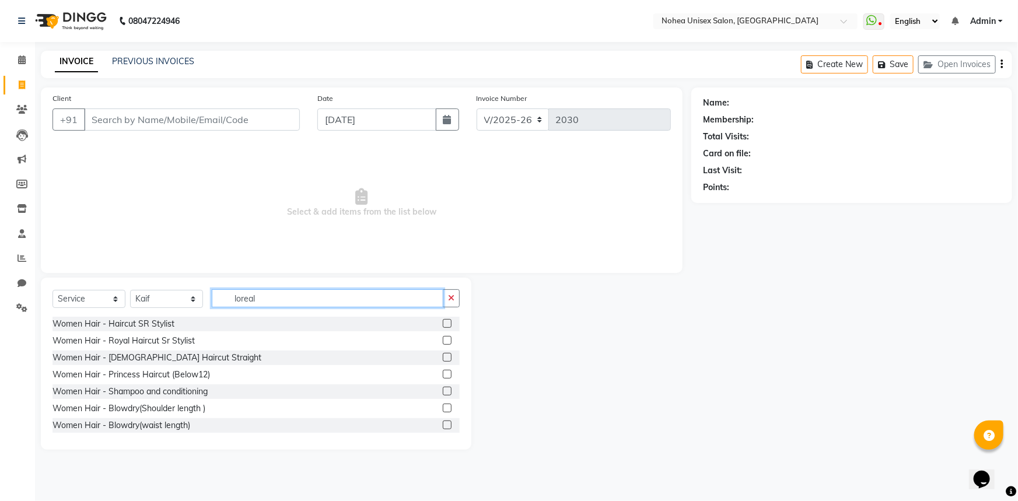
click at [278, 298] on input "loreal" at bounding box center [328, 298] width 232 height 18
type input "l"
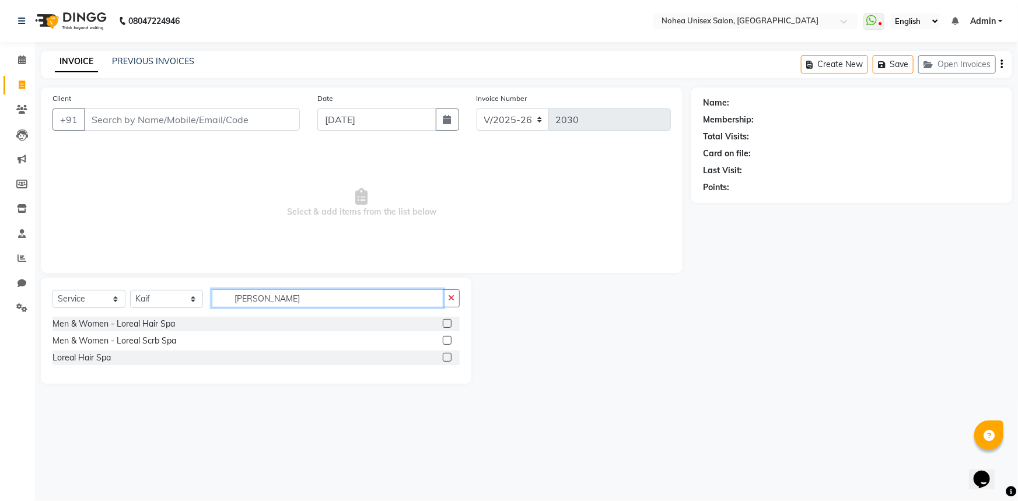
type input "loreal"
click at [167, 321] on div "Men & Women - Loreal Hair Spa" at bounding box center [114, 324] width 123 height 12
checkbox input "false"
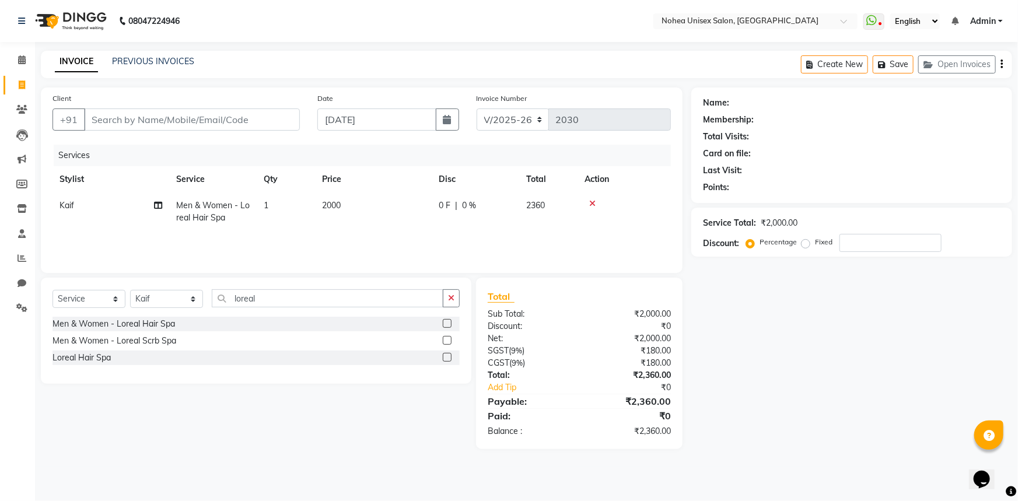
click at [364, 203] on td "2000" at bounding box center [373, 212] width 117 height 39
select select "74507"
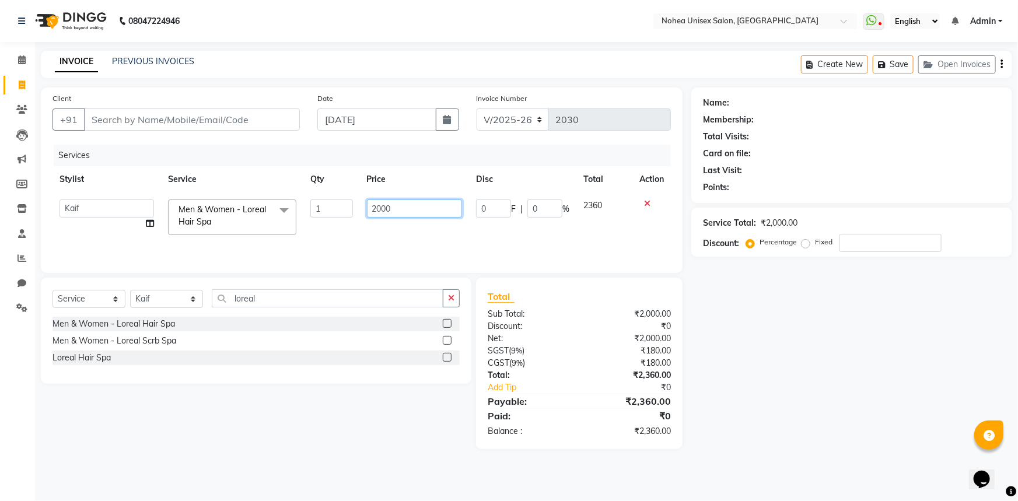
click at [401, 210] on input "2000" at bounding box center [415, 209] width 96 height 18
type input "2"
type input "1998"
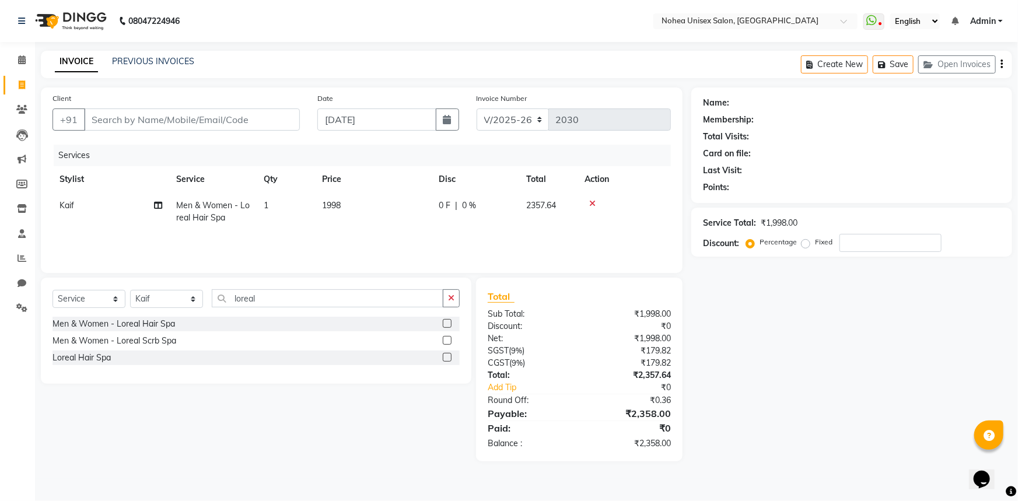
click at [358, 209] on td "1998" at bounding box center [373, 212] width 117 height 39
select select "74507"
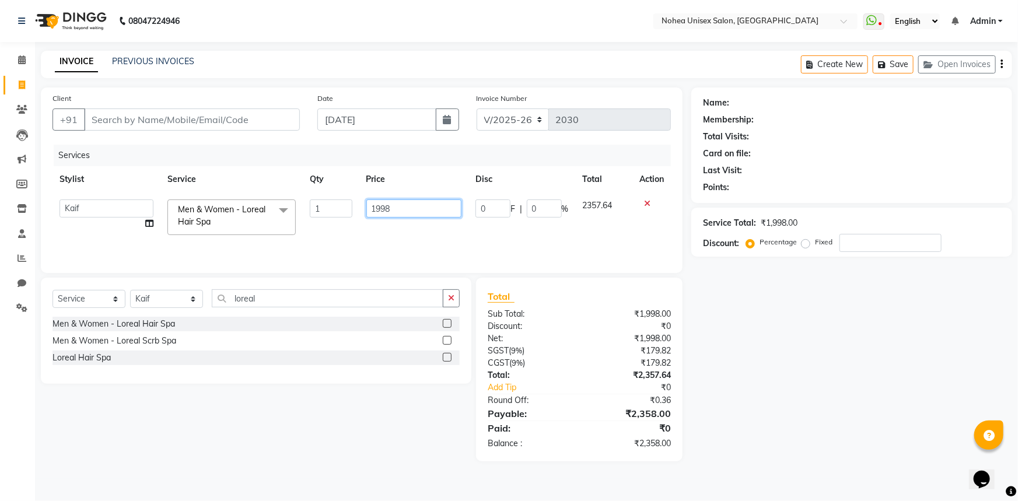
click at [414, 204] on input "1998" at bounding box center [414, 209] width 95 height 18
type input "1999"
click at [626, 376] on div "₹2,357.64" at bounding box center [630, 375] width 100 height 12
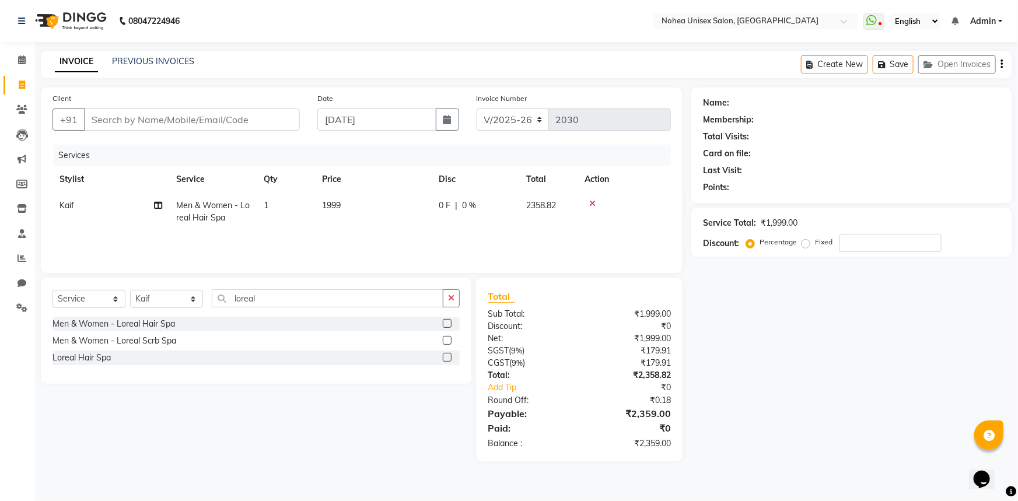
click at [365, 210] on td "1999" at bounding box center [373, 212] width 117 height 39
select select "74507"
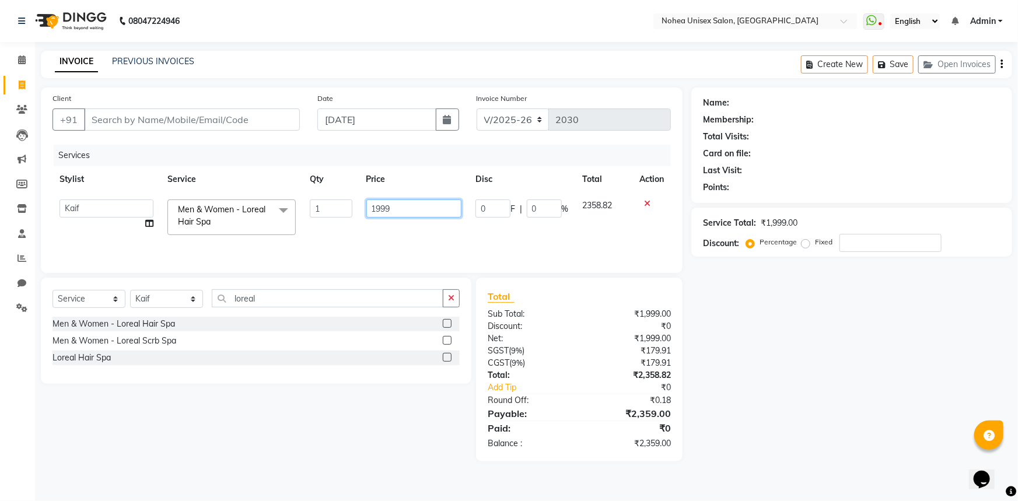
click at [425, 208] on input "1999" at bounding box center [414, 209] width 95 height 18
type input "1999.5"
click at [558, 383] on link "Add Tip" at bounding box center [537, 388] width 117 height 12
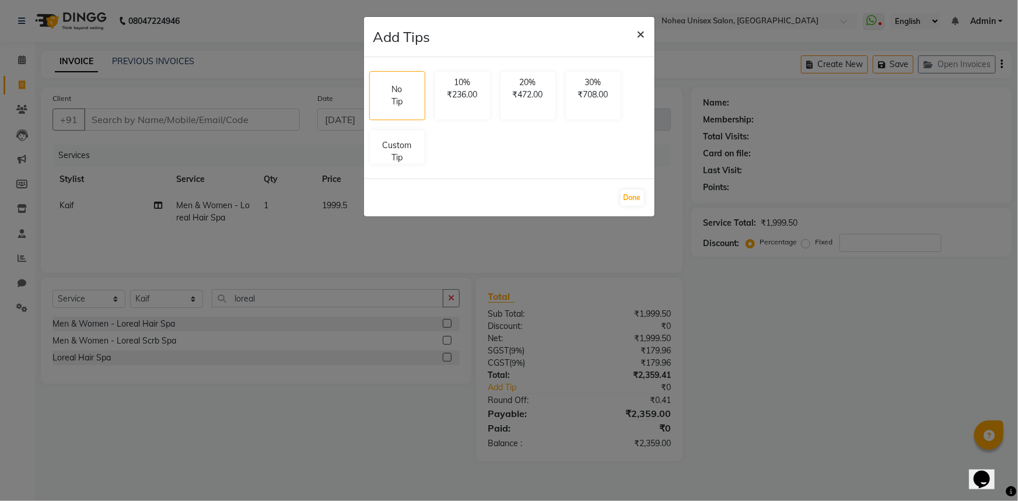
click at [640, 35] on span "×" at bounding box center [641, 34] width 8 height 18
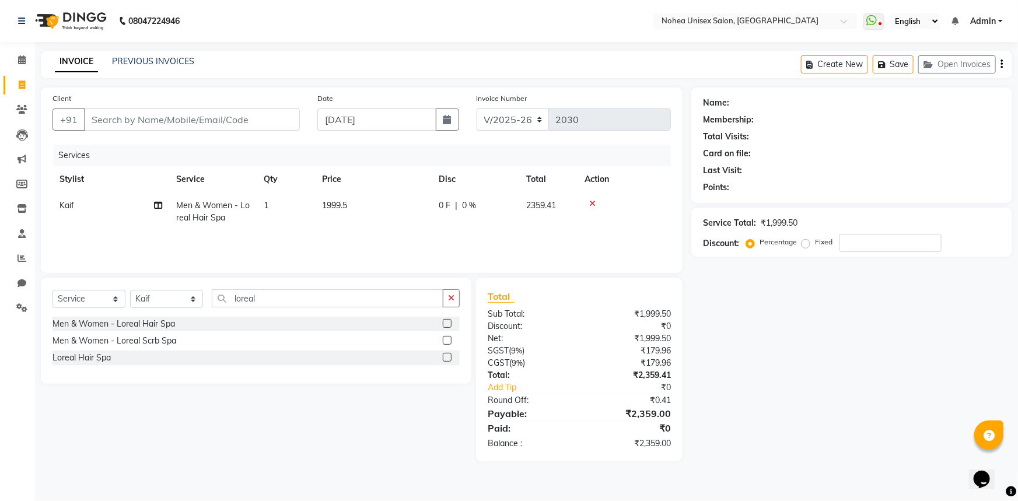
click at [592, 333] on div "₹1,999.50" at bounding box center [630, 339] width 100 height 12
click at [376, 210] on td "1999.5" at bounding box center [373, 212] width 117 height 39
select select "74507"
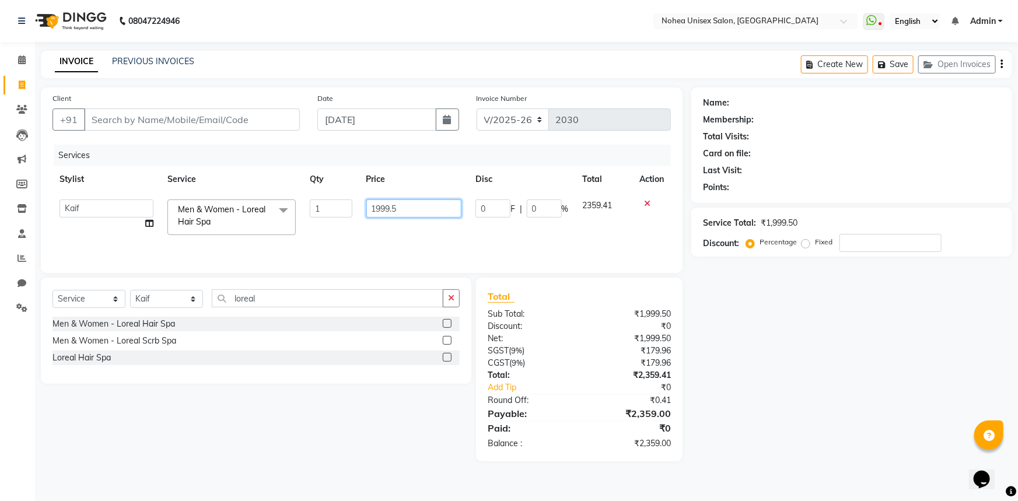
click at [397, 210] on input "1999.5" at bounding box center [414, 209] width 95 height 18
type input "1"
type input "2000"
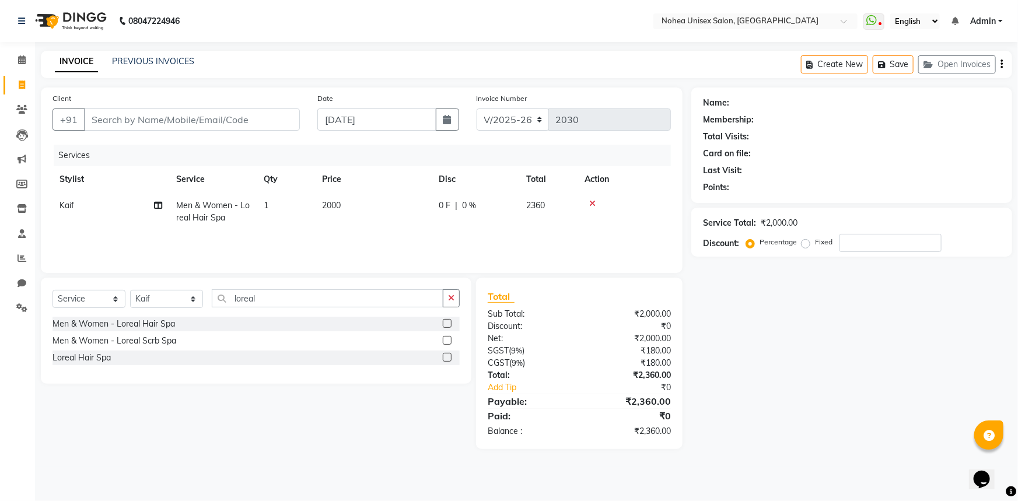
click at [580, 330] on div "₹0" at bounding box center [630, 326] width 100 height 12
click at [389, 214] on td "2000" at bounding box center [373, 212] width 117 height 39
select select "74507"
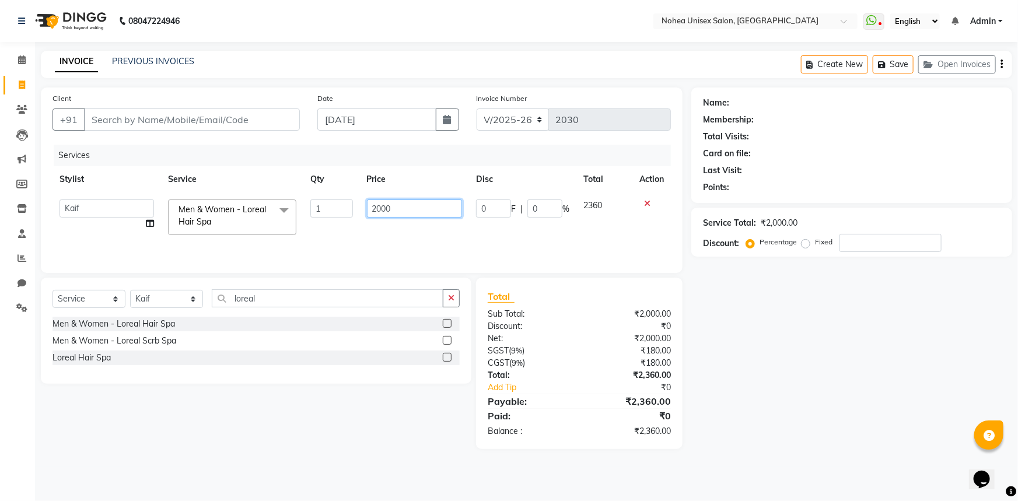
click at [420, 201] on input "2000" at bounding box center [415, 209] width 96 height 18
type input "2060"
click at [605, 372] on div "₹2,360.00" at bounding box center [630, 375] width 100 height 12
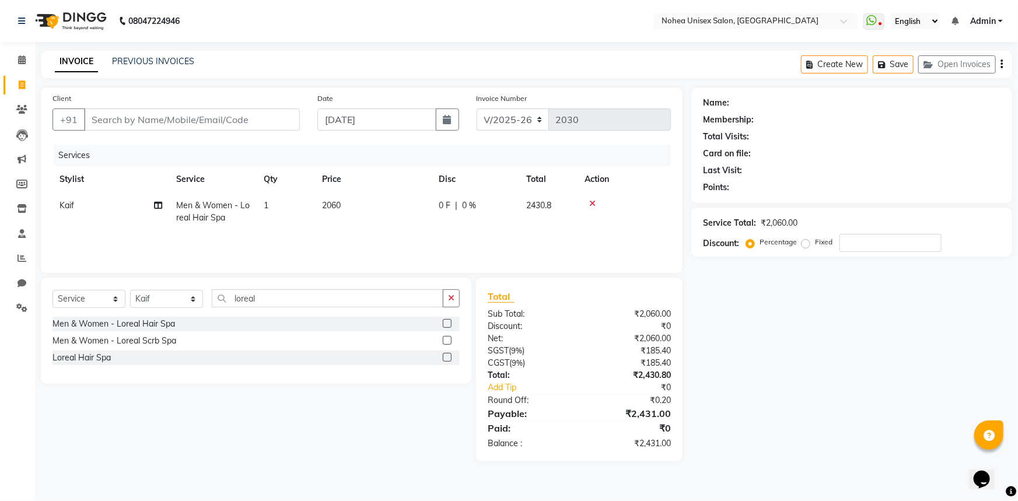
click at [367, 207] on td "2060" at bounding box center [373, 212] width 117 height 39
select select "74507"
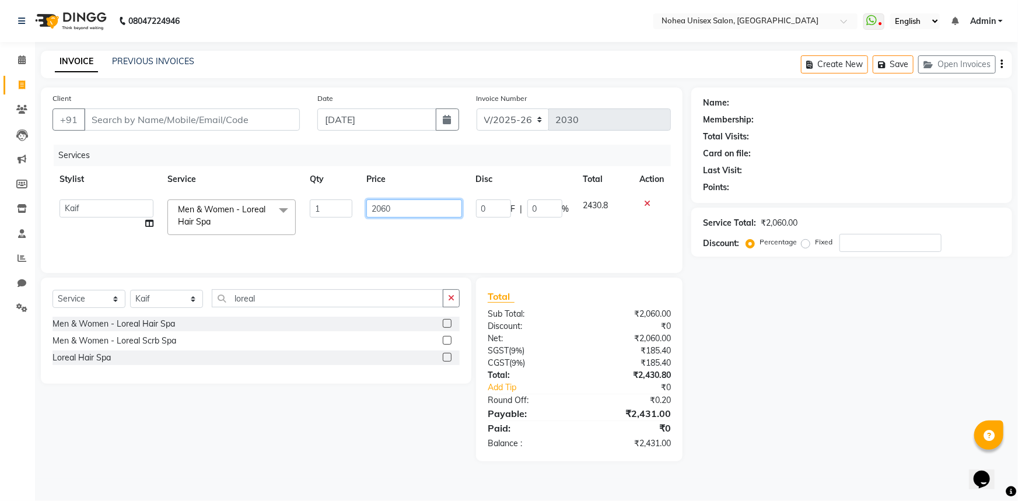
click at [396, 209] on input "2060" at bounding box center [414, 209] width 95 height 18
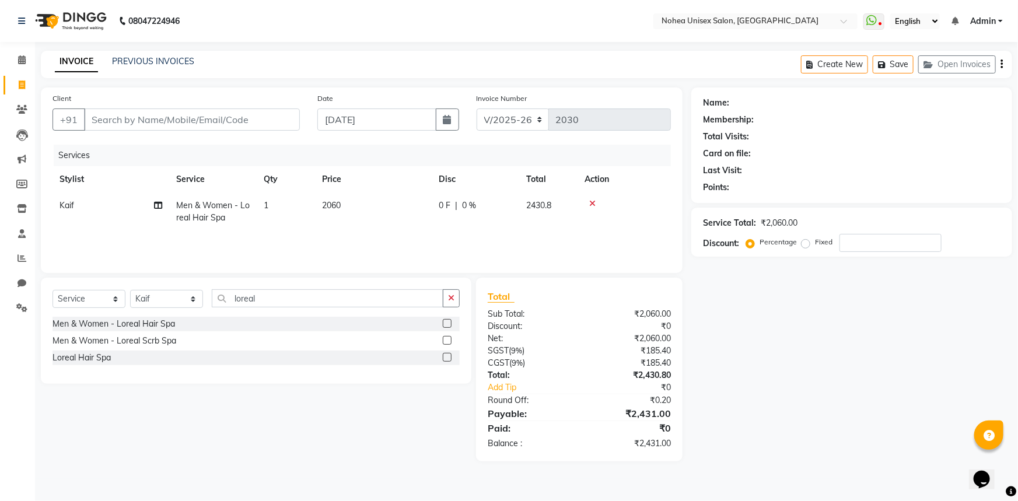
click at [567, 299] on div "Total" at bounding box center [579, 296] width 183 height 14
click at [379, 210] on td "2060" at bounding box center [373, 212] width 117 height 39
select select "74507"
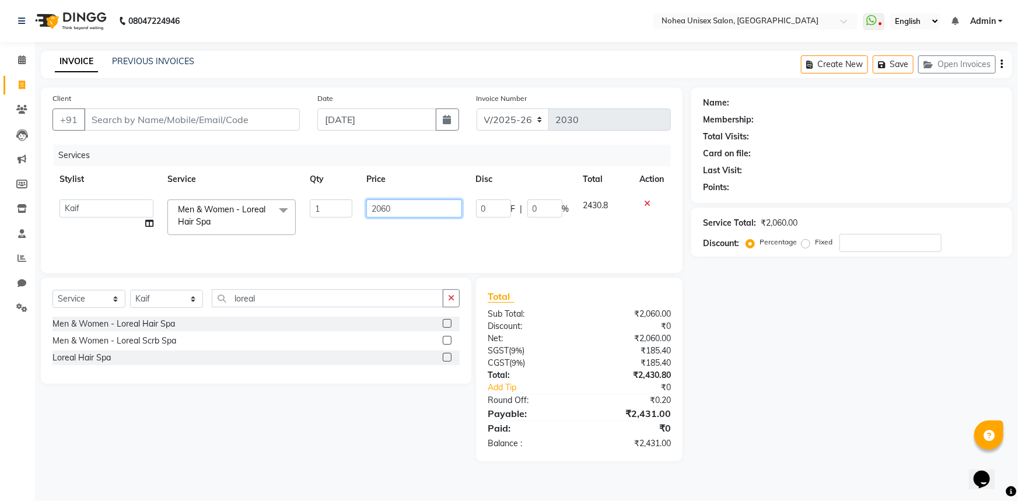
click at [432, 219] on td "2060" at bounding box center [413, 218] width 109 height 50
type input "2"
type input "1990"
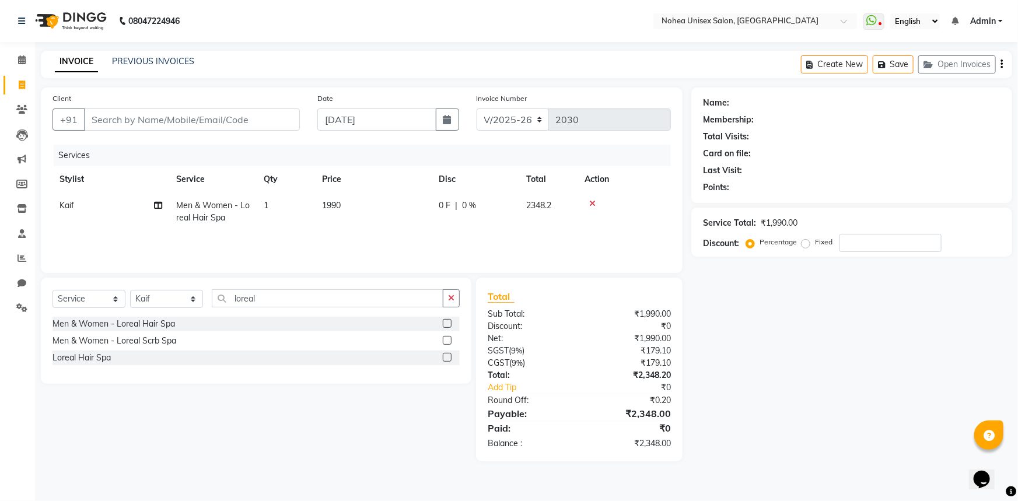
click at [358, 201] on td "1990" at bounding box center [373, 212] width 117 height 39
select select "74507"
click at [641, 392] on div "₹0" at bounding box center [637, 388] width 83 height 12
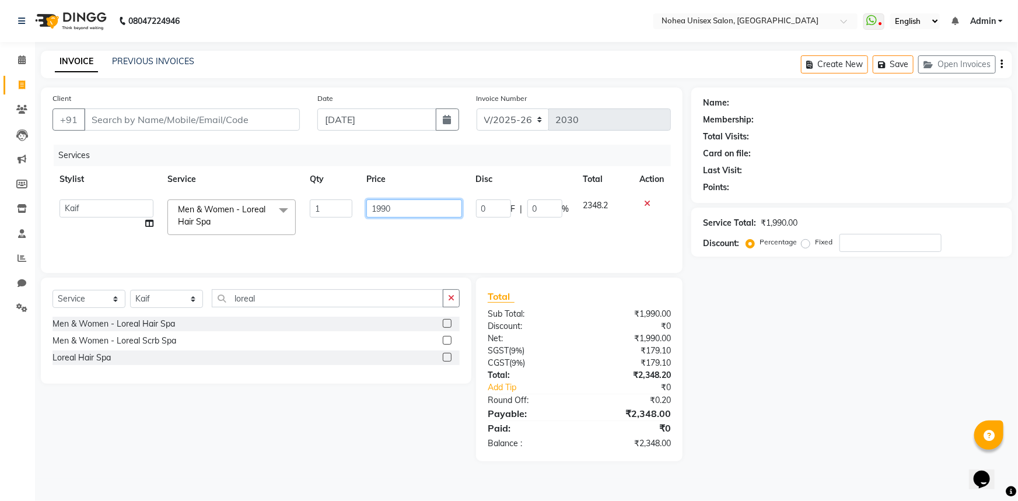
click at [409, 210] on input "1990" at bounding box center [414, 209] width 95 height 18
type input "1999"
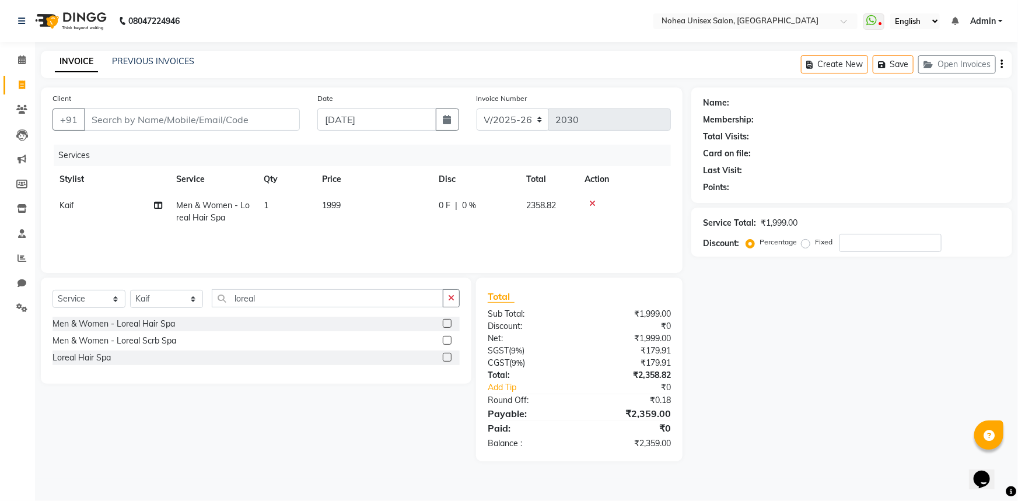
drag, startPoint x: 344, startPoint y: 207, endPoint x: 361, endPoint y: 212, distance: 17.7
click at [344, 208] on td "1999" at bounding box center [373, 212] width 117 height 39
select select "74507"
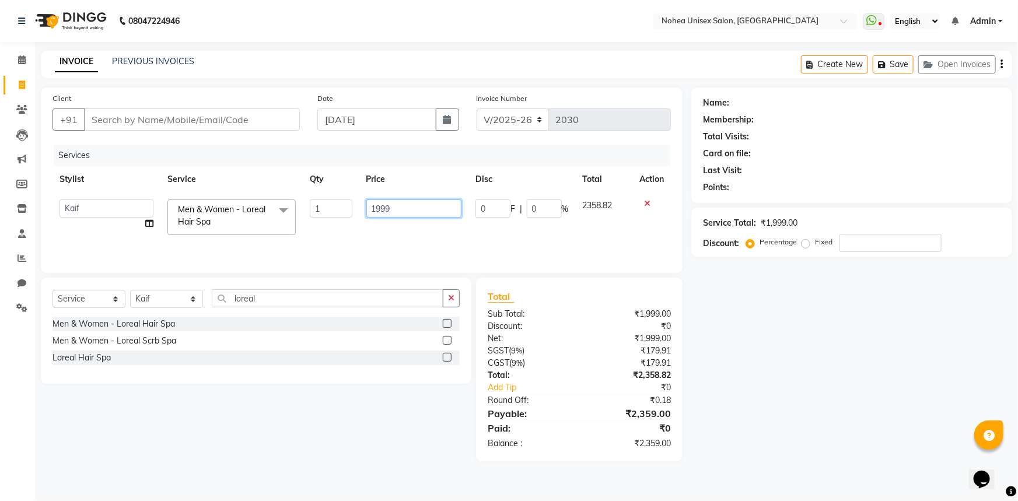
click at [422, 217] on input "1999" at bounding box center [414, 209] width 95 height 18
type input "1999.50"
click at [594, 396] on div "₹0.18" at bounding box center [630, 401] width 100 height 12
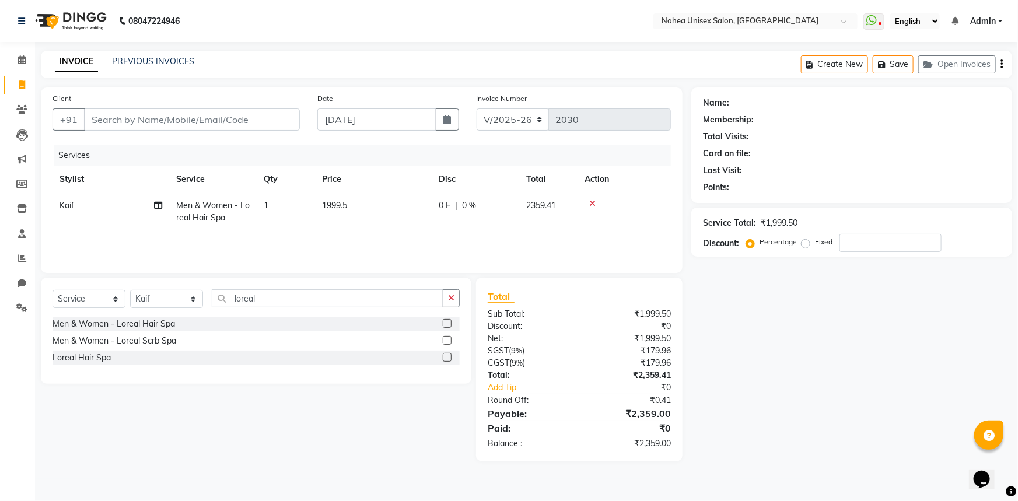
click at [367, 201] on td "1999.5" at bounding box center [373, 212] width 117 height 39
select select "74507"
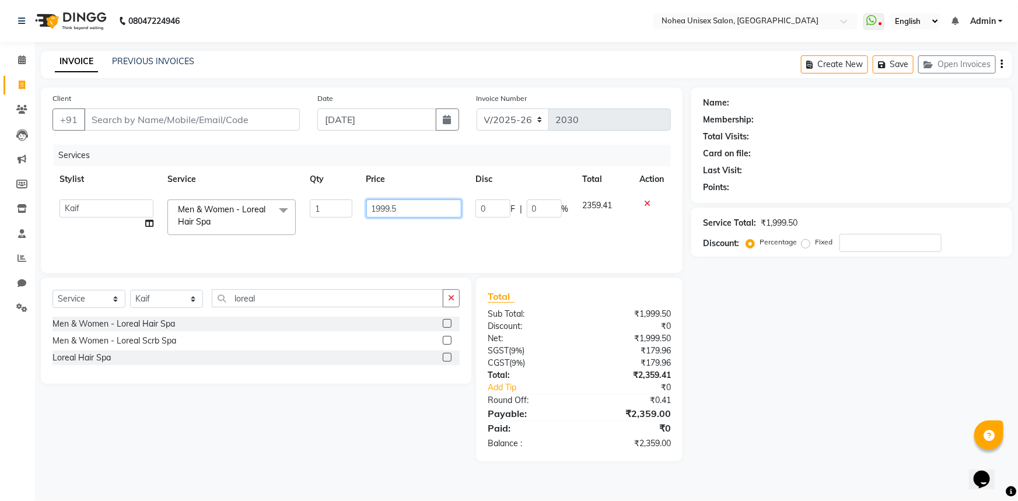
click at [420, 211] on input "1999.5" at bounding box center [414, 209] width 95 height 18
type input "1"
click at [606, 312] on div "₹1,999.50" at bounding box center [630, 314] width 100 height 12
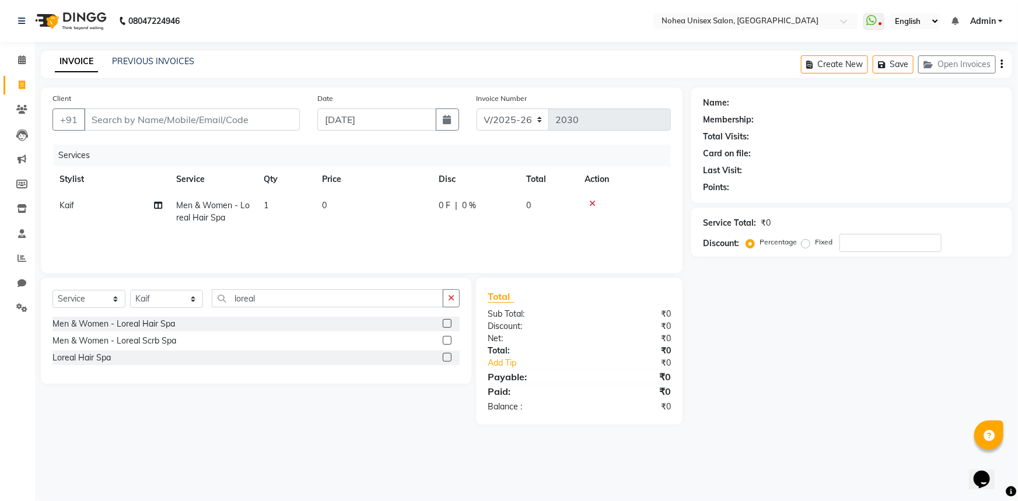
click at [591, 203] on icon at bounding box center [592, 204] width 6 height 8
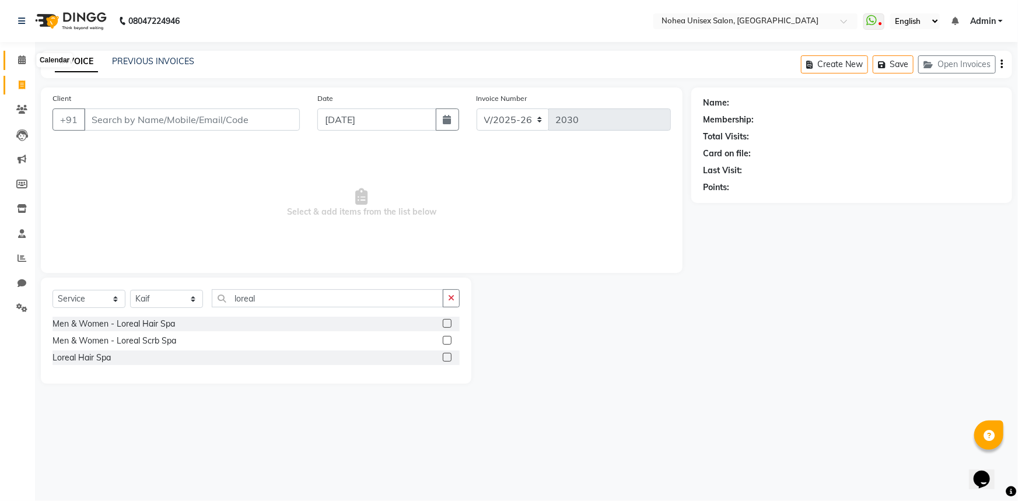
click at [16, 60] on span at bounding box center [22, 60] width 20 height 13
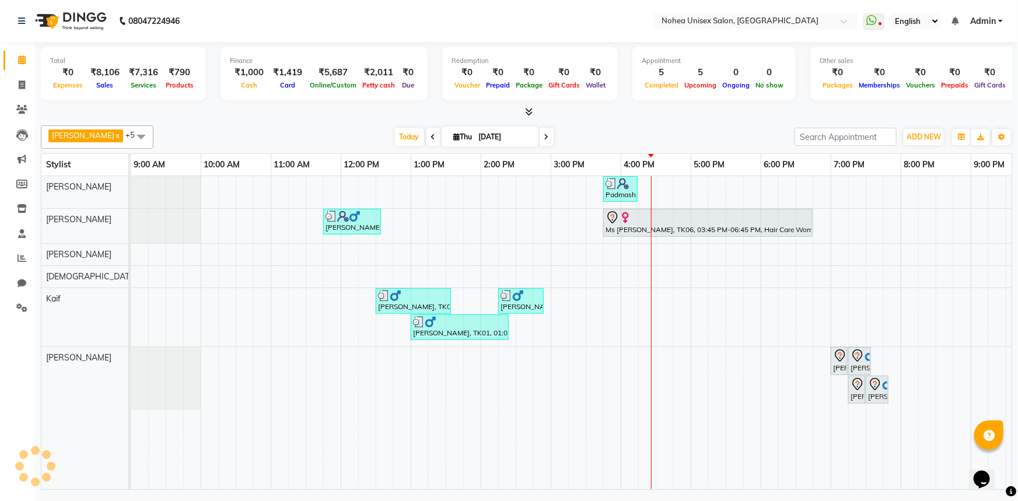
click at [343, 137] on div "[DATE] [DATE]" at bounding box center [474, 137] width 630 height 18
click at [19, 84] on icon at bounding box center [22, 85] width 6 height 9
select select "service"
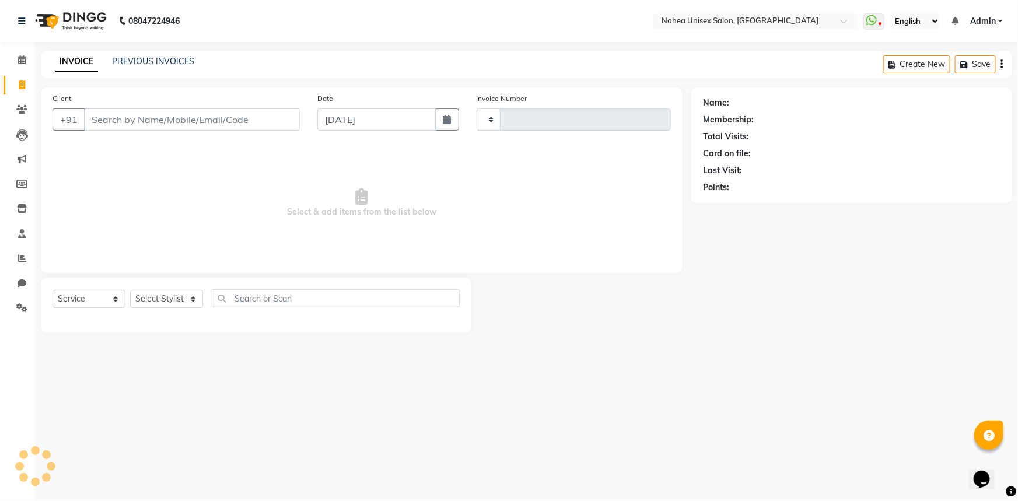
type input "2030"
select select "8009"
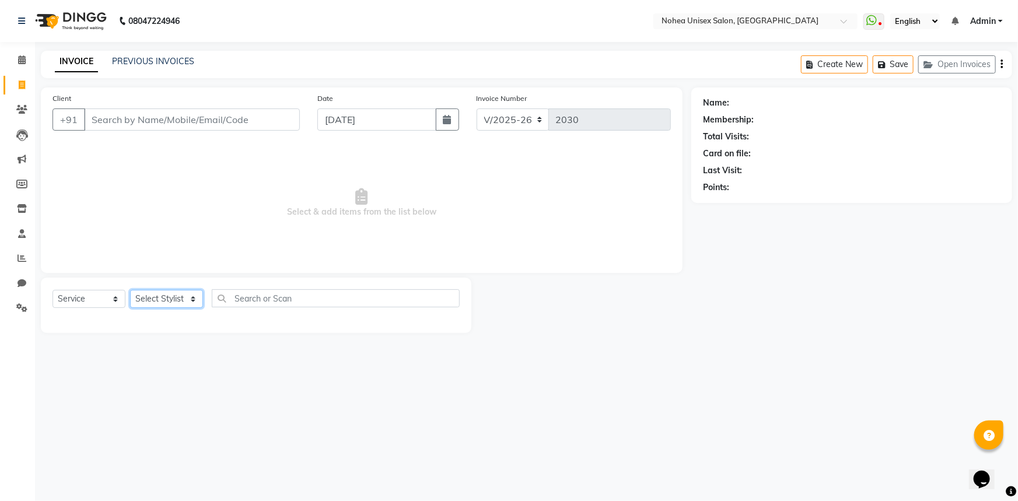
click at [193, 306] on select "Select Stylist [PERSON_NAME] Imlikala [PERSON_NAME] Kaif Manager mantra Mohini …" at bounding box center [166, 299] width 73 height 18
select select "74507"
click at [130, 290] on select "Select Stylist [PERSON_NAME] Imlikala [PERSON_NAME] Kaif Manager mantra Mohini …" at bounding box center [166, 299] width 73 height 18
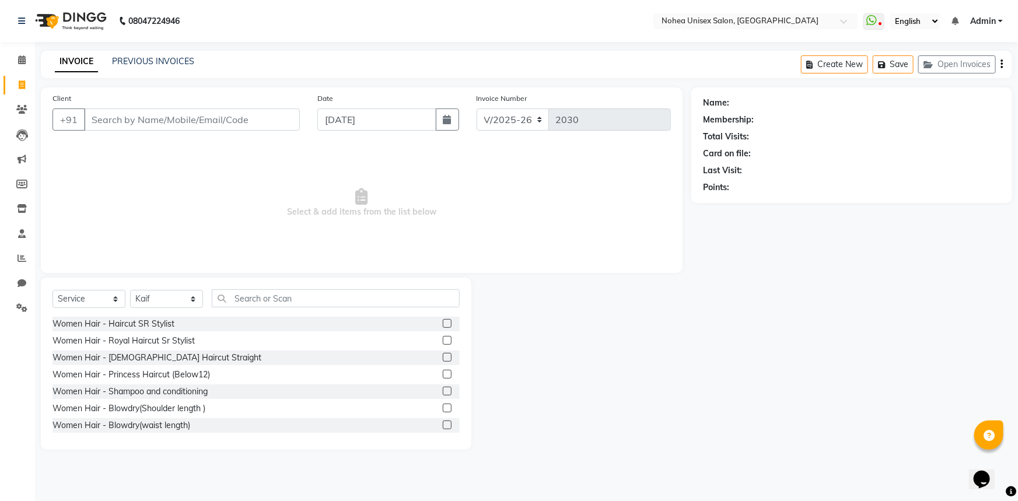
click at [270, 286] on div "Select Service Product Membership Package Voucher Prepaid Gift Card Select Styl…" at bounding box center [256, 364] width 431 height 172
click at [270, 300] on input "text" at bounding box center [336, 298] width 248 height 18
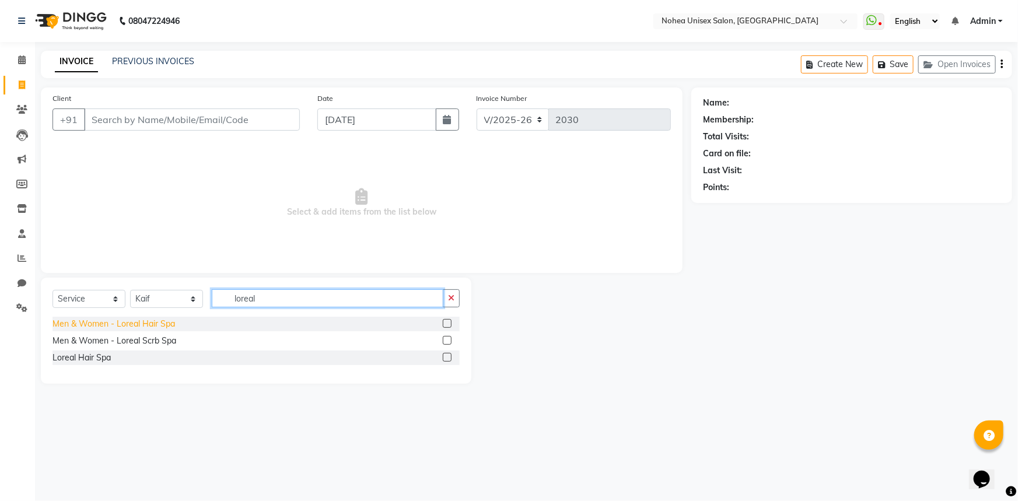
type input "loreal"
click at [169, 323] on div "Men & Women - Loreal Hair Spa" at bounding box center [114, 324] width 123 height 12
checkbox input "false"
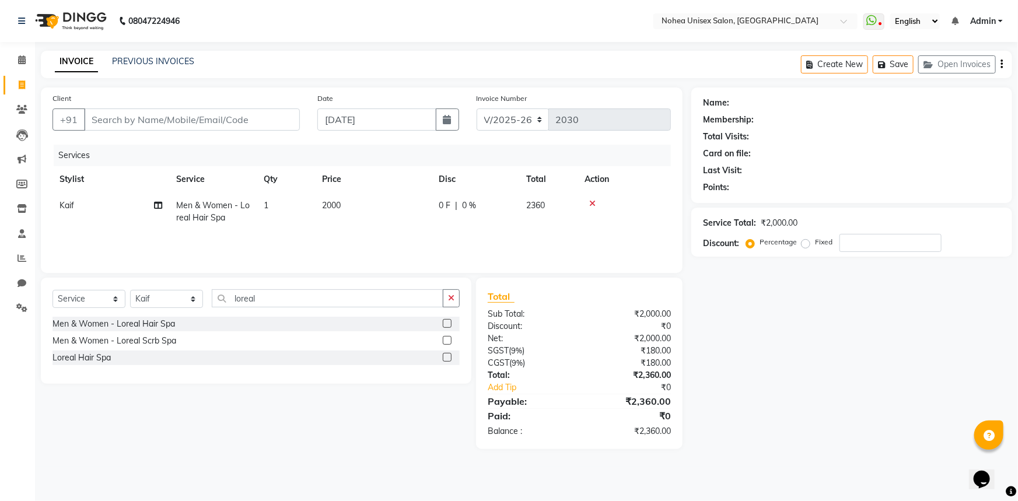
click at [383, 209] on td "2000" at bounding box center [373, 212] width 117 height 39
select select "74507"
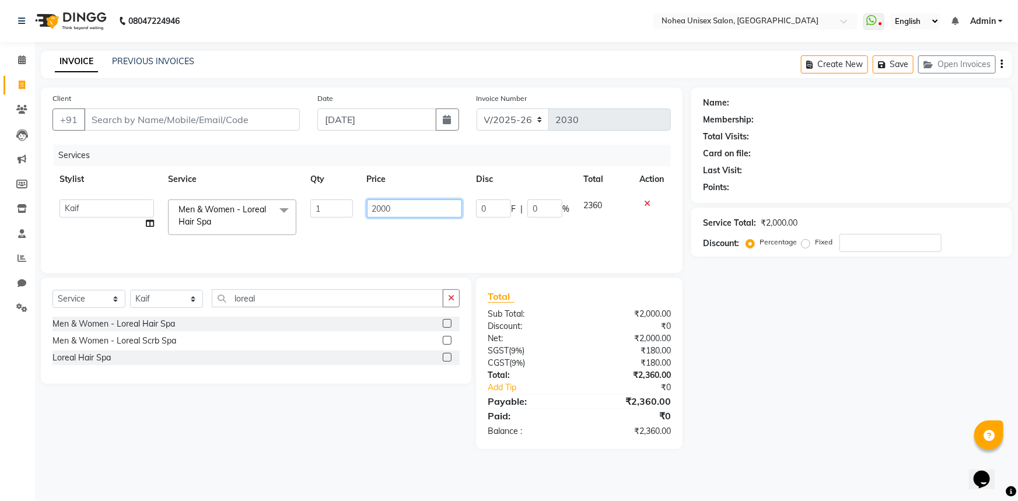
click at [421, 207] on input "2000" at bounding box center [415, 209] width 96 height 18
type input "2010"
click at [551, 332] on div "Discount:" at bounding box center [529, 326] width 100 height 12
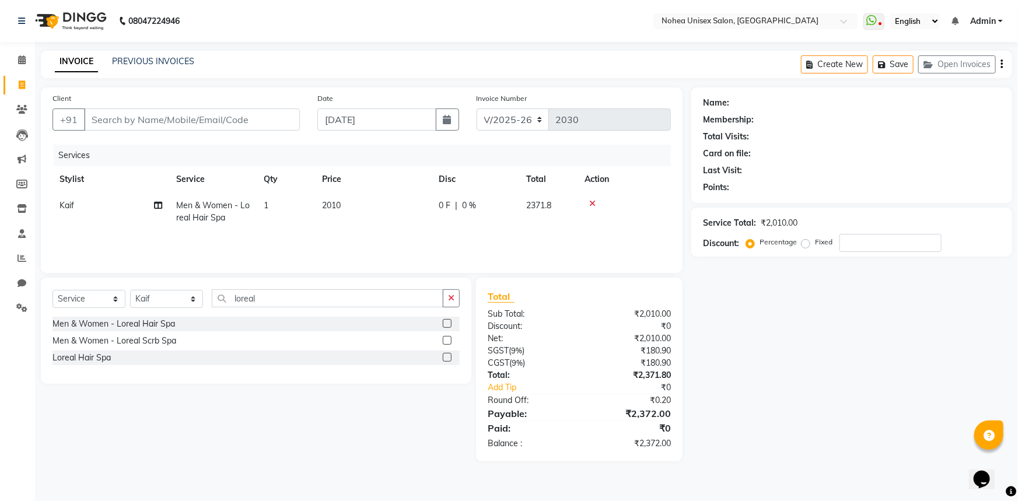
click at [359, 207] on td "2010" at bounding box center [373, 212] width 117 height 39
select select "74507"
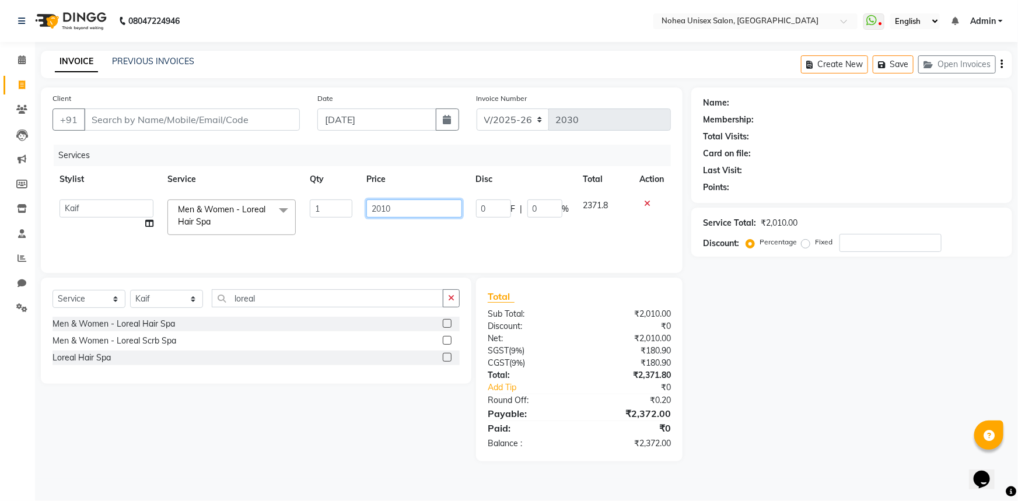
click at [416, 204] on input "2010" at bounding box center [414, 209] width 95 height 18
type input "2015"
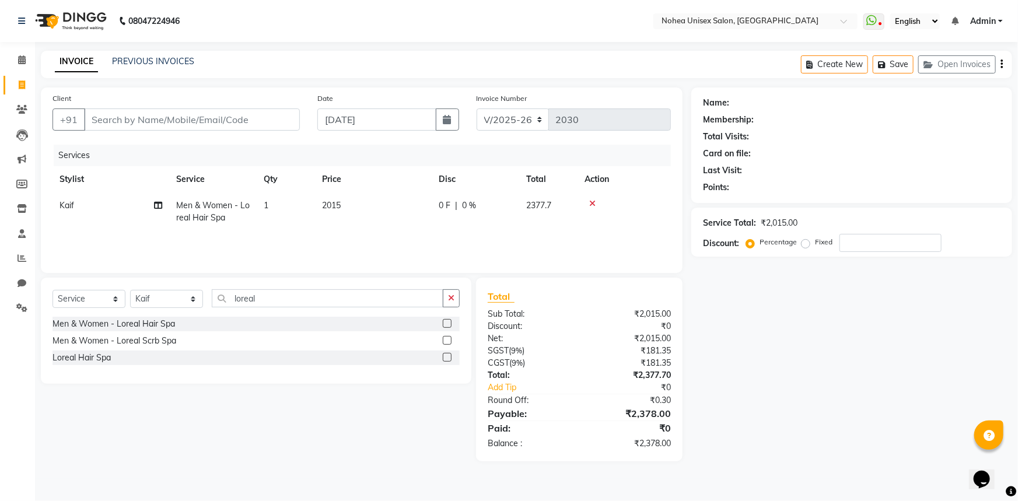
click at [637, 379] on div "₹2,377.70" at bounding box center [630, 375] width 100 height 12
click at [355, 210] on td "2015" at bounding box center [373, 212] width 117 height 39
select select "74507"
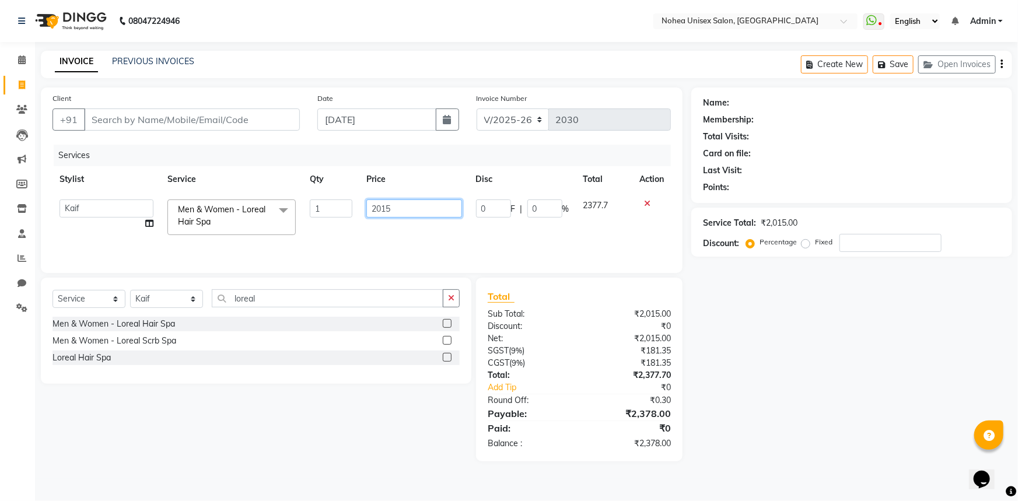
click at [423, 207] on input "2015" at bounding box center [414, 209] width 95 height 18
type input "2013"
click at [559, 326] on div "Discount:" at bounding box center [529, 326] width 100 height 12
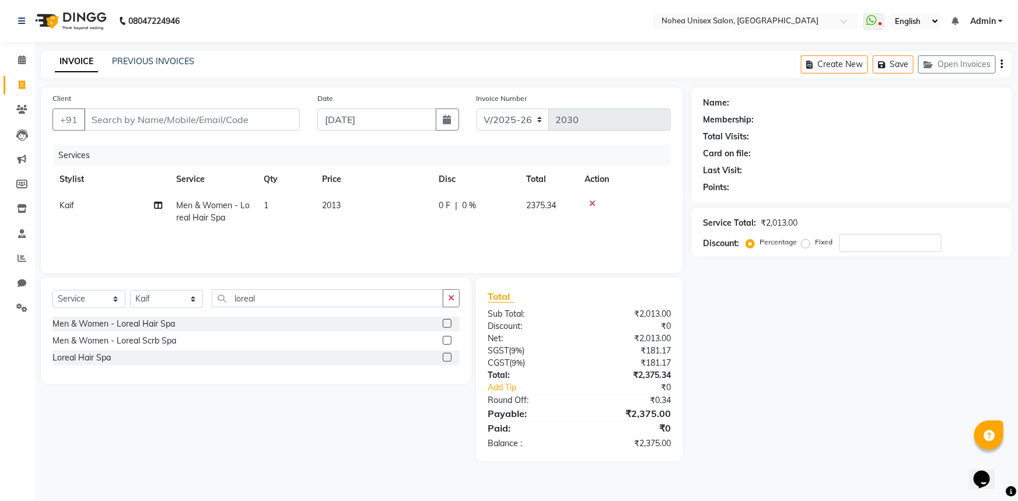
click at [360, 212] on td "2013" at bounding box center [373, 212] width 117 height 39
select select "74507"
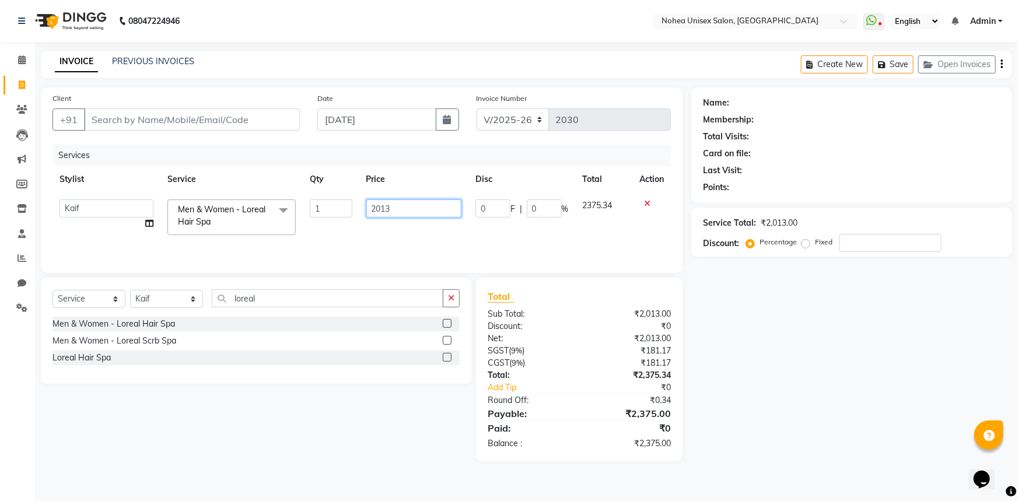
click at [413, 209] on input "2013" at bounding box center [414, 209] width 95 height 18
type input "2014"
click at [595, 330] on div "₹0" at bounding box center [630, 326] width 100 height 12
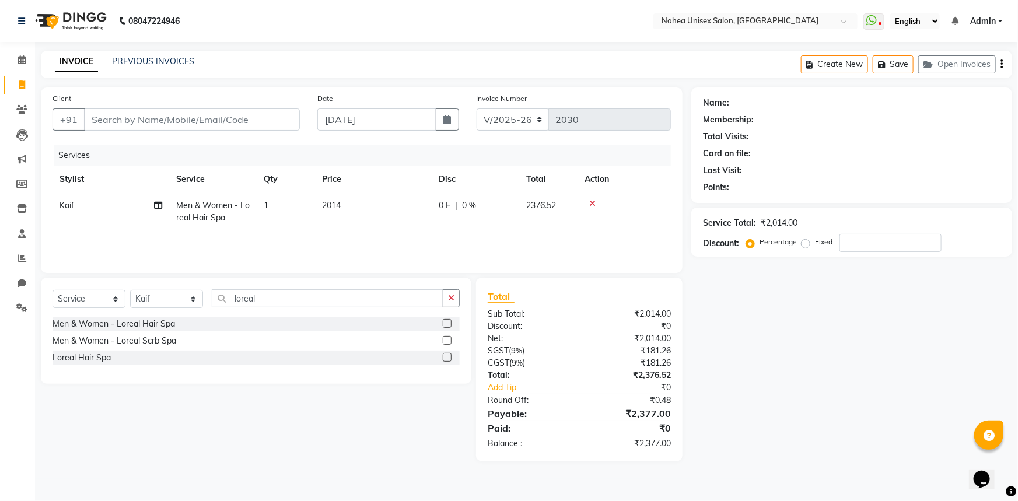
drag, startPoint x: 340, startPoint y: 207, endPoint x: 359, endPoint y: 207, distance: 18.7
click at [341, 207] on span "2014" at bounding box center [331, 205] width 19 height 11
select select "74507"
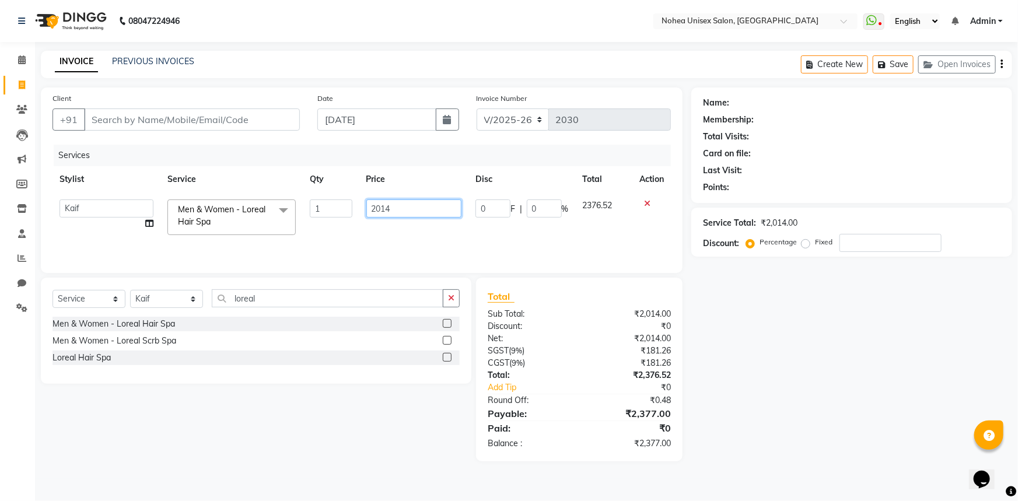
click at [410, 205] on input "2014" at bounding box center [414, 209] width 95 height 18
type input "2013.5"
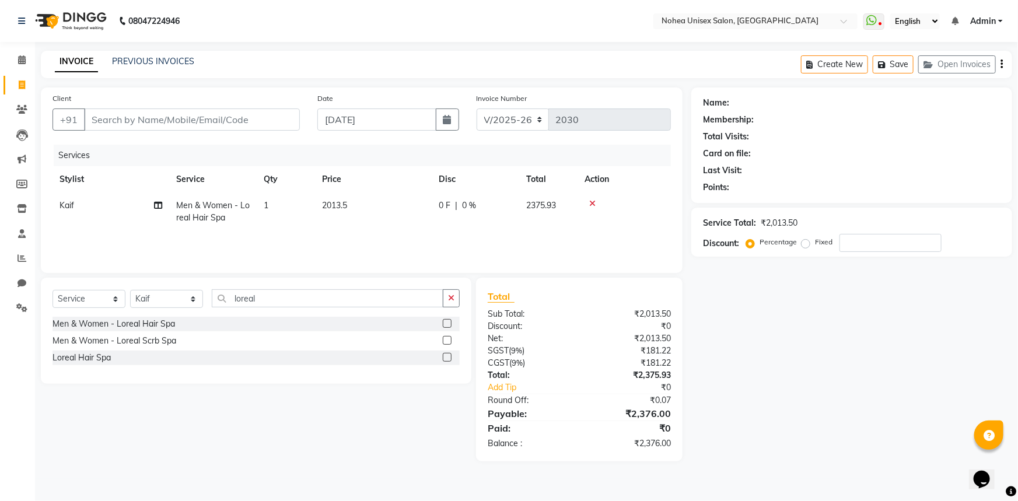
click at [578, 395] on div "Round Off:" at bounding box center [529, 401] width 100 height 12
click at [226, 118] on input "Client" at bounding box center [192, 120] width 216 height 22
click at [219, 211] on td "Men & Women - Loreal Hair Spa" at bounding box center [213, 212] width 88 height 39
select select "74507"
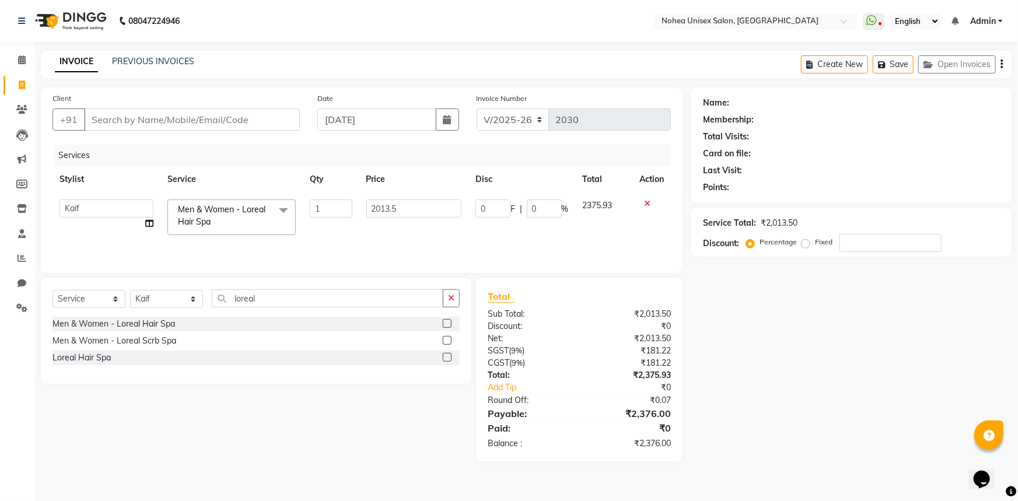
click at [219, 216] on span "Men & Women - Loreal Hair Spa x" at bounding box center [226, 216] width 103 height 25
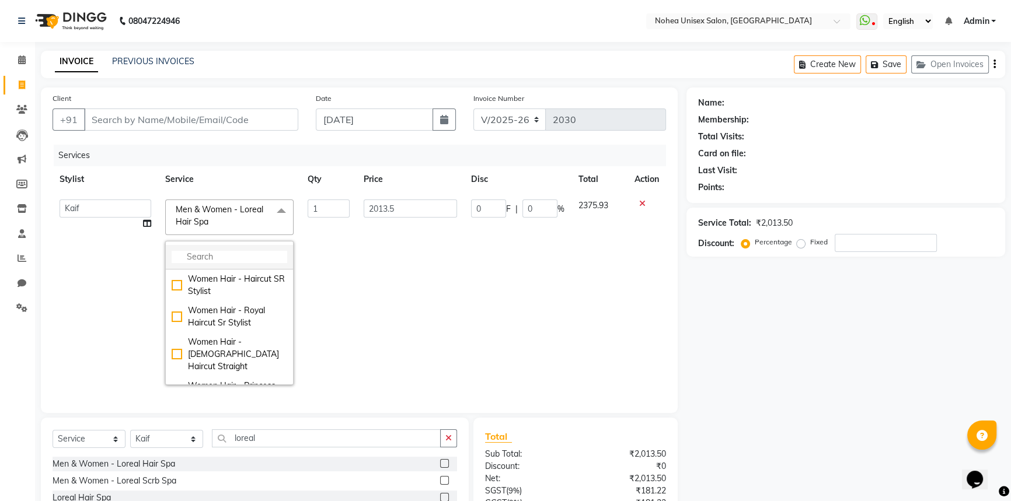
click at [213, 256] on input "multiselect-search" at bounding box center [230, 257] width 116 height 12
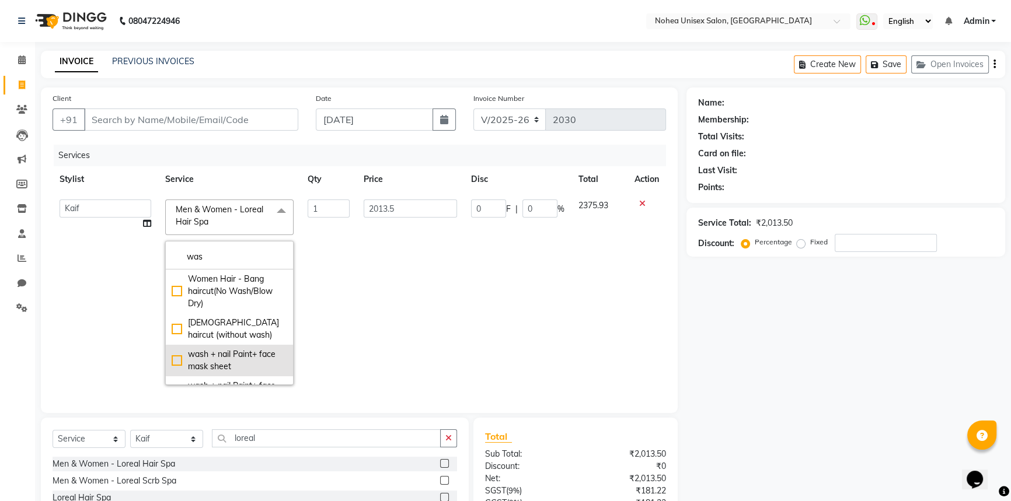
type input "was"
click at [172, 361] on div "wash + nail Paint+ face mask sheet" at bounding box center [230, 360] width 116 height 25
checkbox input "true"
click at [574, 444] on div "Total" at bounding box center [575, 437] width 181 height 14
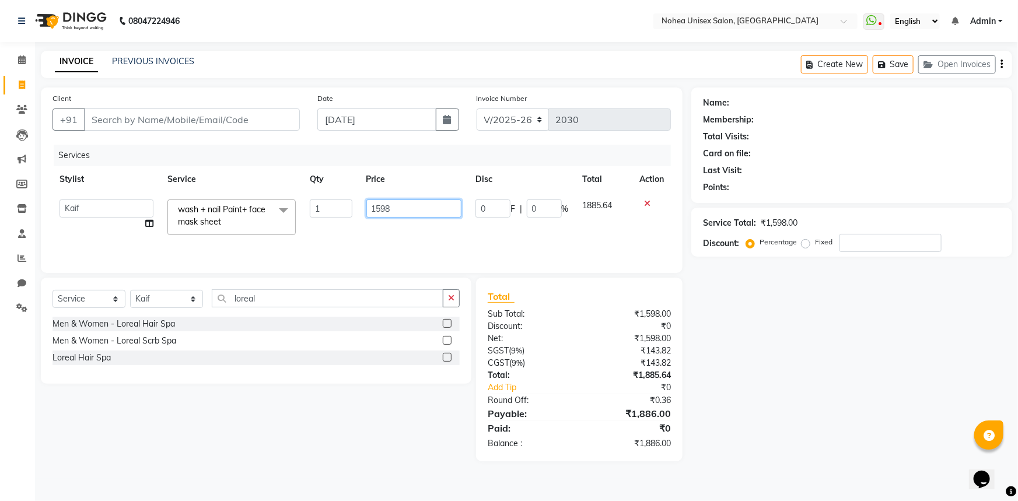
click at [420, 209] on input "1598" at bounding box center [414, 209] width 95 height 18
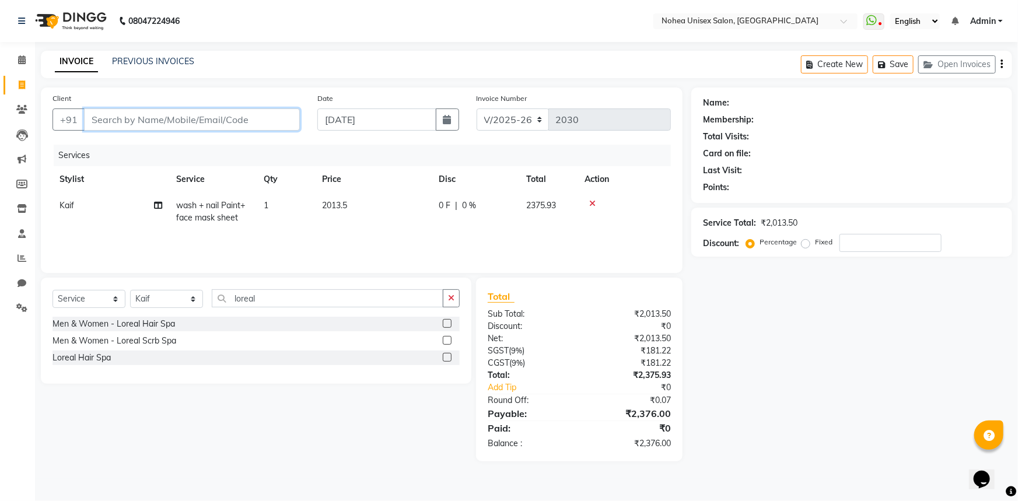
click at [202, 118] on input "Client" at bounding box center [192, 120] width 216 height 22
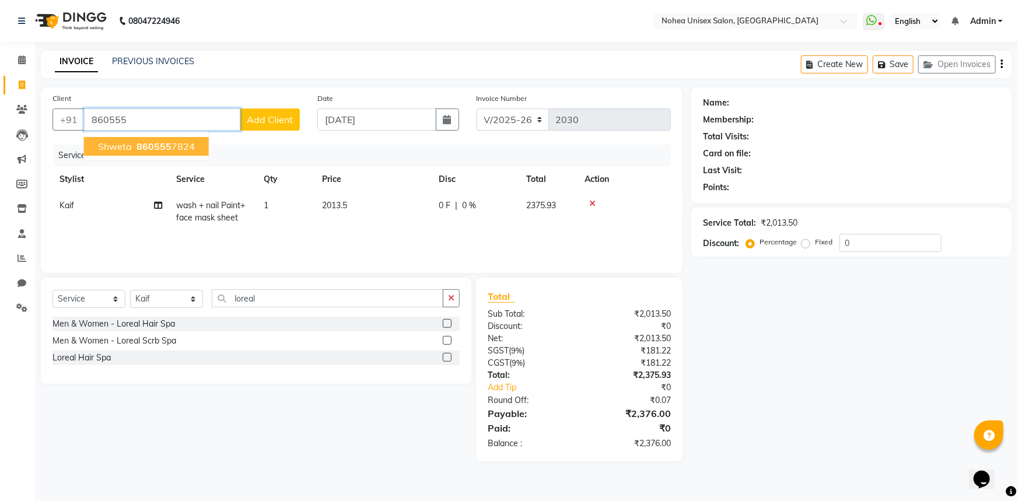
click at [184, 142] on ngb-highlight "860555 7824" at bounding box center [164, 147] width 61 height 12
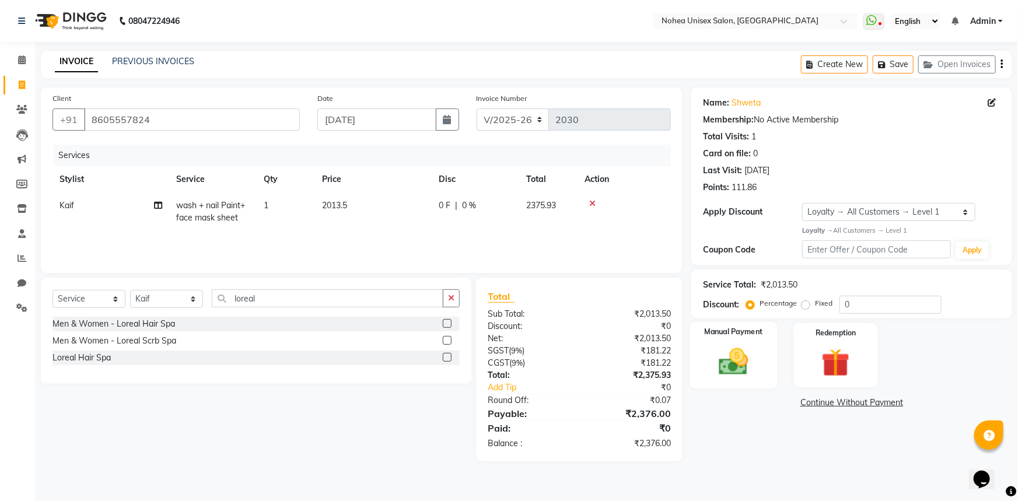
click at [728, 374] on img at bounding box center [734, 362] width 48 height 34
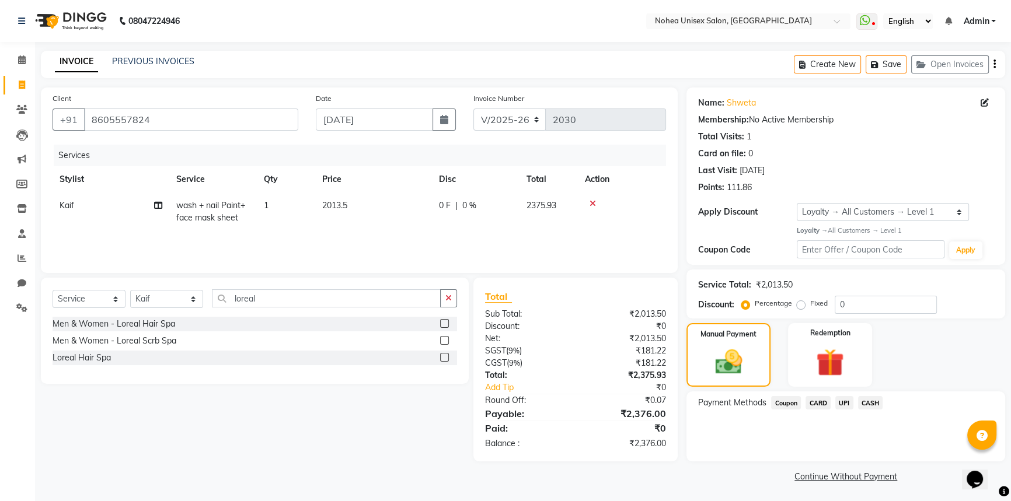
click at [848, 399] on span "UPI" at bounding box center [844, 402] width 18 height 13
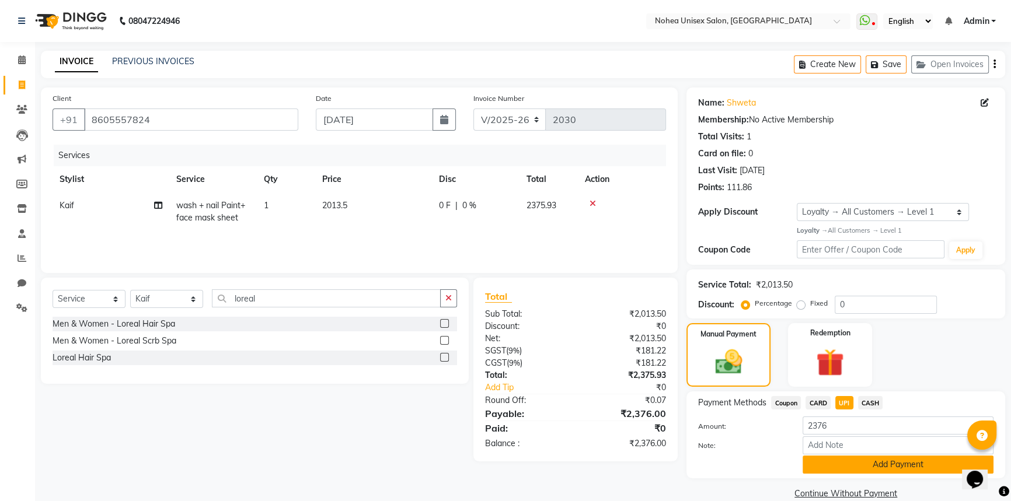
click at [829, 470] on button "Add Payment" at bounding box center [897, 465] width 191 height 18
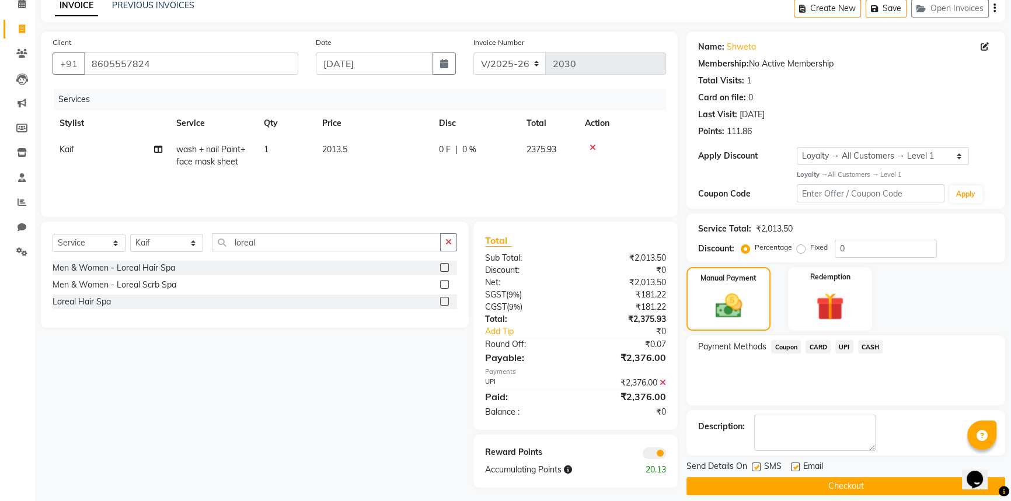
scroll to position [67, 0]
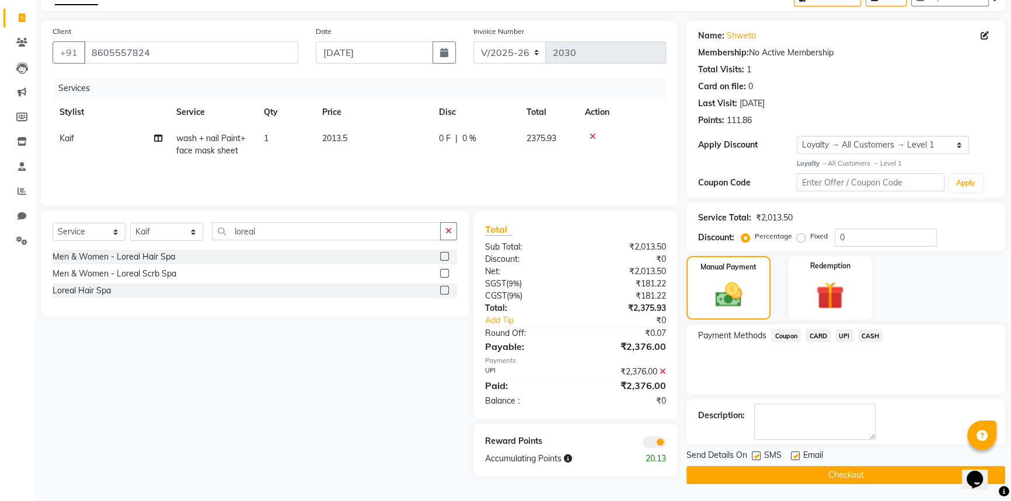
click at [797, 456] on label at bounding box center [795, 456] width 9 height 9
click at [797, 456] on input "checkbox" at bounding box center [795, 457] width 8 height 8
click at [93, 137] on td "Kaif" at bounding box center [111, 144] width 117 height 39
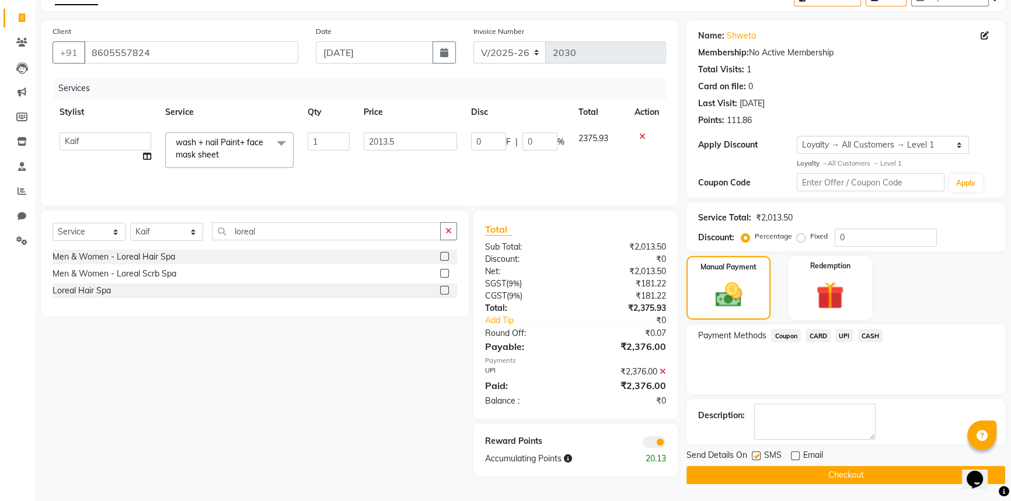
click at [776, 473] on button "Checkout" at bounding box center [845, 475] width 319 height 18
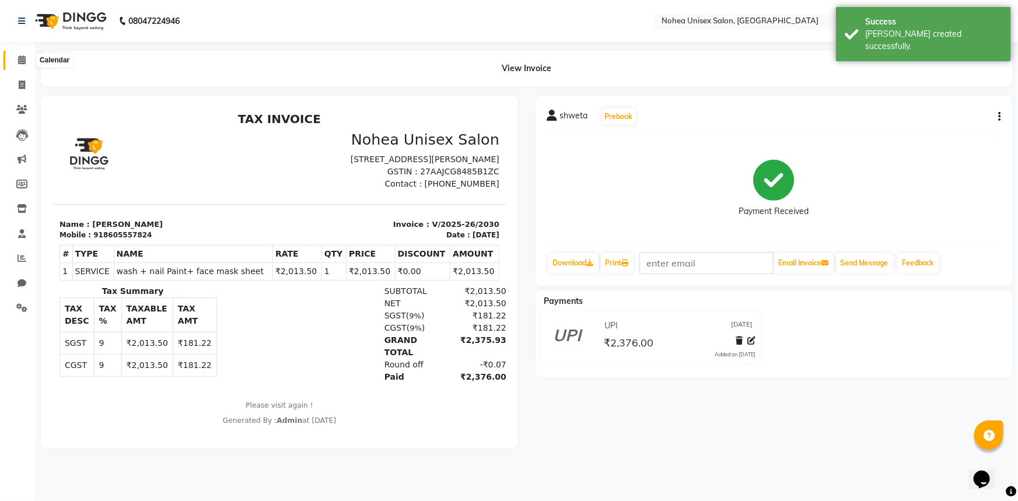
click at [12, 54] on span at bounding box center [22, 60] width 20 height 13
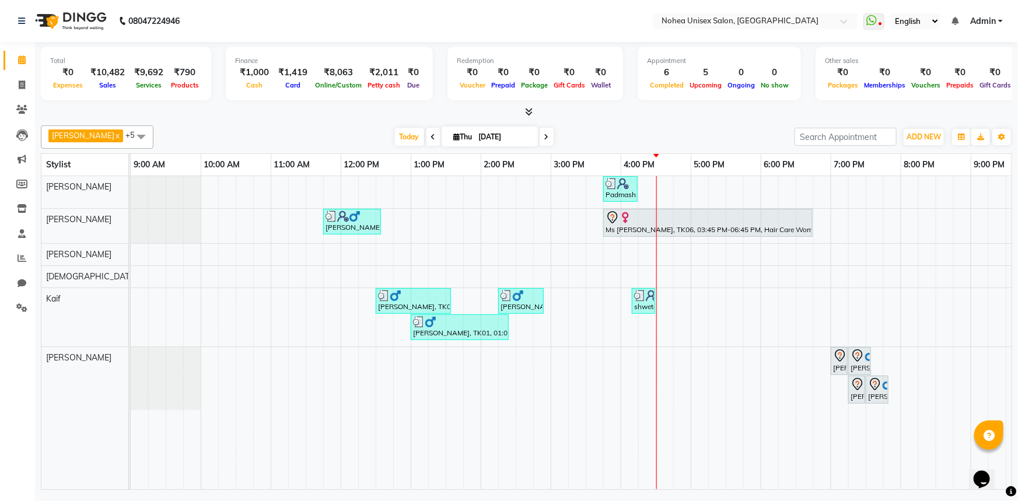
click at [299, 119] on div "Total ₹0 Expenses ₹10,482 Sales ₹9,692 Services ₹790 Products Finance ₹1,000 Ca…" at bounding box center [526, 267] width 983 height 451
click at [571, 125] on div "[PERSON_NAME] x [PERSON_NAME] x [PERSON_NAME] x Kaif x [PERSON_NAME] x +5 Selec…" at bounding box center [527, 136] width 972 height 23
click at [227, 109] on div at bounding box center [527, 112] width 972 height 12
click at [589, 116] on div at bounding box center [527, 112] width 972 height 12
click at [282, 128] on div "[DATE] [DATE]" at bounding box center [474, 137] width 630 height 18
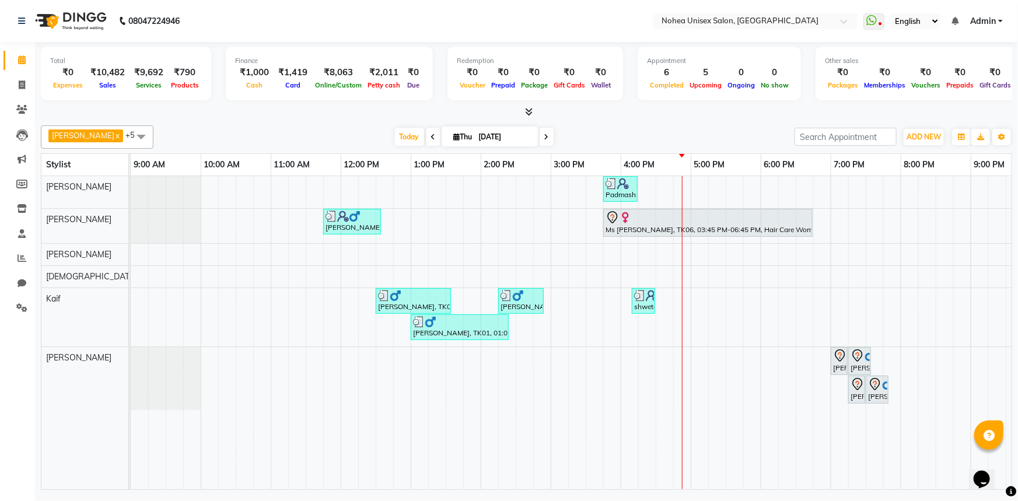
click at [581, 149] on div "[PERSON_NAME] x [PERSON_NAME] x [PERSON_NAME] x Kaif x [PERSON_NAME] x +5 Selec…" at bounding box center [527, 305] width 972 height 369
click at [561, 125] on div "[PERSON_NAME] x [PERSON_NAME] x [PERSON_NAME] x Kaif x [PERSON_NAME] x +5 Selec…" at bounding box center [527, 136] width 972 height 23
click at [630, 148] on div "[PERSON_NAME] x [PERSON_NAME] x [PERSON_NAME] x Kaif x [PERSON_NAME] x +5 Selec…" at bounding box center [527, 136] width 972 height 23
click at [651, 111] on div at bounding box center [527, 112] width 972 height 12
click at [403, 134] on span "Today" at bounding box center [409, 137] width 29 height 18
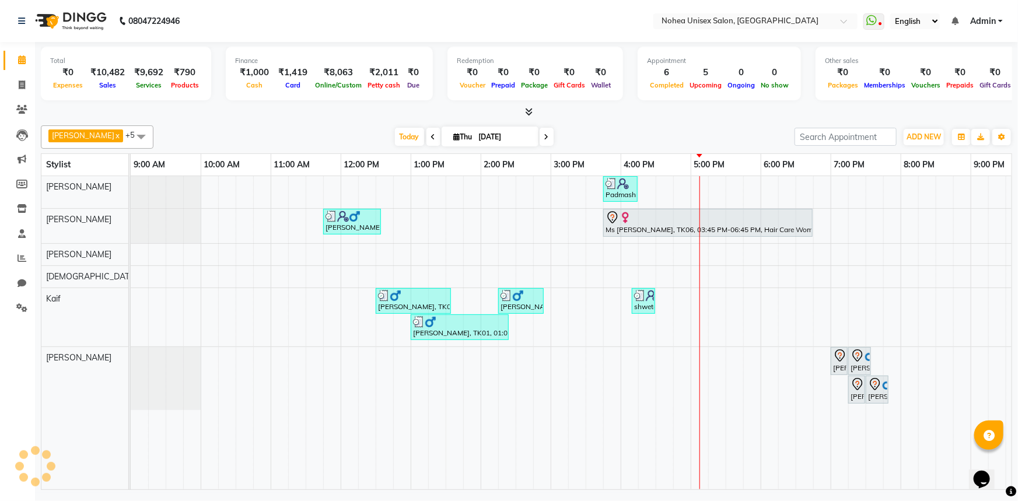
scroll to position [0, 169]
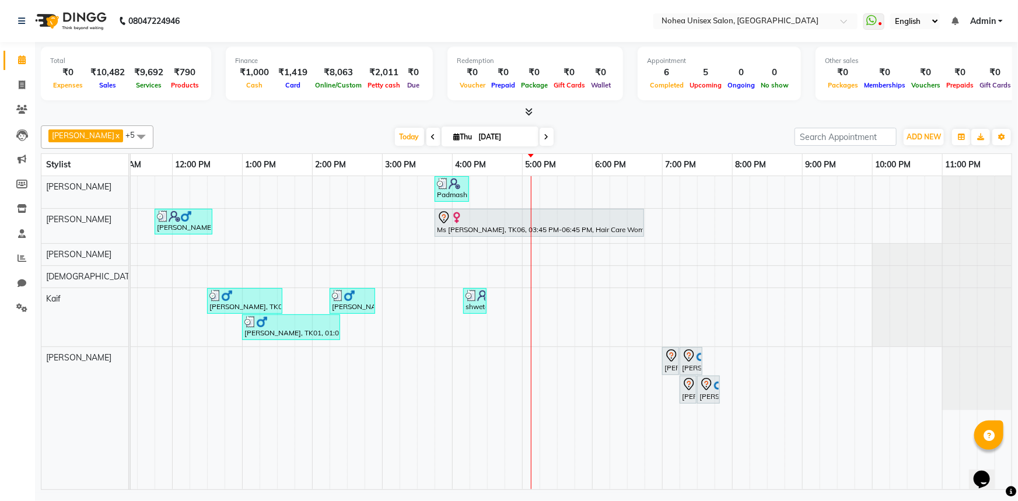
click at [540, 138] on span at bounding box center [547, 137] width 14 height 18
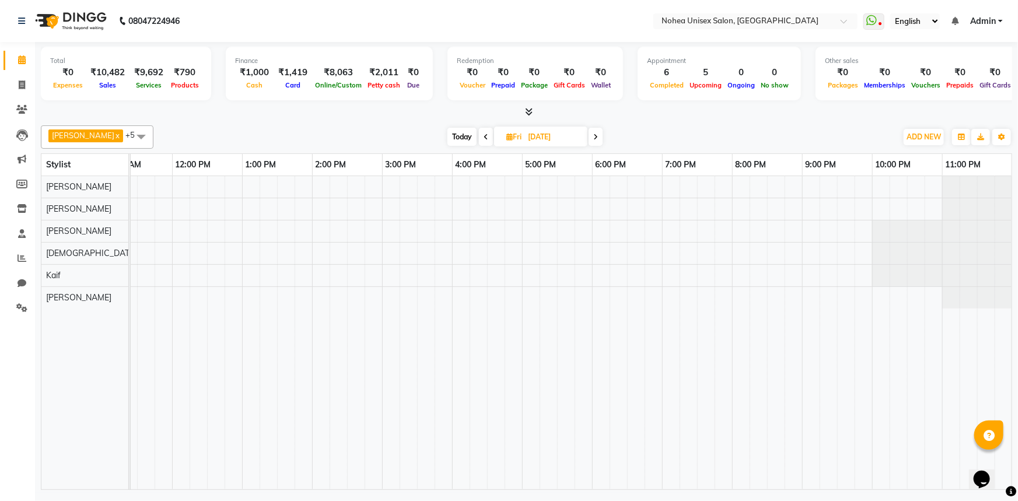
click at [594, 135] on icon at bounding box center [596, 137] width 5 height 7
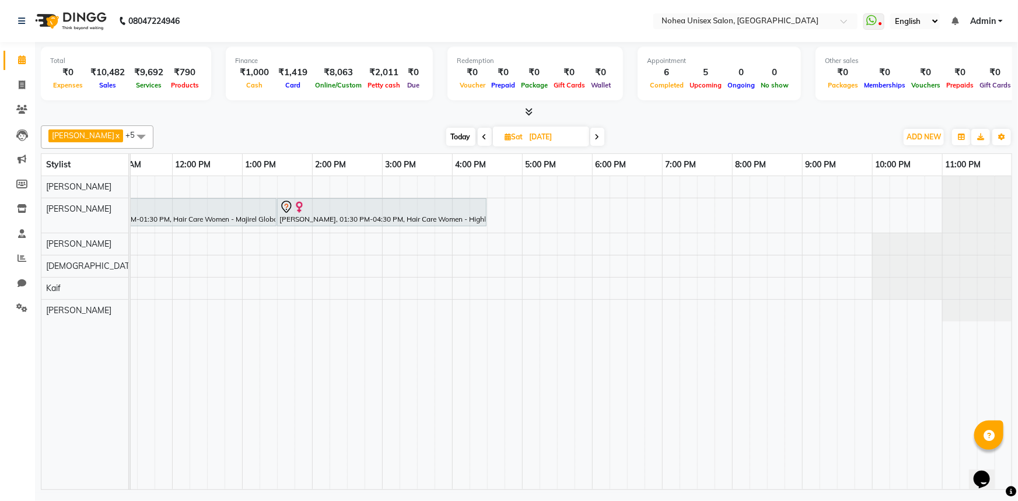
click at [478, 135] on span at bounding box center [485, 137] width 14 height 18
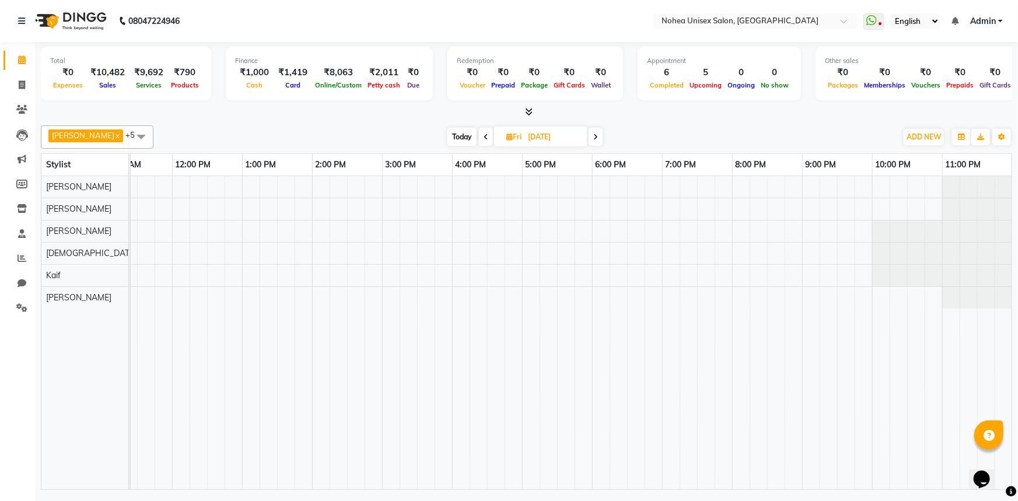
click at [479, 138] on span at bounding box center [486, 137] width 14 height 18
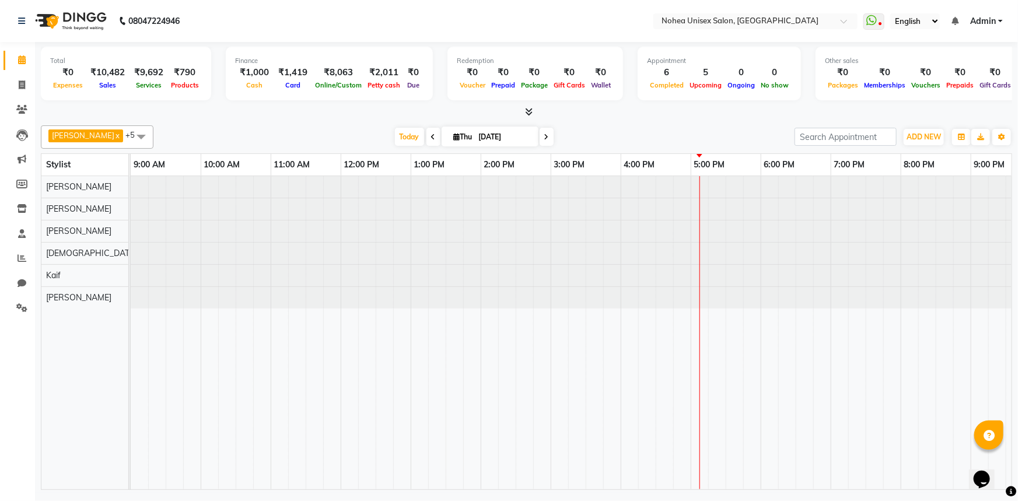
click at [477, 138] on input "[DATE]" at bounding box center [505, 137] width 58 height 18
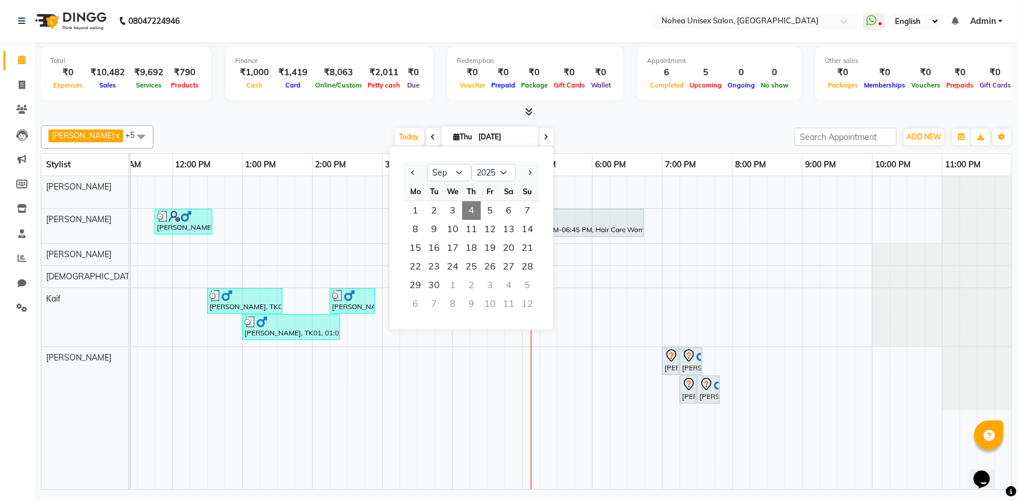
click at [427, 136] on span at bounding box center [434, 137] width 14 height 18
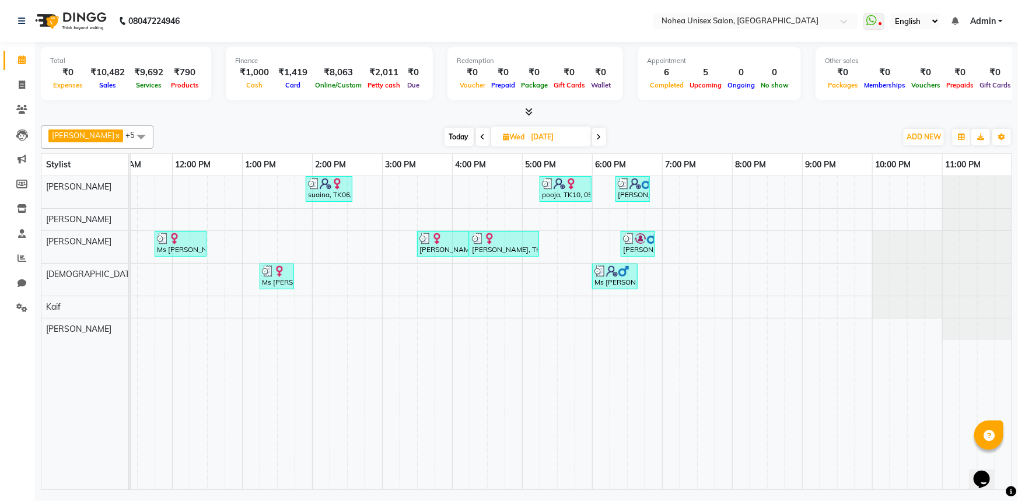
click at [481, 137] on icon at bounding box center [483, 137] width 5 height 7
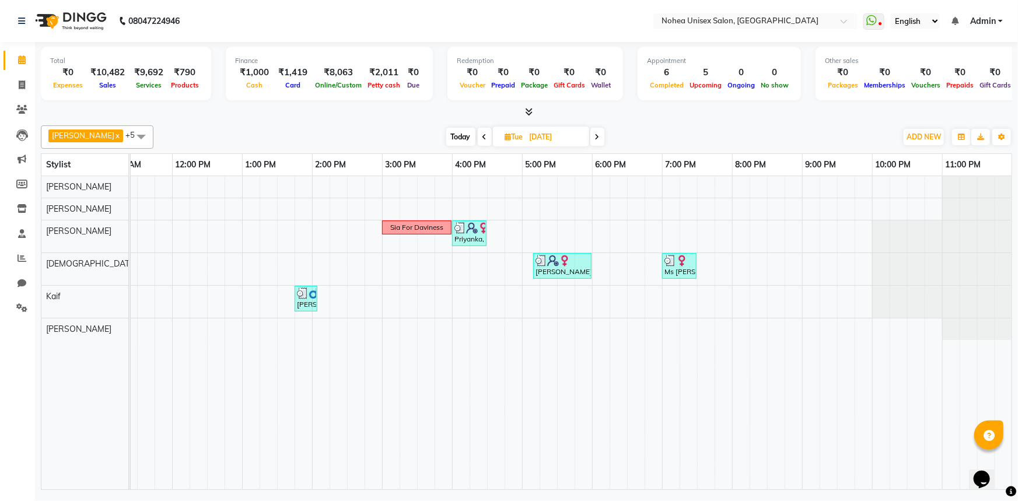
click at [478, 141] on span at bounding box center [485, 137] width 14 height 18
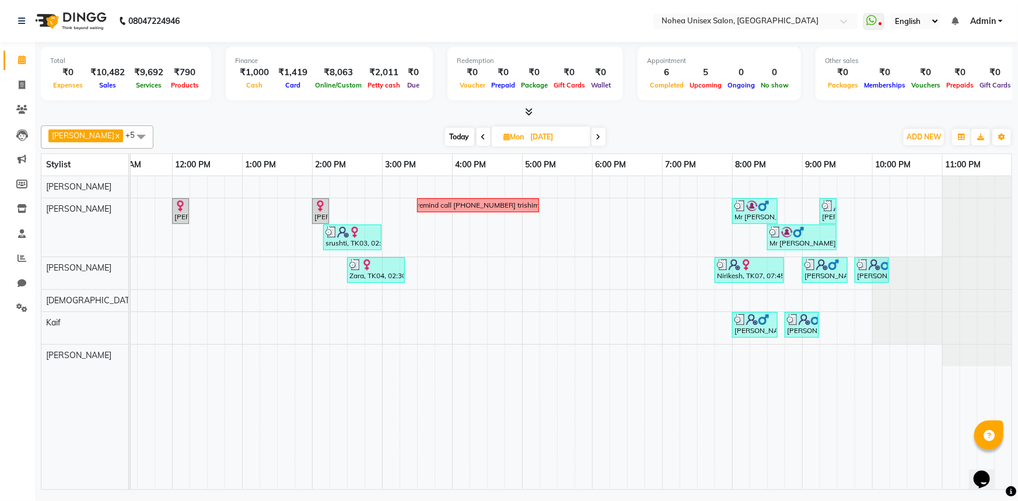
click at [477, 141] on span at bounding box center [484, 137] width 14 height 18
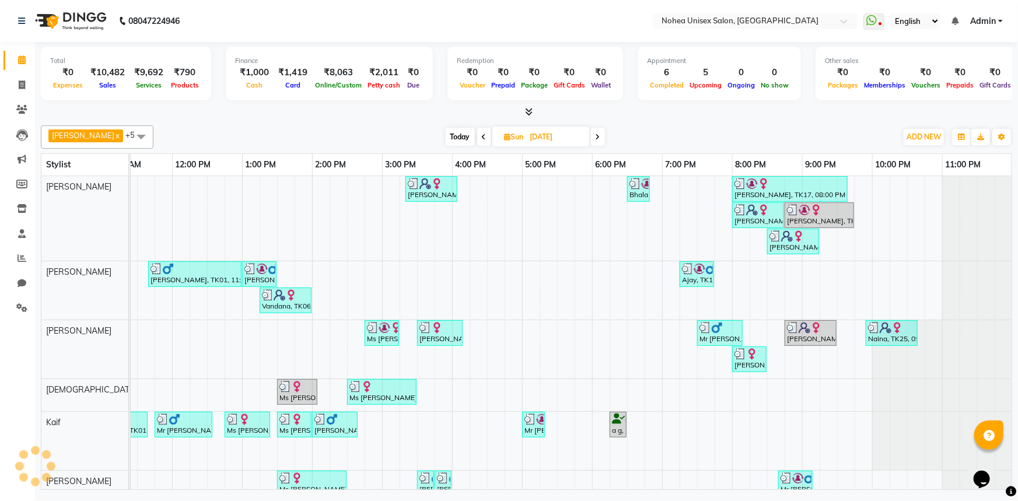
click at [477, 141] on span at bounding box center [484, 137] width 14 height 18
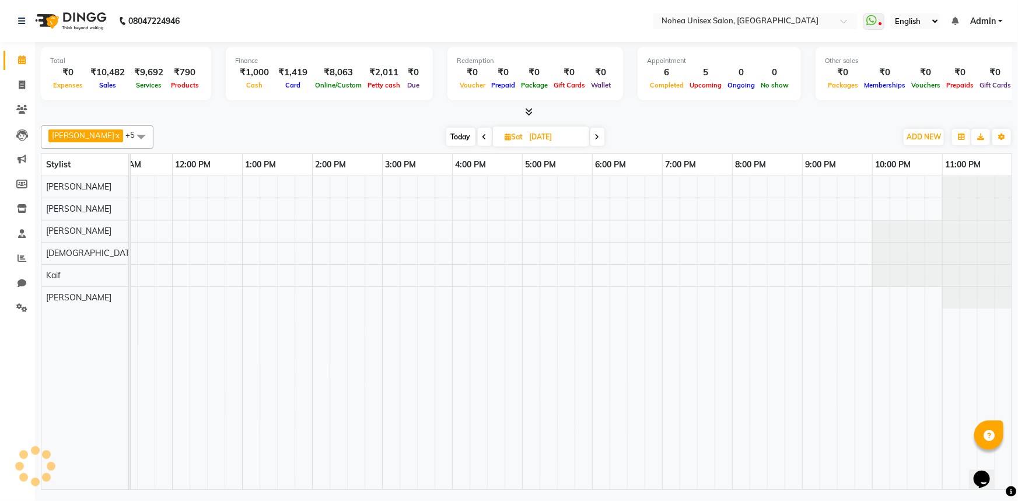
click at [595, 139] on icon at bounding box center [597, 137] width 5 height 7
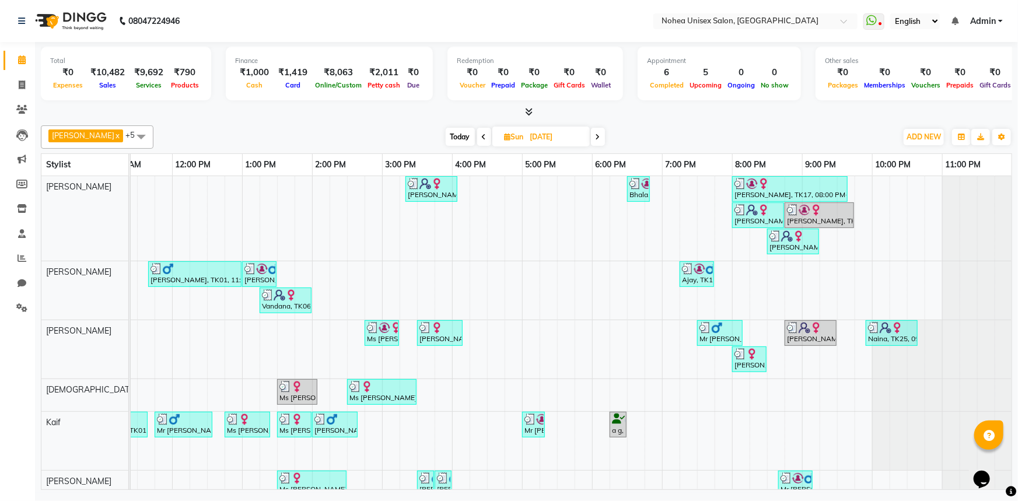
click at [482, 139] on icon at bounding box center [484, 137] width 5 height 7
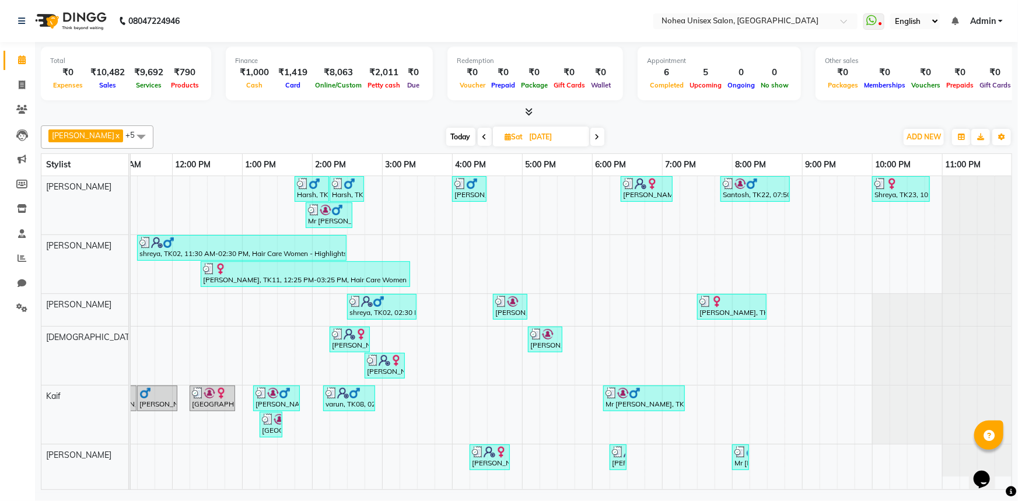
click at [483, 139] on icon at bounding box center [485, 137] width 5 height 7
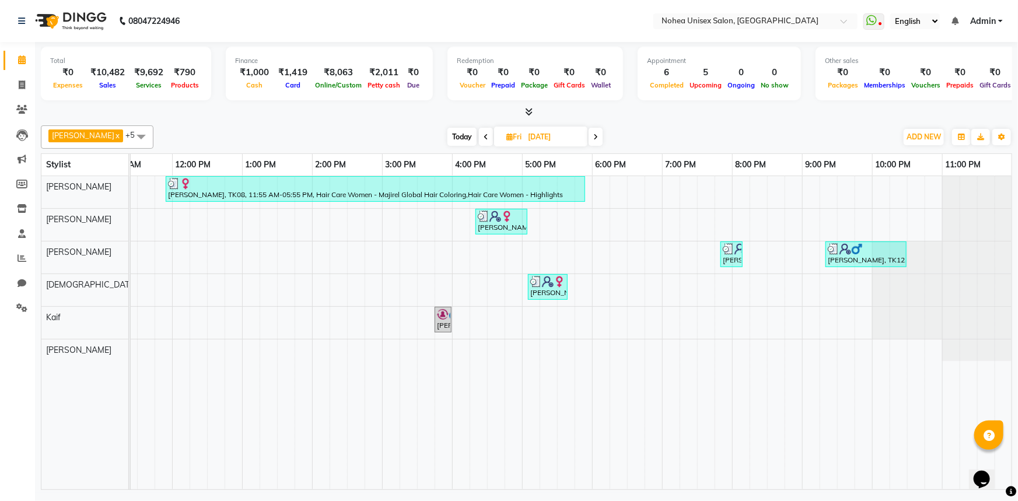
click at [484, 139] on icon at bounding box center [486, 137] width 5 height 7
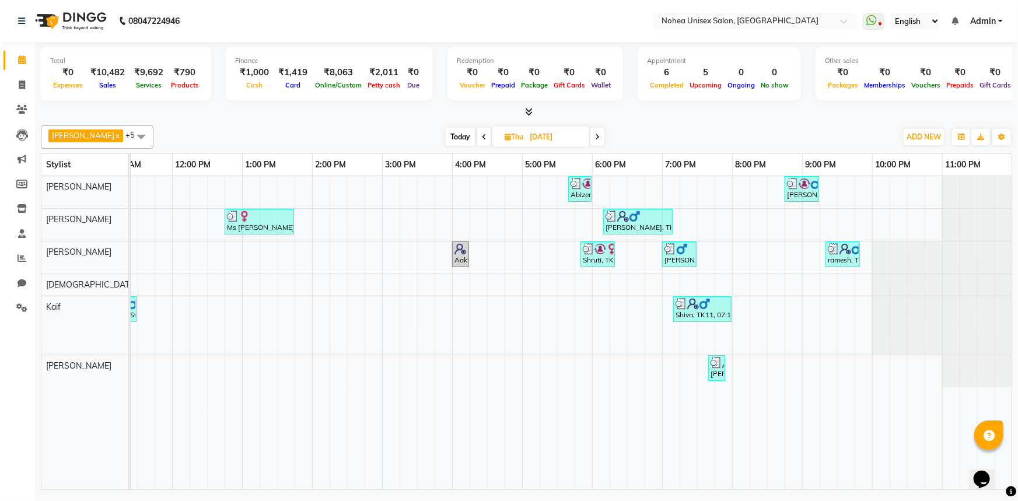
click at [482, 139] on icon at bounding box center [484, 137] width 5 height 7
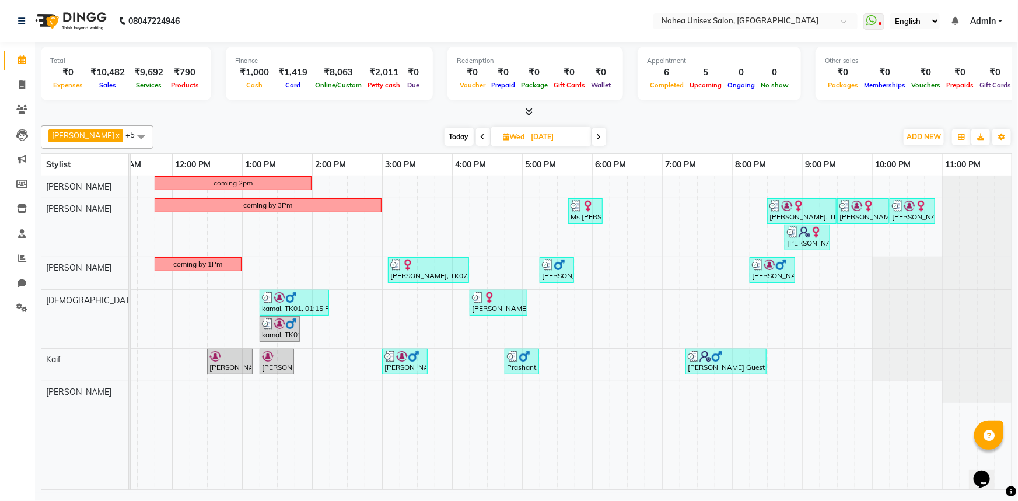
click at [476, 139] on span at bounding box center [483, 137] width 14 height 18
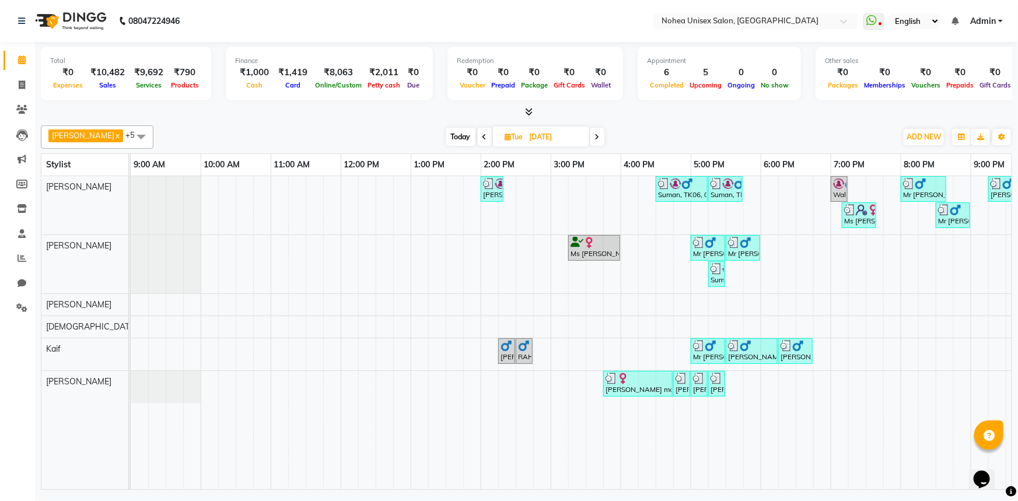
click at [483, 137] on icon at bounding box center [485, 137] width 5 height 7
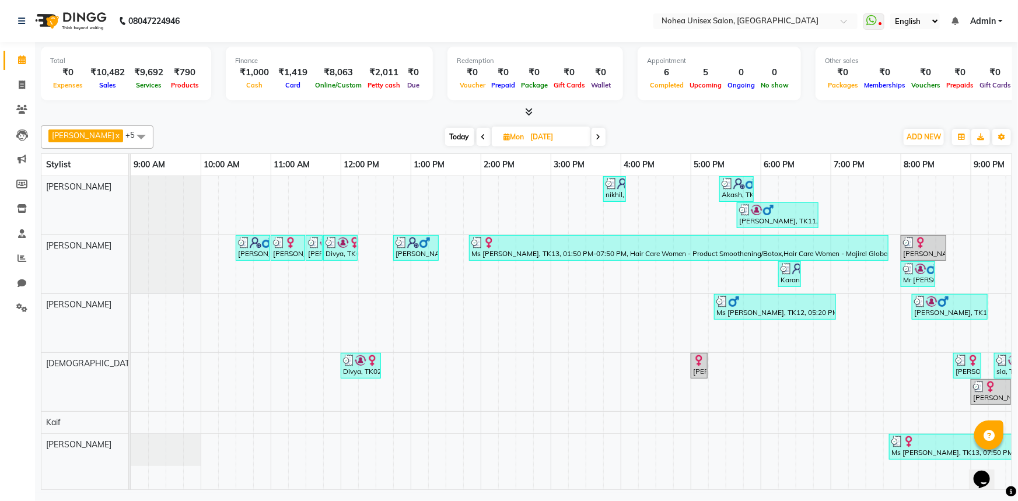
click at [596, 137] on icon at bounding box center [598, 137] width 5 height 7
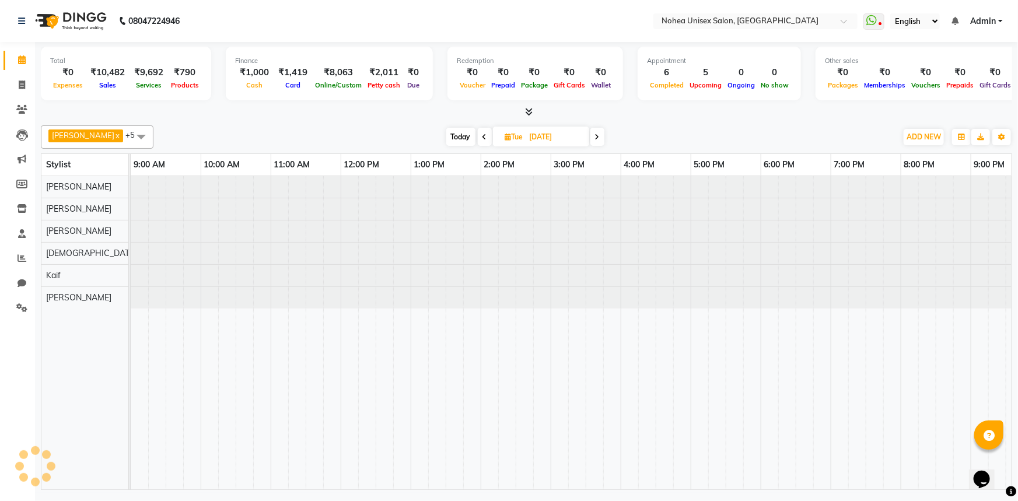
click at [595, 138] on icon at bounding box center [597, 137] width 5 height 7
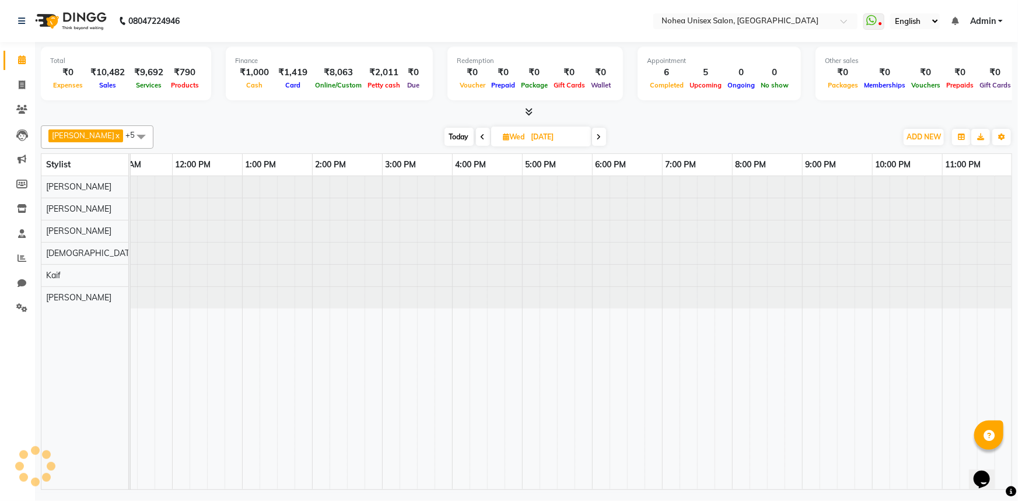
click at [597, 138] on icon at bounding box center [599, 137] width 5 height 7
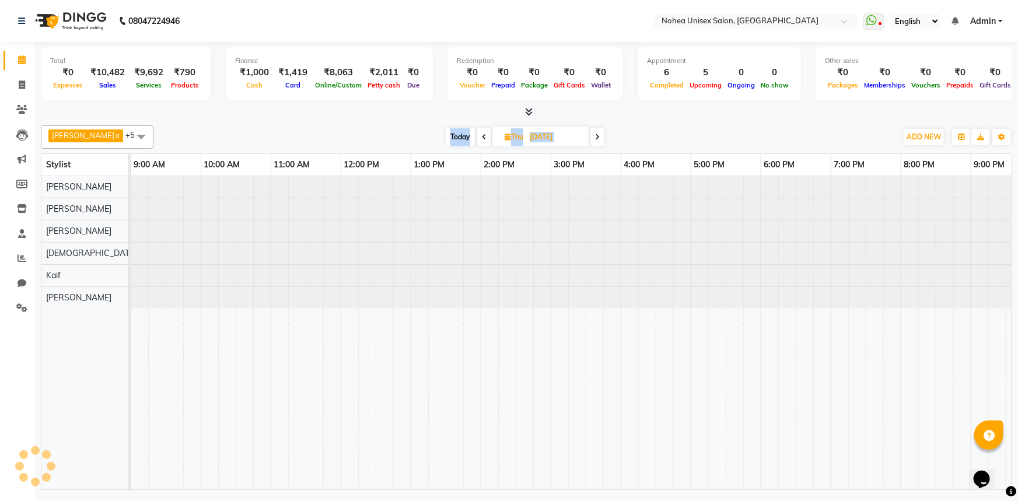
click at [595, 138] on icon at bounding box center [597, 137] width 5 height 7
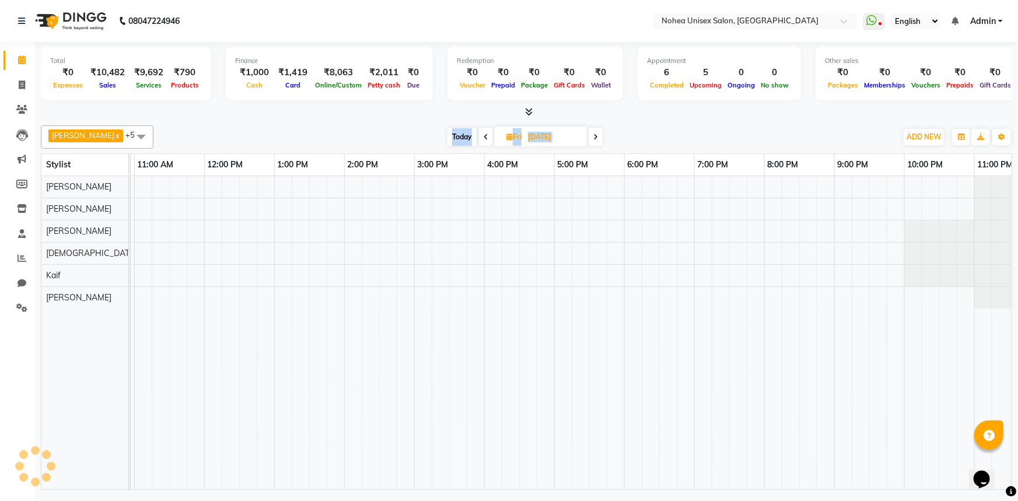
click at [594, 138] on icon at bounding box center [596, 137] width 5 height 7
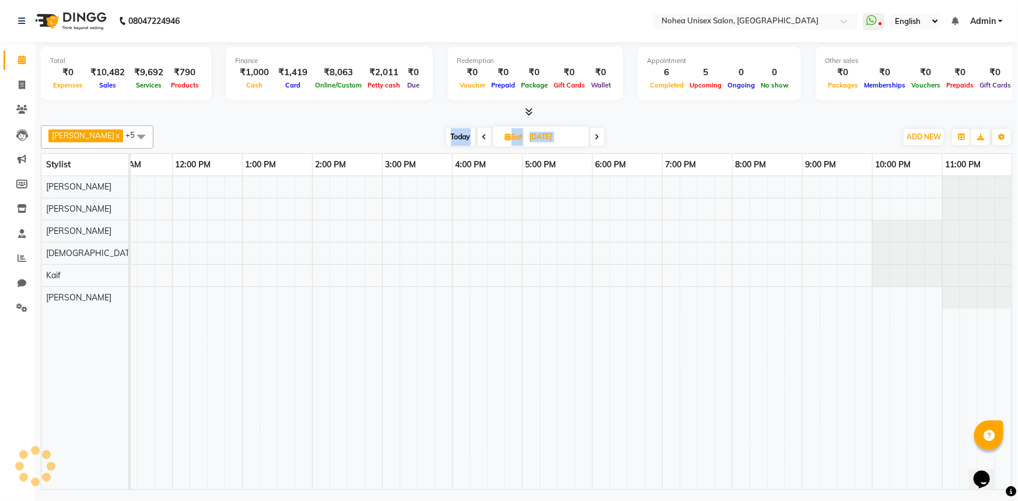
click at [595, 138] on icon at bounding box center [597, 137] width 5 height 7
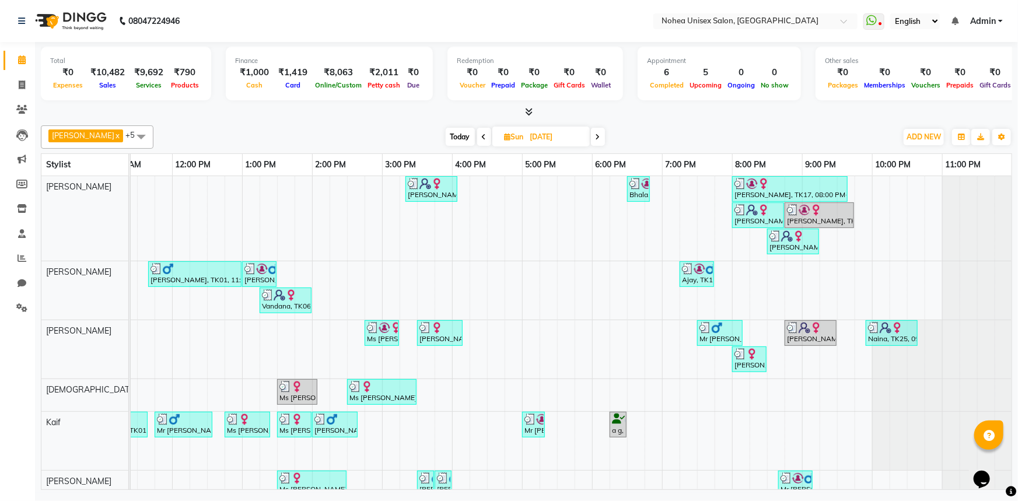
click at [591, 130] on span at bounding box center [598, 137] width 14 height 18
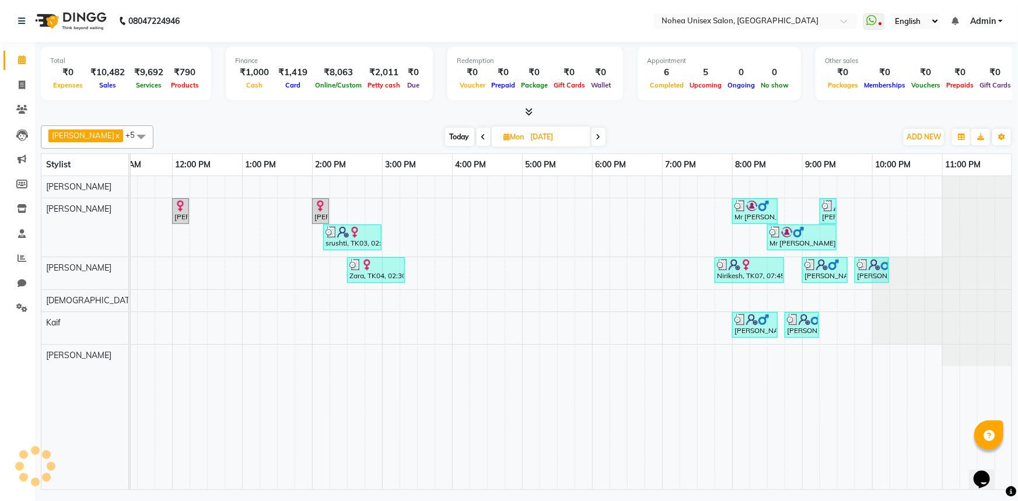
click at [445, 135] on span "Today" at bounding box center [459, 137] width 29 height 18
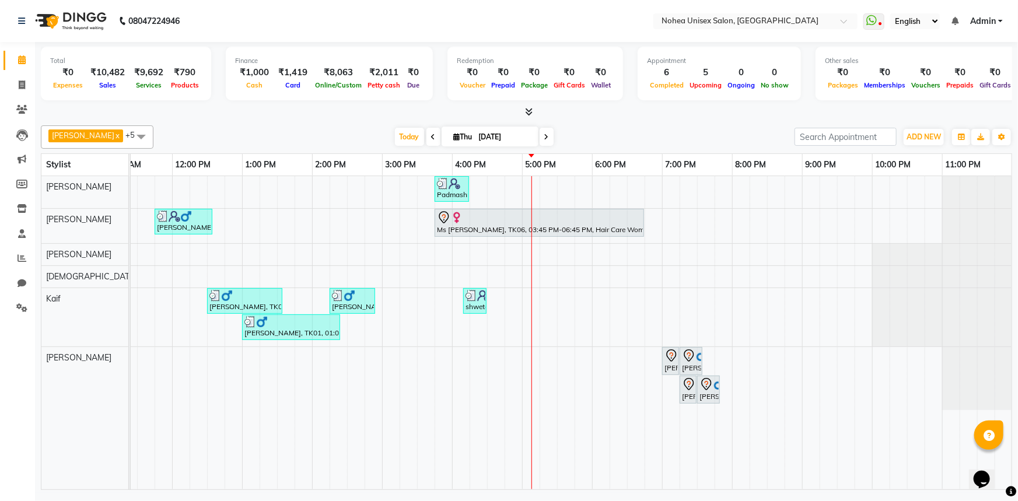
click at [544, 138] on icon at bounding box center [546, 137] width 5 height 7
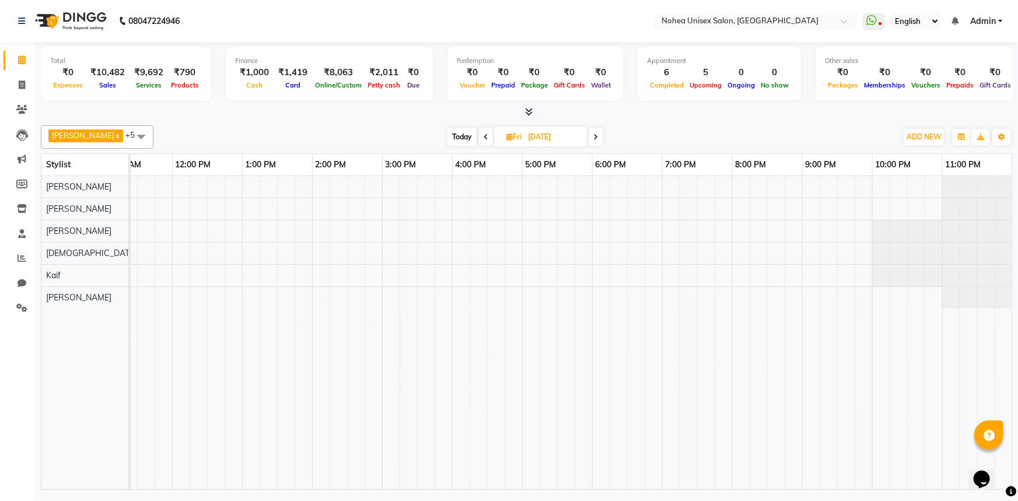
click at [589, 139] on span at bounding box center [596, 137] width 14 height 18
click at [595, 139] on icon at bounding box center [597, 137] width 5 height 7
click at [596, 139] on icon at bounding box center [598, 137] width 5 height 7
click at [478, 140] on span at bounding box center [485, 137] width 14 height 18
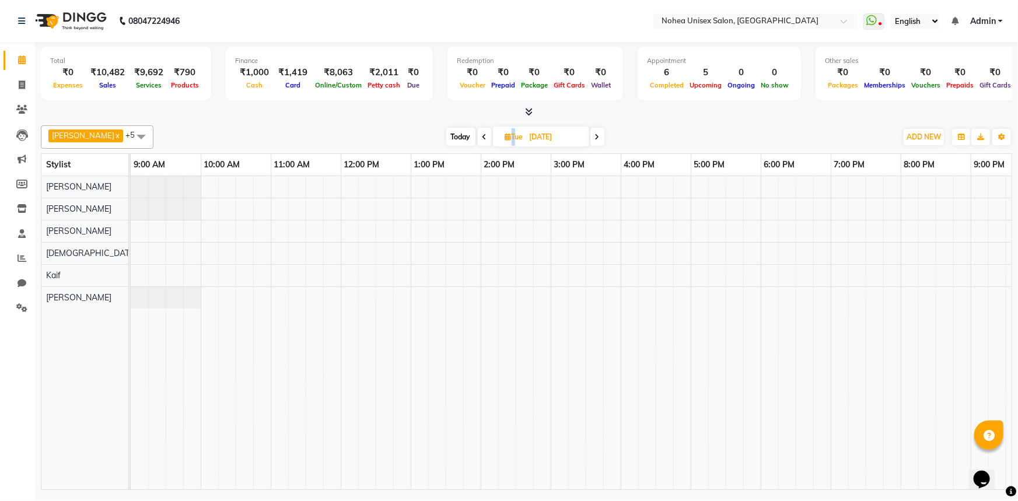
click at [478, 140] on span at bounding box center [485, 137] width 14 height 18
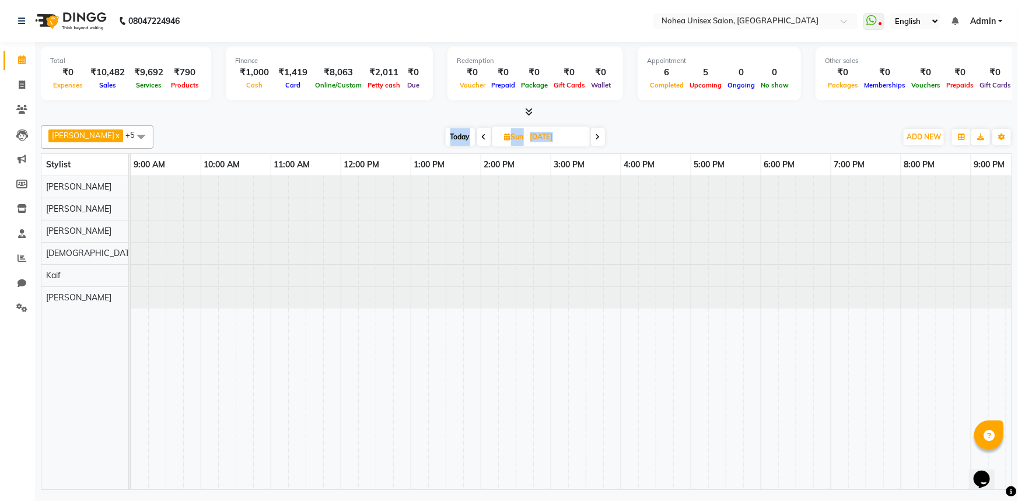
click at [477, 140] on span at bounding box center [484, 137] width 14 height 18
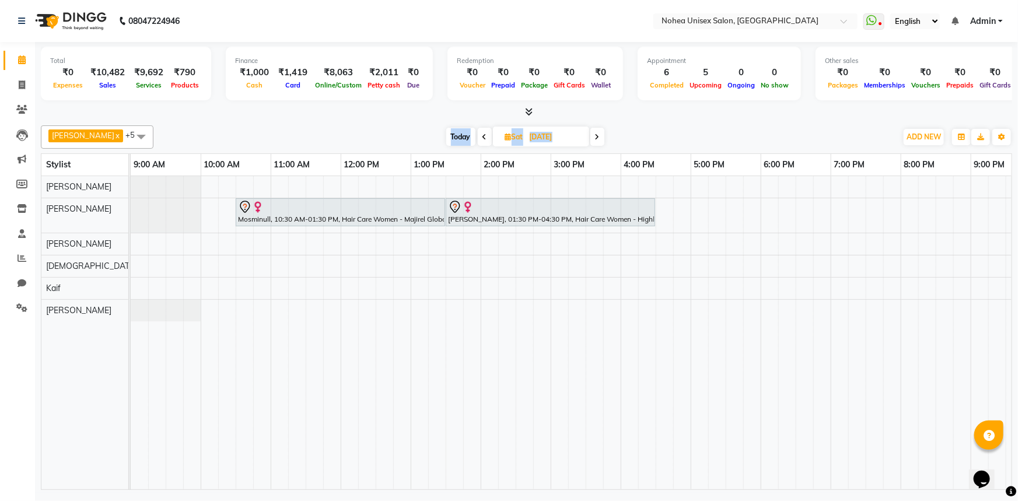
click at [374, 120] on div "Total ₹0 Expenses ₹10,482 Sales ₹9,692 Services ₹790 Products Finance ₹1,000 Ca…" at bounding box center [526, 267] width 983 height 451
click at [427, 117] on div at bounding box center [527, 112] width 972 height 12
click at [446, 134] on span "Today" at bounding box center [460, 137] width 29 height 18
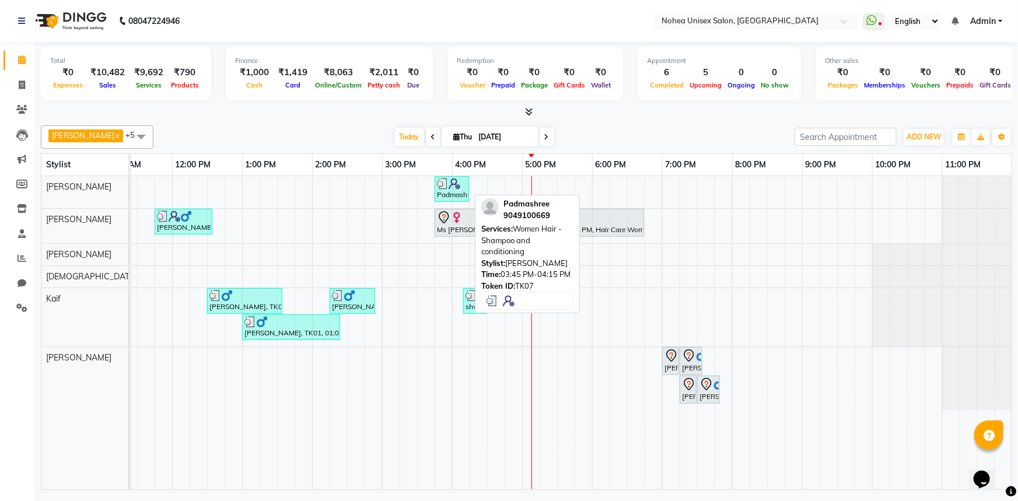
click at [452, 187] on img at bounding box center [455, 184] width 12 height 12
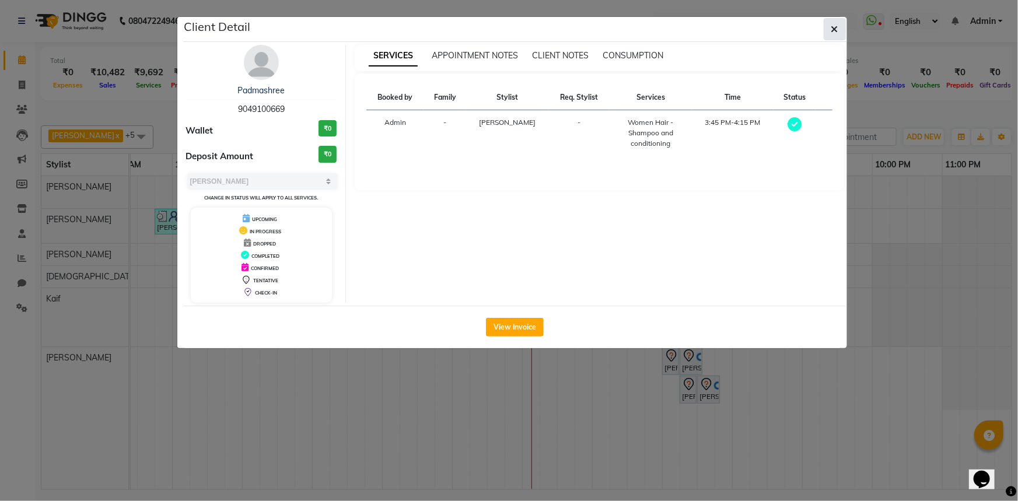
click at [835, 31] on icon "button" at bounding box center [835, 29] width 7 height 9
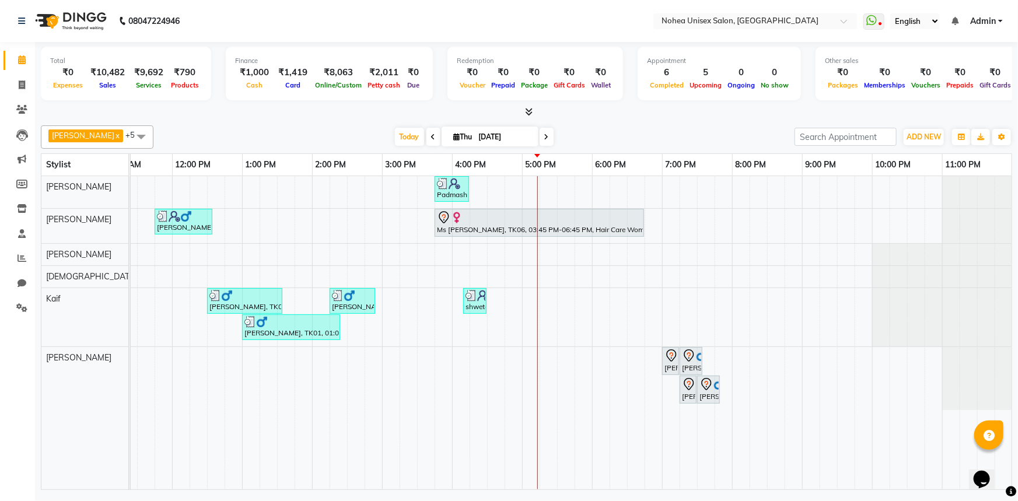
click at [622, 128] on div "[DATE] [DATE]" at bounding box center [474, 137] width 630 height 18
